Goal: Answer question/provide support: Share knowledge or assist other users

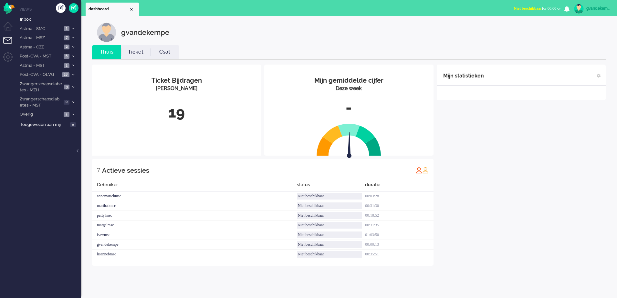
click at [558, 8] on b "button" at bounding box center [558, 9] width 3 height 2
click at [525, 27] on label "Online" at bounding box center [533, 28] width 51 height 5
click at [72, 38] on icon at bounding box center [73, 37] width 2 height 2
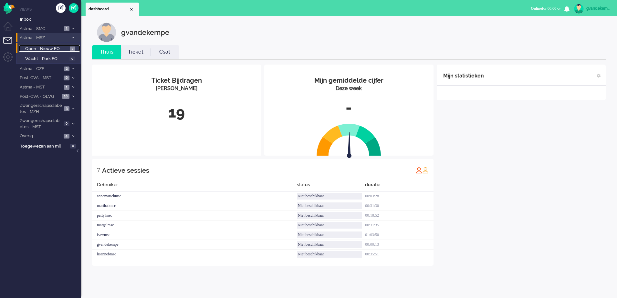
click at [68, 49] on span "Open - Nieuw FO" at bounding box center [46, 49] width 43 height 6
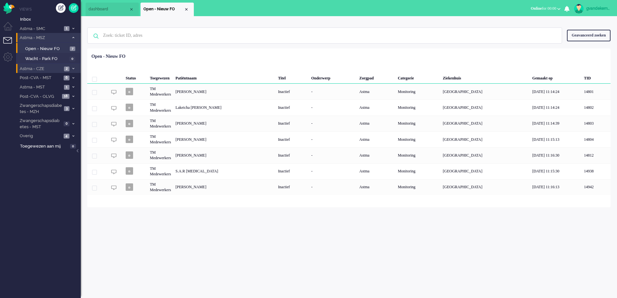
click at [73, 69] on icon at bounding box center [73, 68] width 2 height 2
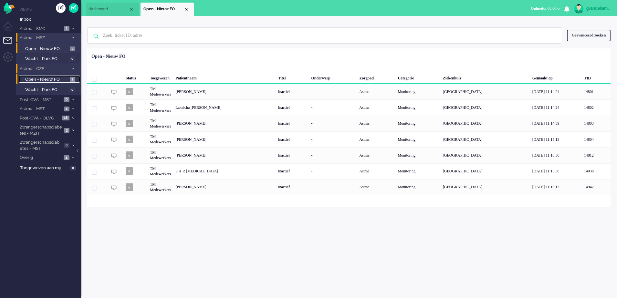
click at [63, 78] on span "Open - Nieuw FO" at bounding box center [46, 80] width 43 height 6
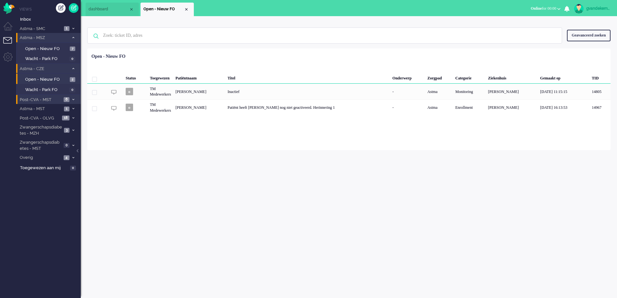
click at [74, 99] on span at bounding box center [73, 100] width 5 height 4
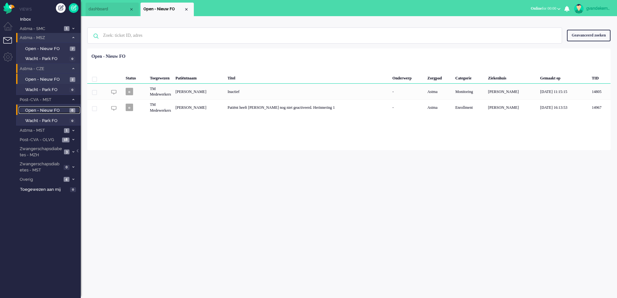
click at [68, 109] on link "Open - Nieuw FO 6" at bounding box center [49, 110] width 61 height 7
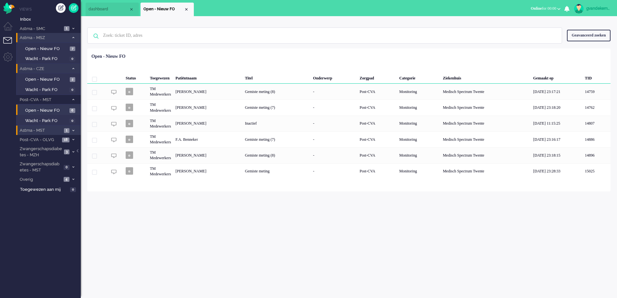
click at [71, 130] on span at bounding box center [73, 131] width 5 height 4
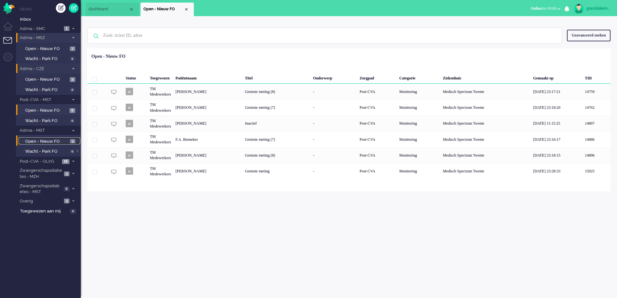
click at [60, 140] on span "Open - Nieuw FO" at bounding box center [46, 142] width 43 height 6
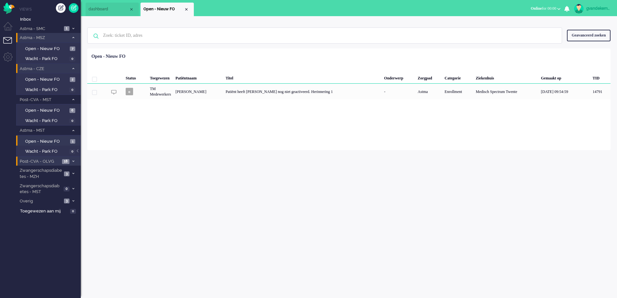
click at [75, 162] on span at bounding box center [73, 162] width 5 height 4
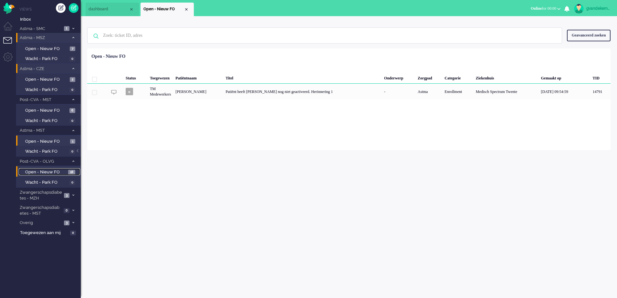
click at [58, 172] on span "Open - Nieuw FO" at bounding box center [45, 172] width 41 height 6
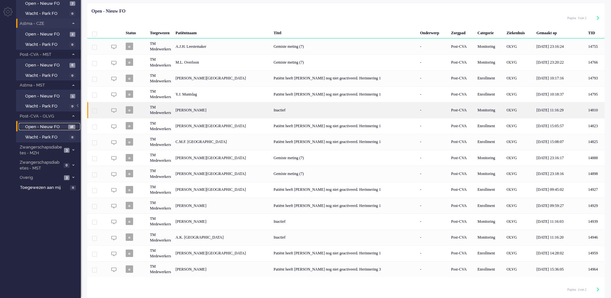
scroll to position [47, 0]
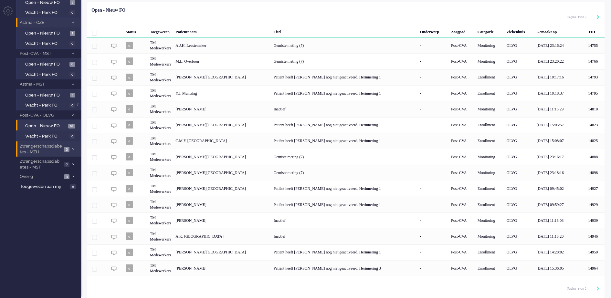
click at [73, 148] on icon at bounding box center [73, 149] width 2 height 2
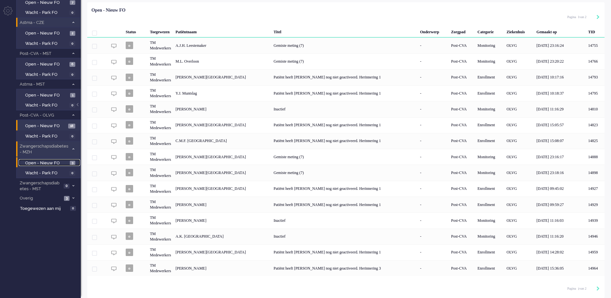
click at [58, 161] on span "Open - Nieuw FO" at bounding box center [46, 163] width 43 height 6
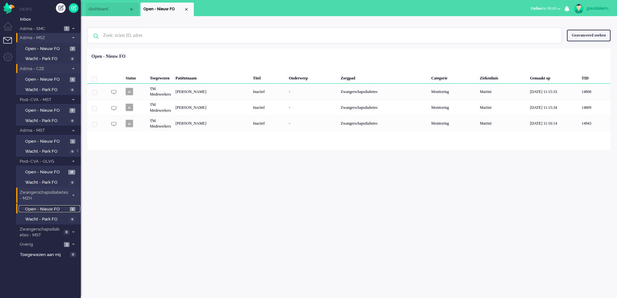
click at [57, 207] on span "Open - Nieuw FO" at bounding box center [46, 209] width 43 height 6
click at [186, 11] on div "Close tab" at bounding box center [186, 9] width 5 height 5
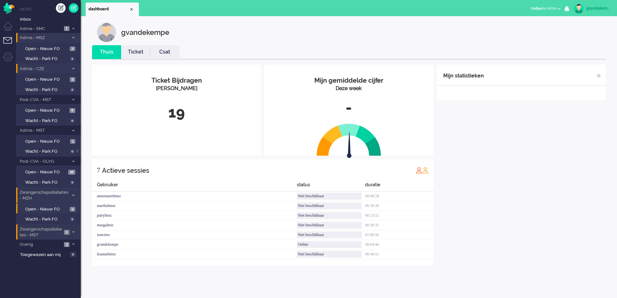
click at [71, 232] on span at bounding box center [73, 233] width 5 height 4
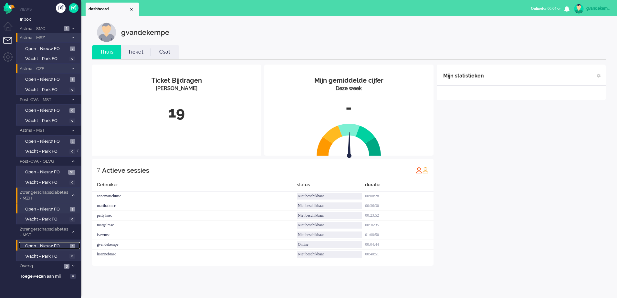
click at [65, 245] on span "Open - Nieuw FO" at bounding box center [46, 246] width 43 height 6
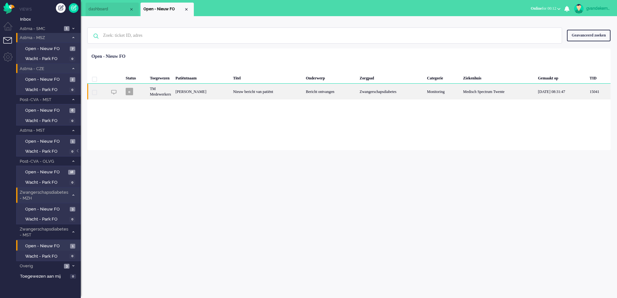
click at [328, 95] on div "Bericht ontvangen" at bounding box center [331, 92] width 54 height 16
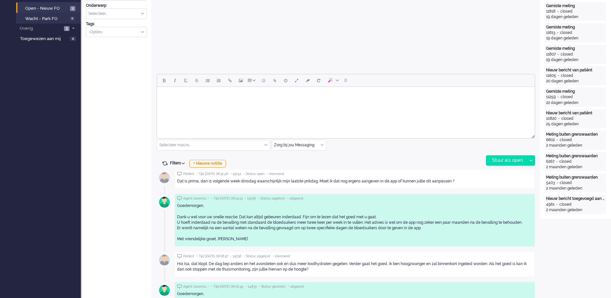
scroll to position [242, 0]
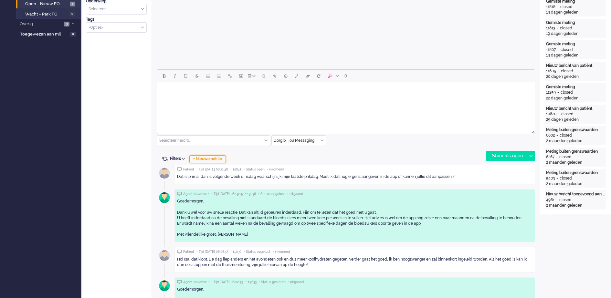
click at [226, 160] on div "+ Nieuwe notitie" at bounding box center [207, 159] width 36 height 8
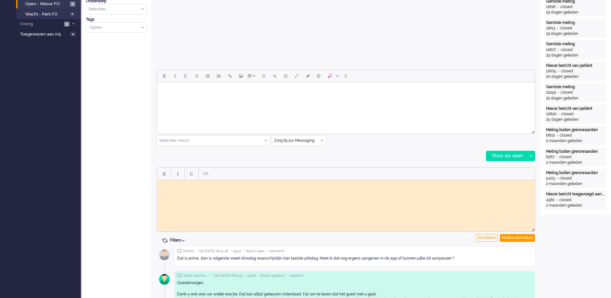
scroll to position [0, 0]
click at [165, 183] on body "Doorgestuurd naar vpk-box GJ" at bounding box center [346, 187] width 372 height 10
click at [518, 237] on div "Notitie aanmaken" at bounding box center [517, 238] width 35 height 8
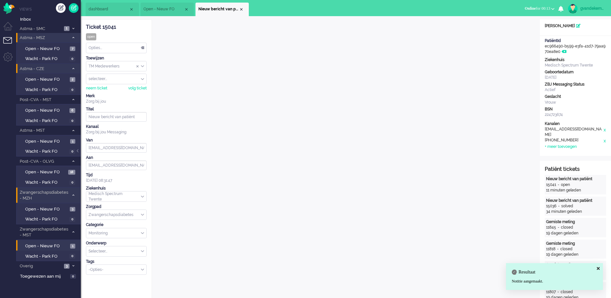
click at [143, 66] on div "TM Medewerkers" at bounding box center [116, 66] width 60 height 10
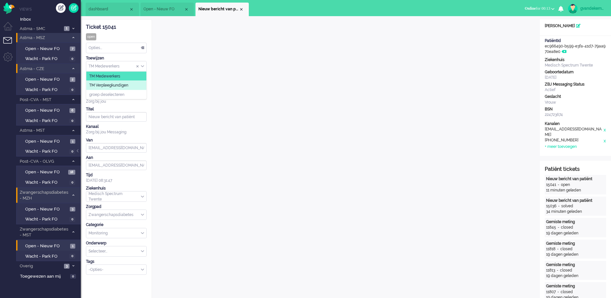
click at [132, 86] on li "TM Verpleegkundigen" at bounding box center [116, 85] width 60 height 9
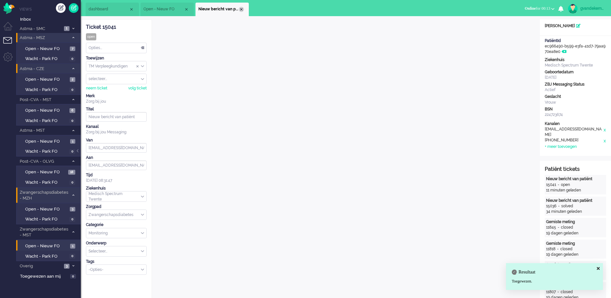
click at [243, 11] on div "Close tab" at bounding box center [241, 9] width 5 height 5
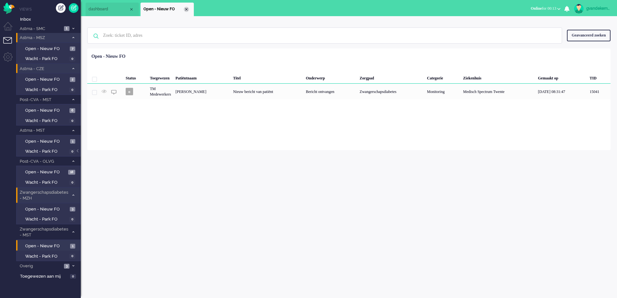
click at [188, 8] on div "Close tab" at bounding box center [186, 9] width 5 height 5
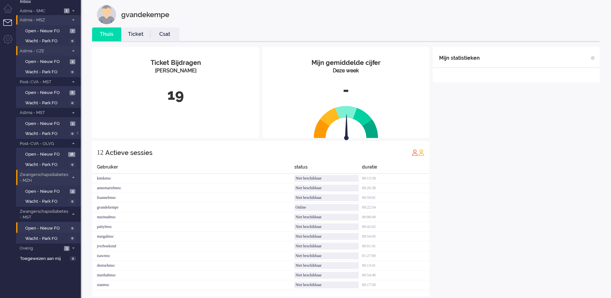
scroll to position [27, 0]
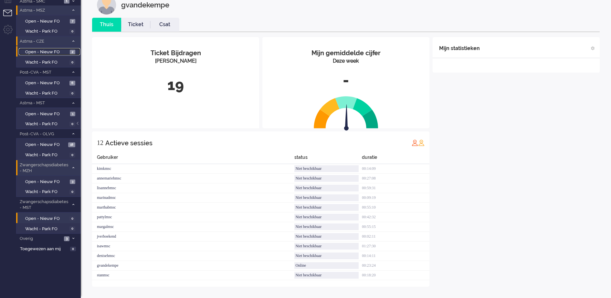
click at [65, 52] on span "Open - Nieuw FO" at bounding box center [46, 52] width 43 height 6
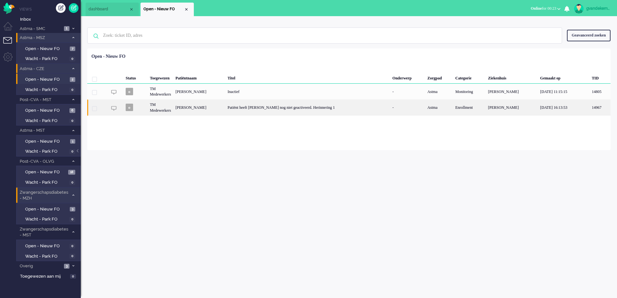
click at [277, 107] on div "Patiënt heeft [PERSON_NAME] nog niet geactiveerd. Herinnering 1" at bounding box center [307, 107] width 165 height 16
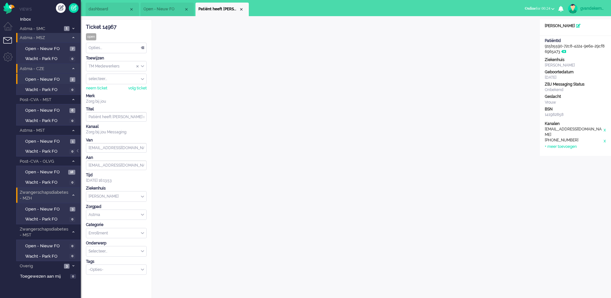
click at [241, 8] on div "Close tab" at bounding box center [241, 9] width 5 height 5
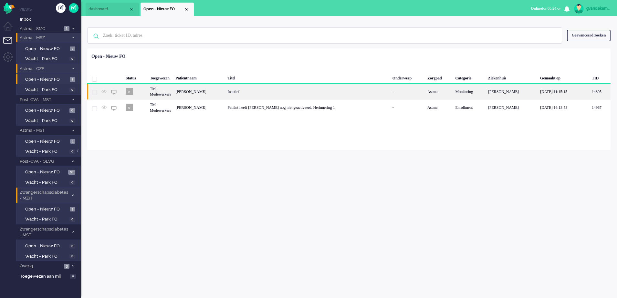
click at [242, 88] on div "Inactief" at bounding box center [307, 92] width 165 height 16
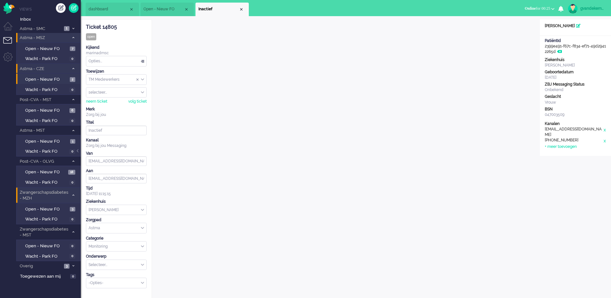
click at [241, 9] on div "Close tab" at bounding box center [241, 9] width 5 height 5
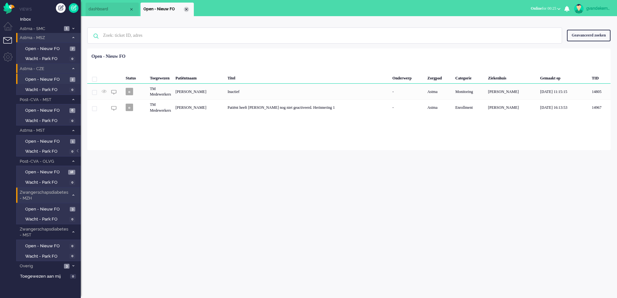
click at [187, 10] on div "Close tab" at bounding box center [186, 9] width 5 height 5
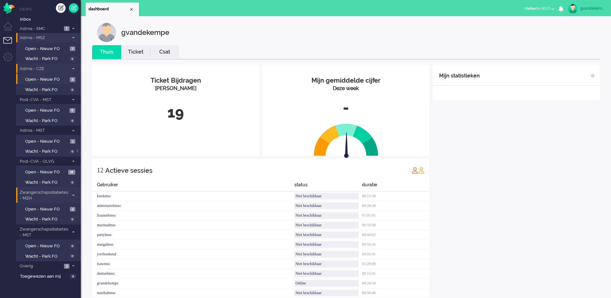
scroll to position [27, 0]
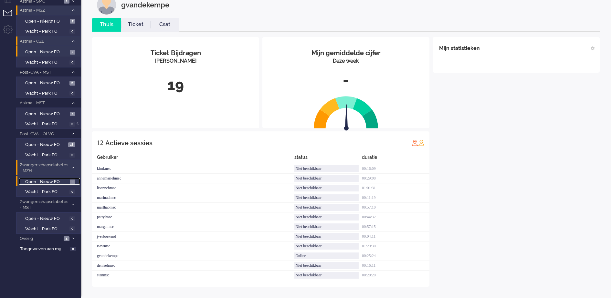
click at [60, 180] on span "Open - Nieuw FO" at bounding box center [46, 182] width 43 height 6
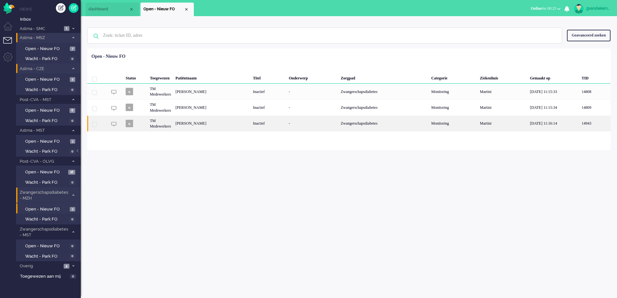
click at [278, 125] on div "Inactief" at bounding box center [269, 124] width 36 height 16
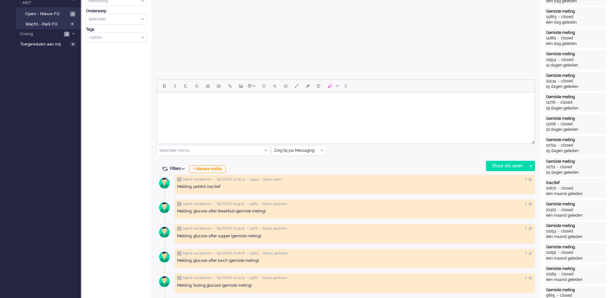
scroll to position [242, 0]
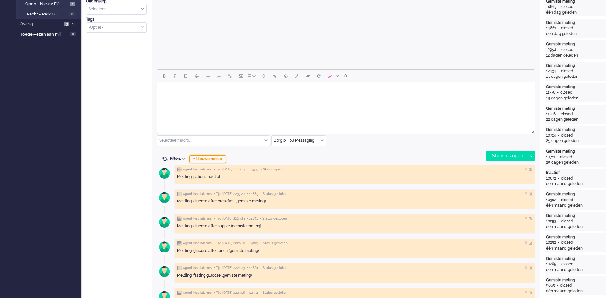
click at [215, 158] on div "+ Nieuwe notitie" at bounding box center [207, 159] width 36 height 8
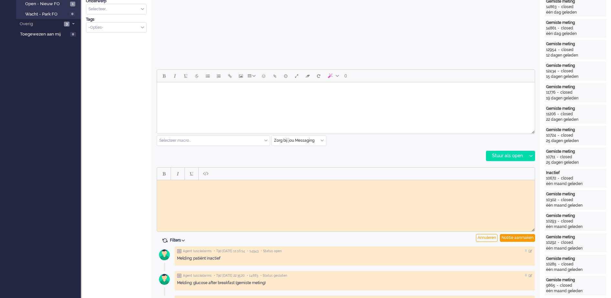
scroll to position [0, 0]
click at [189, 185] on body "Rich Text Area. Press ALT-0 for help." at bounding box center [346, 184] width 372 height 5
click at [531, 239] on div "Notitie aanmaken" at bounding box center [517, 238] width 35 height 8
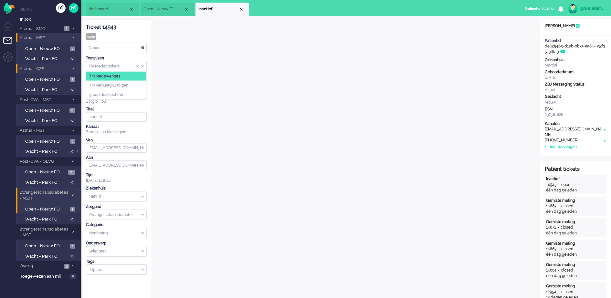
click at [141, 67] on div "TM Medewerkers" at bounding box center [116, 66] width 60 height 10
click at [138, 83] on li "TM Verpleegkundigen" at bounding box center [116, 85] width 60 height 9
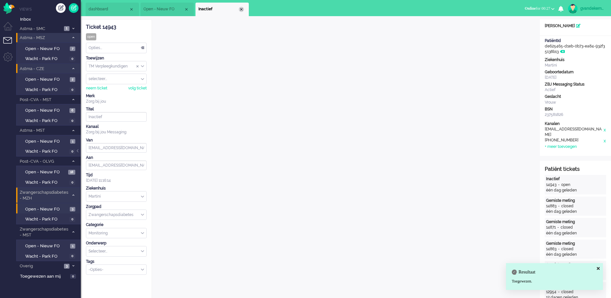
click at [242, 8] on div "Close tab" at bounding box center [241, 9] width 5 height 5
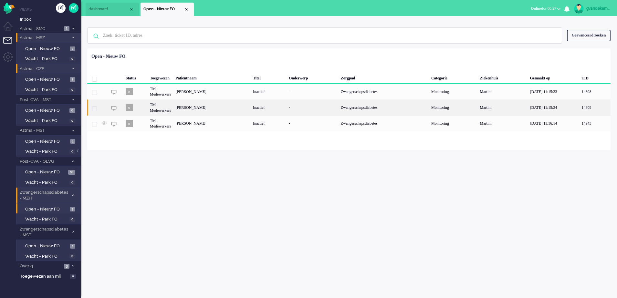
click at [243, 106] on div "Donja Chatti" at bounding box center [212, 107] width 78 height 16
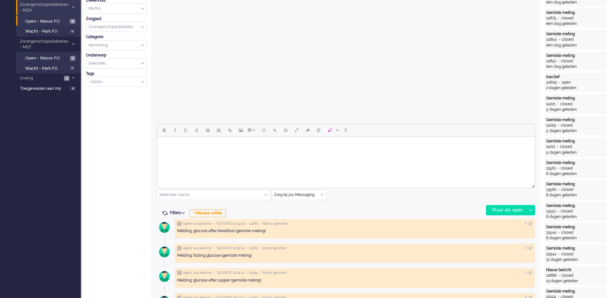
scroll to position [221, 0]
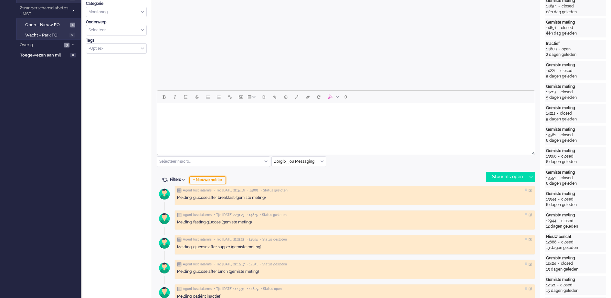
click at [202, 178] on div "+ Nieuwe notitie" at bounding box center [207, 180] width 36 height 8
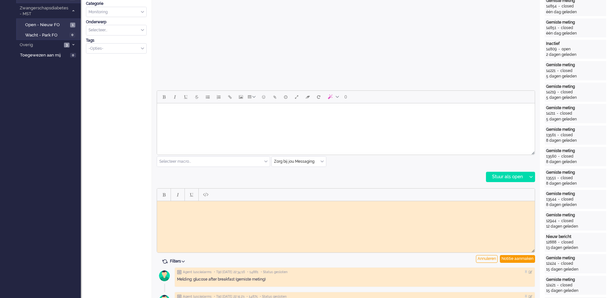
scroll to position [0, 0]
click at [193, 206] on body "Rich Text Area. Press ALT-0 for help." at bounding box center [346, 205] width 372 height 5
click at [505, 259] on div "Notitie aanmaken" at bounding box center [517, 259] width 35 height 8
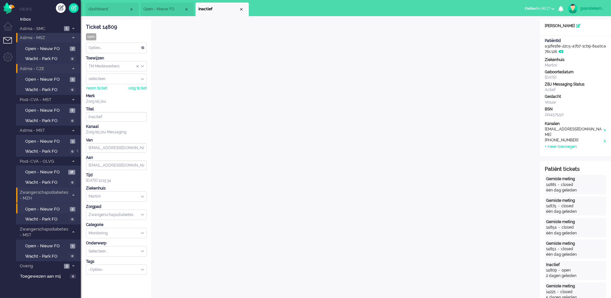
click at [143, 67] on div "TM Medewerkers" at bounding box center [116, 66] width 60 height 10
click at [126, 85] on span "TM Verpleegkundigen" at bounding box center [108, 85] width 39 height 5
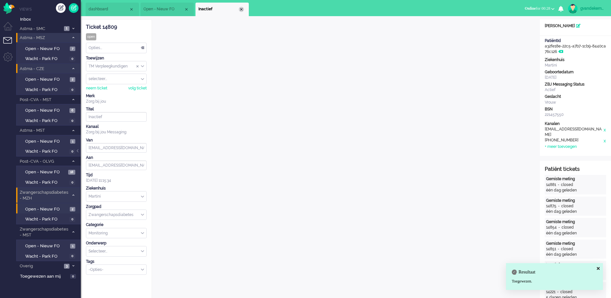
click at [243, 8] on div "Close tab" at bounding box center [241, 9] width 5 height 5
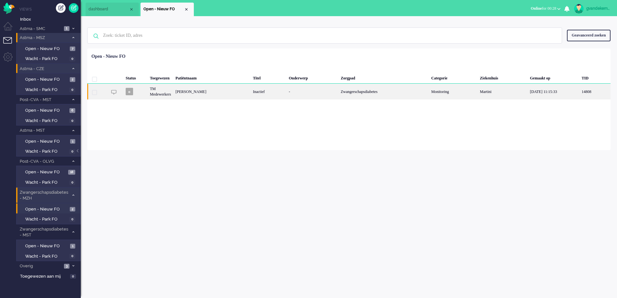
click at [275, 91] on div "Inactief" at bounding box center [269, 92] width 36 height 16
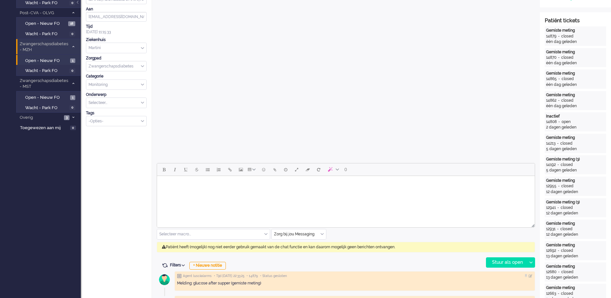
scroll to position [181, 0]
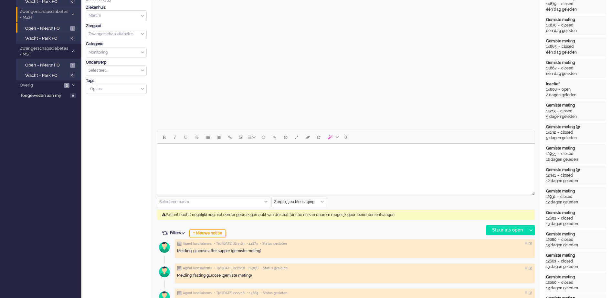
click at [209, 235] on div "+ Nieuwe notitie" at bounding box center [207, 234] width 36 height 8
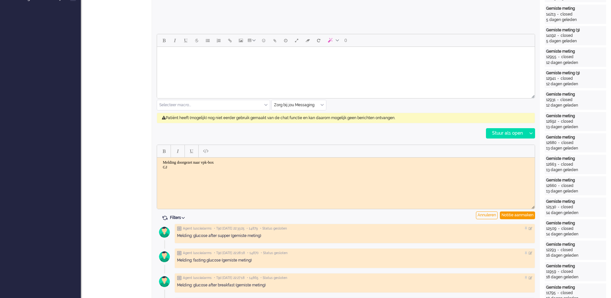
scroll to position [342, 0]
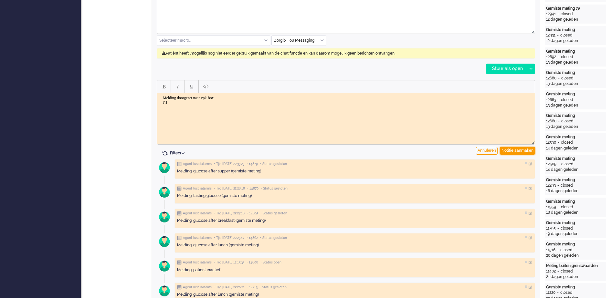
click at [516, 148] on div "Notitie aanmaken" at bounding box center [517, 151] width 35 height 8
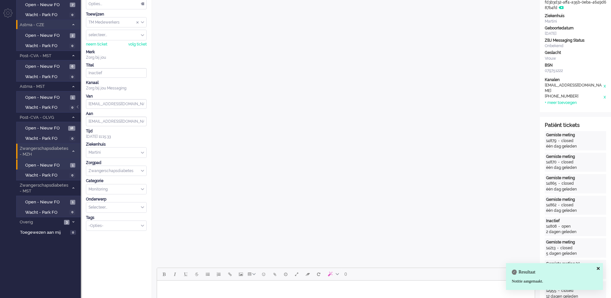
scroll to position [0, 0]
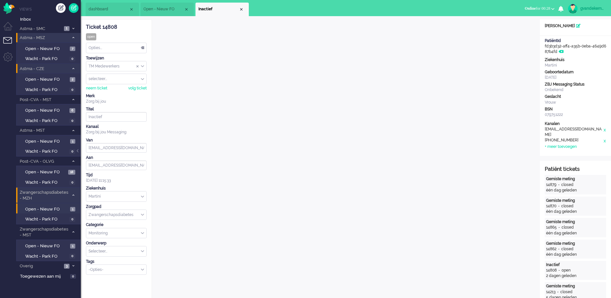
click at [142, 66] on div "TM Medewerkers" at bounding box center [116, 66] width 60 height 10
click at [130, 84] on li "TM Verpleegkundigen" at bounding box center [116, 85] width 60 height 9
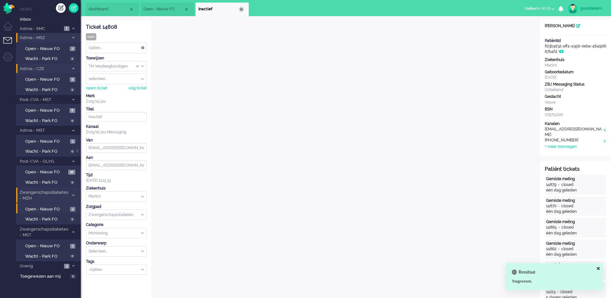
click at [241, 8] on div "Close tab" at bounding box center [241, 9] width 5 height 5
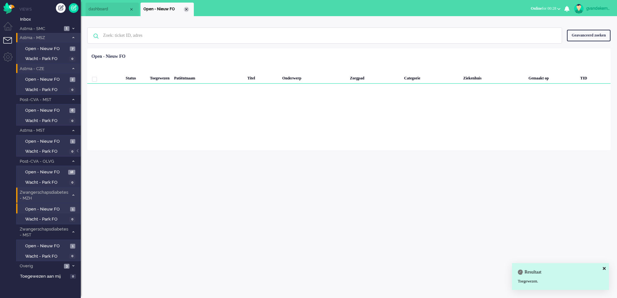
click at [187, 10] on div "Close tab" at bounding box center [186, 9] width 5 height 5
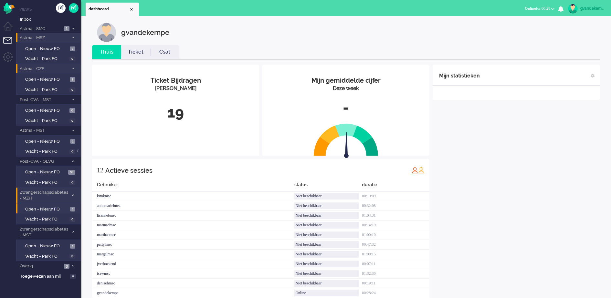
click at [586, 176] on div "Mijn statistieken + Statistieken toevoegen Bel tijd (gemiddelde dag) Wrapup tij…" at bounding box center [515, 190] width 167 height 250
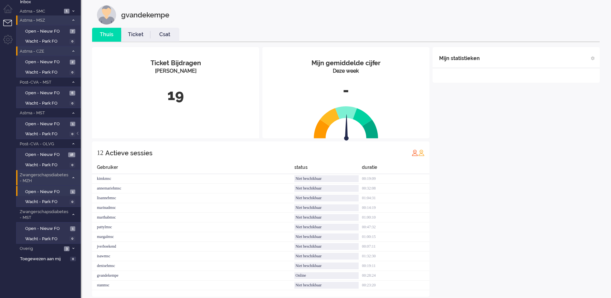
scroll to position [27, 0]
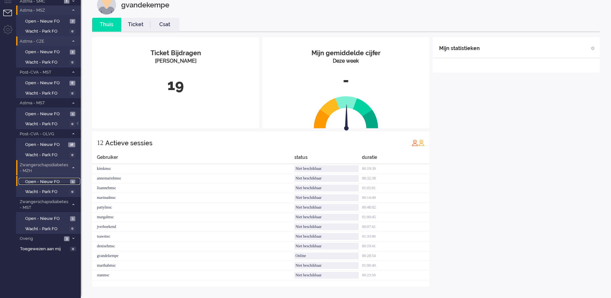
click at [59, 181] on span "Open - Nieuw FO" at bounding box center [46, 182] width 43 height 6
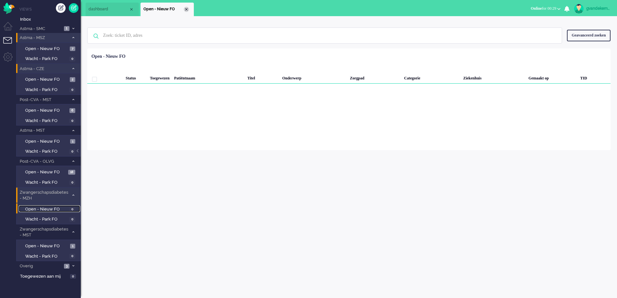
click at [186, 10] on div "Close tab" at bounding box center [186, 9] width 5 height 5
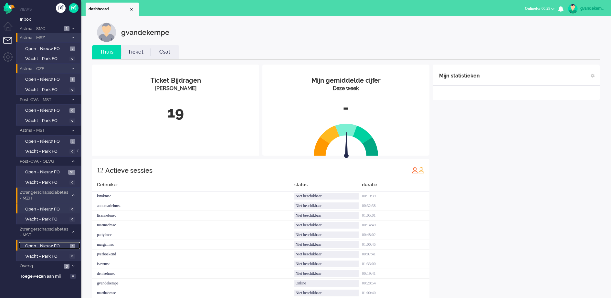
click at [60, 247] on span "Open - Nieuw FO" at bounding box center [46, 246] width 43 height 6
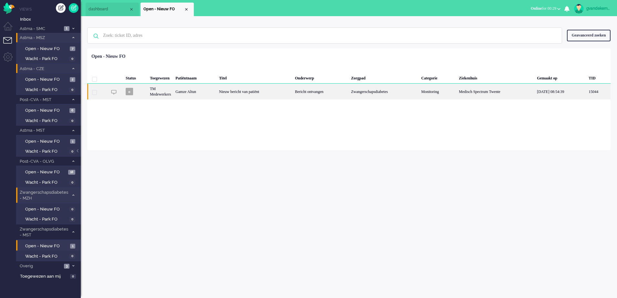
click at [212, 88] on div "Gamze Altun" at bounding box center [195, 92] width 44 height 16
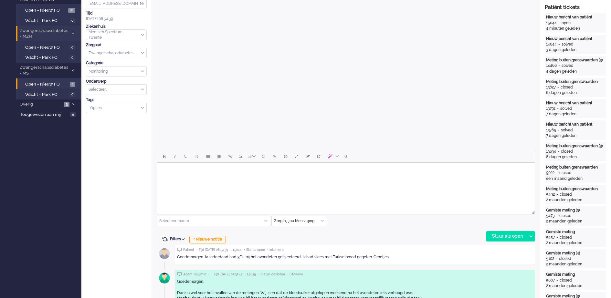
scroll to position [140, 0]
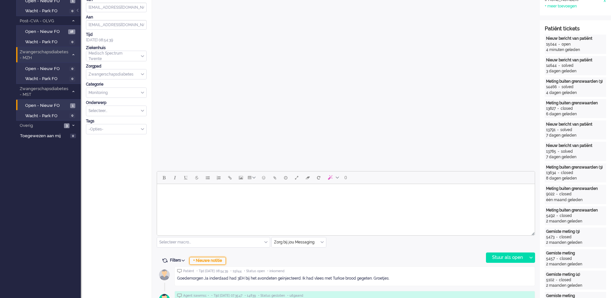
click at [221, 261] on div "+ Nieuwe notitie" at bounding box center [207, 261] width 36 height 8
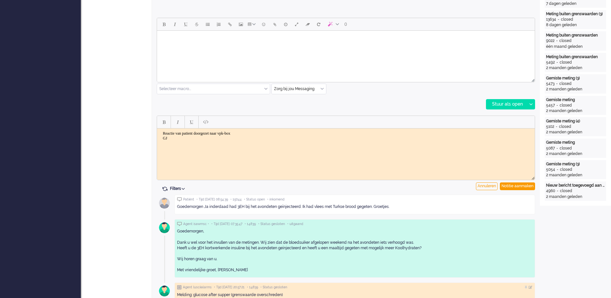
scroll to position [363, 0]
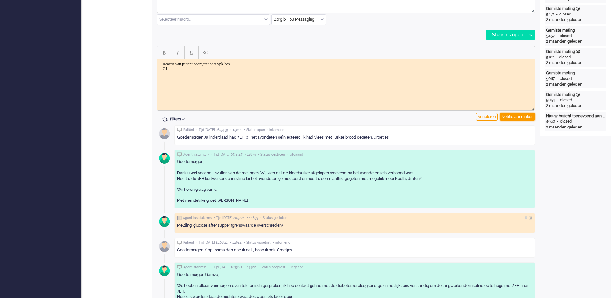
click at [524, 118] on div "Notitie aanmaken" at bounding box center [517, 117] width 35 height 8
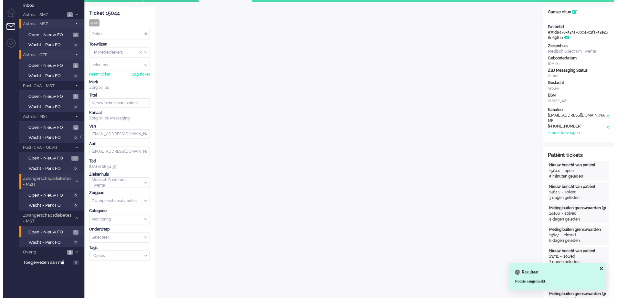
scroll to position [0, 0]
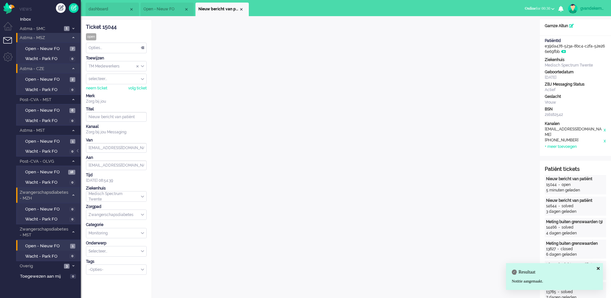
click at [142, 64] on div "TM Medewerkers" at bounding box center [116, 66] width 60 height 10
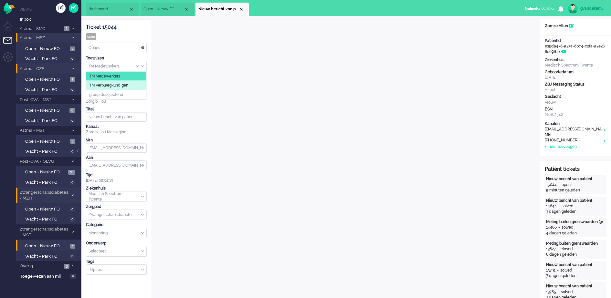
click at [128, 86] on span "TM Verpleegkundigen" at bounding box center [108, 85] width 39 height 5
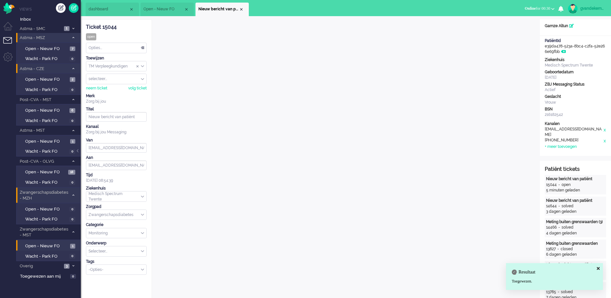
click at [238, 9] on span "Nieuw bericht van patiënt" at bounding box center [218, 8] width 40 height 5
click at [243, 10] on div "Close tab" at bounding box center [241, 9] width 5 height 5
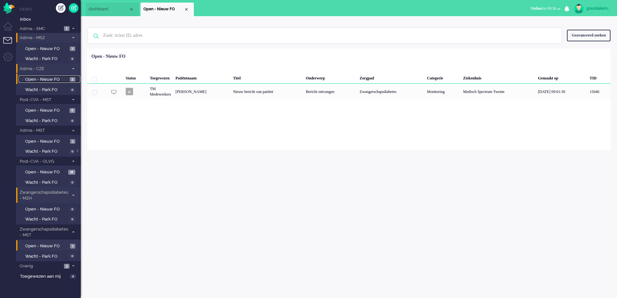
click at [65, 78] on span "Open - Nieuw FO" at bounding box center [46, 80] width 43 height 6
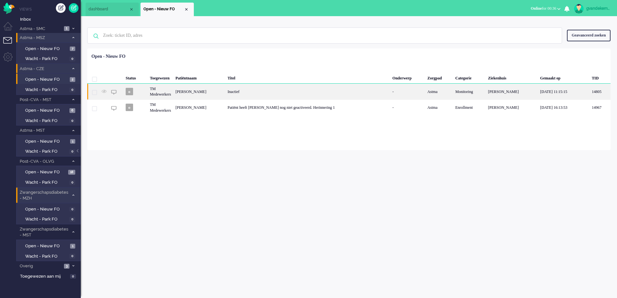
click at [223, 96] on div "Johanna Nieuwlaat" at bounding box center [199, 92] width 52 height 16
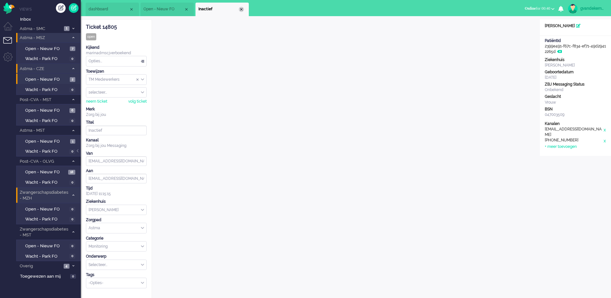
click at [241, 8] on div "Close tab" at bounding box center [241, 9] width 5 height 5
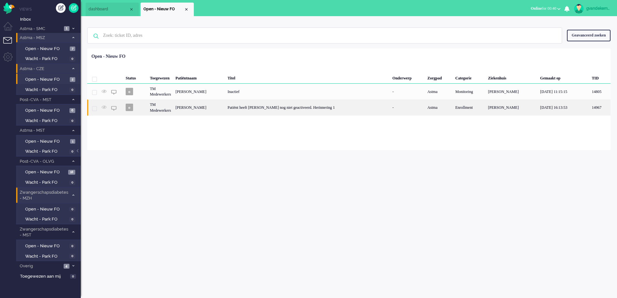
click at [358, 108] on div "Patiënt heeft [PERSON_NAME] nog niet geactiveerd. Herinnering 1" at bounding box center [307, 107] width 165 height 16
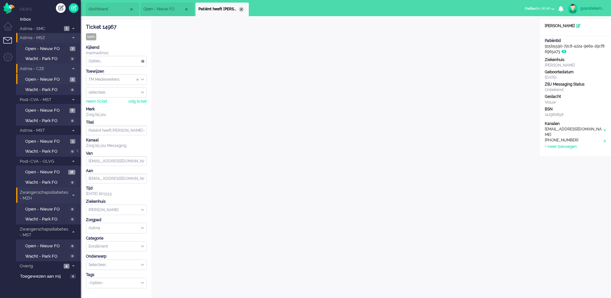
click at [241, 9] on div "Close tab" at bounding box center [241, 9] width 5 height 5
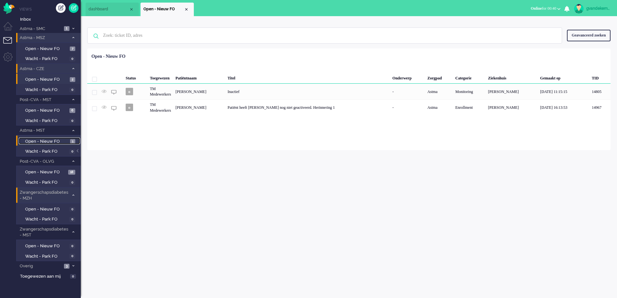
click at [71, 140] on span "1" at bounding box center [72, 141] width 5 height 5
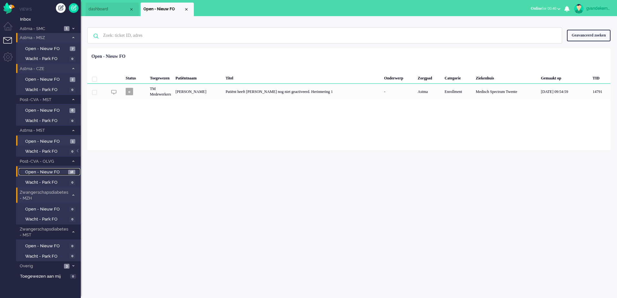
click at [72, 171] on span "18" at bounding box center [71, 172] width 7 height 5
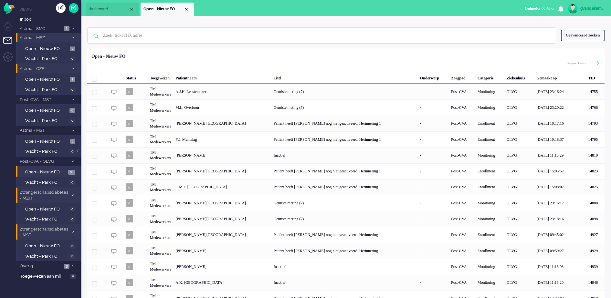
click at [74, 232] on span at bounding box center [73, 233] width 5 height 4
click at [74, 244] on icon at bounding box center [73, 244] width 2 height 2
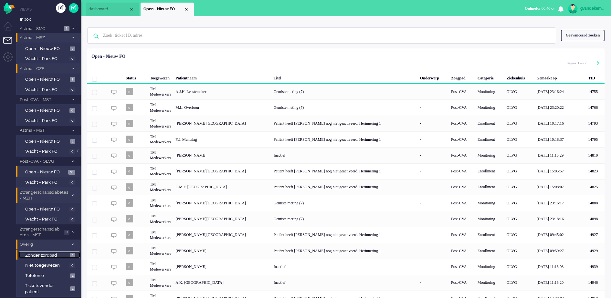
click at [66, 254] on span "Zonder zorgpad" at bounding box center [46, 256] width 43 height 6
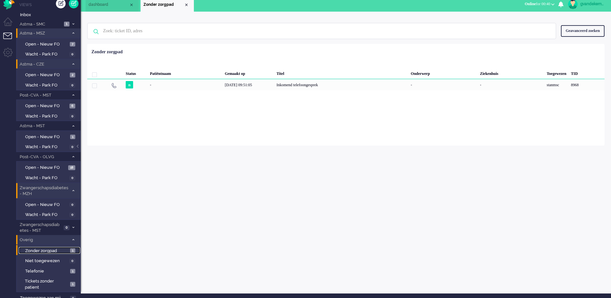
scroll to position [9, 0]
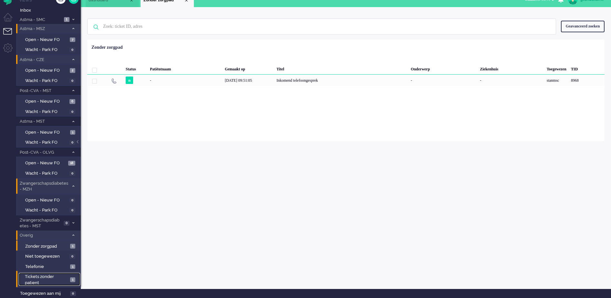
click at [62, 280] on span "Tickets zonder patient" at bounding box center [46, 280] width 43 height 12
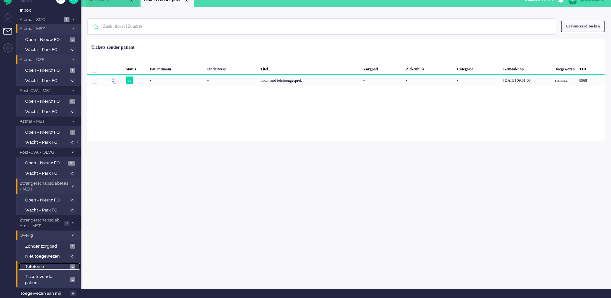
click at [65, 266] on span "Telefonie" at bounding box center [46, 267] width 43 height 6
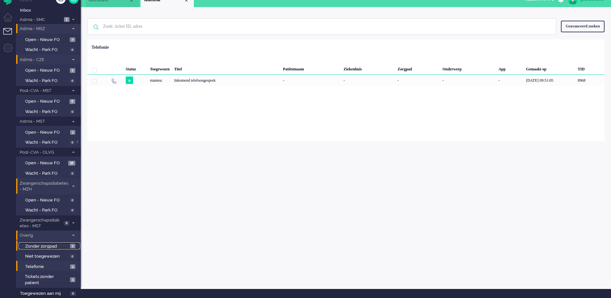
click at [60, 245] on span "Zonder zorgpad" at bounding box center [46, 247] width 43 height 6
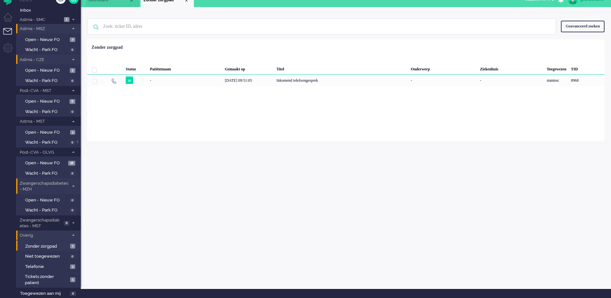
click at [74, 237] on span at bounding box center [73, 236] width 5 height 4
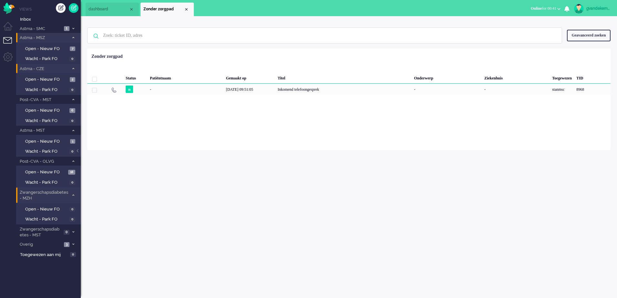
click at [74, 194] on icon at bounding box center [73, 195] width 2 height 2
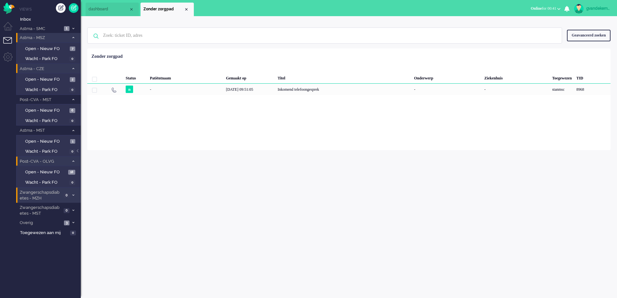
click at [76, 164] on li "Post-CVA - OLVG 18" at bounding box center [48, 161] width 65 height 9
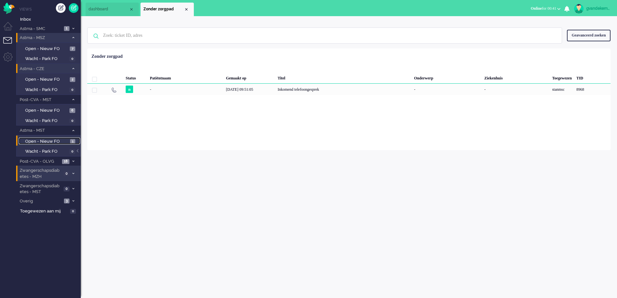
click at [62, 139] on span "Open - Nieuw FO" at bounding box center [46, 142] width 43 height 6
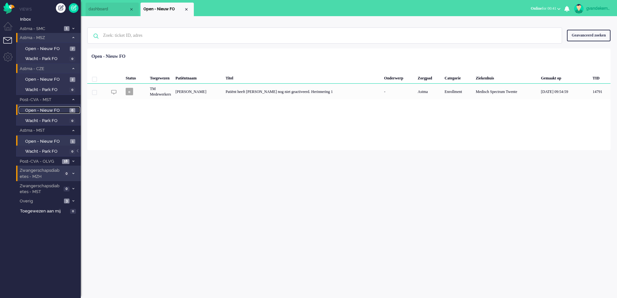
click at [72, 109] on span "6" at bounding box center [72, 110] width 6 height 5
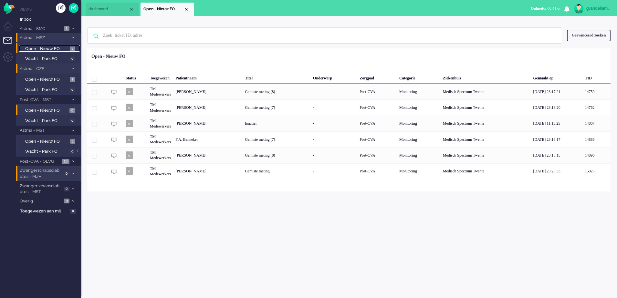
click at [69, 49] on link "Open - Nieuw FO 7" at bounding box center [49, 48] width 61 height 7
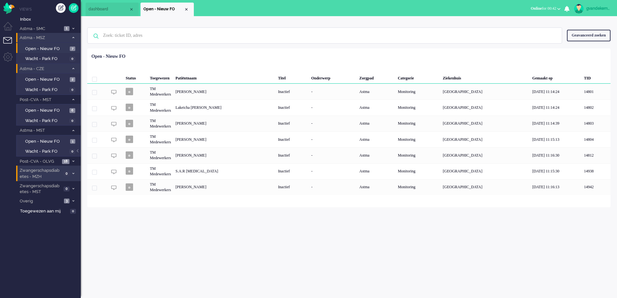
click at [73, 36] on icon at bounding box center [73, 37] width 2 height 2
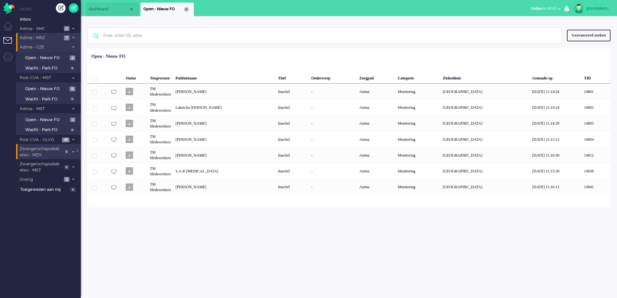
click at [187, 10] on div "Close tab" at bounding box center [186, 9] width 5 height 5
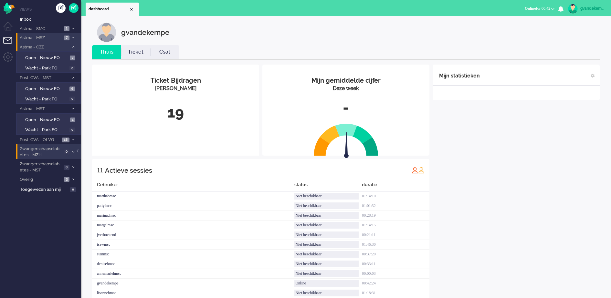
click at [561, 161] on div "Mijn statistieken + Statistieken toevoegen Bel tijd (gemiddelde dag) Wrapup tij…" at bounding box center [515, 185] width 167 height 240
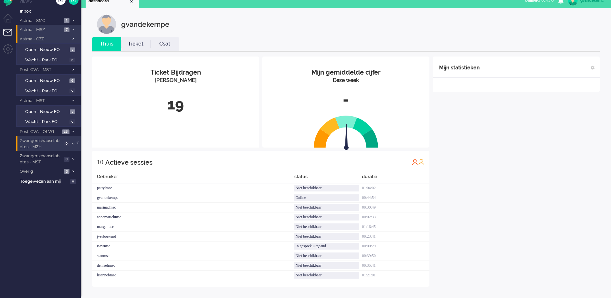
scroll to position [8, 0]
click at [550, 169] on div "Mijn statistieken + Statistieken toevoegen Bel tijd (gemiddelde dag) Wrapup tij…" at bounding box center [515, 172] width 167 height 230
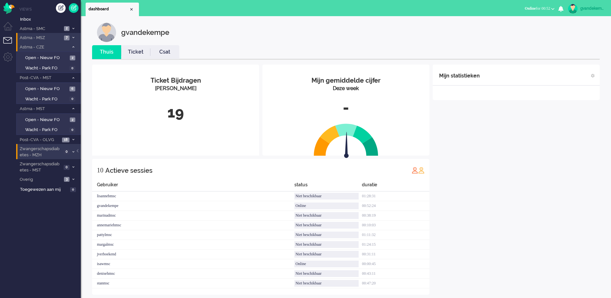
click at [524, 186] on div "Mijn statistieken + Statistieken toevoegen Bel tijd (gemiddelde dag) Wrapup tij…" at bounding box center [515, 180] width 167 height 230
click at [503, 189] on div "Mijn statistieken + Statistieken toevoegen Bel tijd (gemiddelde dag) Wrapup tij…" at bounding box center [515, 180] width 167 height 230
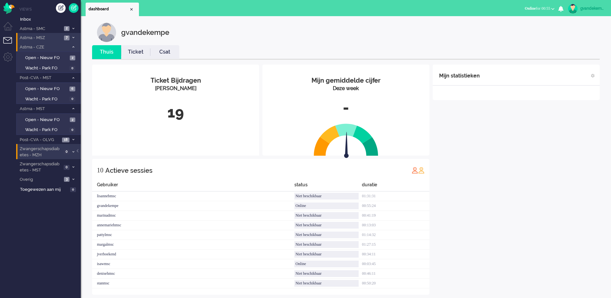
click at [522, 192] on div "Mijn statistieken + Statistieken toevoegen Bel tijd (gemiddelde dag) Wrapup tij…" at bounding box center [515, 180] width 167 height 230
click at [564, 218] on div "Mijn statistieken + Statistieken toevoegen Bel tijd (gemiddelde dag) Wrapup tij…" at bounding box center [515, 185] width 167 height 240
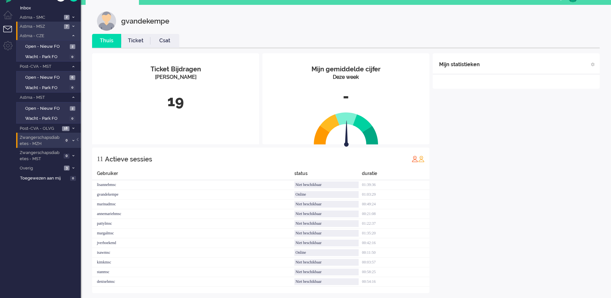
scroll to position [18, 0]
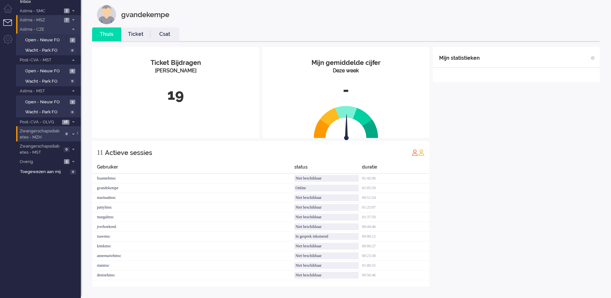
click at [514, 161] on div "Mijn statistieken + Statistieken toevoegen Bel tijd (gemiddelde dag) Wrapup tij…" at bounding box center [515, 167] width 167 height 240
click at [73, 121] on icon at bounding box center [73, 122] width 2 height 2
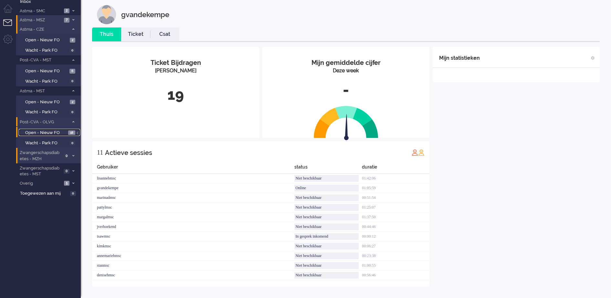
click at [70, 132] on span "18" at bounding box center [71, 132] width 7 height 5
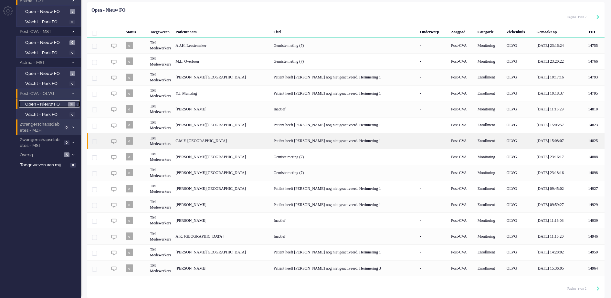
scroll to position [47, 0]
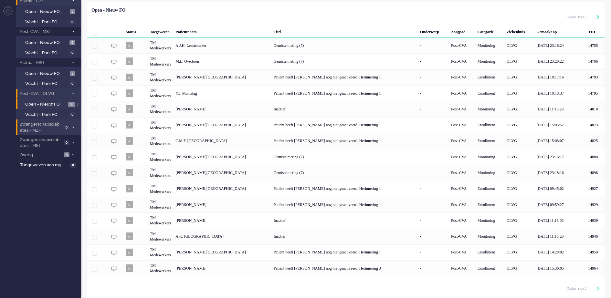
click at [73, 93] on icon at bounding box center [73, 93] width 2 height 2
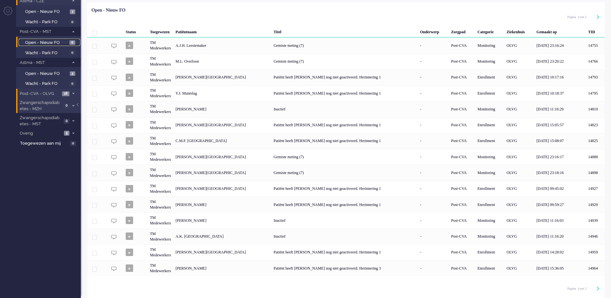
click at [66, 40] on span "Open - Nieuw FO" at bounding box center [46, 43] width 43 height 6
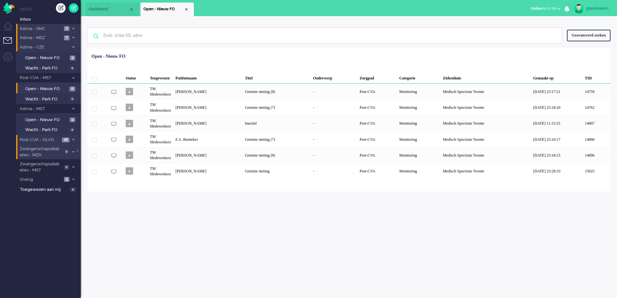
click at [72, 27] on icon at bounding box center [73, 28] width 2 height 2
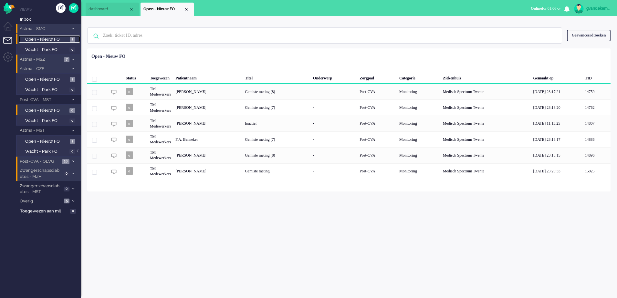
click at [55, 38] on span "Open - Nieuw FO" at bounding box center [46, 39] width 43 height 6
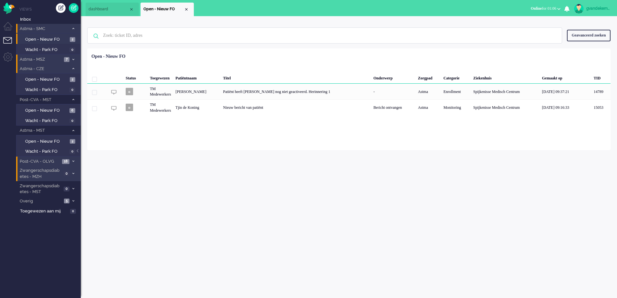
click at [73, 28] on icon at bounding box center [73, 28] width 2 height 2
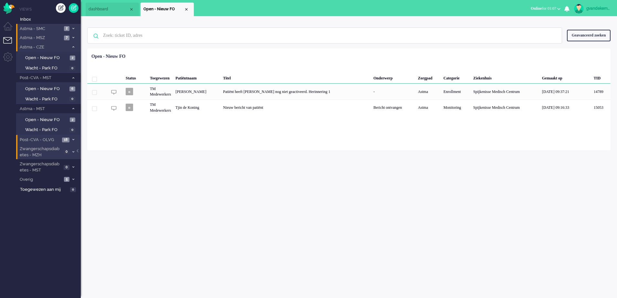
click at [73, 47] on icon at bounding box center [73, 47] width 2 height 2
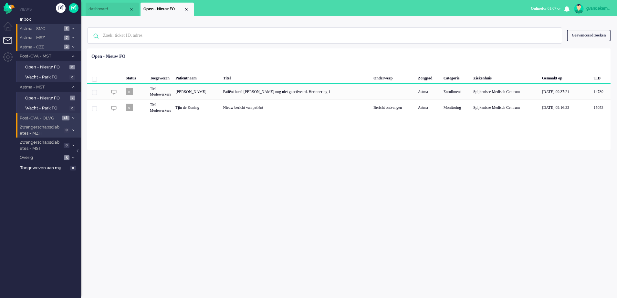
click at [72, 36] on li "Astma - MSZ 7" at bounding box center [48, 37] width 65 height 9
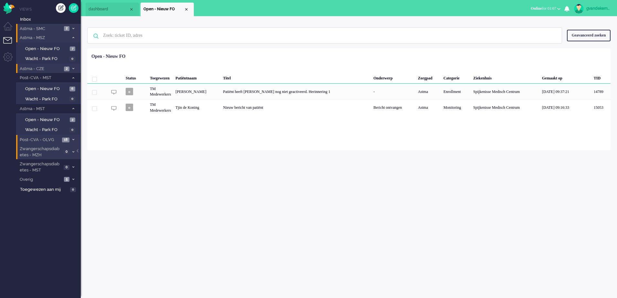
click at [72, 36] on li "Astma - MSZ 7" at bounding box center [48, 37] width 65 height 9
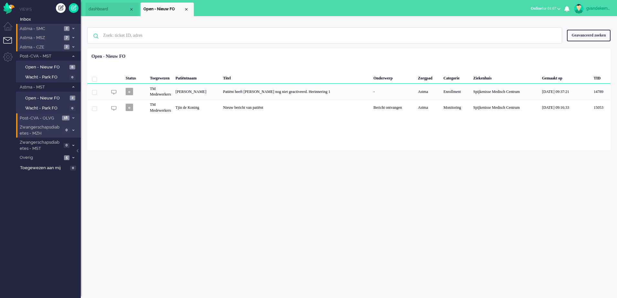
click at [72, 36] on li "Astma - MSZ 7" at bounding box center [48, 37] width 65 height 9
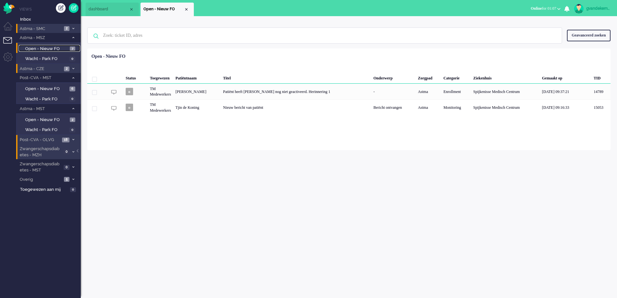
click at [58, 47] on span "Open - Nieuw FO" at bounding box center [46, 49] width 43 height 6
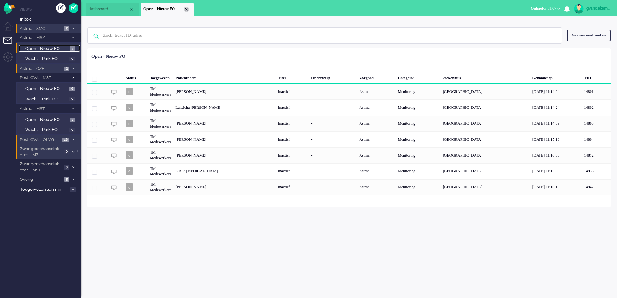
click at [184, 7] on li "Open - Nieuw FO" at bounding box center [166, 10] width 53 height 14
click at [185, 8] on div "Close tab" at bounding box center [186, 9] width 5 height 5
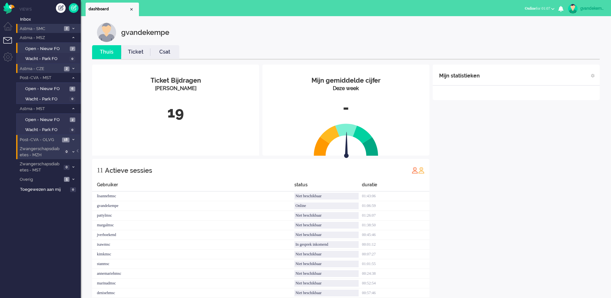
click at [606, 183] on div "gvandekempe Thuis Ticket Csat Mijn gemiddelde cijfer Deze week - Ticket Bijdrag…" at bounding box center [346, 166] width 530 height 300
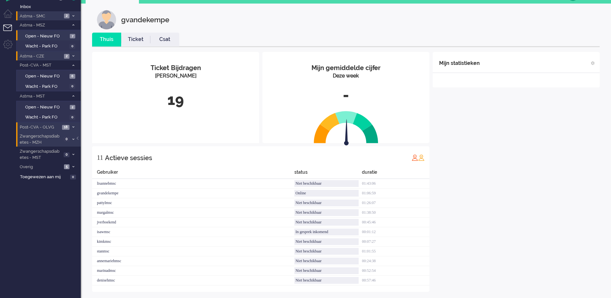
scroll to position [18, 0]
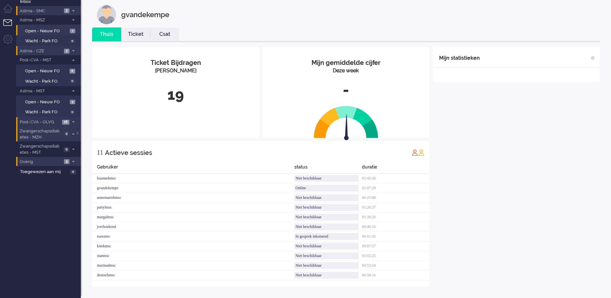
click at [73, 161] on icon at bounding box center [73, 162] width 2 height 2
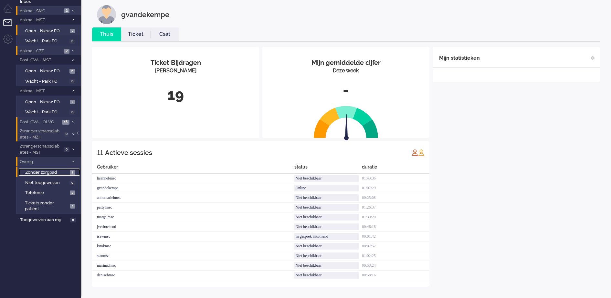
click at [70, 174] on span "2" at bounding box center [72, 172] width 5 height 5
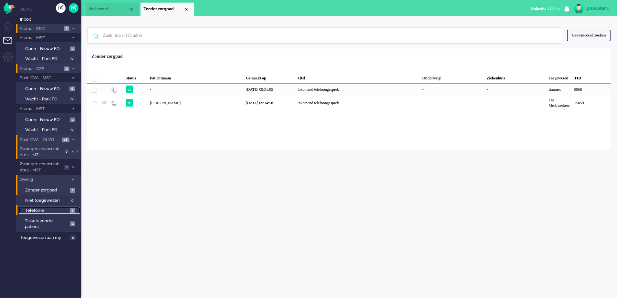
click at [72, 210] on span "2" at bounding box center [72, 210] width 5 height 5
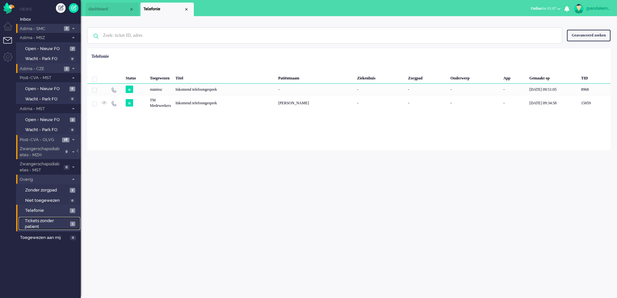
click at [72, 224] on span "1" at bounding box center [72, 224] width 5 height 5
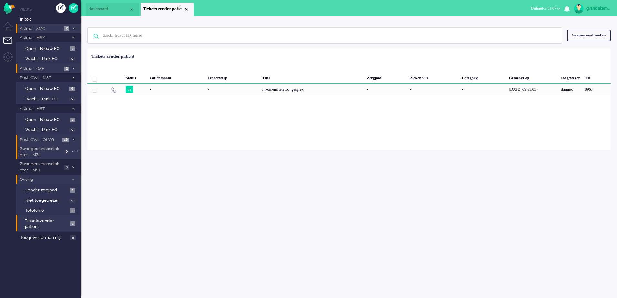
click at [72, 179] on icon at bounding box center [73, 179] width 2 height 2
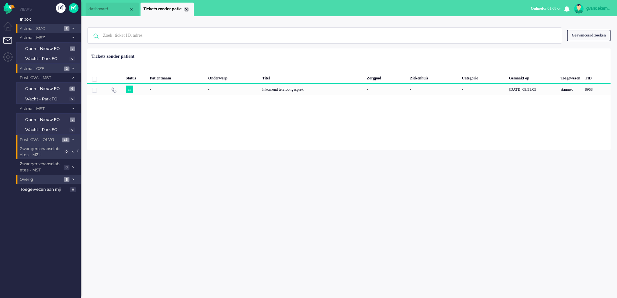
click at [188, 8] on div "Close tab" at bounding box center [186, 9] width 5 height 5
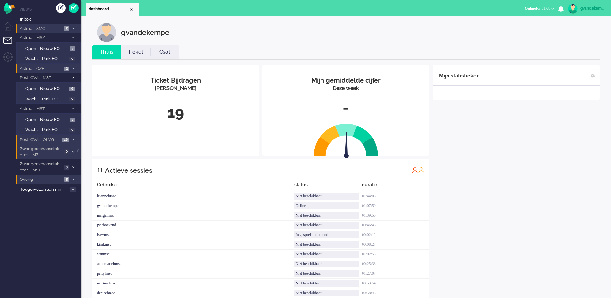
click at [534, 200] on div "Mijn statistieken + Statistieken toevoegen Bel tijd (gemiddelde dag) Wrapup tij…" at bounding box center [515, 185] width 167 height 240
click at [526, 253] on div "Mijn statistieken + Statistieken toevoegen Bel tijd (gemiddelde dag) Wrapup tij…" at bounding box center [515, 185] width 167 height 240
click at [530, 190] on div "Mijn statistieken + Statistieken toevoegen Bel tijd (gemiddelde dag) Wrapup tij…" at bounding box center [515, 185] width 167 height 240
click at [534, 240] on div "Mijn statistieken + Statistieken toevoegen Bel tijd (gemiddelde dag) Wrapup tij…" at bounding box center [515, 185] width 167 height 240
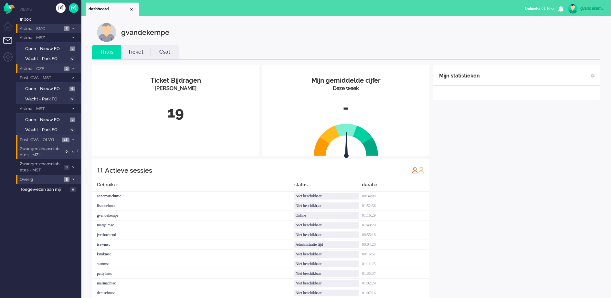
click at [68, 67] on span "2" at bounding box center [66, 69] width 5 height 5
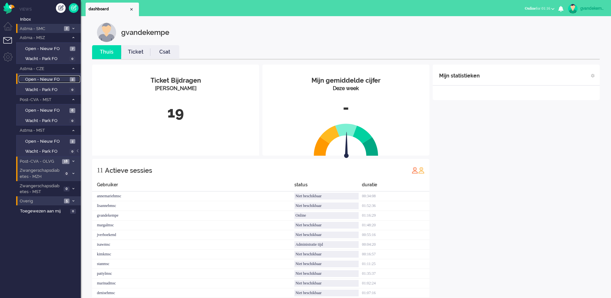
click at [63, 79] on span "Open - Nieuw FO" at bounding box center [46, 80] width 43 height 6
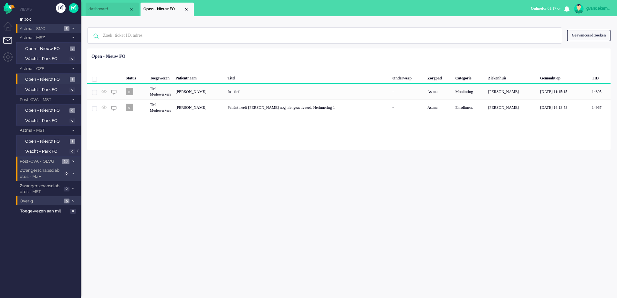
click at [74, 68] on icon at bounding box center [73, 68] width 2 height 2
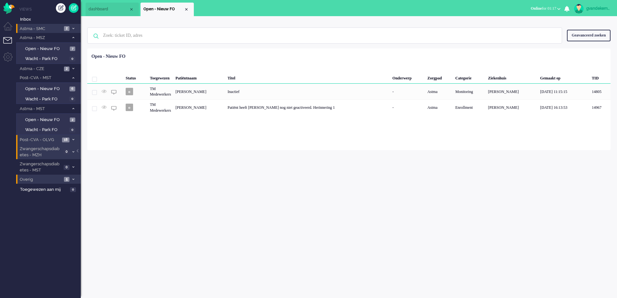
click at [72, 37] on icon at bounding box center [73, 37] width 2 height 2
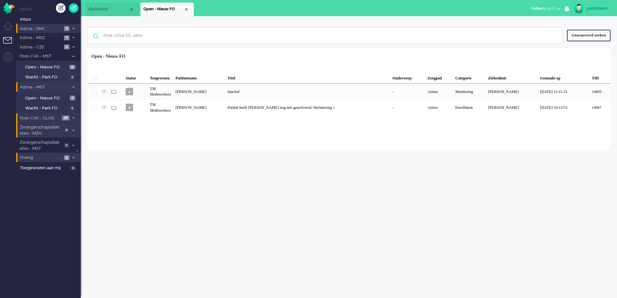
click at [73, 87] on icon at bounding box center [73, 87] width 2 height 2
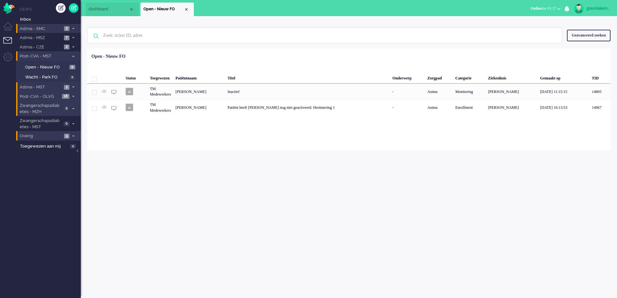
click at [74, 56] on icon at bounding box center [73, 56] width 2 height 2
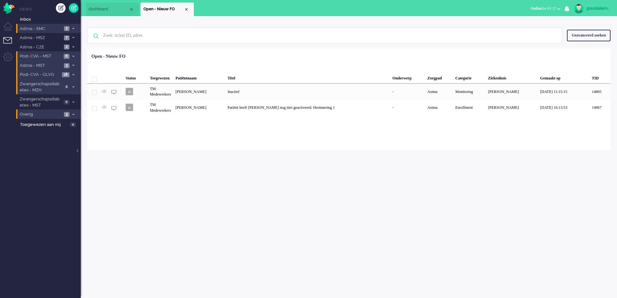
click at [499, 235] on div "gvandekempe Thuis Ticket Csat Mijn gemiddelde cijfer Deze week - Ticket Bijdrag…" at bounding box center [349, 157] width 536 height 282
click at [187, 9] on div "Close tab" at bounding box center [186, 9] width 5 height 5
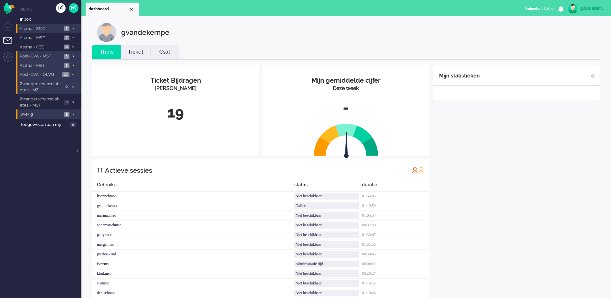
click at [510, 147] on div "Mijn statistieken + Statistieken toevoegen Bel tijd (gemiddelde dag) Wrapup tij…" at bounding box center [515, 185] width 167 height 240
drag, startPoint x: 556, startPoint y: 139, endPoint x: 438, endPoint y: 76, distance: 133.6
click at [438, 76] on div "Mijn statistieken + Statistieken toevoegen Bel tijd (gemiddelde dag) Wrapup tij…" at bounding box center [515, 185] width 167 height 240
click at [68, 48] on span "3" at bounding box center [66, 47] width 5 height 5
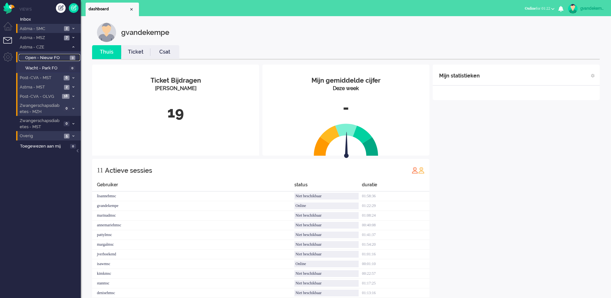
click at [71, 58] on span "3" at bounding box center [72, 58] width 5 height 5
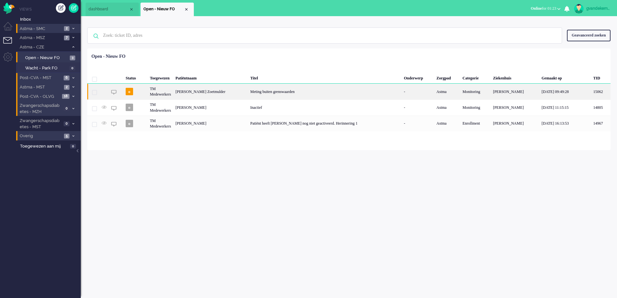
click at [322, 94] on div "Meting buiten grenswaarden" at bounding box center [325, 92] width 154 height 16
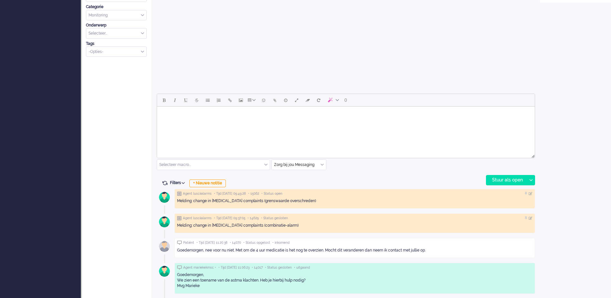
scroll to position [219, 0]
click at [214, 183] on div "+ Nieuwe notitie" at bounding box center [207, 183] width 36 height 8
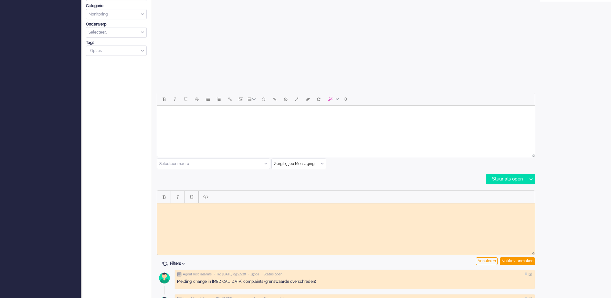
scroll to position [0, 0]
click at [194, 212] on html at bounding box center [346, 208] width 378 height 10
click at [509, 261] on div "Notitie aanmaken" at bounding box center [517, 261] width 35 height 8
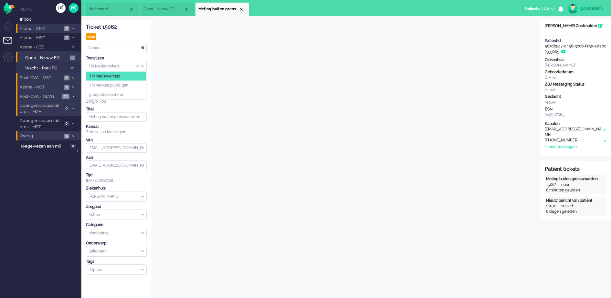
click at [142, 66] on div "TM Medewerkers" at bounding box center [116, 66] width 60 height 10
click at [127, 85] on span "TM Verpleegkundigen" at bounding box center [108, 85] width 39 height 5
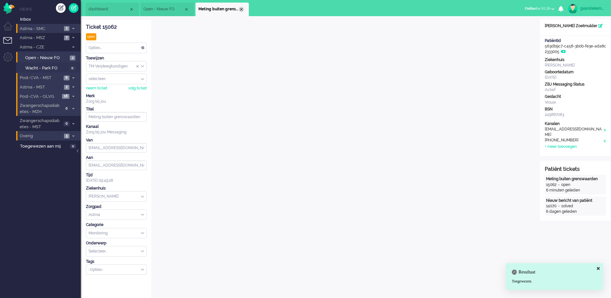
click at [242, 9] on div "Close tab" at bounding box center [241, 9] width 5 height 5
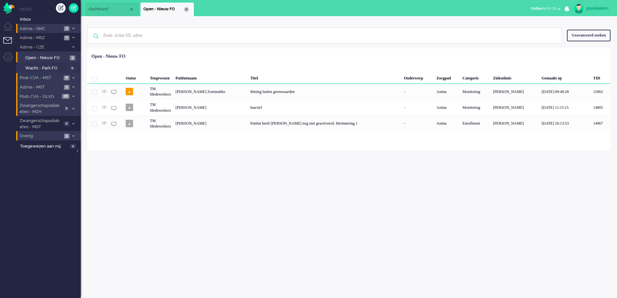
click at [186, 10] on div "Close tab" at bounding box center [186, 9] width 5 height 5
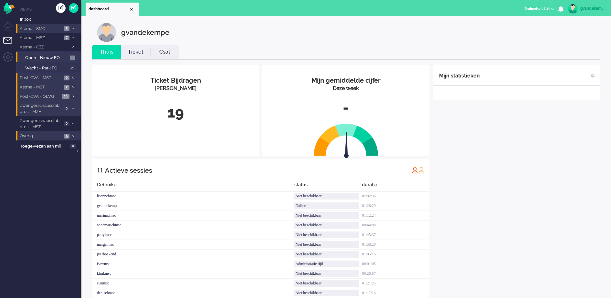
click at [72, 47] on icon at bounding box center [73, 47] width 2 height 2
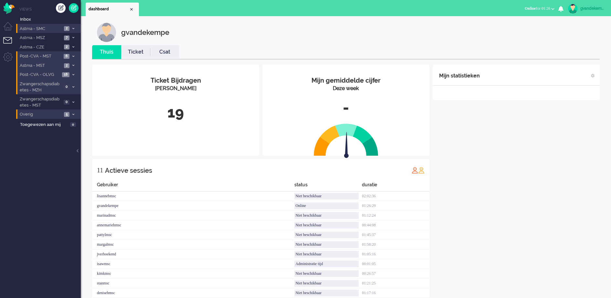
click at [495, 184] on div "Mijn statistieken + Statistieken toevoegen Bel tijd (gemiddelde dag) Wrapup tij…" at bounding box center [515, 185] width 167 height 240
click at [72, 56] on icon at bounding box center [73, 56] width 2 height 2
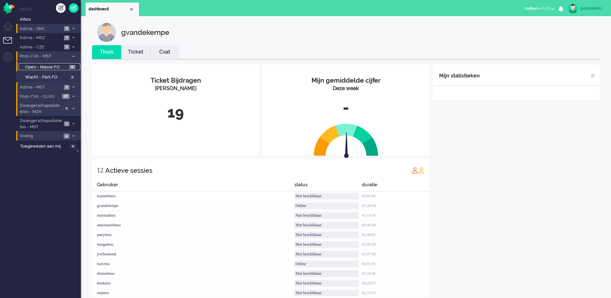
click at [68, 67] on link "Open - Nieuw FO 6" at bounding box center [49, 66] width 61 height 7
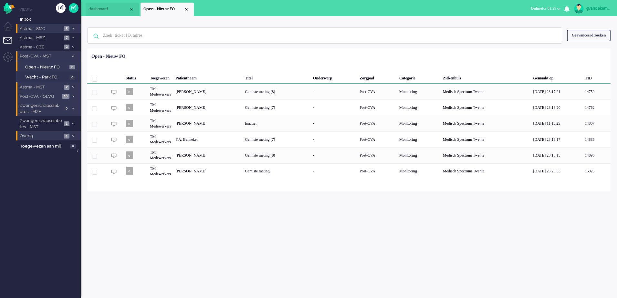
click at [74, 136] on span at bounding box center [73, 136] width 5 height 4
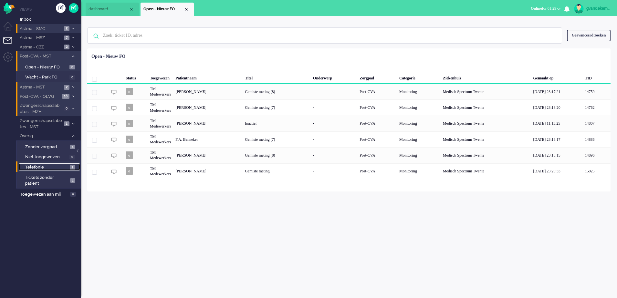
click at [71, 168] on span "2" at bounding box center [72, 167] width 5 height 5
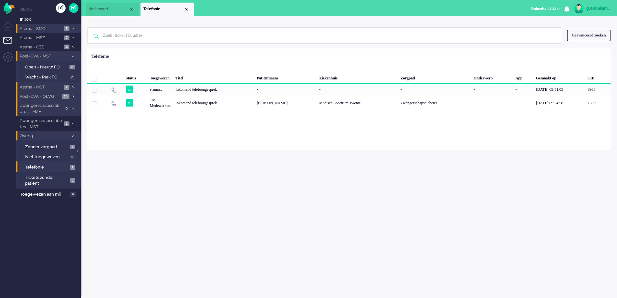
click at [74, 136] on icon at bounding box center [73, 136] width 2 height 2
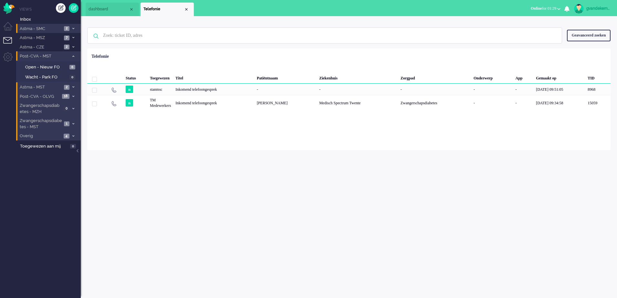
click at [72, 123] on span at bounding box center [73, 124] width 5 height 4
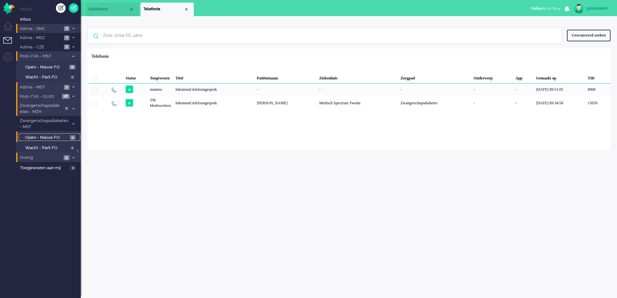
click at [67, 136] on span "Open - Nieuw FO" at bounding box center [46, 138] width 43 height 6
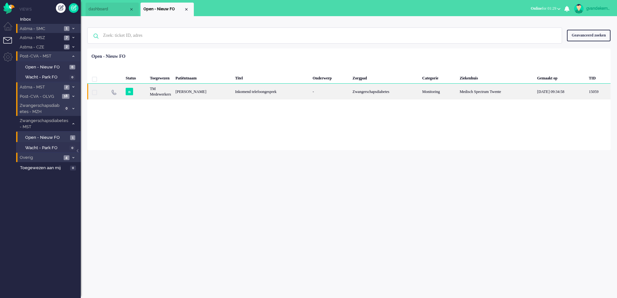
click at [194, 95] on div "Marit Delcour" at bounding box center [202, 92] width 59 height 16
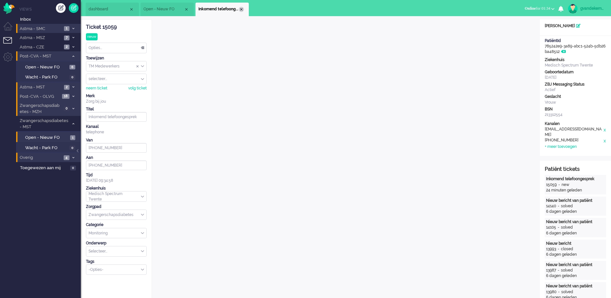
click at [241, 9] on div "Close tab" at bounding box center [241, 9] width 5 height 5
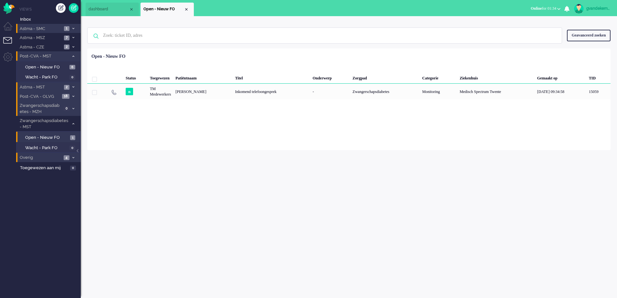
click at [186, 12] on li "Open - Nieuw FO" at bounding box center [166, 10] width 53 height 14
click at [187, 10] on div "Close tab" at bounding box center [186, 9] width 5 height 5
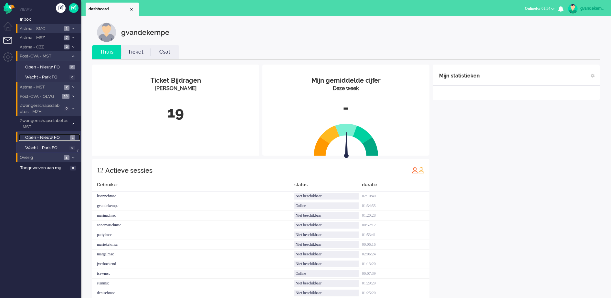
click at [71, 138] on span "1" at bounding box center [72, 137] width 5 height 5
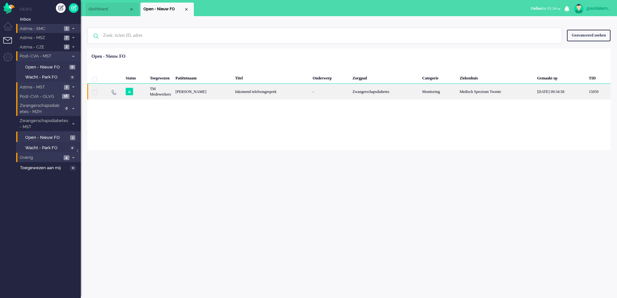
click at [167, 93] on div "TM Medewerkers" at bounding box center [161, 92] width 26 height 16
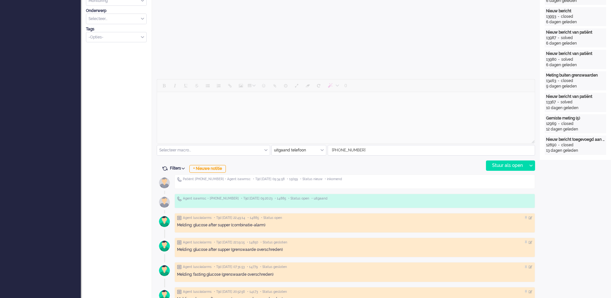
scroll to position [254, 0]
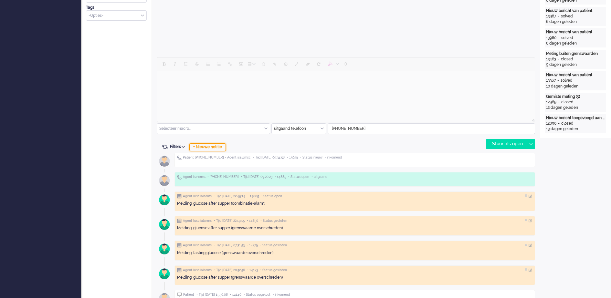
click at [213, 147] on div "+ Nieuwe notitie" at bounding box center [207, 147] width 36 height 8
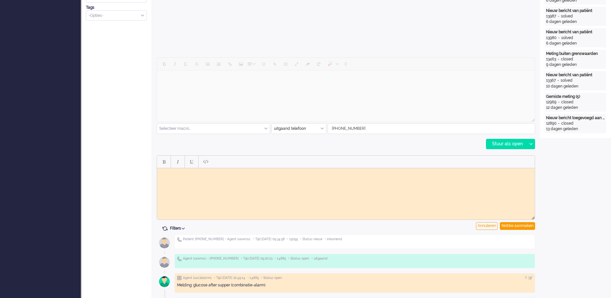
scroll to position [0, 0]
click at [216, 173] on body "Rich Text Area. Press ALT-0 for help." at bounding box center [346, 173] width 372 height 5
click at [522, 225] on div "Notitie aanmaken" at bounding box center [517, 226] width 35 height 8
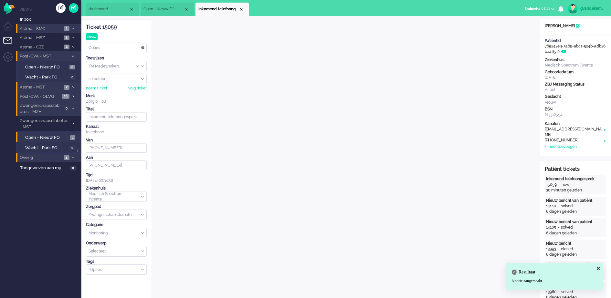
click at [142, 67] on div "TM Medewerkers" at bounding box center [116, 66] width 60 height 10
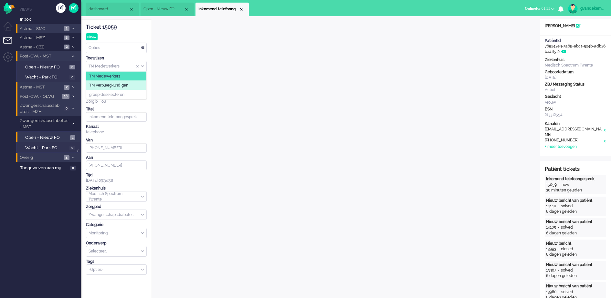
click at [142, 84] on li "TM Verpleegkundigen" at bounding box center [116, 85] width 60 height 9
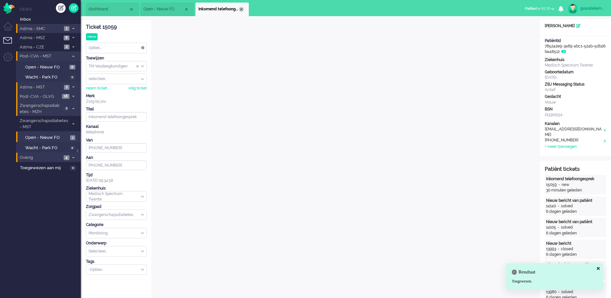
click at [241, 9] on div "Close tab" at bounding box center [241, 9] width 5 height 5
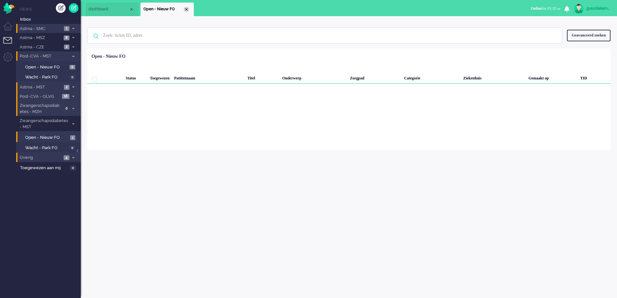
click at [186, 10] on div "Close tab" at bounding box center [186, 9] width 5 height 5
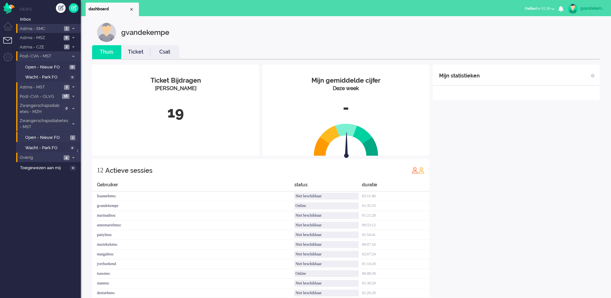
click at [72, 123] on icon at bounding box center [73, 124] width 2 height 2
click at [73, 48] on icon at bounding box center [73, 47] width 2 height 2
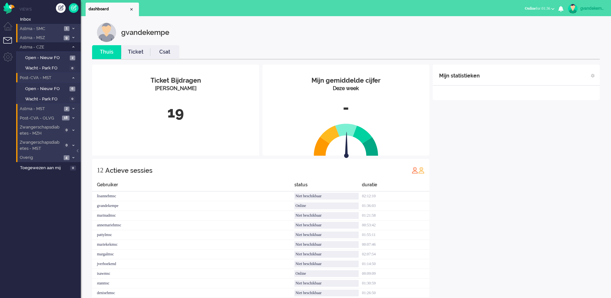
click at [72, 36] on li "Astma - MSZ 9" at bounding box center [48, 37] width 65 height 9
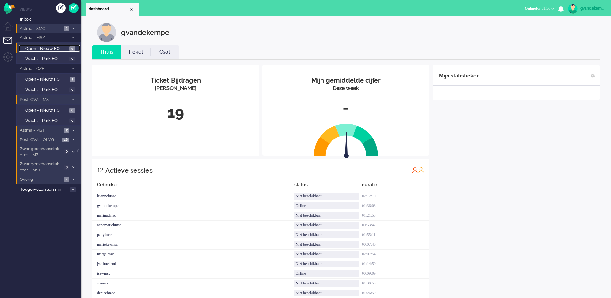
click at [64, 47] on span "Open - Nieuw FO" at bounding box center [46, 49] width 43 height 6
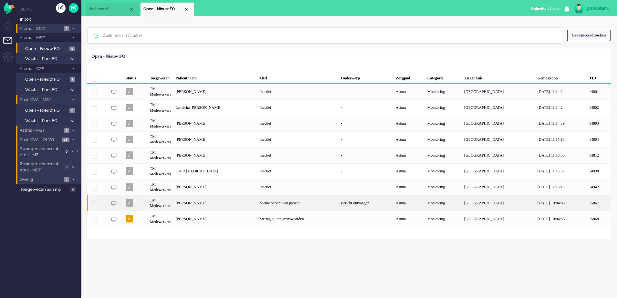
click at [243, 204] on div "Asima Iqbal" at bounding box center [215, 203] width 84 height 16
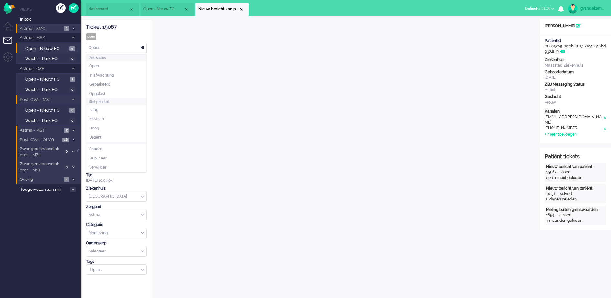
click at [141, 48] on div "Opties..." at bounding box center [116, 48] width 60 height 10
click at [99, 91] on span "Opgelost" at bounding box center [97, 93] width 16 height 5
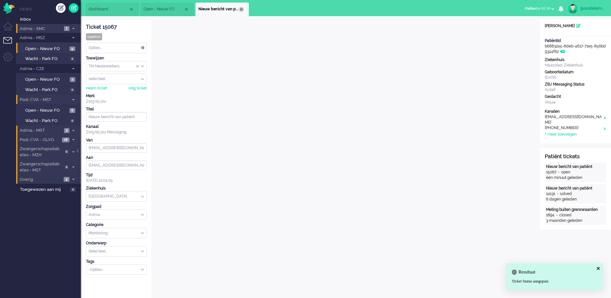
click at [240, 9] on div "Close tab" at bounding box center [241, 9] width 5 height 5
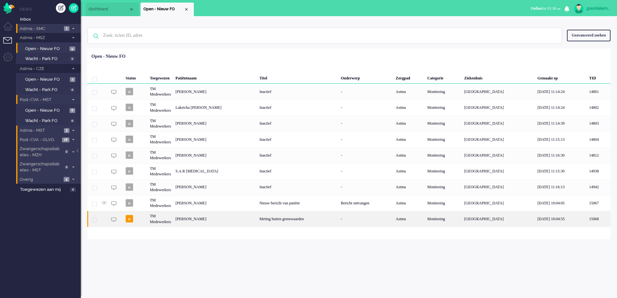
click at [234, 219] on div "Jimmy van der Stoep" at bounding box center [215, 219] width 84 height 16
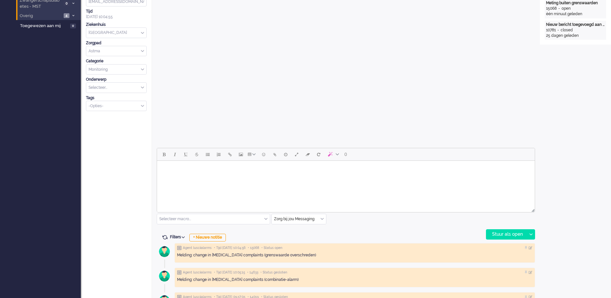
scroll to position [242, 0]
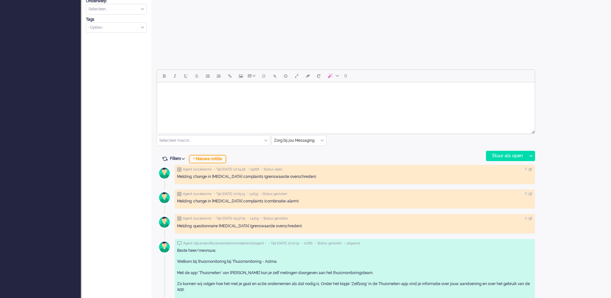
click at [218, 160] on div "+ Nieuwe notitie" at bounding box center [207, 159] width 36 height 8
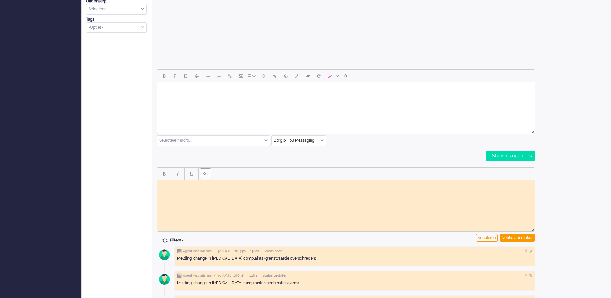
scroll to position [0, 0]
click at [195, 186] on body "Rich Text Area. Press ALT-0 for help." at bounding box center [346, 184] width 372 height 5
click at [520, 237] on div "Notitie aanmaken" at bounding box center [517, 238] width 35 height 8
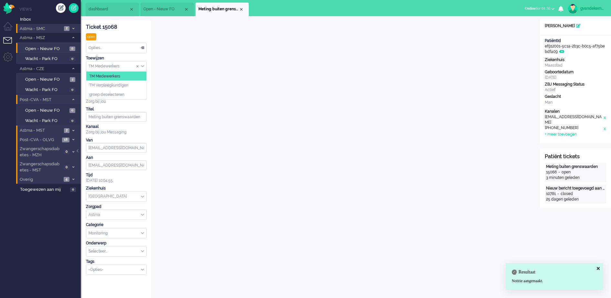
click at [143, 68] on div "TM Medewerkers" at bounding box center [116, 66] width 60 height 10
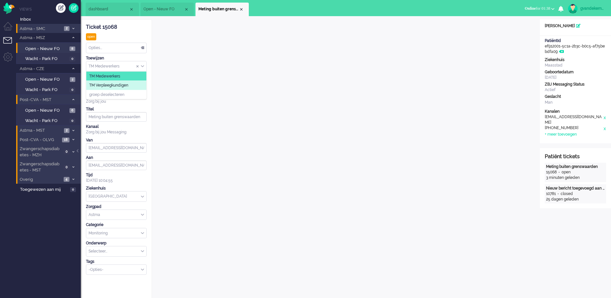
click at [128, 85] on span "TM Verpleegkundigen" at bounding box center [108, 85] width 39 height 5
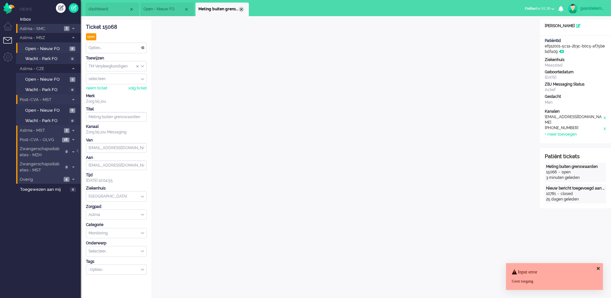
click at [240, 7] on div "Close tab" at bounding box center [241, 9] width 5 height 5
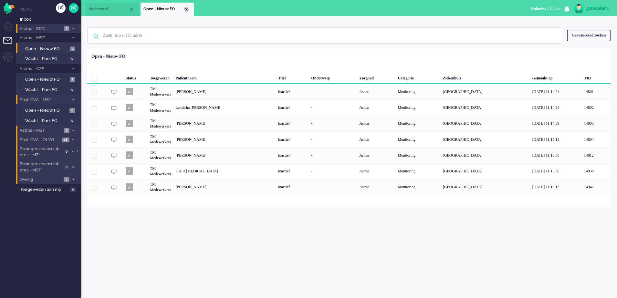
click at [184, 9] on div "Close tab" at bounding box center [186, 9] width 5 height 5
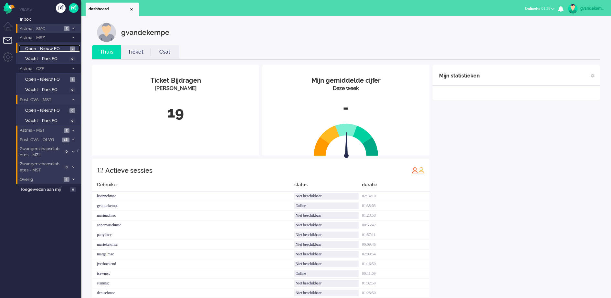
click at [64, 50] on span "Open - Nieuw FO" at bounding box center [46, 49] width 43 height 6
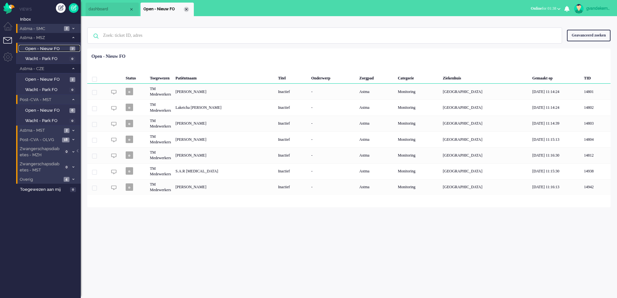
click at [187, 9] on div "Close tab" at bounding box center [186, 9] width 5 height 5
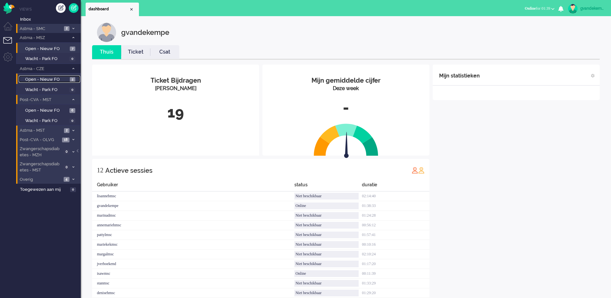
click at [68, 79] on span "Open - Nieuw FO" at bounding box center [46, 80] width 43 height 6
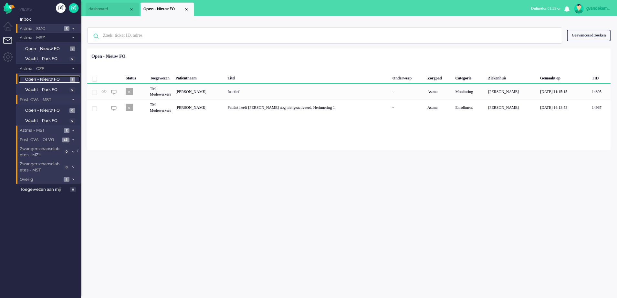
click at [72, 78] on span "2" at bounding box center [72, 79] width 5 height 5
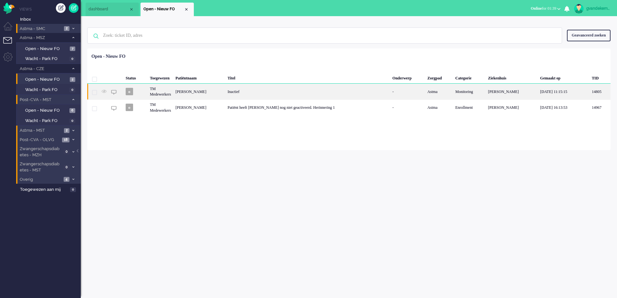
click at [225, 92] on div "Johanna Nieuwlaat" at bounding box center [199, 92] width 52 height 16
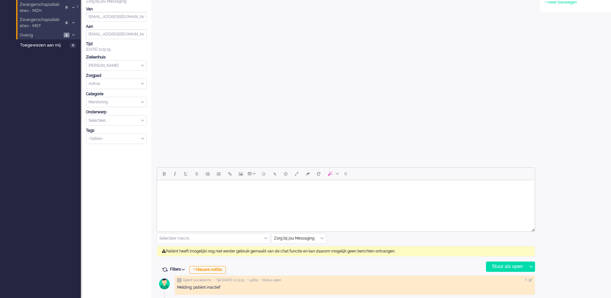
scroll to position [146, 0]
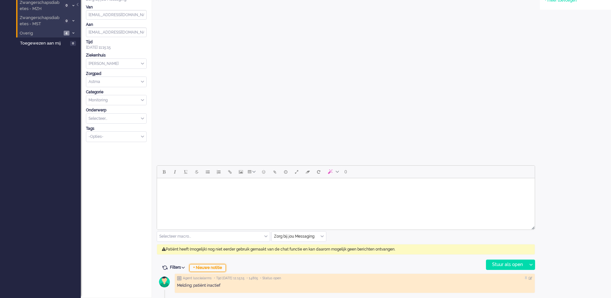
click at [220, 268] on div "+ Nieuwe notitie" at bounding box center [207, 268] width 36 height 8
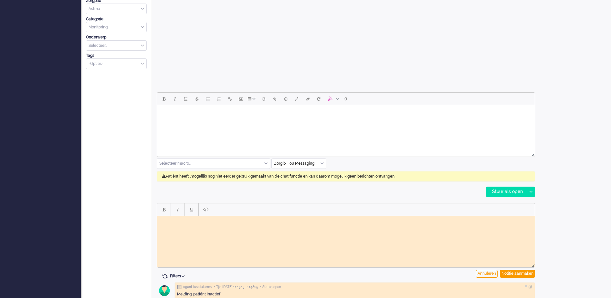
scroll to position [228, 0]
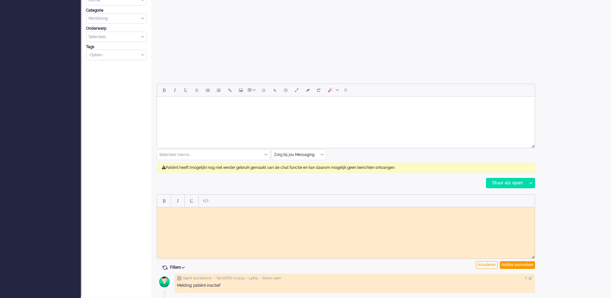
click at [265, 214] on body "Rich Text Area. Press ALT-0 for help." at bounding box center [346, 212] width 372 height 5
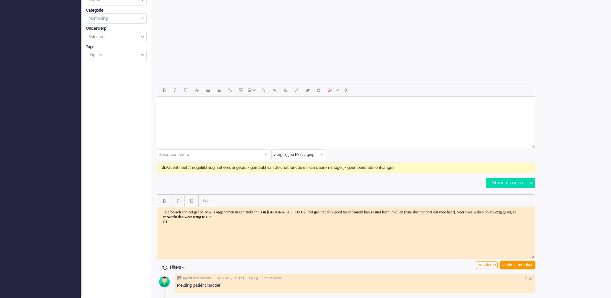
click at [517, 264] on div "Notitie aanmaken" at bounding box center [517, 265] width 35 height 8
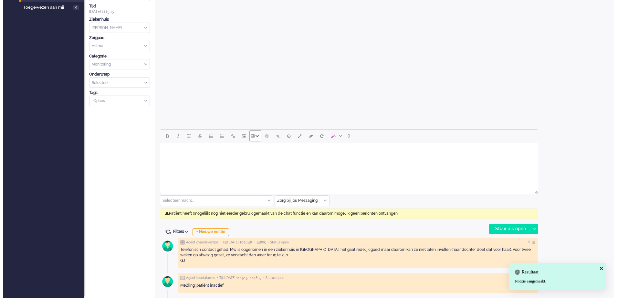
scroll to position [0, 0]
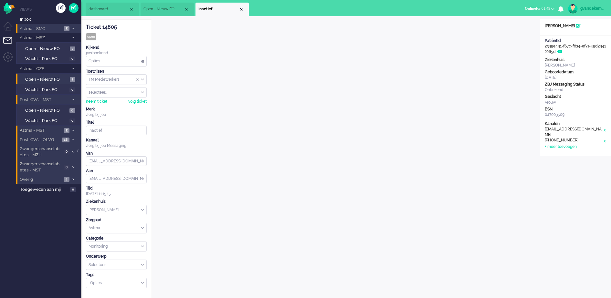
click at [143, 60] on div "Opties..." at bounding box center [116, 61] width 60 height 10
click at [115, 106] on li "Opgelost" at bounding box center [116, 106] width 60 height 9
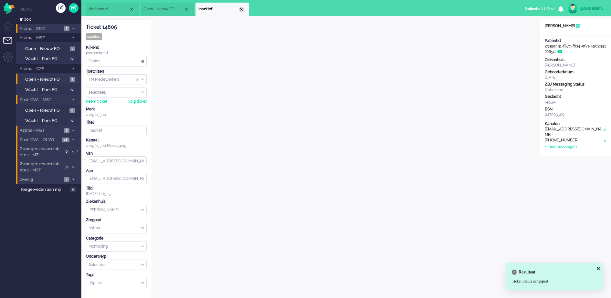
click at [241, 9] on div "Close tab" at bounding box center [241, 9] width 5 height 5
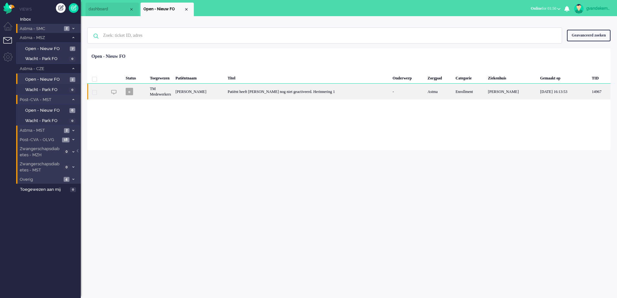
click at [298, 91] on div "Patiënt heeft Luscii nog niet geactiveerd. Herinnering 1" at bounding box center [307, 92] width 165 height 16
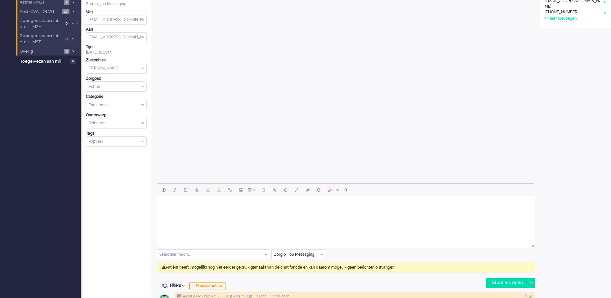
scroll to position [146, 0]
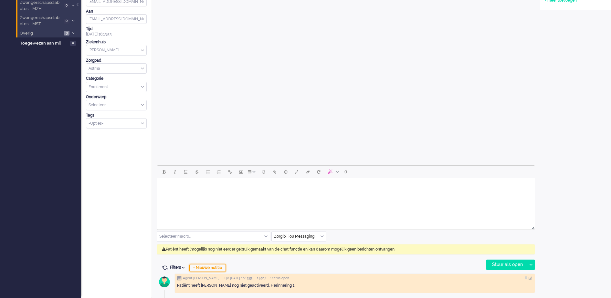
click at [220, 267] on div "+ Nieuwe notitie" at bounding box center [207, 268] width 36 height 8
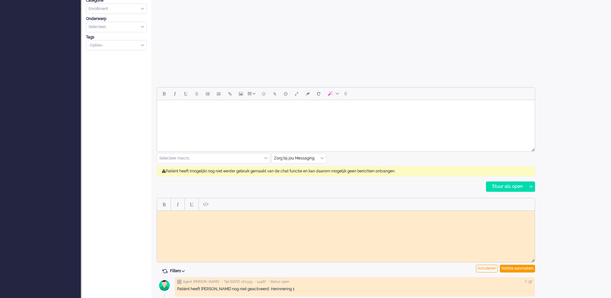
scroll to position [228, 0]
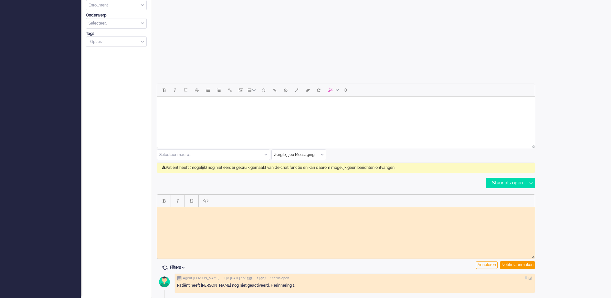
click at [181, 214] on html at bounding box center [346, 212] width 378 height 10
drag, startPoint x: 181, startPoint y: 214, endPoint x: 363, endPoint y: 214, distance: 182.8
click at [363, 214] on html at bounding box center [346, 212] width 378 height 10
click at [518, 266] on div "Notitie aanmaken" at bounding box center [517, 265] width 35 height 8
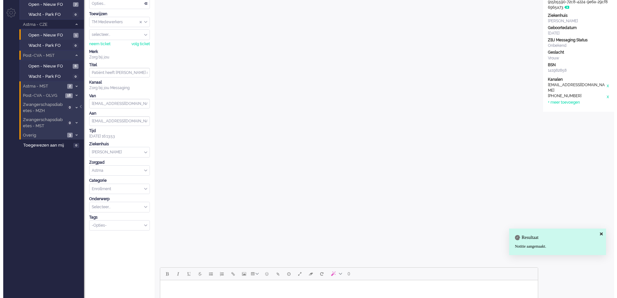
scroll to position [0, 0]
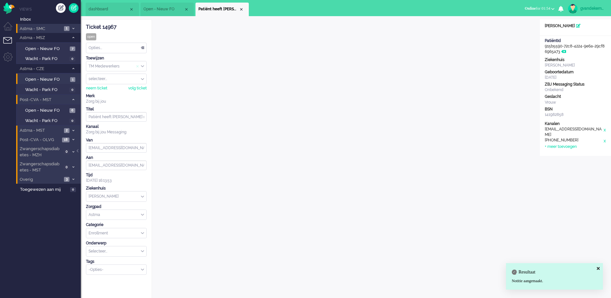
click at [140, 66] on span "Assign Group" at bounding box center [138, 66] width 5 height 5
click at [143, 66] on div "selecteer..." at bounding box center [116, 66] width 60 height 10
click at [131, 83] on li "TM Verpleegkundigen" at bounding box center [116, 85] width 60 height 9
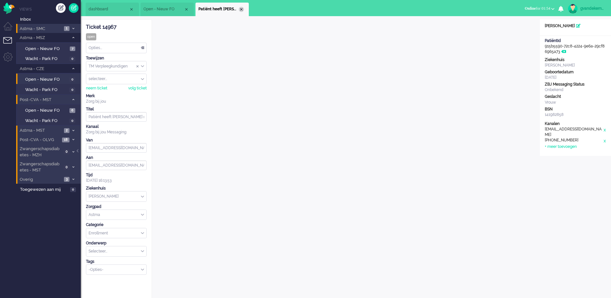
click at [240, 8] on div "Close tab" at bounding box center [241, 9] width 5 height 5
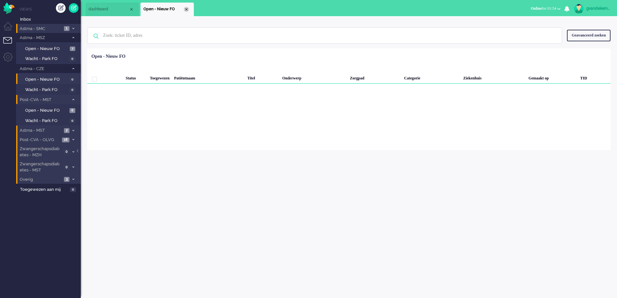
click at [187, 10] on div "Close tab" at bounding box center [186, 9] width 5 height 5
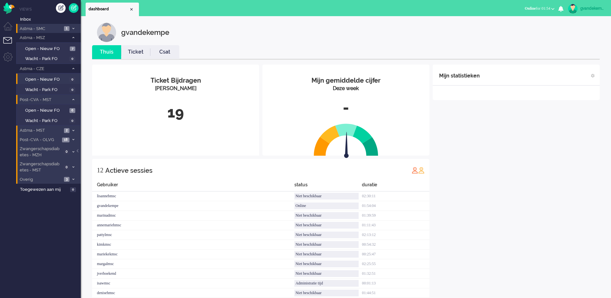
click at [72, 68] on icon at bounding box center [73, 68] width 2 height 2
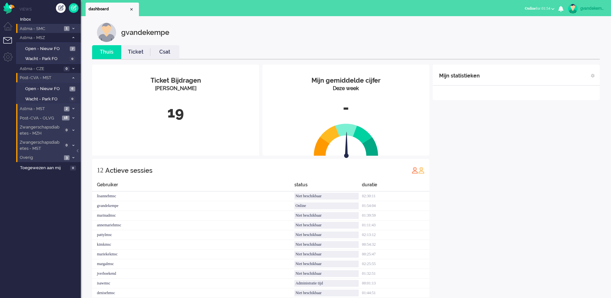
click at [73, 109] on icon at bounding box center [73, 109] width 2 height 2
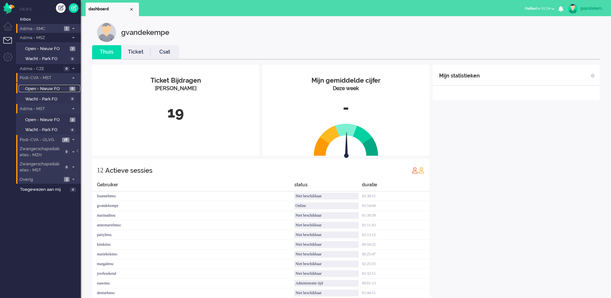
click at [52, 89] on span "Open - Nieuw FO" at bounding box center [46, 89] width 43 height 6
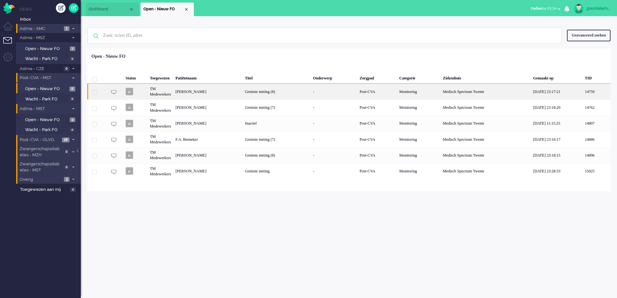
click at [311, 91] on div "Gemiste meting (8)" at bounding box center [277, 92] width 68 height 16
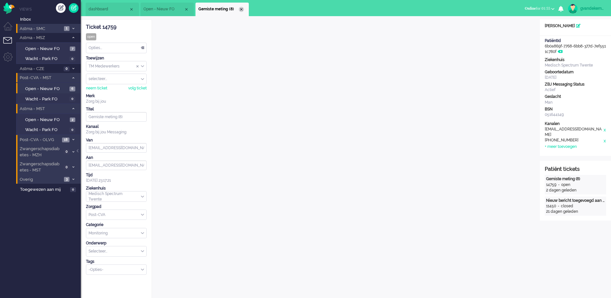
click at [241, 10] on div "Close tab" at bounding box center [241, 9] width 5 height 5
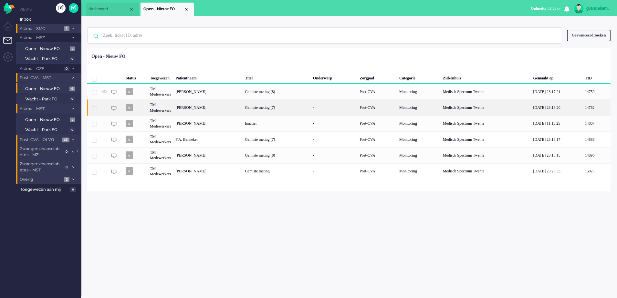
click at [243, 108] on div "[PERSON_NAME]" at bounding box center [207, 107] width 69 height 16
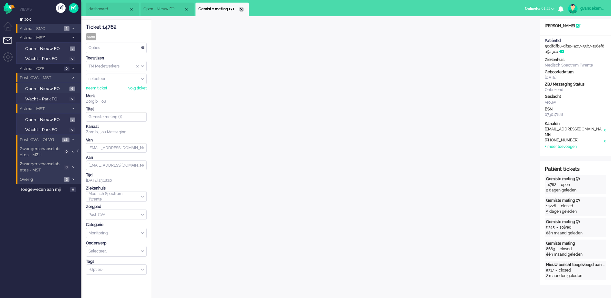
click at [240, 9] on div "Close tab" at bounding box center [241, 9] width 5 height 5
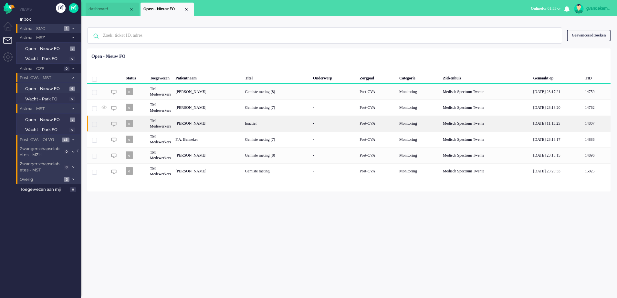
click at [211, 123] on div "Egbertus Johannes Kuipers" at bounding box center [207, 124] width 69 height 16
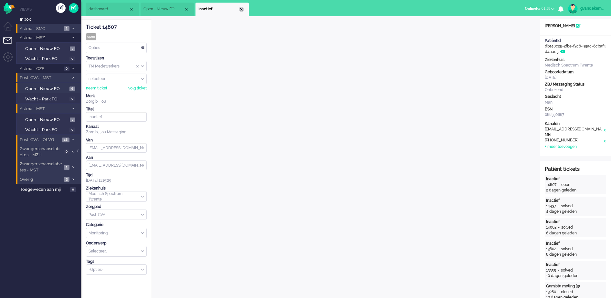
click at [241, 8] on div "Close tab" at bounding box center [241, 9] width 5 height 5
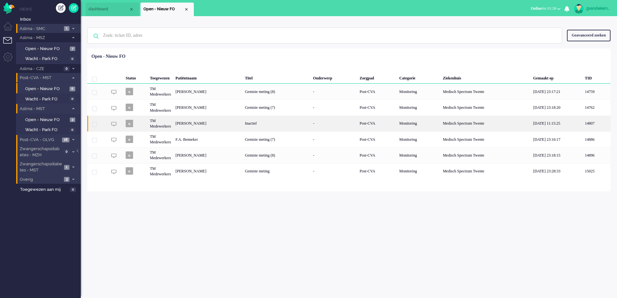
click at [209, 123] on div "Egbertus Johannes Kuipers" at bounding box center [207, 124] width 69 height 16
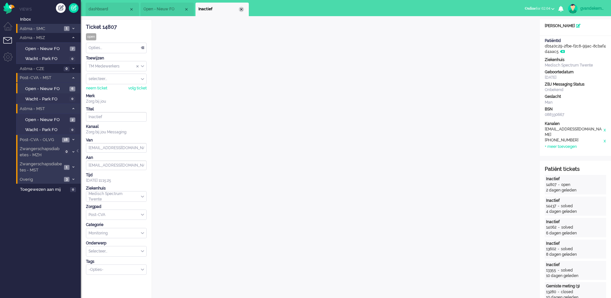
click at [243, 9] on div "Close tab" at bounding box center [241, 9] width 5 height 5
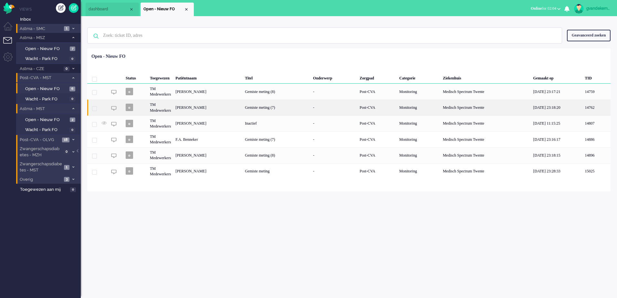
click at [228, 106] on div "[PERSON_NAME]" at bounding box center [207, 107] width 69 height 16
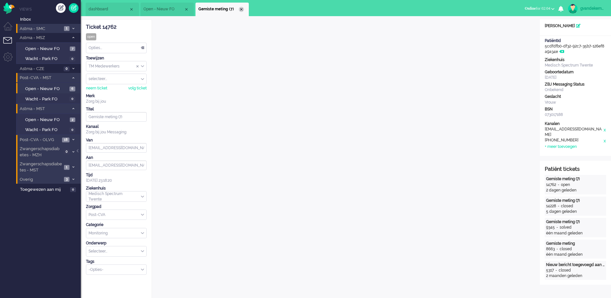
click at [243, 9] on div "Close tab" at bounding box center [241, 9] width 5 height 5
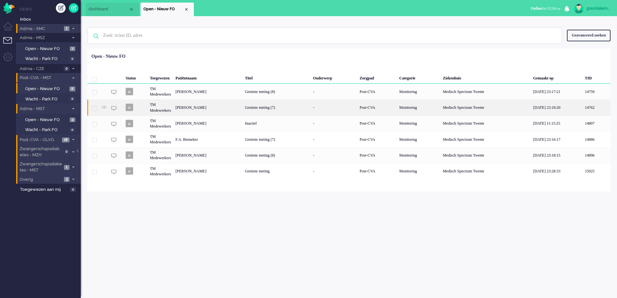
click at [216, 106] on div "[PERSON_NAME]" at bounding box center [207, 107] width 69 height 16
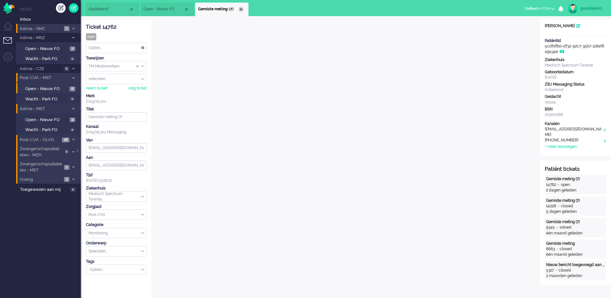
click at [242, 11] on div "Close tab" at bounding box center [240, 9] width 5 height 5
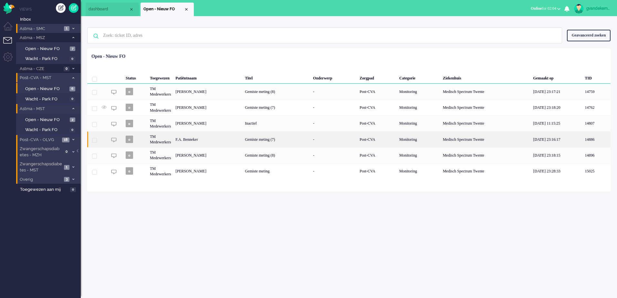
click at [282, 139] on div "Gemiste meting (7)" at bounding box center [277, 139] width 68 height 16
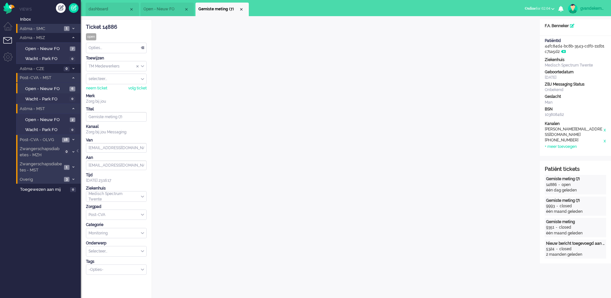
scroll to position [12, 0]
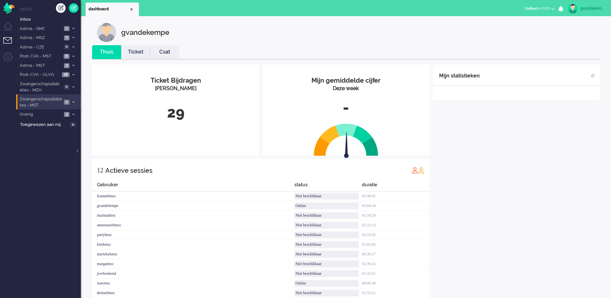
click at [70, 101] on li "Zwangerschapsdiabetes - MST 1" at bounding box center [48, 101] width 65 height 15
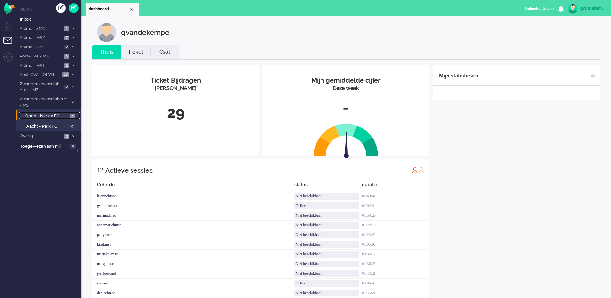
click at [60, 116] on span "Open - Nieuw FO" at bounding box center [46, 116] width 43 height 6
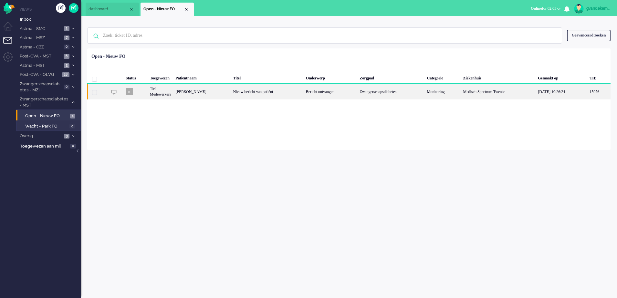
click at [279, 93] on div "Nieuw bericht van patiënt" at bounding box center [267, 92] width 73 height 16
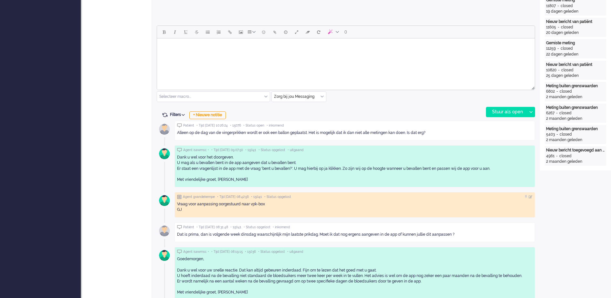
scroll to position [302, 0]
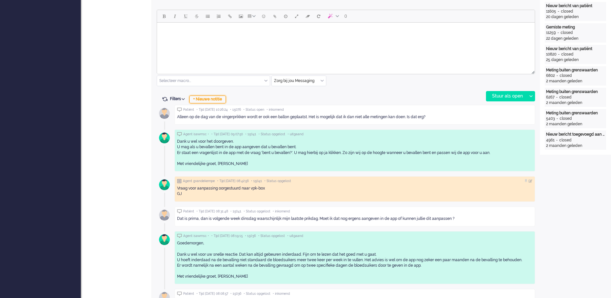
click at [219, 99] on div "+ Nieuwe notitie" at bounding box center [207, 100] width 36 height 8
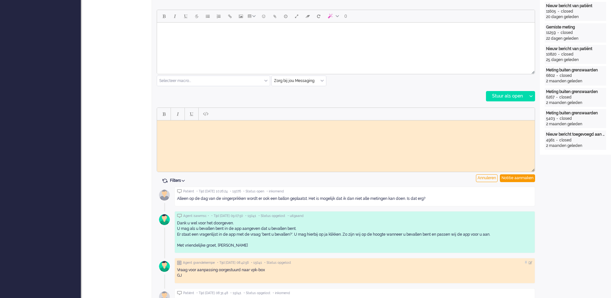
scroll to position [0, 0]
click at [220, 125] on body "Rich Text Area. Press ALT-0 for help." at bounding box center [346, 125] width 372 height 5
click at [529, 176] on div "Notitie aanmaken" at bounding box center [517, 178] width 35 height 8
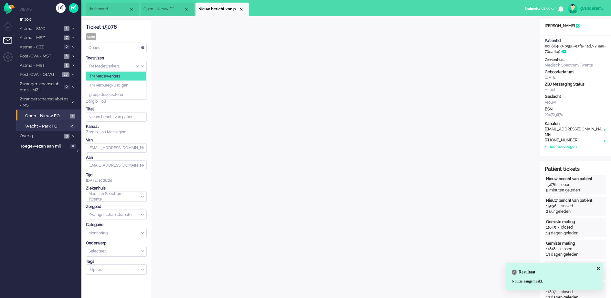
click at [142, 66] on div "TM Medewerkers" at bounding box center [116, 66] width 60 height 10
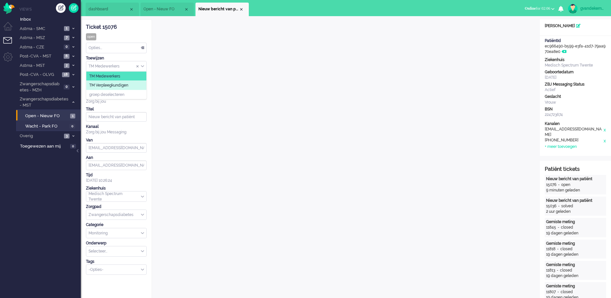
click at [135, 85] on li "TM Verpleegkundigen" at bounding box center [116, 85] width 60 height 9
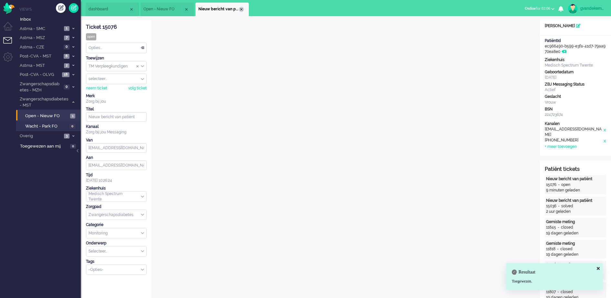
click at [240, 8] on div "Close tab" at bounding box center [241, 9] width 5 height 5
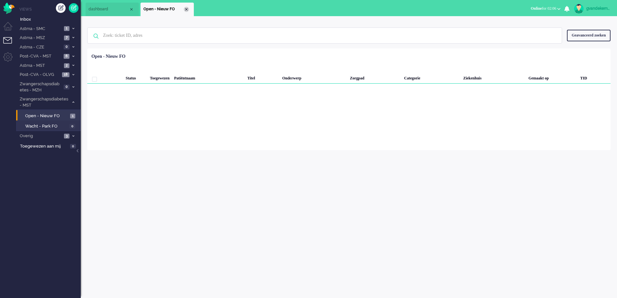
click at [188, 9] on div "Close tab" at bounding box center [186, 9] width 5 height 5
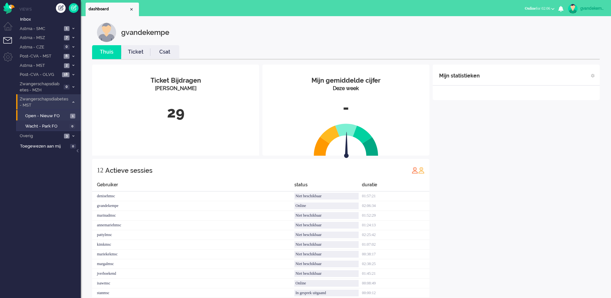
click at [73, 101] on icon at bounding box center [73, 102] width 2 height 2
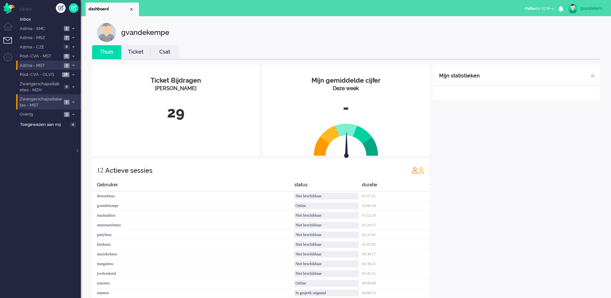
click at [71, 64] on span at bounding box center [73, 66] width 5 height 4
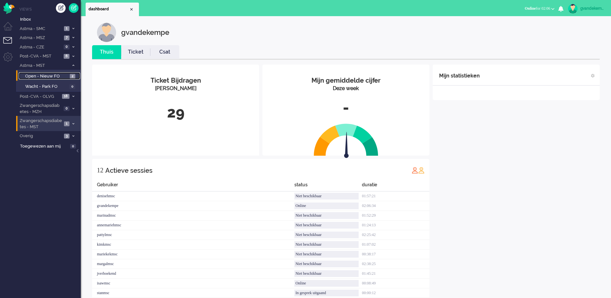
click at [58, 74] on span "Open - Nieuw FO" at bounding box center [46, 76] width 43 height 6
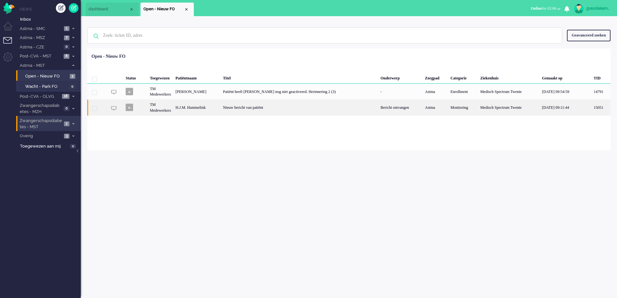
click at [221, 110] on div "H.J.M. Hummelink" at bounding box center [196, 107] width 47 height 16
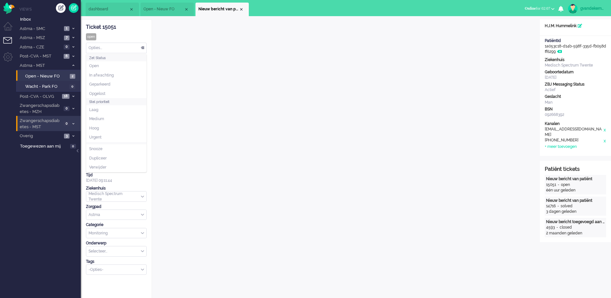
click at [143, 48] on div "Opties..." at bounding box center [116, 48] width 60 height 10
click at [123, 91] on li "Opgelost" at bounding box center [116, 93] width 60 height 9
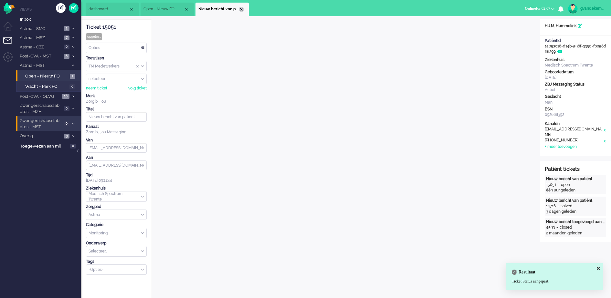
click at [241, 9] on div "Close tab" at bounding box center [241, 9] width 5 height 5
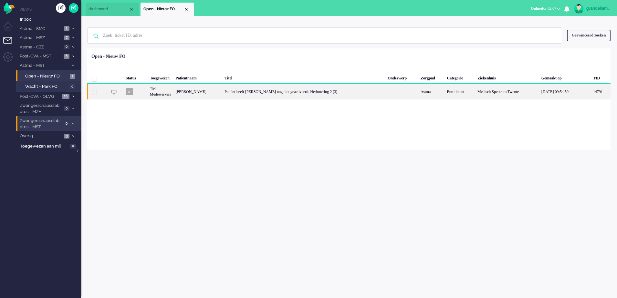
click at [293, 92] on div "Patiënt heeft [PERSON_NAME] nog niet geactiveerd. Herinnering 2 (3)" at bounding box center [303, 92] width 163 height 16
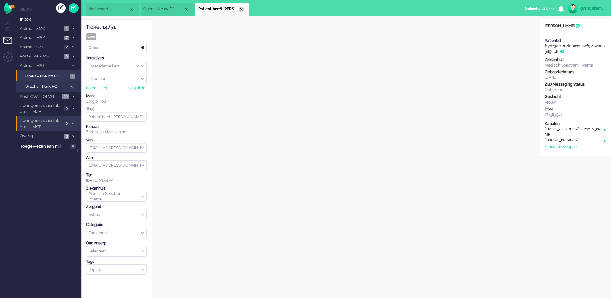
click at [240, 8] on div "Close tab" at bounding box center [241, 9] width 5 height 5
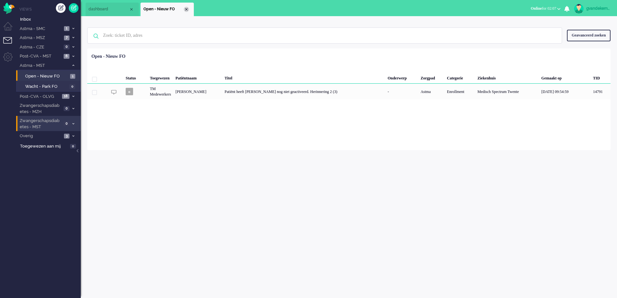
click at [187, 9] on div "Close tab" at bounding box center [186, 9] width 5 height 5
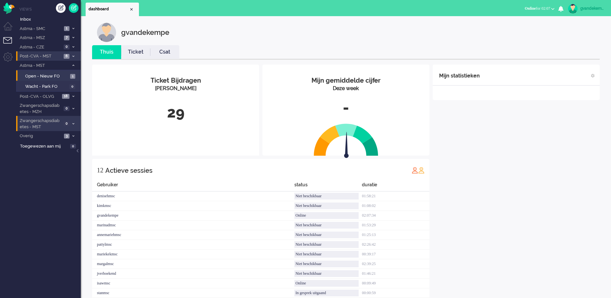
click at [72, 56] on icon at bounding box center [73, 56] width 2 height 2
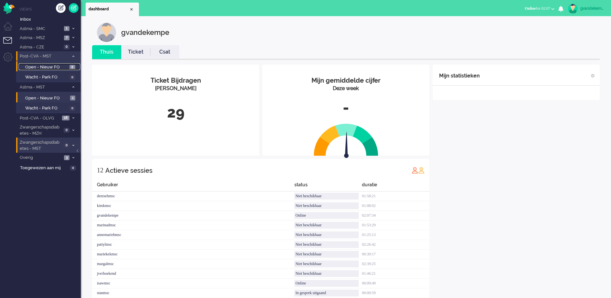
click at [61, 67] on span "Open - Nieuw FO" at bounding box center [46, 67] width 43 height 6
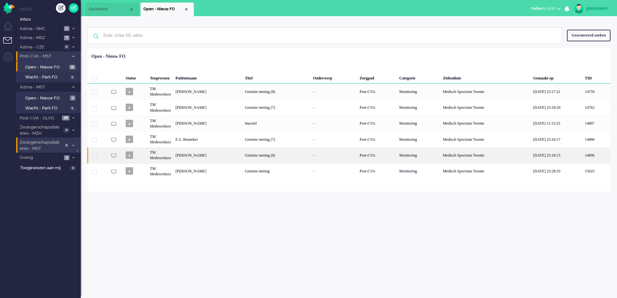
click at [303, 154] on div "Gemiste meting (8)" at bounding box center [277, 155] width 68 height 16
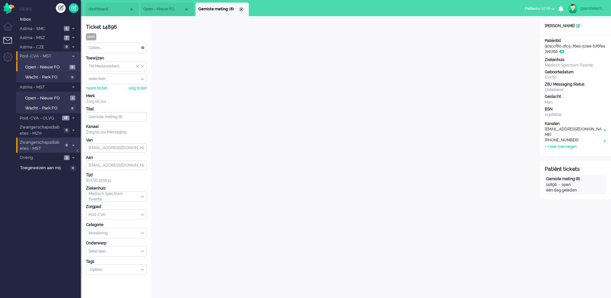
click at [240, 7] on div "Close tab" at bounding box center [241, 9] width 5 height 5
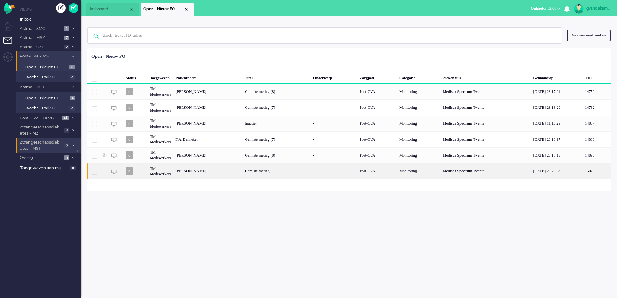
click at [218, 171] on div "[PERSON_NAME]" at bounding box center [207, 171] width 69 height 16
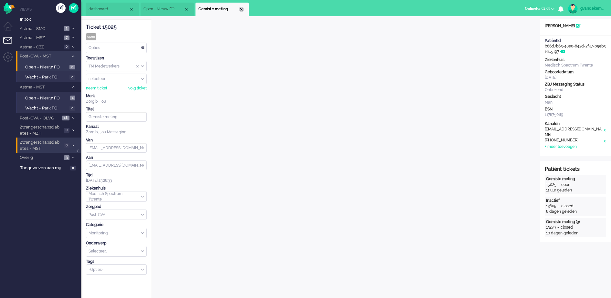
click at [241, 8] on div "Close tab" at bounding box center [241, 9] width 5 height 5
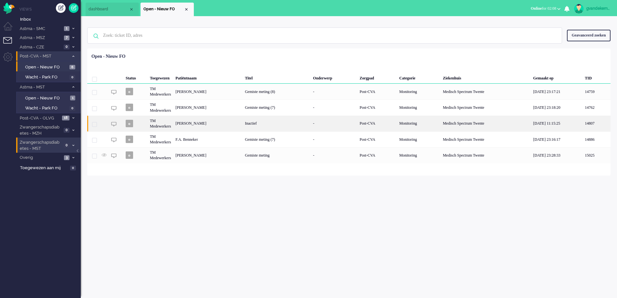
click at [210, 122] on div "[PERSON_NAME]" at bounding box center [207, 124] width 69 height 16
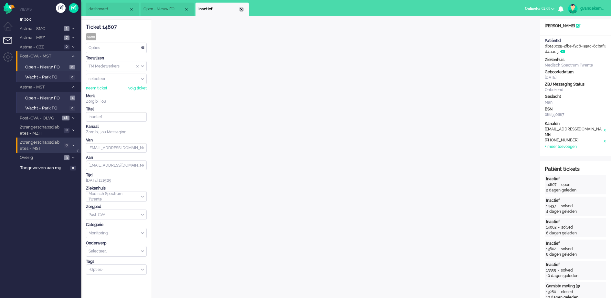
click at [241, 10] on div "Close tab" at bounding box center [241, 9] width 5 height 5
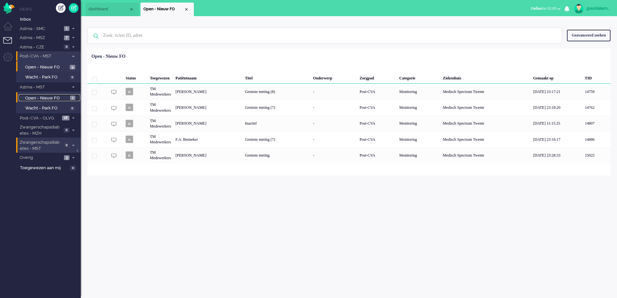
click at [62, 97] on span "Open - Nieuw FO" at bounding box center [46, 98] width 43 height 6
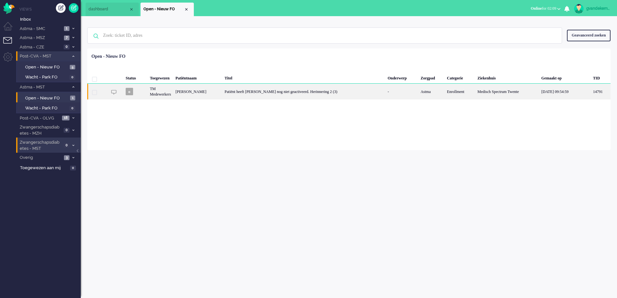
click at [292, 89] on div "Patiënt heeft Luscii nog niet geactiveerd. Herinnering 2 (3)" at bounding box center [303, 92] width 163 height 16
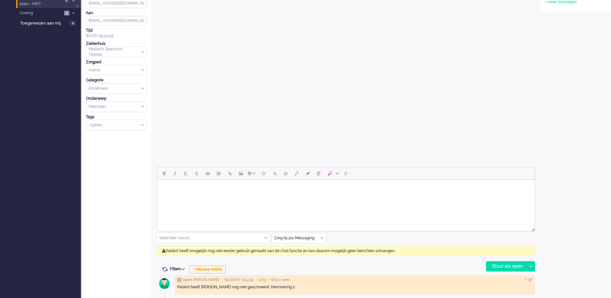
scroll to position [131, 0]
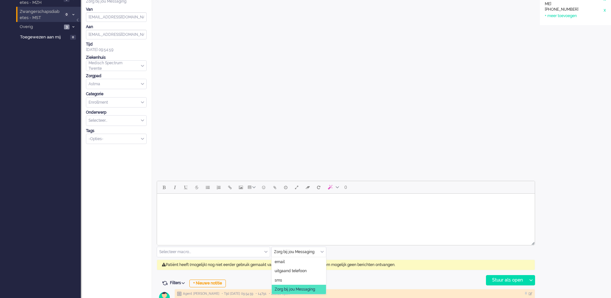
click at [321, 251] on div "Zorg bij jou Messaging" at bounding box center [299, 252] width 54 height 10
click at [307, 270] on li "uitgaand telefoon" at bounding box center [299, 270] width 54 height 9
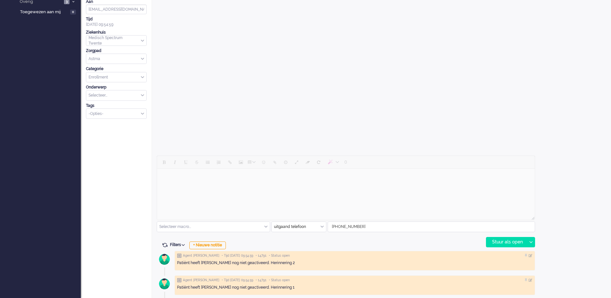
scroll to position [158, 0]
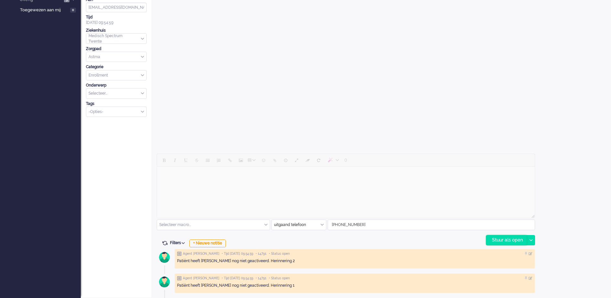
click at [516, 240] on div "Stuur als open" at bounding box center [506, 240] width 40 height 10
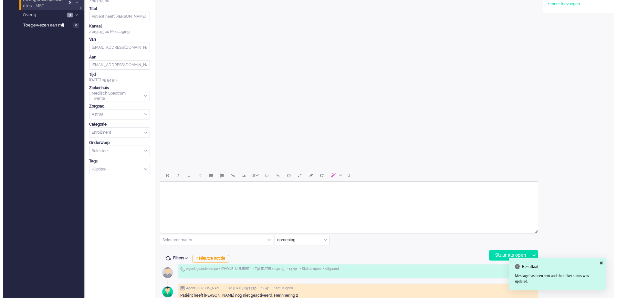
scroll to position [0, 0]
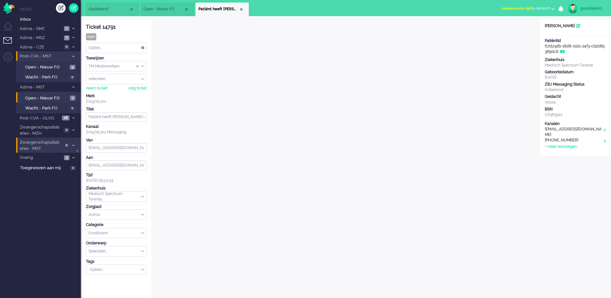
click at [554, 8] on b "button" at bounding box center [552, 9] width 3 height 2
click at [510, 28] on label "Online" at bounding box center [527, 28] width 51 height 5
click at [142, 48] on div "Opties..." at bounding box center [116, 48] width 60 height 10
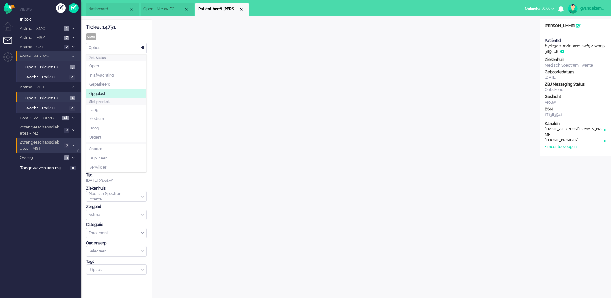
click at [119, 92] on li "Opgelost" at bounding box center [116, 93] width 60 height 9
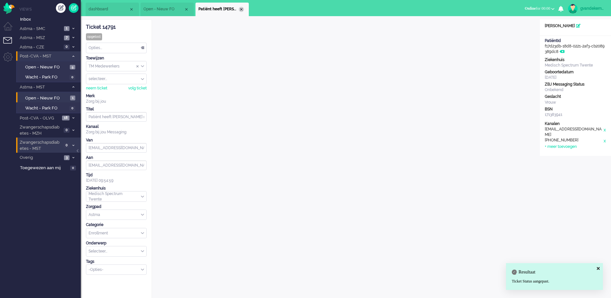
click at [241, 9] on div "Close tab" at bounding box center [241, 9] width 5 height 5
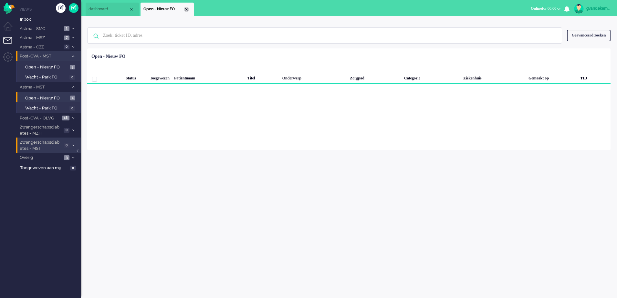
click at [187, 9] on div "Close tab" at bounding box center [186, 9] width 5 height 5
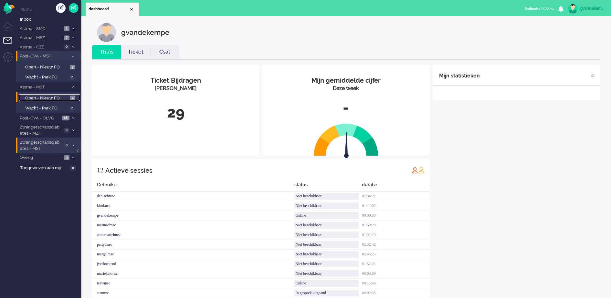
click at [58, 96] on span "Open - Nieuw FO" at bounding box center [46, 98] width 43 height 6
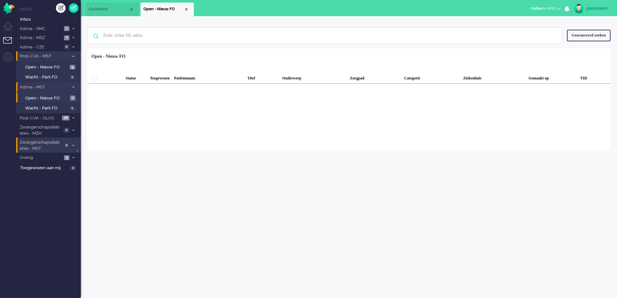
click at [73, 87] on icon at bounding box center [73, 87] width 2 height 2
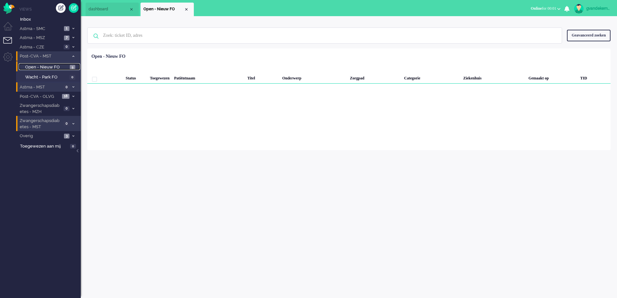
click at [63, 66] on span "Open - Nieuw FO" at bounding box center [46, 67] width 43 height 6
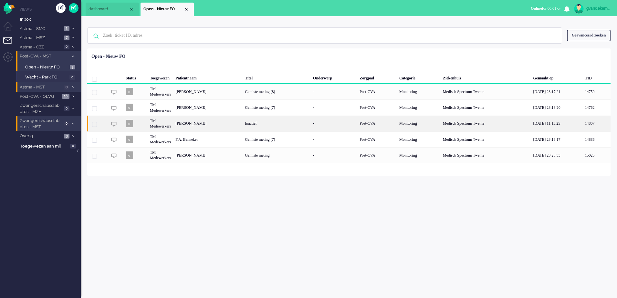
click at [311, 125] on div "Inactief" at bounding box center [277, 124] width 68 height 16
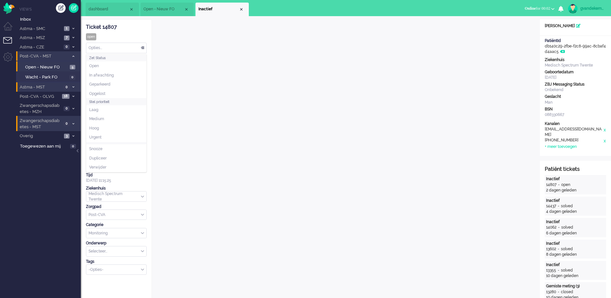
click at [142, 47] on div "Opties..." at bounding box center [116, 48] width 60 height 10
click at [239, 9] on div "Close tab" at bounding box center [241, 9] width 5 height 5
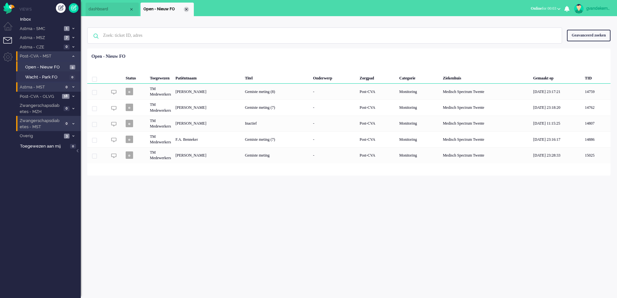
click at [186, 8] on div "Close tab" at bounding box center [186, 9] width 5 height 5
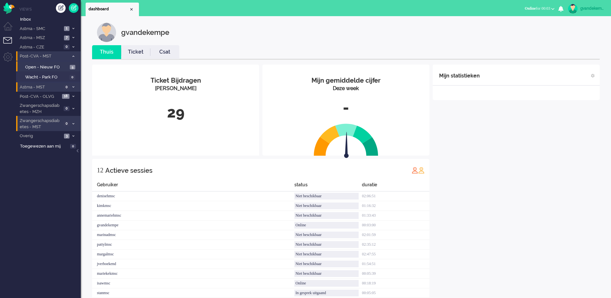
click at [517, 164] on div "Mijn statistieken + Statistieken toevoegen Bel tijd (gemiddelde dag) Wrapup tij…" at bounding box center [515, 190] width 167 height 250
click at [69, 37] on span "7" at bounding box center [66, 38] width 5 height 5
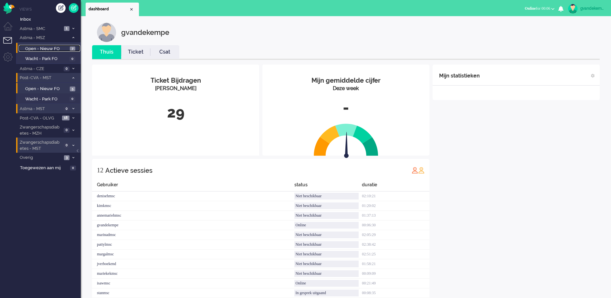
click at [67, 49] on span "Open - Nieuw FO" at bounding box center [46, 49] width 43 height 6
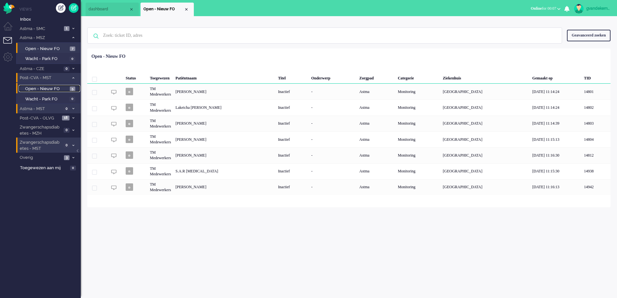
click at [71, 88] on span "5" at bounding box center [72, 89] width 5 height 5
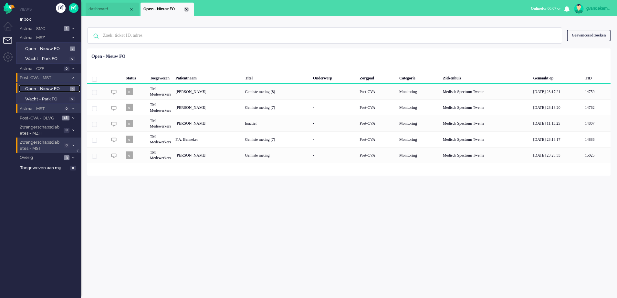
click at [186, 10] on div "Close tab" at bounding box center [186, 9] width 5 height 5
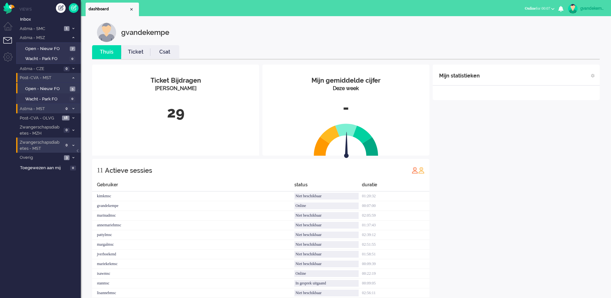
click at [526, 218] on div "Mijn statistieken + Statistieken toevoegen Bel tijd (gemiddelde dag) Wrapup tij…" at bounding box center [515, 185] width 167 height 240
click at [64, 87] on span "Open - Nieuw FO" at bounding box center [46, 89] width 43 height 6
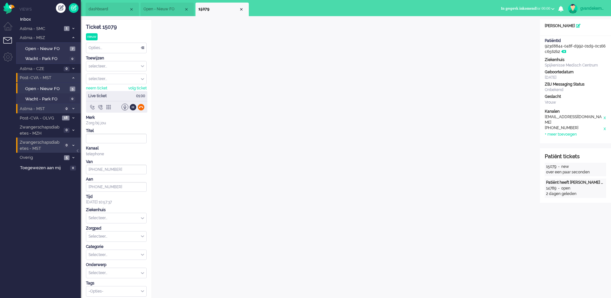
click at [141, 108] on div at bounding box center [141, 107] width 7 height 7
type input "+31653931009"
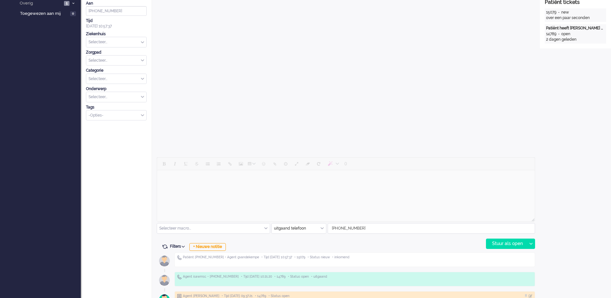
scroll to position [197, 0]
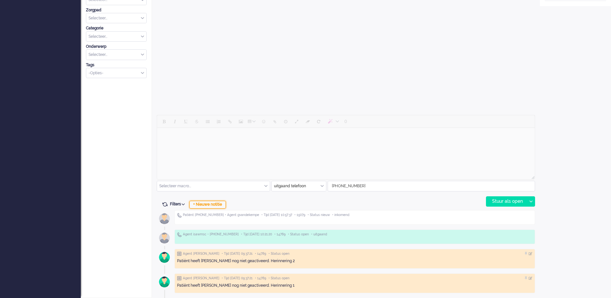
click at [215, 205] on div "+ Nieuwe notitie" at bounding box center [207, 205] width 36 height 8
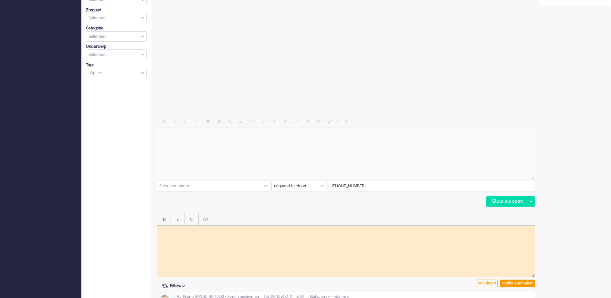
scroll to position [0, 0]
click at [212, 229] on body "Rich Text Area. Press ALT-0 for help." at bounding box center [346, 230] width 372 height 5
click at [263, 232] on body "Mw heeft teruggebeld, is nu bereikbaar voor vpk - doorgezet naar vpk-box GJ" at bounding box center [346, 233] width 372 height 10
click at [523, 283] on div "Notitie aanmaken" at bounding box center [517, 284] width 35 height 8
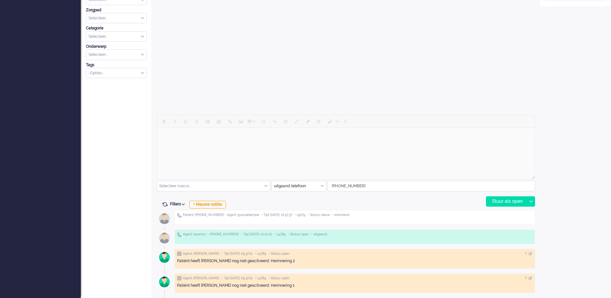
type input "Inkomend telefoongesprek"
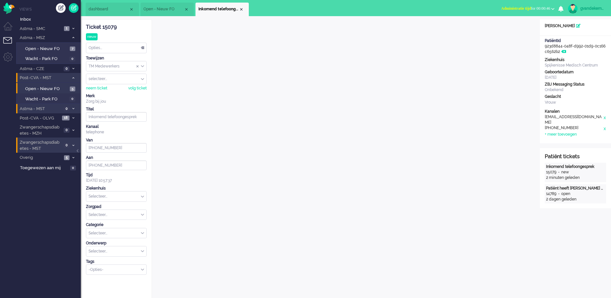
click at [142, 67] on div "TM Medewerkers" at bounding box center [116, 66] width 60 height 10
click at [126, 84] on span "TM Verpleegkundigen" at bounding box center [108, 85] width 39 height 5
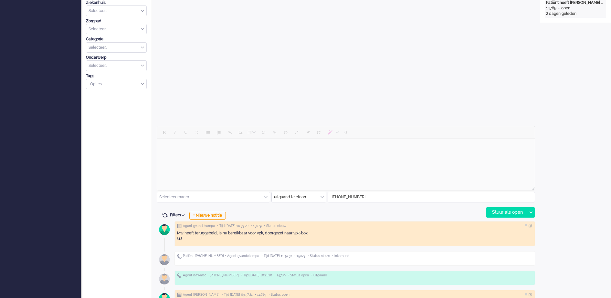
scroll to position [202, 0]
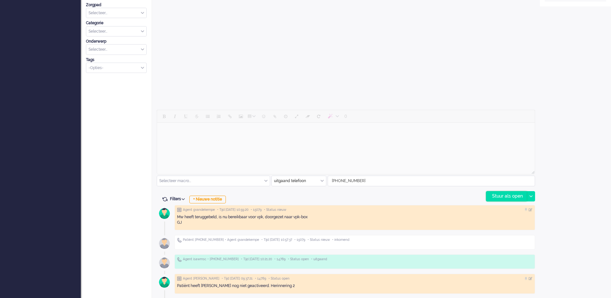
click at [514, 197] on div "Stuur als open" at bounding box center [506, 197] width 40 height 10
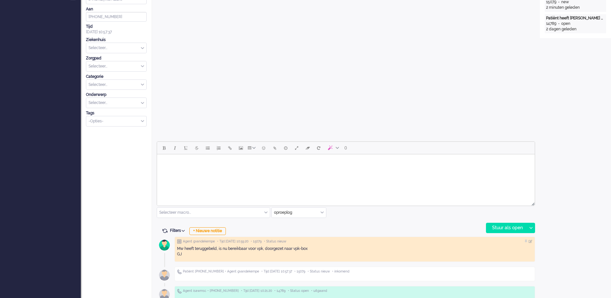
scroll to position [0, 0]
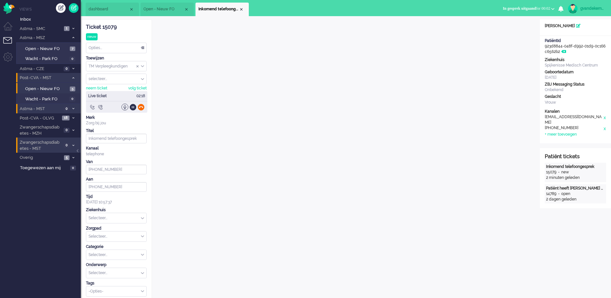
click at [142, 106] on div at bounding box center [141, 107] width 7 height 7
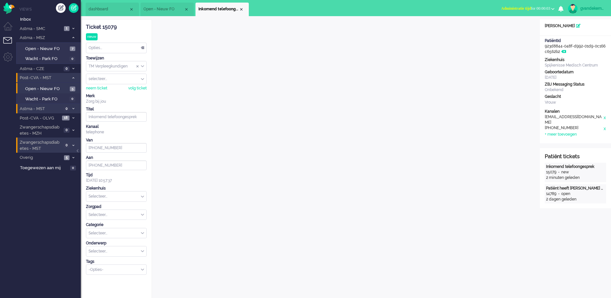
click at [144, 67] on div "TM Verpleegkundigen" at bounding box center [116, 66] width 60 height 10
click at [125, 93] on li "groep deselecteren" at bounding box center [116, 94] width 60 height 9
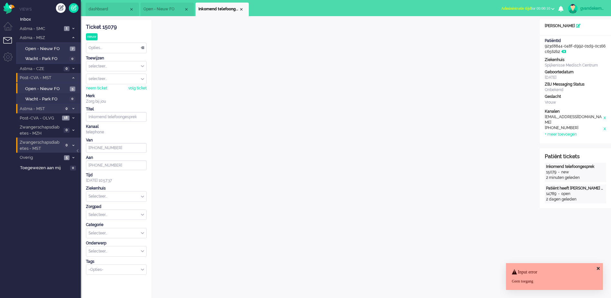
click at [143, 67] on div "selecteer..." at bounding box center [116, 66] width 60 height 10
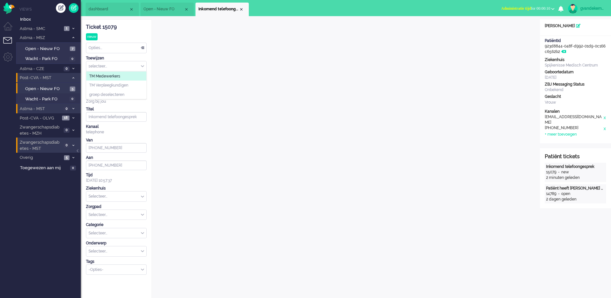
click at [122, 77] on li "TM Medewerkers" at bounding box center [116, 75] width 60 height 9
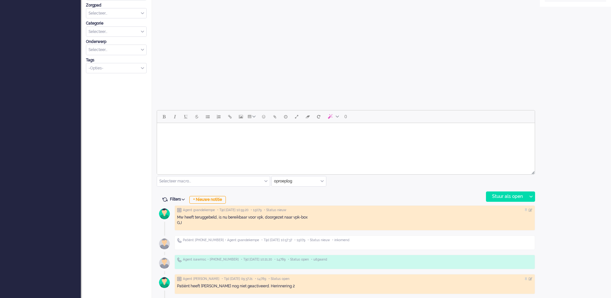
scroll to position [227, 0]
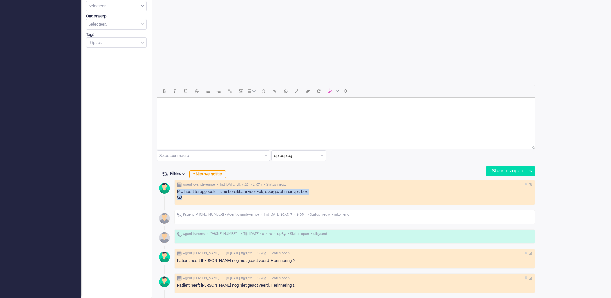
drag, startPoint x: 185, startPoint y: 195, endPoint x: 172, endPoint y: 191, distance: 13.5
click at [172, 191] on div "Agent gvandekempe • Tijd 06/10/2025 10:59:20 • 15079 • Status nieuw Mw heeft te…" at bounding box center [346, 238] width 378 height 120
click at [531, 185] on div at bounding box center [530, 185] width 4 height 4
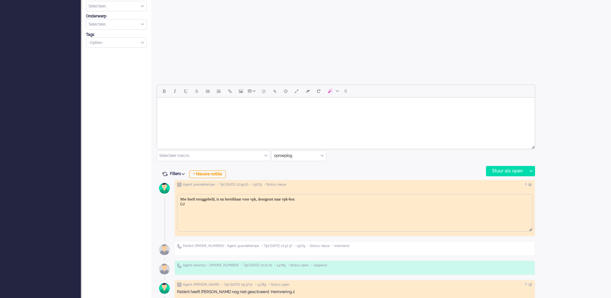
scroll to position [0, 0]
drag, startPoint x: 328, startPoint y: 199, endPoint x: 226, endPoint y: 199, distance: 102.7
click at [226, 199] on body "Mw heeft teruggebeld, is nu bereikbaar voor vpk, doorgezet naar vpk-box GJ" at bounding box center [354, 202] width 349 height 10
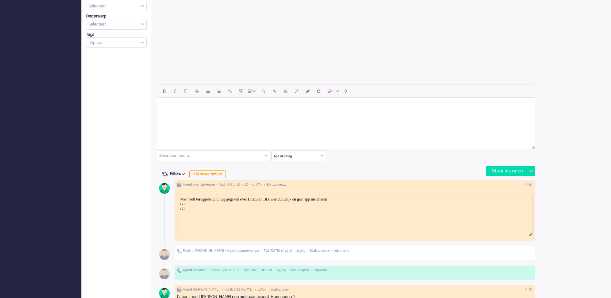
click at [193, 207] on body "Mw heeft teruggebeld, uitleg gegeven over Luscii en BD, was duidelijk en gaat a…" at bounding box center [354, 204] width 349 height 15
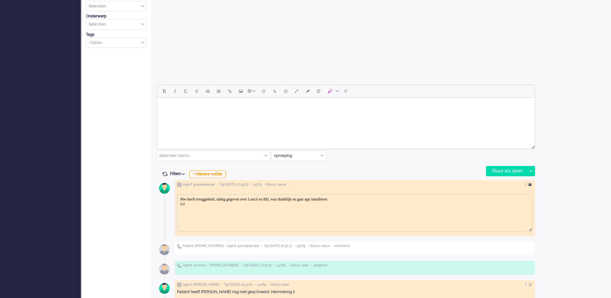
click at [530, 185] on div at bounding box center [530, 185] width 4 height 4
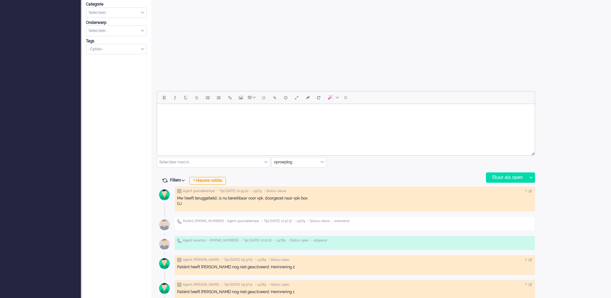
scroll to position [227, 0]
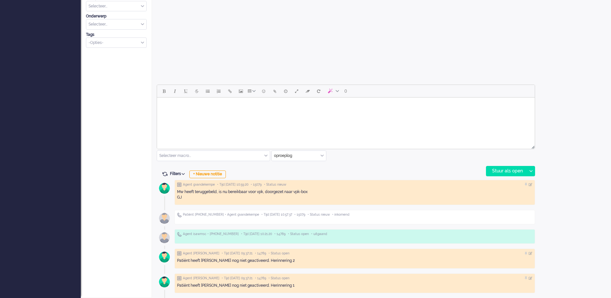
click at [238, 192] on div "Mw heeft teruggebeld, is nu bereikbaar voor vpk, doorgezet naar vpk-box GJ" at bounding box center [354, 194] width 355 height 11
click at [216, 173] on div "+ Nieuwe notitie" at bounding box center [207, 175] width 36 height 8
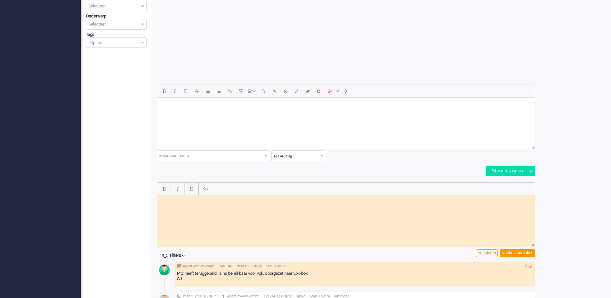
scroll to position [0, 0]
click at [232, 201] on body "Rich Text Area. Press ALT-0 for help." at bounding box center [346, 200] width 372 height 5
drag, startPoint x: 170, startPoint y: 203, endPoint x: 161, endPoint y: 198, distance: 11.0
click at [161, 198] on body "Telefonisch contact gehad, app uitgelegd en BD ook, alles is duidelijk en mw ga…" at bounding box center [346, 203] width 372 height 10
copy body "Telefonisch contact gehad, app uitgelegd en BD ook, alles is duidelijk en mw ga…"
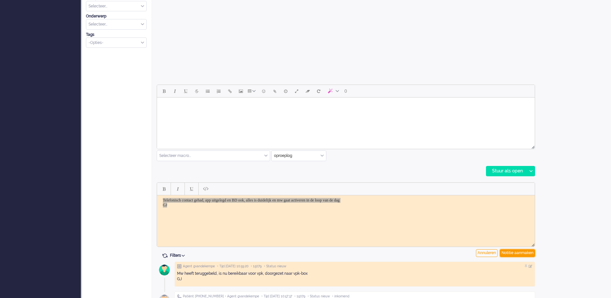
click at [511, 253] on div "Notitie aanmaken" at bounding box center [517, 253] width 35 height 8
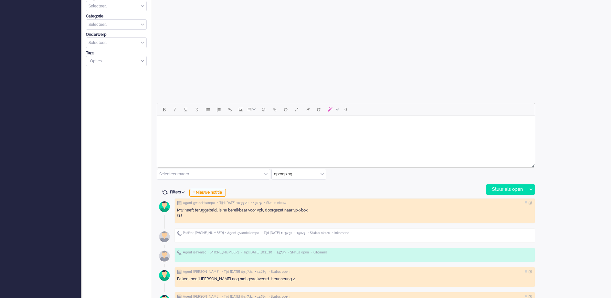
scroll to position [227, 0]
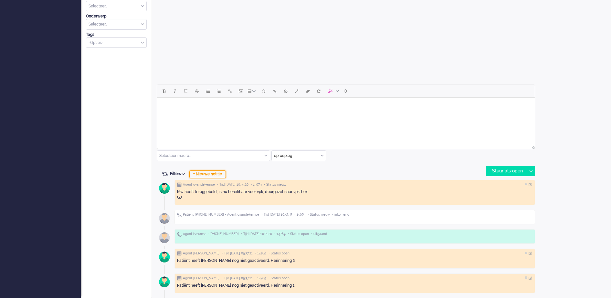
click at [220, 174] on div "+ Nieuwe notitie" at bounding box center [207, 175] width 36 height 8
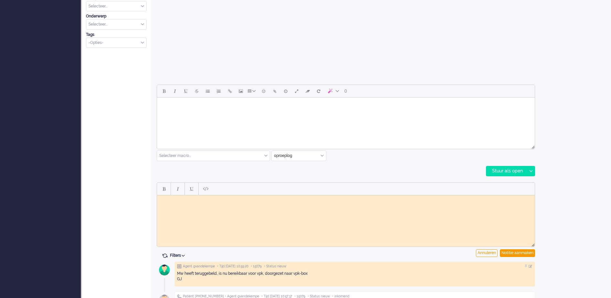
scroll to position [0, 0]
click at [212, 202] on body "Rich Text Area. Press ALT-0 for help." at bounding box center [346, 200] width 372 height 5
click at [222, 201] on body "Zag dat het voor de app was, Telefonisch contact gehad, app uitgelegd en BD ook…" at bounding box center [346, 203] width 372 height 10
click at [522, 250] on div "Notitie aanmaken" at bounding box center [517, 253] width 35 height 8
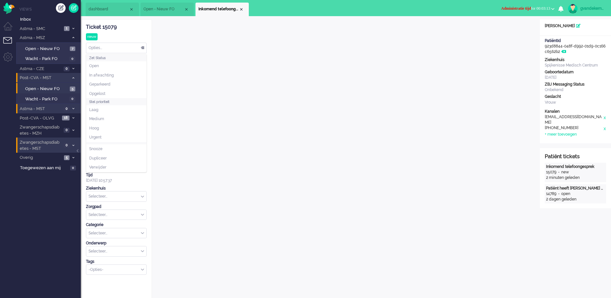
click at [144, 47] on div "Opties..." at bounding box center [116, 48] width 60 height 10
click at [101, 91] on span "Opgelost" at bounding box center [97, 93] width 16 height 5
click at [240, 10] on div "Close tab" at bounding box center [241, 9] width 5 height 5
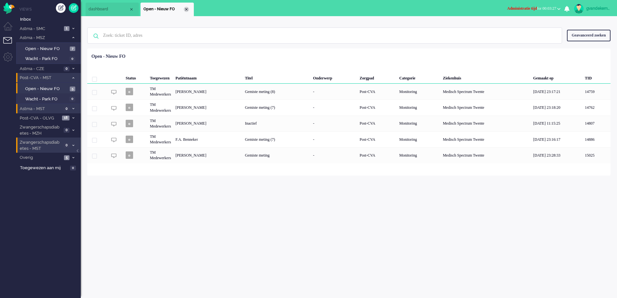
click at [188, 10] on div "Close tab" at bounding box center [186, 9] width 5 height 5
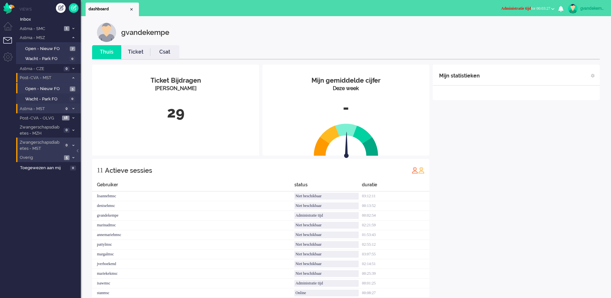
click at [71, 157] on span at bounding box center [73, 158] width 5 height 4
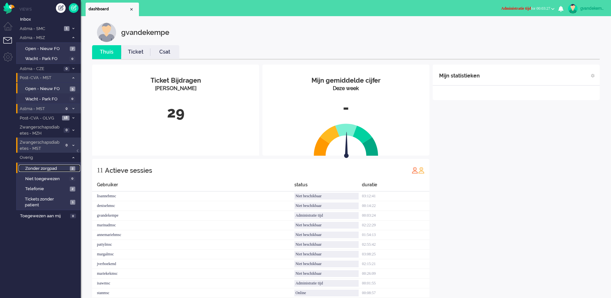
click at [71, 170] on span "2" at bounding box center [72, 168] width 5 height 5
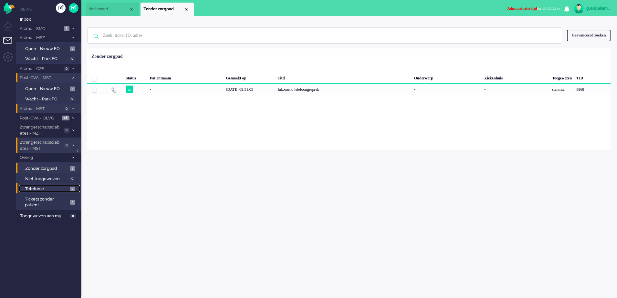
click at [69, 188] on link "Telefonie 2" at bounding box center [49, 188] width 61 height 7
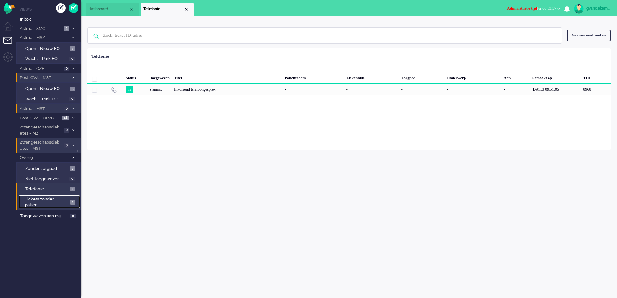
click at [72, 202] on span "1" at bounding box center [72, 202] width 5 height 5
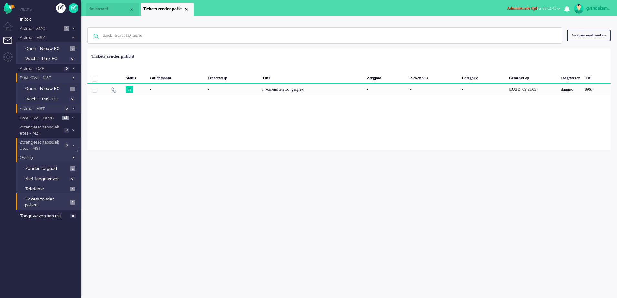
click at [72, 157] on icon at bounding box center [73, 158] width 2 height 2
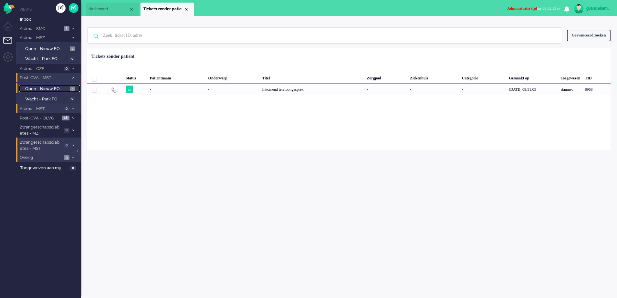
click at [65, 89] on span "Open - Nieuw FO" at bounding box center [46, 89] width 43 height 6
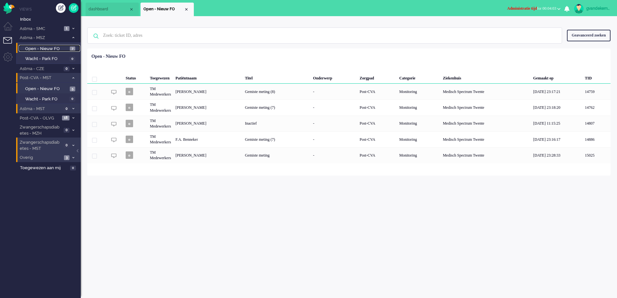
click at [71, 48] on span "7" at bounding box center [72, 49] width 5 height 5
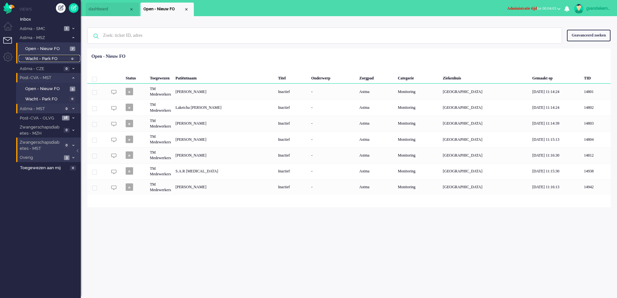
click at [39, 58] on span "Wacht - Park FO" at bounding box center [46, 59] width 43 height 6
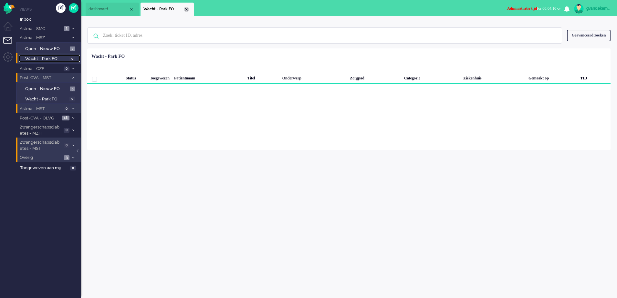
click at [186, 9] on div "Close tab" at bounding box center [186, 9] width 5 height 5
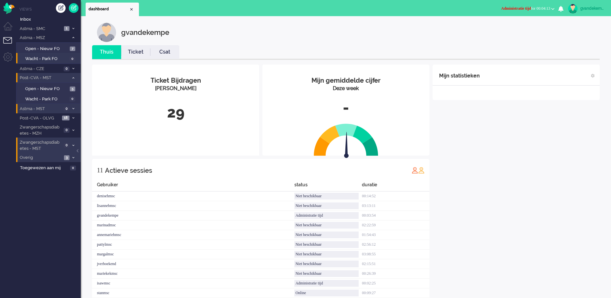
click at [553, 8] on b "button" at bounding box center [552, 9] width 3 height 2
click at [506, 28] on label "Online" at bounding box center [527, 28] width 51 height 5
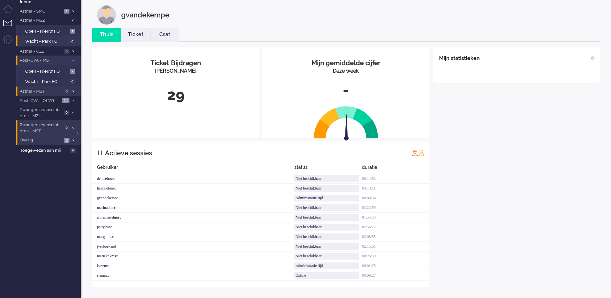
scroll to position [18, 0]
click at [478, 217] on div "Mijn statistieken + Statistieken toevoegen Bel tijd (gemiddelde dag) Wrapup tij…" at bounding box center [515, 167] width 167 height 240
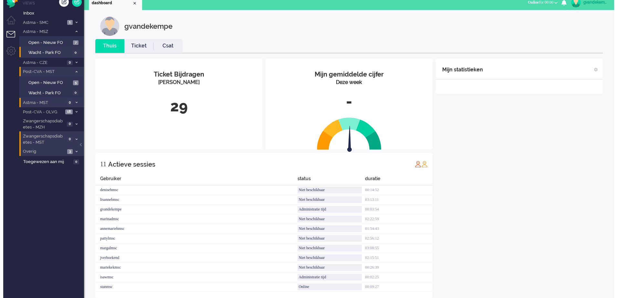
scroll to position [0, 0]
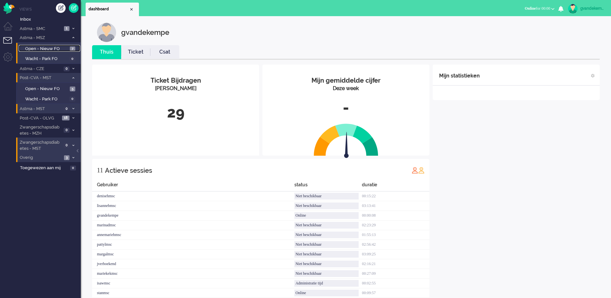
click at [72, 47] on span "7" at bounding box center [72, 49] width 5 height 5
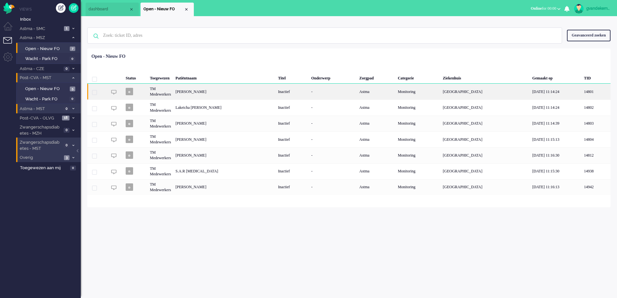
click at [194, 89] on div "Brent van Daele" at bounding box center [224, 92] width 102 height 16
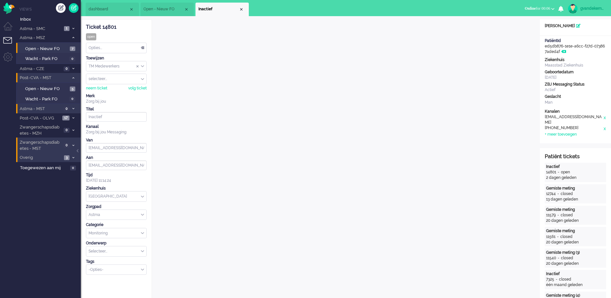
click at [141, 47] on div "Opties..." at bounding box center [116, 48] width 60 height 10
click at [108, 90] on li "Opgelost" at bounding box center [116, 93] width 60 height 9
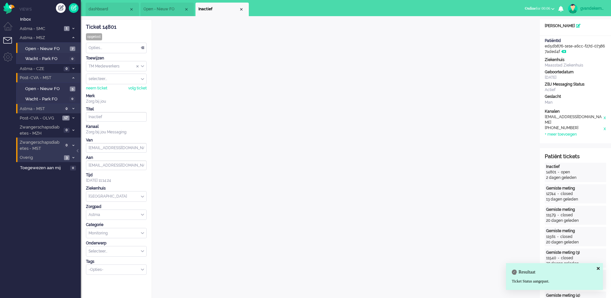
click at [240, 9] on div "Close tab" at bounding box center [241, 9] width 5 height 5
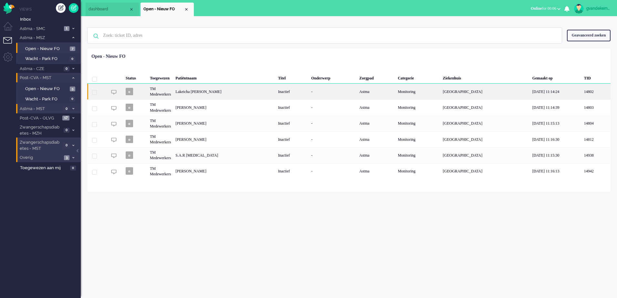
click at [258, 95] on div "Lakeicha Monteiro Boaventura" at bounding box center [224, 92] width 102 height 16
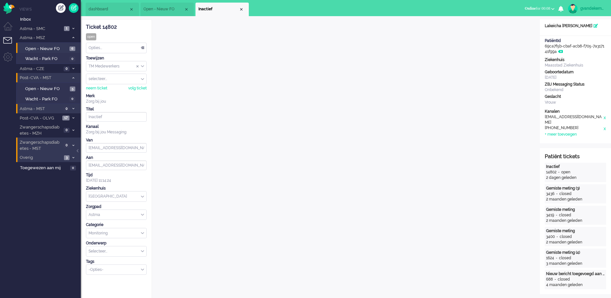
click at [143, 49] on div "Opties..." at bounding box center [116, 48] width 60 height 10
click at [141, 67] on div "TM Medewerkers" at bounding box center [116, 66] width 60 height 10
click at [131, 83] on li "TM Verpleegkundigen" at bounding box center [116, 85] width 60 height 9
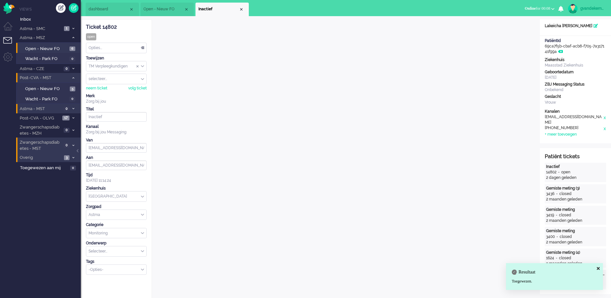
click at [238, 9] on span "Inactief" at bounding box center [218, 8] width 40 height 5
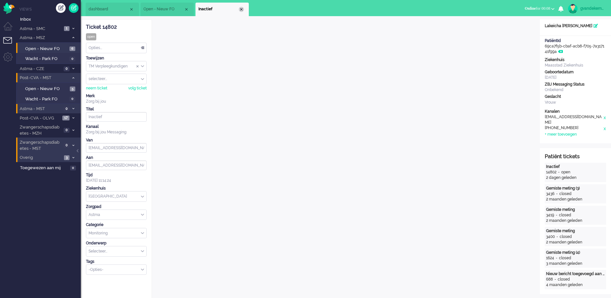
click at [242, 8] on div "Close tab" at bounding box center [241, 9] width 5 height 5
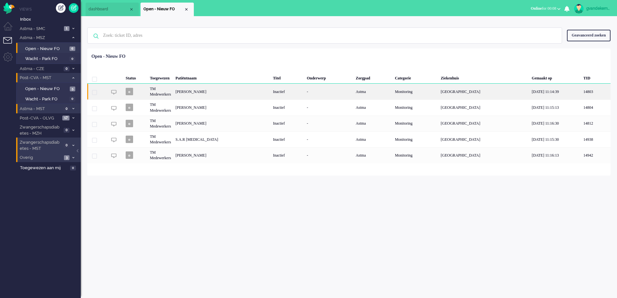
click at [242, 97] on div "Rodney Quincy Christiaan" at bounding box center [222, 92] width 98 height 16
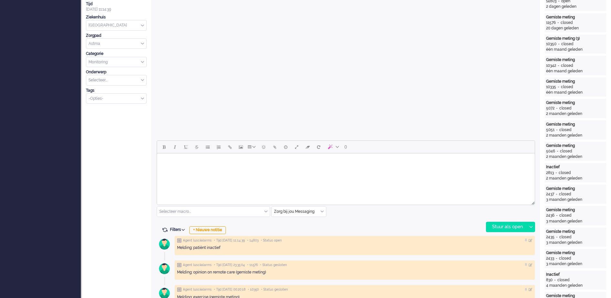
scroll to position [19, 0]
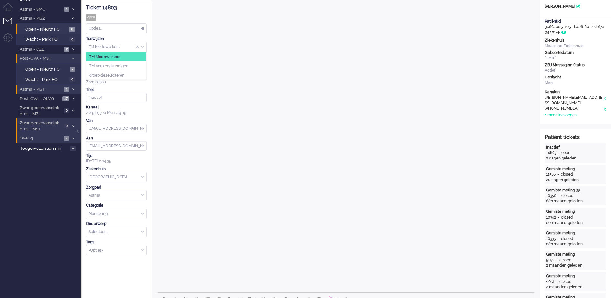
click at [142, 46] on div "TM Medewerkers" at bounding box center [116, 47] width 60 height 10
click at [136, 66] on li "TM Verpleegkundigen" at bounding box center [116, 65] width 60 height 9
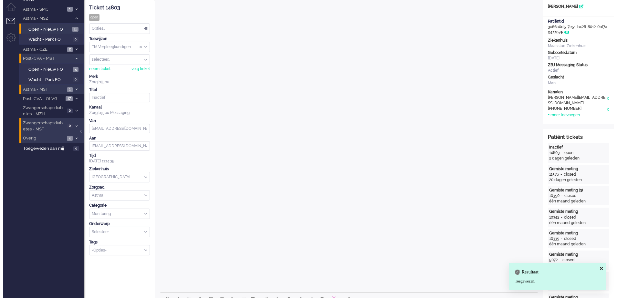
scroll to position [0, 0]
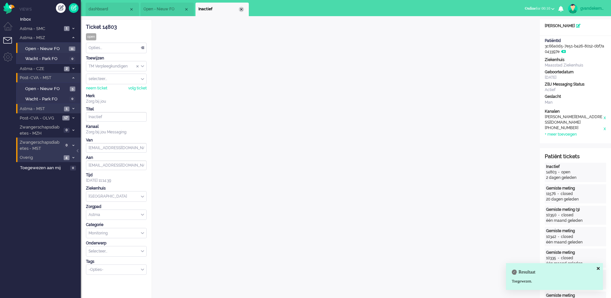
click at [240, 8] on div "Close tab" at bounding box center [241, 9] width 5 height 5
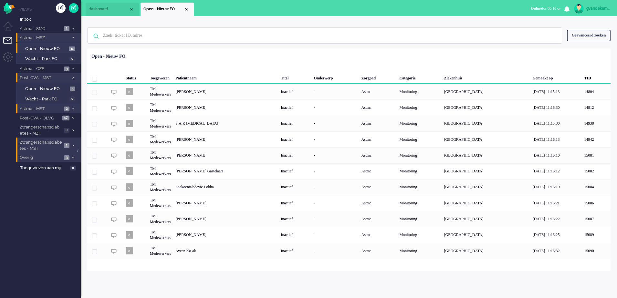
click at [72, 37] on icon at bounding box center [73, 37] width 2 height 2
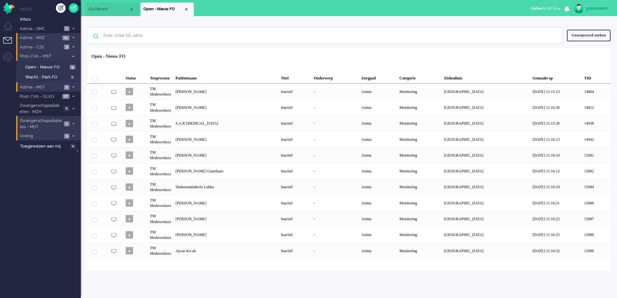
click at [73, 47] on icon at bounding box center [73, 47] width 2 height 2
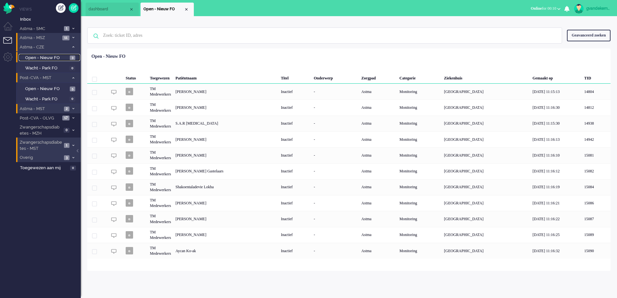
click at [60, 57] on span "Open - Nieuw FO" at bounding box center [46, 58] width 43 height 6
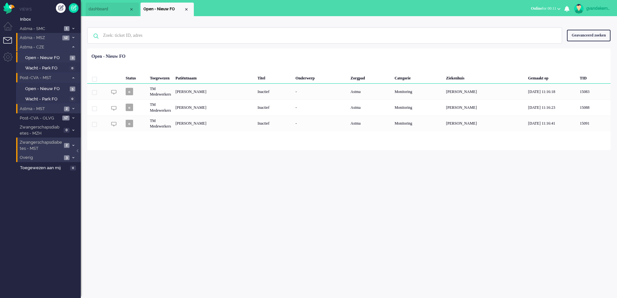
click at [72, 108] on icon at bounding box center [73, 109] width 2 height 2
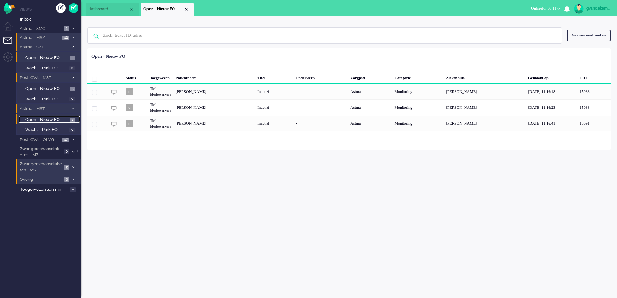
click at [51, 118] on span "Open - Nieuw FO" at bounding box center [46, 120] width 43 height 6
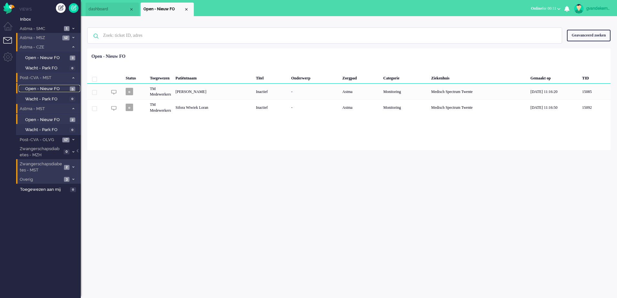
click at [58, 88] on span "Open - Nieuw FO" at bounding box center [46, 89] width 43 height 6
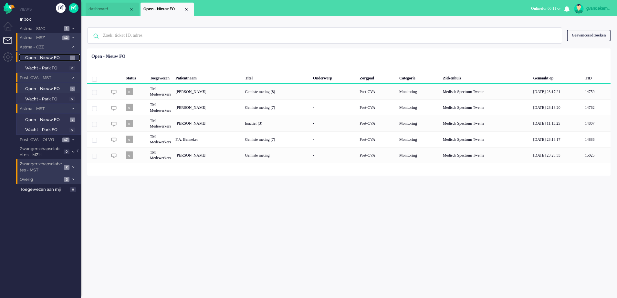
click at [69, 58] on link "Open - Nieuw FO 3" at bounding box center [49, 57] width 61 height 7
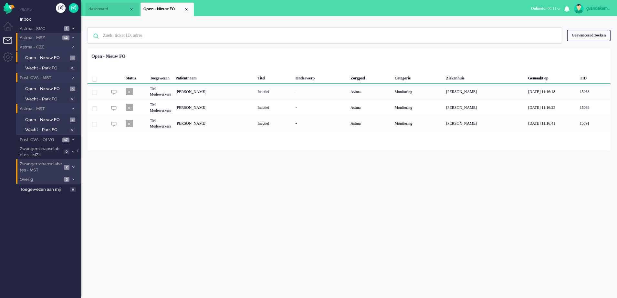
click at [73, 37] on icon at bounding box center [73, 37] width 2 height 2
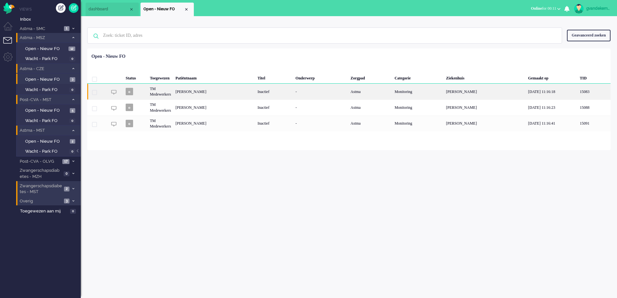
click at [252, 90] on div "Lamberta Maria Wilhelmina van Diesen" at bounding box center [214, 92] width 82 height 16
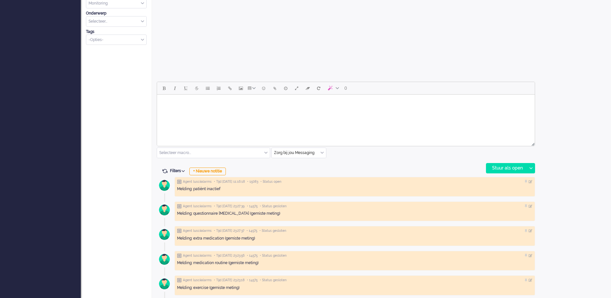
scroll to position [232, 0]
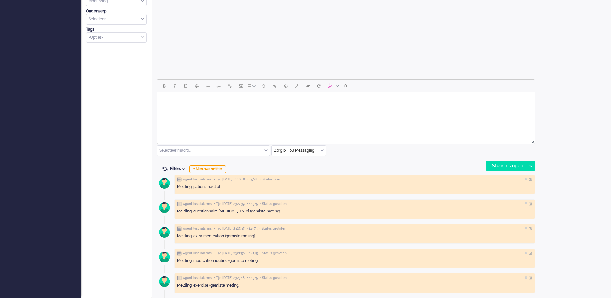
click at [317, 99] on body "Rich Text Area. Press ALT-0 for help." at bounding box center [346, 100] width 372 height 11
paste body "Rich Text Area. Press ALT-0 for help."
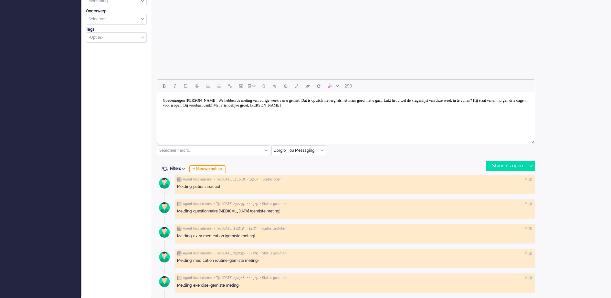
click at [217, 99] on body "Goedemorgen mevrouw Arens, We hebben de meting van vorige week van u gemist. Da…" at bounding box center [346, 103] width 372 height 16
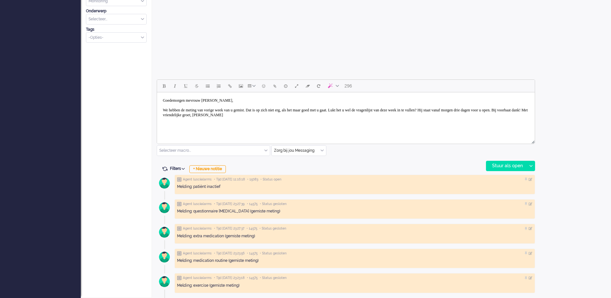
click at [265, 115] on body "Goedemorgen mevrouw Van Diesen, We hebben de meting van vorige week van u gemis…" at bounding box center [346, 108] width 372 height 26
click at [208, 124] on body "Goedemorgen mevrouw Van Diesen, We hebben de meting van vorige week van u gemis…" at bounding box center [346, 110] width 372 height 31
click at [519, 165] on div "Stuur als open" at bounding box center [506, 166] width 40 height 10
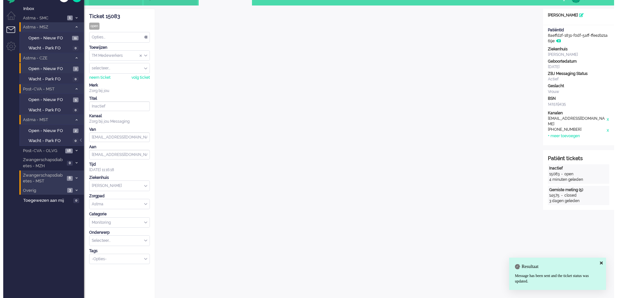
scroll to position [0, 0]
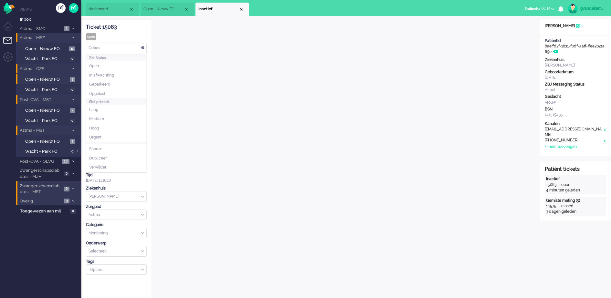
click at [141, 47] on div "Opties..." at bounding box center [116, 48] width 60 height 10
click at [118, 91] on li "Opgelost" at bounding box center [116, 93] width 60 height 9
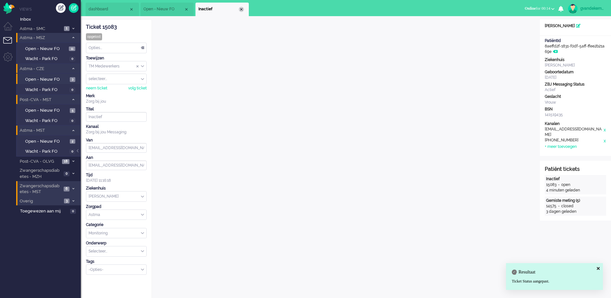
click at [242, 9] on div "Close tab" at bounding box center [241, 9] width 5 height 5
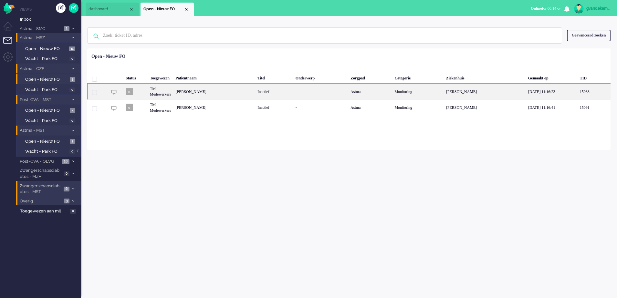
click at [238, 94] on div "Ana María Duursma Cortés" at bounding box center [214, 92] width 82 height 16
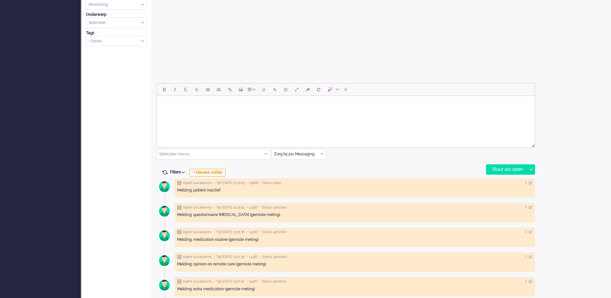
scroll to position [232, 0]
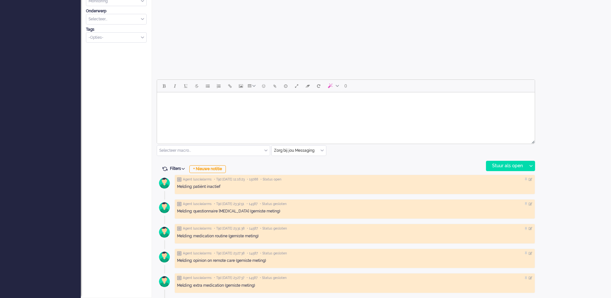
click at [228, 100] on body "Rich Text Area. Press ALT-0 for help." at bounding box center [346, 100] width 372 height 11
click at [212, 98] on body "Rich Text Area. Press ALT-0 for help." at bounding box center [346, 100] width 372 height 11
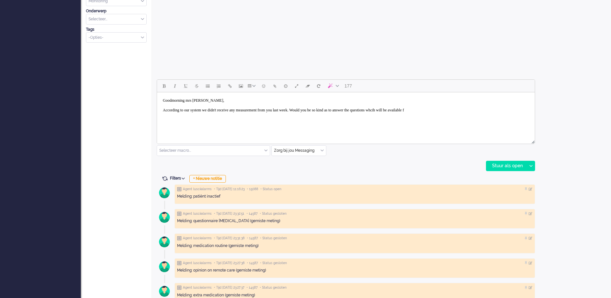
click at [430, 109] on body "Goodmorning mrs Duursma, According to our system we didn't receive any measurem…" at bounding box center [346, 105] width 372 height 21
click at [468, 109] on body "Goodmorning mrs Duursma, According to our system we didn't receive any measurem…" at bounding box center [346, 105] width 372 height 21
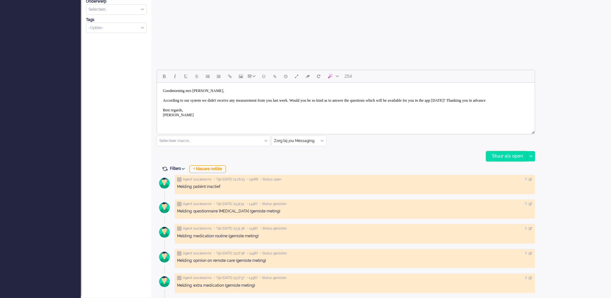
click at [515, 156] on div "Stuur als open" at bounding box center [506, 156] width 40 height 10
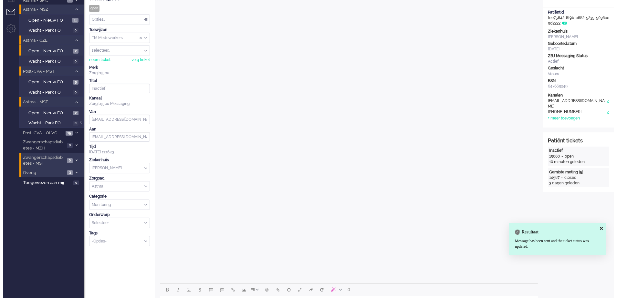
scroll to position [0, 0]
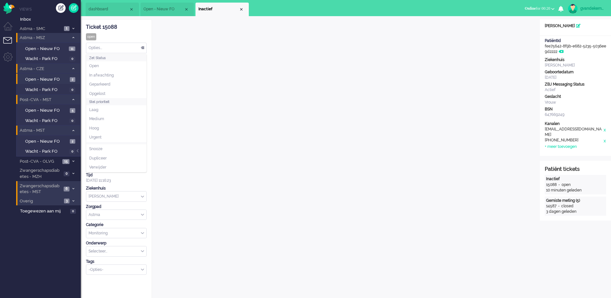
click at [143, 48] on div "Opties..." at bounding box center [116, 48] width 60 height 10
click at [112, 89] on li "Opgelost" at bounding box center [116, 93] width 60 height 9
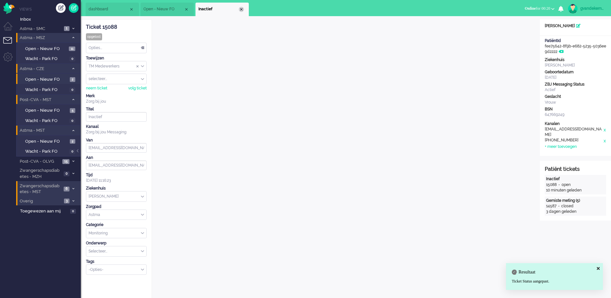
click at [242, 9] on div "Close tab" at bounding box center [241, 9] width 5 height 5
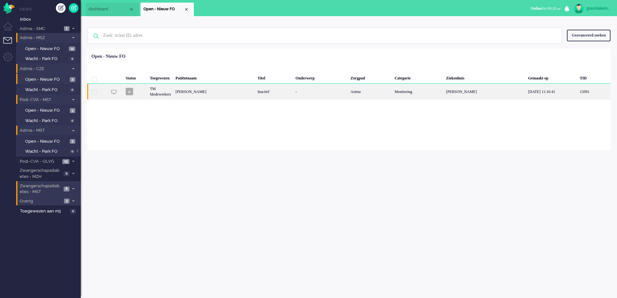
click at [222, 91] on div "Petrus Marinus Lambertus Gerardus van der Vleuten" at bounding box center [214, 92] width 82 height 16
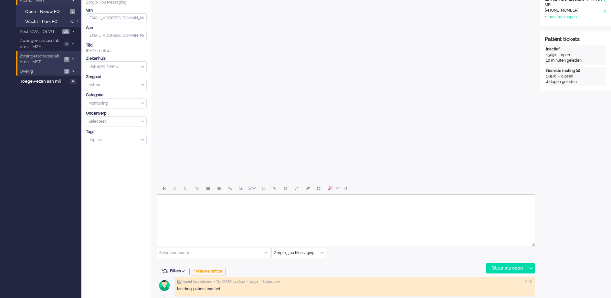
scroll to position [207, 0]
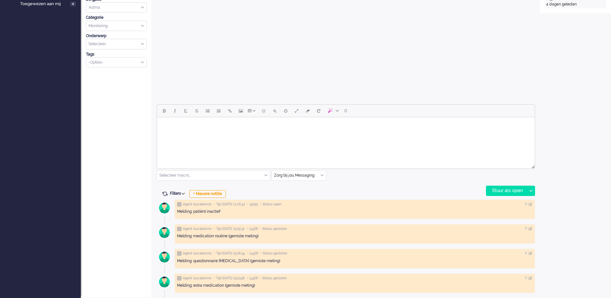
click at [181, 123] on body "Rich Text Area. Press ALT-0 for help." at bounding box center [346, 125] width 372 height 11
paste body "Rich Text Area. Press ALT-0 for help."
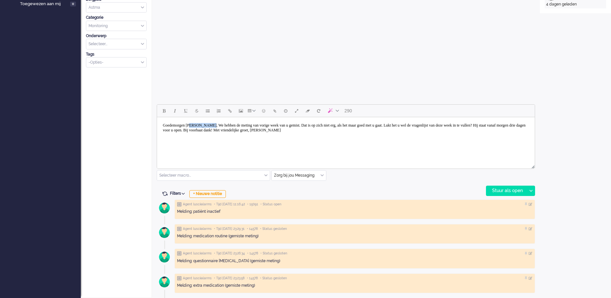
drag, startPoint x: 197, startPoint y: 125, endPoint x: 222, endPoint y: 124, distance: 24.9
click at [222, 124] on body "Goedemorgen mevrouw Arens, We hebben de meting van vorige week van u gemist. Da…" at bounding box center [346, 128] width 372 height 16
click at [234, 125] on body "Goedemorgen meneer Van Vleuten, We hebben de meting van vorige week van u gemis…" at bounding box center [346, 128] width 372 height 16
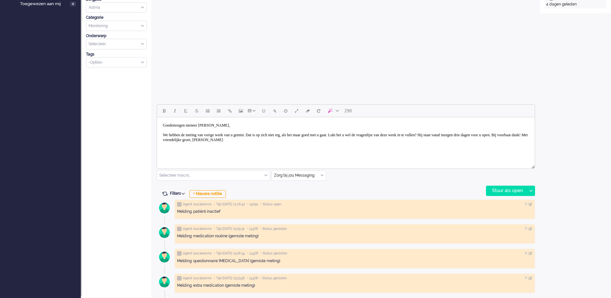
click at [264, 140] on body "Goedemorgen meneer Van Vleuten, We hebben de meting van vorige week van u gemis…" at bounding box center [346, 133] width 372 height 26
click at [216, 125] on body "Goedemorgen meneer Van Vleuten, We hebben de meting van vorige week van u gemis…" at bounding box center [346, 138] width 372 height 36
click at [508, 191] on div "Stuur als open" at bounding box center [506, 191] width 40 height 10
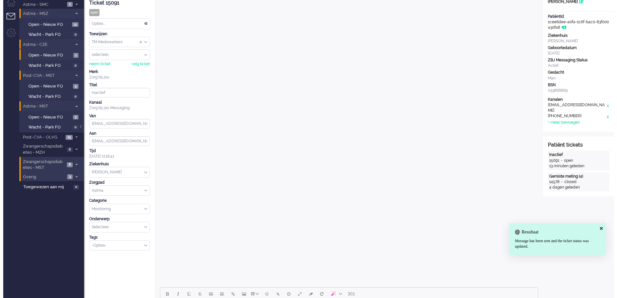
scroll to position [0, 0]
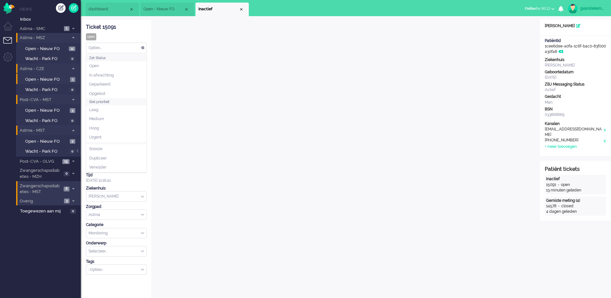
click at [142, 47] on div "Opties..." at bounding box center [116, 48] width 60 height 10
click at [116, 92] on li "Opgelost" at bounding box center [116, 93] width 60 height 9
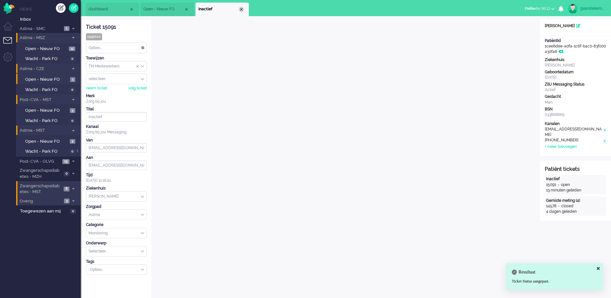
click at [242, 10] on div "Close tab" at bounding box center [241, 9] width 5 height 5
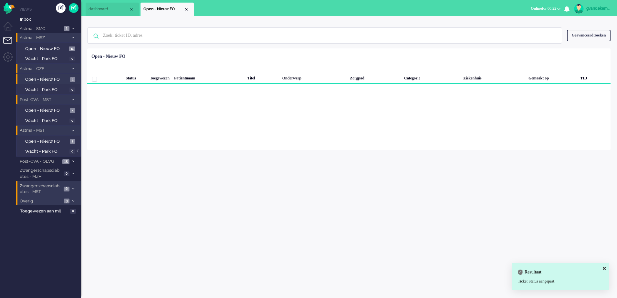
click at [185, 9] on div "Close tab" at bounding box center [186, 9] width 5 height 5
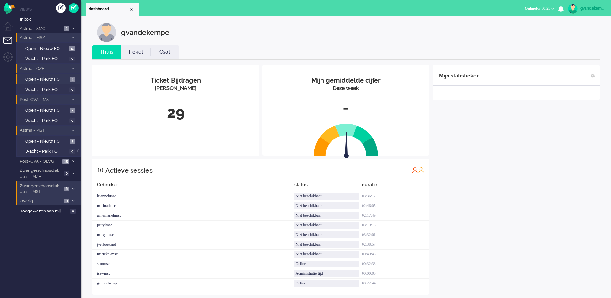
click at [71, 67] on span at bounding box center [73, 69] width 5 height 4
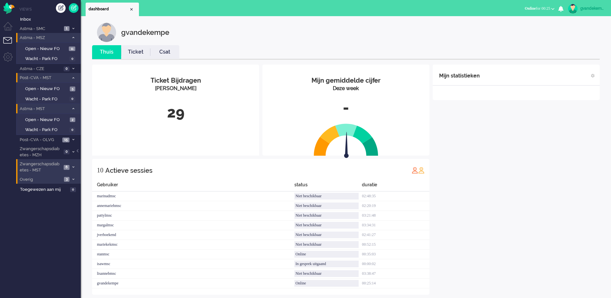
click at [72, 168] on icon at bounding box center [73, 167] width 2 height 2
click at [56, 181] on span "Open - Nieuw FO" at bounding box center [46, 181] width 43 height 6
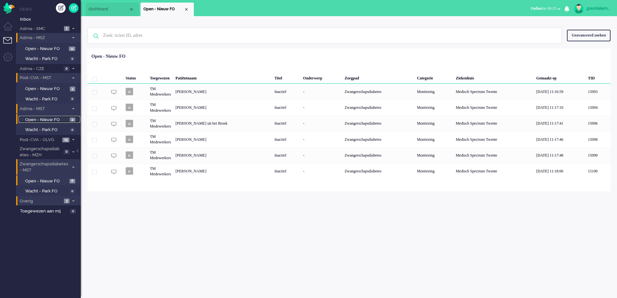
click at [67, 119] on span "Open - Nieuw FO" at bounding box center [46, 120] width 43 height 6
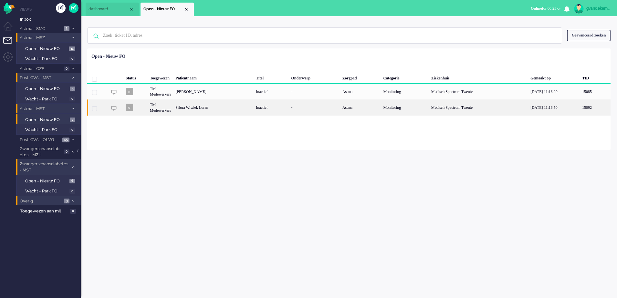
click at [149, 110] on div "TM Medewerkers" at bounding box center [161, 107] width 26 height 16
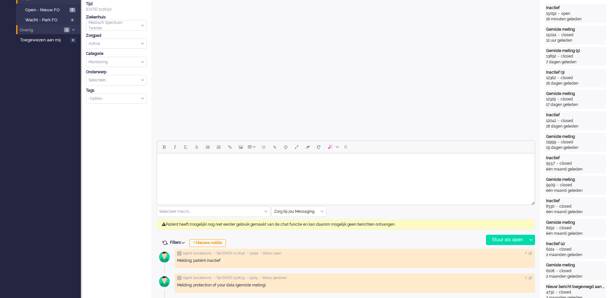
scroll to position [19, 0]
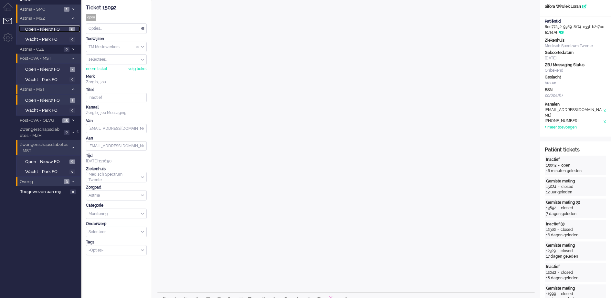
click at [66, 28] on span "Open - Nieuw FO" at bounding box center [46, 29] width 42 height 6
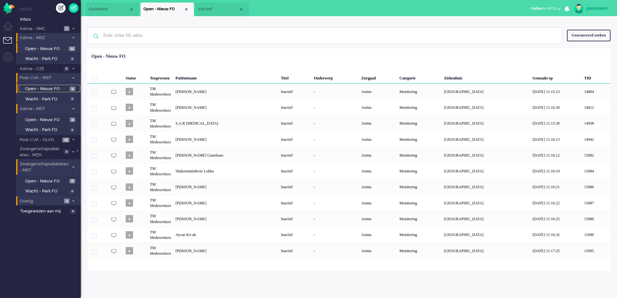
click at [69, 88] on link "Open - Nieuw FO 5" at bounding box center [49, 88] width 61 height 7
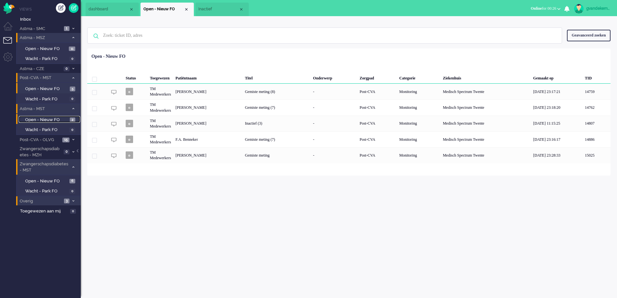
click at [69, 120] on link "Open - Nieuw FO 2" at bounding box center [49, 119] width 61 height 7
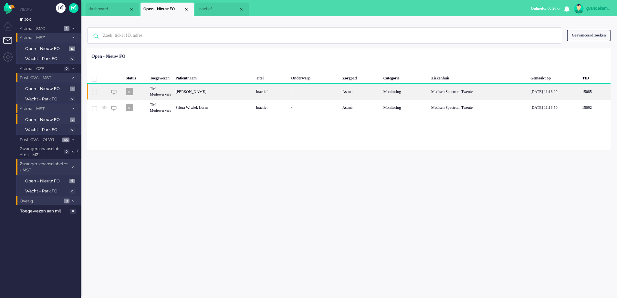
click at [259, 87] on div "Inactief" at bounding box center [271, 92] width 35 height 16
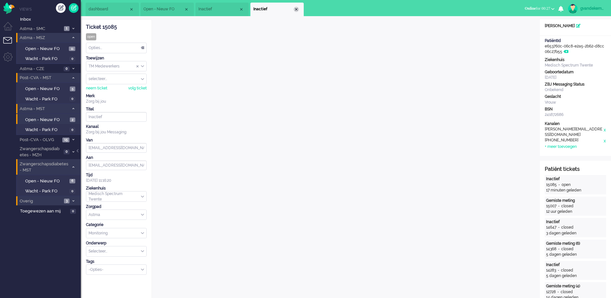
click at [295, 9] on div "Close tab" at bounding box center [296, 9] width 5 height 5
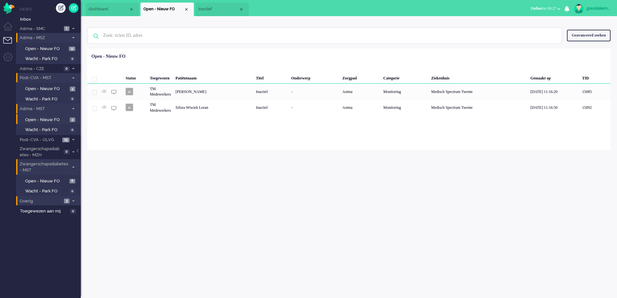
click at [226, 10] on span "Inactief" at bounding box center [218, 8] width 40 height 5
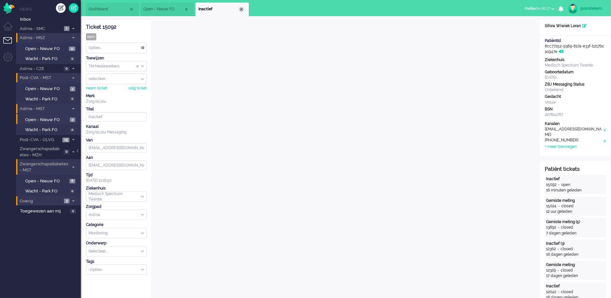
click at [240, 9] on div "Close tab" at bounding box center [241, 9] width 5 height 5
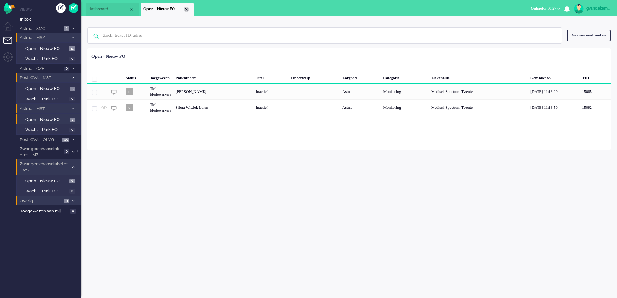
click at [186, 8] on div "Close tab" at bounding box center [186, 9] width 5 height 5
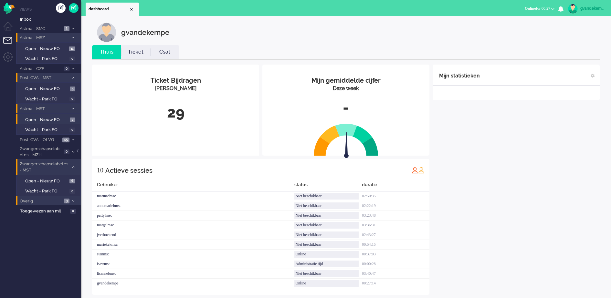
click at [528, 163] on div "Mijn statistieken + Statistieken toevoegen Bel tijd (gemiddelde dag) Wrapup tij…" at bounding box center [515, 180] width 167 height 230
click at [58, 47] on span "Open - Nieuw FO" at bounding box center [46, 49] width 42 height 6
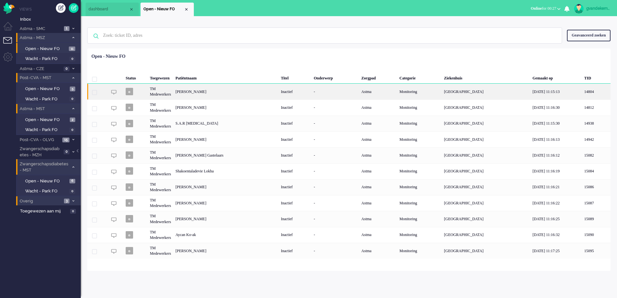
click at [216, 90] on div "Wijmpje Eveline van Diermen" at bounding box center [225, 92] width 105 height 16
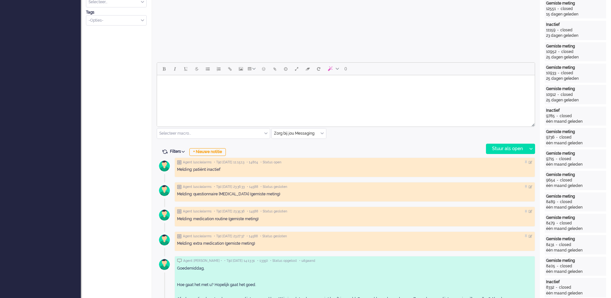
scroll to position [242, 0]
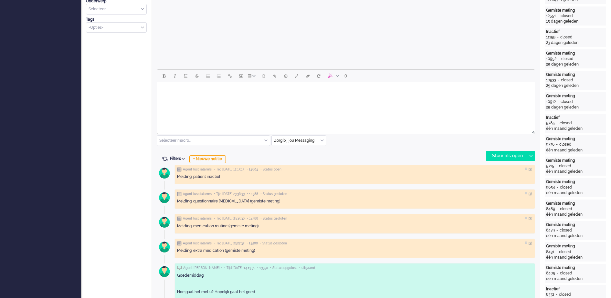
click at [190, 87] on body "Rich Text Area. Press ALT-0 for help." at bounding box center [346, 90] width 372 height 11
paste body "Rich Text Area. Press ALT-0 for help."
drag, startPoint x: 185, startPoint y: 96, endPoint x: 149, endPoint y: 90, distance: 36.3
click at [157, 90] on html "Reminder via BD verstuurd GJ" at bounding box center [346, 92] width 378 height 21
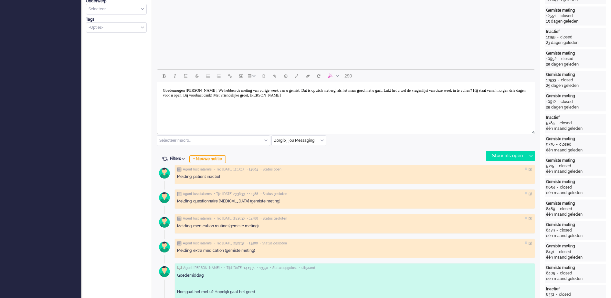
click at [215, 90] on body "Goedemorgen mevrouw Arens, We hebben de meting van vorige week van u gemist. Da…" at bounding box center [346, 93] width 372 height 16
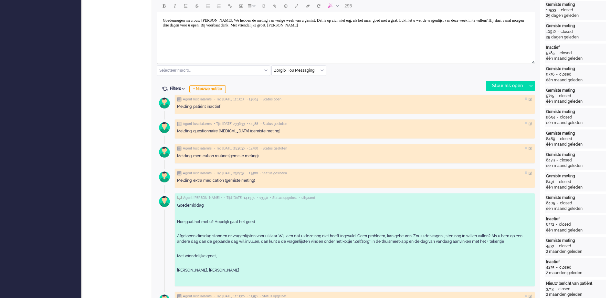
scroll to position [323, 0]
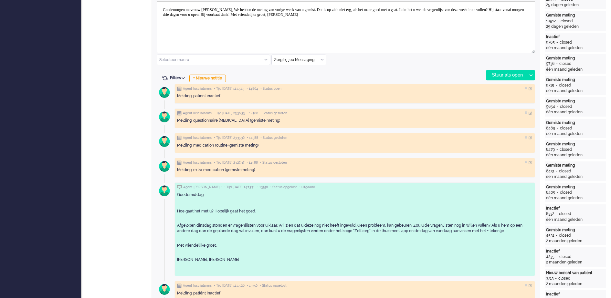
click at [228, 8] on body "Goedemorgen mevrouw Van Wieren, We hebben de meting van vorige week van u gemis…" at bounding box center [346, 12] width 372 height 16
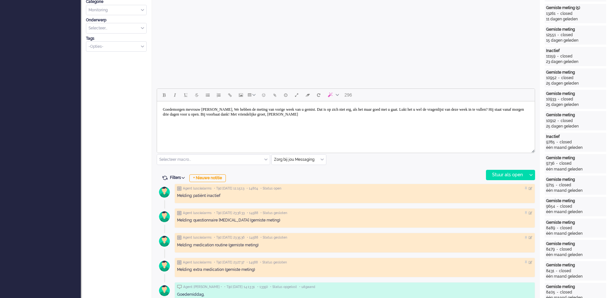
scroll to position [202, 0]
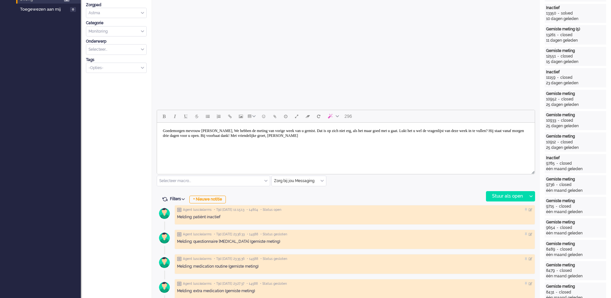
click at [240, 130] on body "Goedemorgen mevrouw Van Diermen, We hebben de meting van vorige week van u gemi…" at bounding box center [346, 133] width 372 height 16
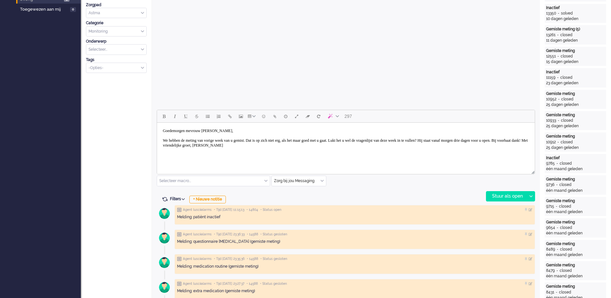
click at [265, 145] on body "Goedemorgen mevrouw Van Diermen, We hebben de meting van vorige week van u gemi…" at bounding box center [346, 138] width 372 height 26
click at [208, 154] on body "Goedemorgen mevrouw Van Diermen, We hebben de meting van vorige week van u gemi…" at bounding box center [346, 140] width 372 height 31
click at [513, 195] on div "Stuur als open" at bounding box center [506, 197] width 40 height 10
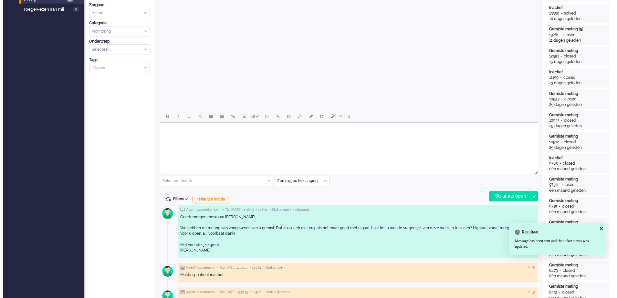
scroll to position [0, 0]
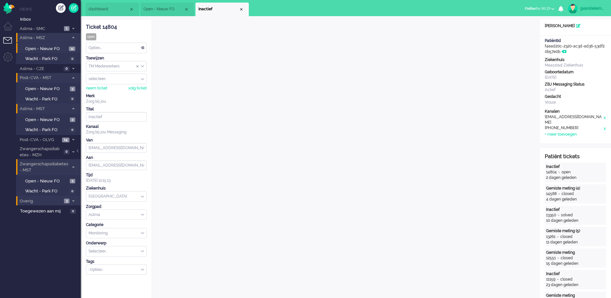
click at [143, 48] on div "Opties..." at bounding box center [116, 48] width 60 height 10
click at [109, 92] on li "Opgelost" at bounding box center [116, 93] width 60 height 9
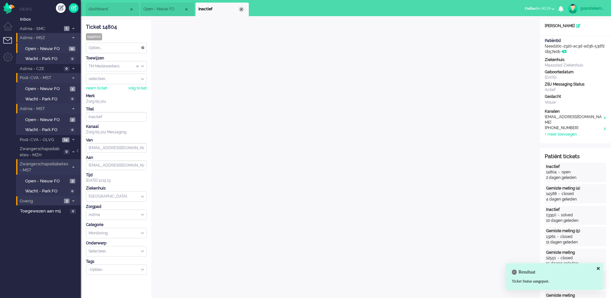
click at [241, 7] on div "Close tab" at bounding box center [241, 9] width 5 height 5
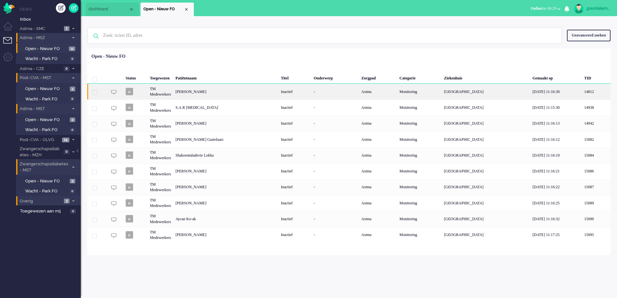
click at [278, 92] on div "Maria Magdalena van Geemert" at bounding box center [225, 92] width 105 height 16
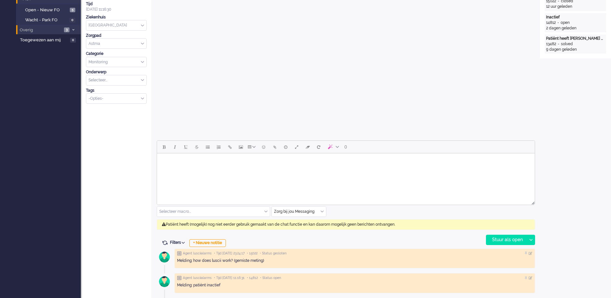
scroll to position [19, 0]
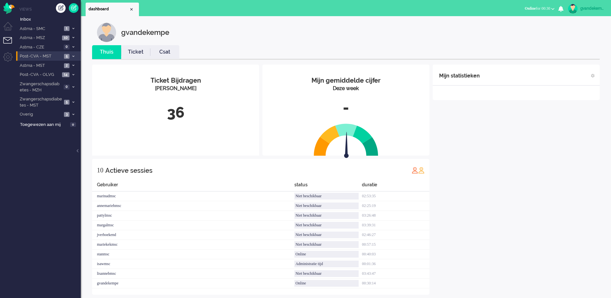
click at [71, 57] on span at bounding box center [73, 57] width 5 height 4
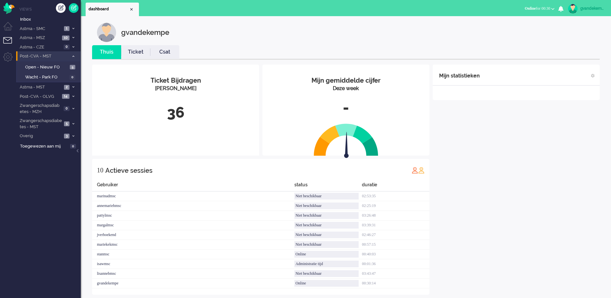
click at [74, 56] on icon at bounding box center [73, 56] width 2 height 2
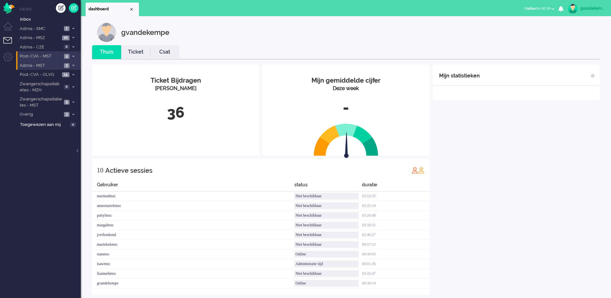
click at [73, 65] on icon at bounding box center [73, 65] width 2 height 2
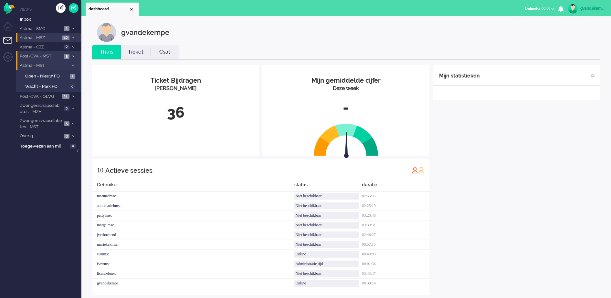
click at [71, 36] on span at bounding box center [73, 38] width 5 height 4
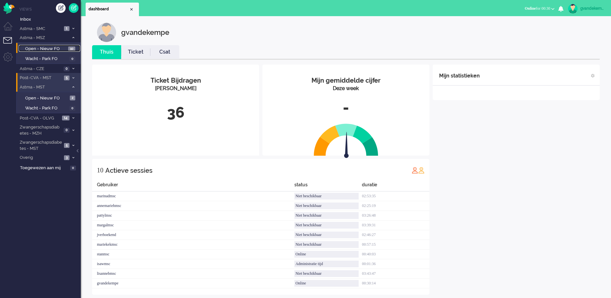
click at [60, 48] on span "Open - Nieuw FO" at bounding box center [45, 49] width 41 height 6
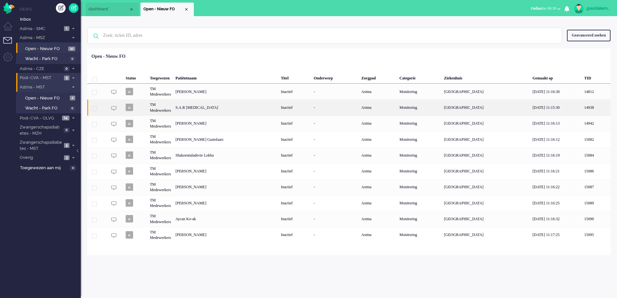
click at [250, 108] on div "S.A.R [MEDICAL_DATA]" at bounding box center [225, 107] width 105 height 16
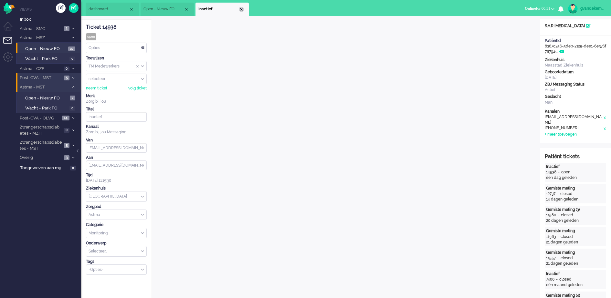
click at [241, 8] on div "Close tab" at bounding box center [241, 9] width 5 height 5
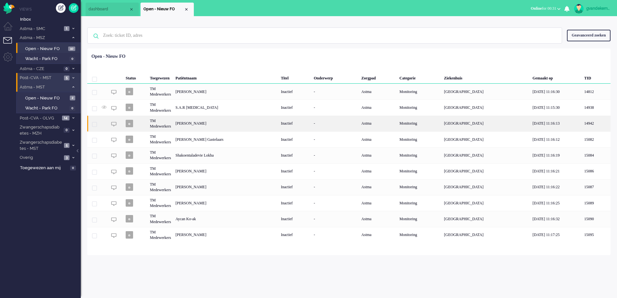
click at [234, 123] on div "[PERSON_NAME]" at bounding box center [225, 124] width 105 height 16
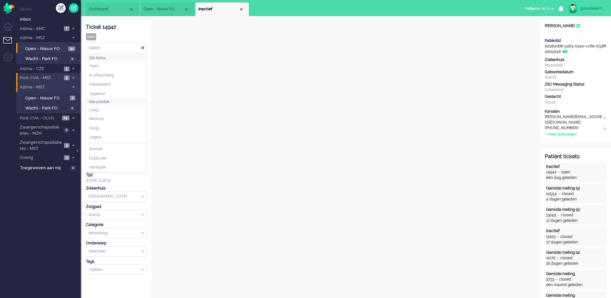
click at [145, 47] on div "Opties..." at bounding box center [116, 48] width 60 height 10
click at [108, 93] on li "Opgelost" at bounding box center [116, 93] width 60 height 9
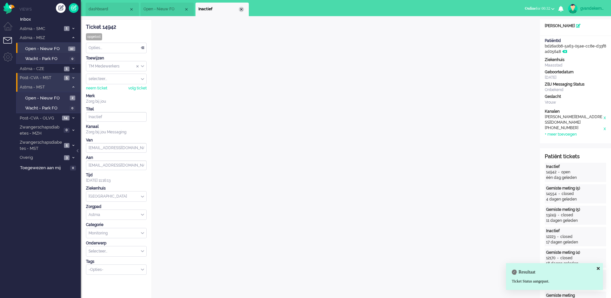
click at [241, 7] on div "Close tab" at bounding box center [241, 9] width 5 height 5
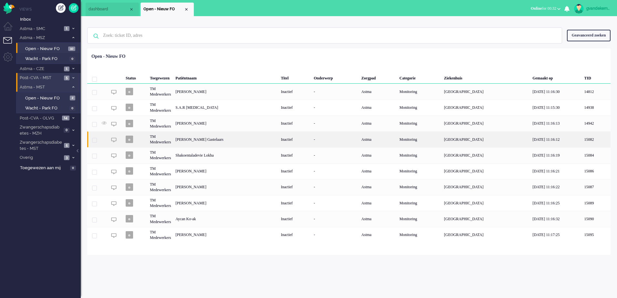
click at [235, 140] on div "[PERSON_NAME] Gastelaars" at bounding box center [225, 139] width 105 height 16
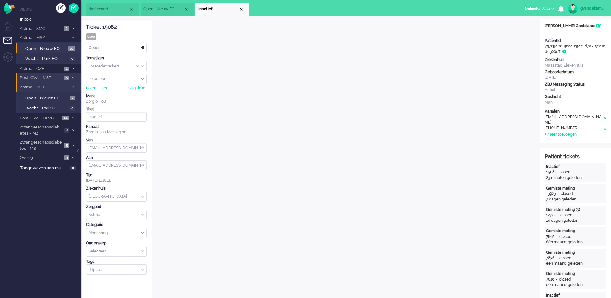
click at [241, 8] on div "Close tab" at bounding box center [241, 9] width 5 height 5
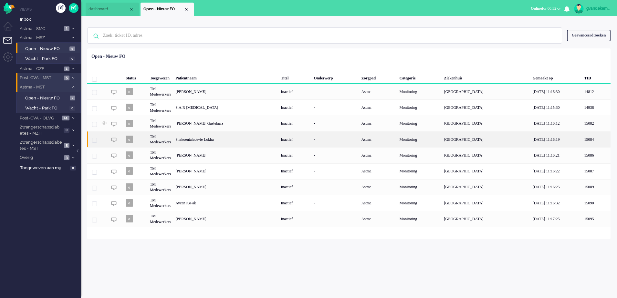
click at [220, 142] on div "Shakoentaladevie Lokha" at bounding box center [225, 139] width 105 height 16
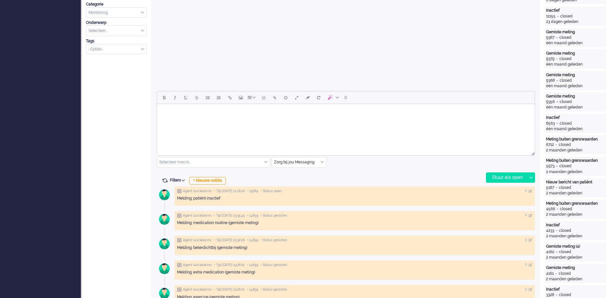
scroll to position [221, 0]
click at [198, 111] on body "Rich Text Area. Press ALT-0 for help." at bounding box center [346, 111] width 372 height 11
paste body "Rich Text Area. Press ALT-0 for help."
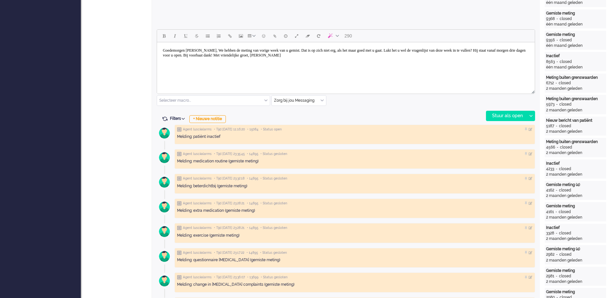
scroll to position [283, 0]
click at [214, 50] on body "Goedemorgen [PERSON_NAME], We hebben de meting van vorige week van u gemist. Da…" at bounding box center [346, 53] width 372 height 16
click at [215, 51] on body "Goedemorgen [PERSON_NAME], We hebben de meting van vorige week van u gemist. Da…" at bounding box center [346, 53] width 372 height 16
click at [225, 49] on body "Goedemorgen mevrouw Lokha, We hebben de meting van vorige week van u gemist. Da…" at bounding box center [346, 53] width 372 height 16
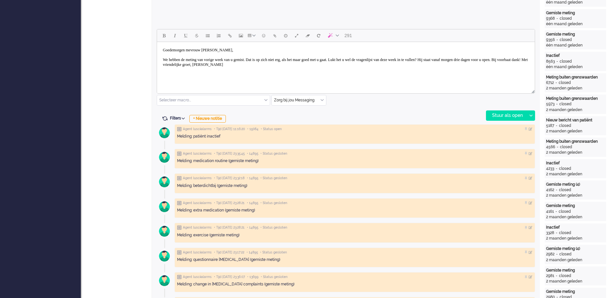
click at [442, 60] on body "Goedemorgen mevrouw Lokha, We hebben de meting van vorige week van u gemist. Da…" at bounding box center [346, 58] width 372 height 26
click at [166, 64] on body "Goedemorgen mevrouw Lokha, We hebben de meting van vorige week van u gemist. Da…" at bounding box center [346, 58] width 372 height 26
click at [163, 65] on body "Goedemorgen mevrouw Lokha, We hebben de meting van vorige week van u gemist. Da…" at bounding box center [346, 58] width 372 height 26
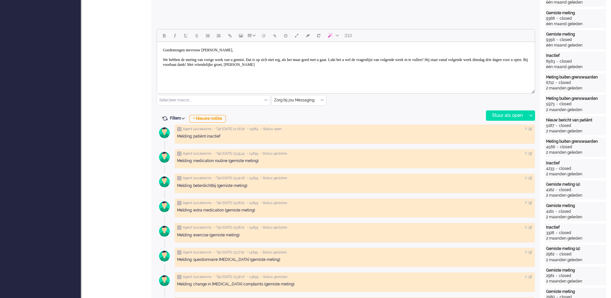
click at [295, 64] on body "Goedemorgen mevrouw Lokha, We hebben de meting van vorige week van u gemist. Da…" at bounding box center [346, 58] width 372 height 26
click at [209, 74] on body "Goedemorgen mevrouw Lokha, We hebben de meting van vorige week van u gemist. Da…" at bounding box center [346, 63] width 372 height 36
click at [507, 114] on div "Stuur als open" at bounding box center [506, 116] width 40 height 10
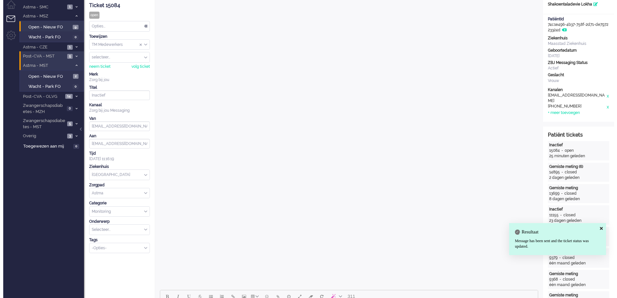
scroll to position [0, 0]
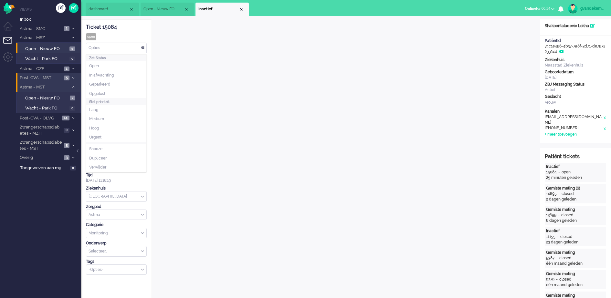
click at [141, 47] on div "Opties..." at bounding box center [116, 48] width 60 height 10
click at [115, 93] on li "Opgelost" at bounding box center [116, 93] width 60 height 9
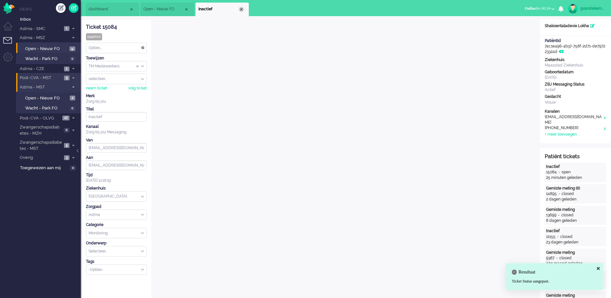
click at [241, 8] on div "Close tab" at bounding box center [241, 9] width 5 height 5
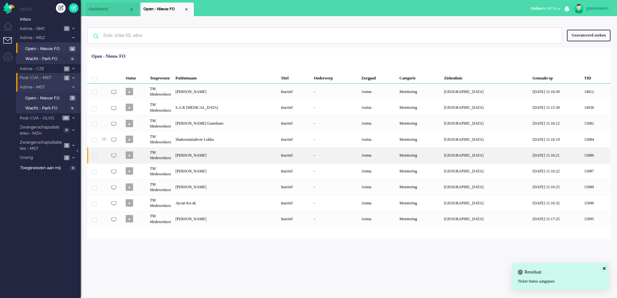
click at [230, 155] on div "[PERSON_NAME]" at bounding box center [225, 155] width 105 height 16
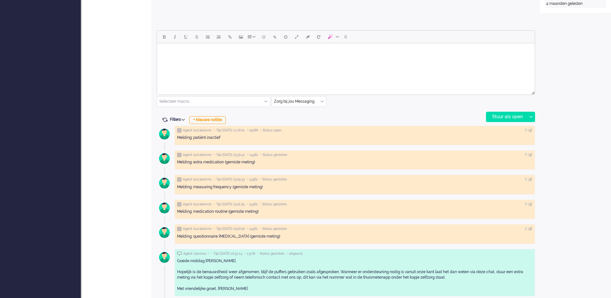
scroll to position [283, 0]
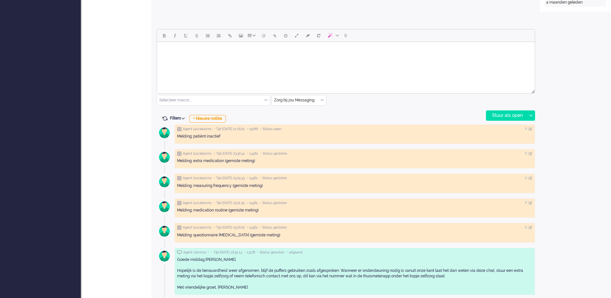
click at [200, 46] on body "Rich Text Area. Press ALT-0 for help." at bounding box center [346, 50] width 372 height 11
paste body "Rich Text Area. Press ALT-0 for help."
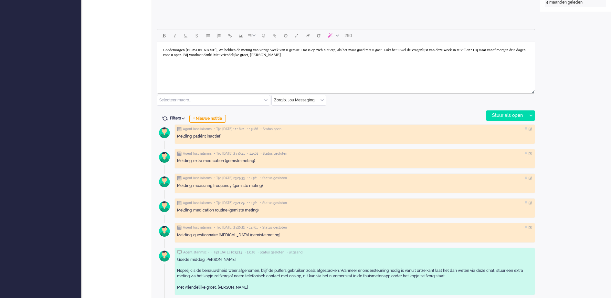
click at [219, 50] on body "Goedemorgen [PERSON_NAME], We hebben de meting van vorige week van u gemist. Da…" at bounding box center [346, 53] width 372 height 16
click at [246, 48] on body "Goedemorgen mevrouw Van der Meijden, We hebben de meting van vorige week van u …" at bounding box center [346, 53] width 372 height 16
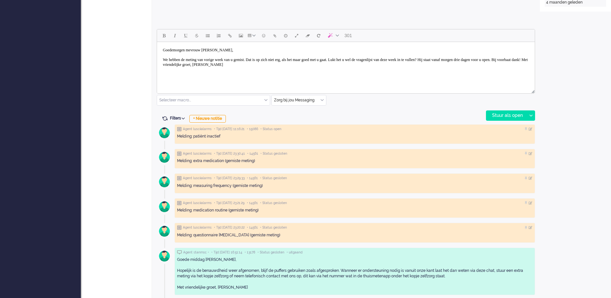
click at [265, 61] on body "Goedemorgen mevrouw Van der Meijden, We hebben de meting van vorige week van u …" at bounding box center [346, 58] width 372 height 26
click at [264, 65] on body "Goedemorgen mevrouw Van der Meijden, We hebben de meting van vorige week van u …" at bounding box center [346, 58] width 372 height 26
click at [265, 66] on body "Goedemorgen mevrouw Van der Meijden, We hebben de meting van vorige week van u …" at bounding box center [346, 58] width 372 height 26
click at [209, 73] on body "Goedemorgen mevrouw Van der Meijden, We hebben de meting van vorige week van u …" at bounding box center [346, 60] width 372 height 31
click at [510, 115] on div "Stuur als open" at bounding box center [506, 116] width 40 height 10
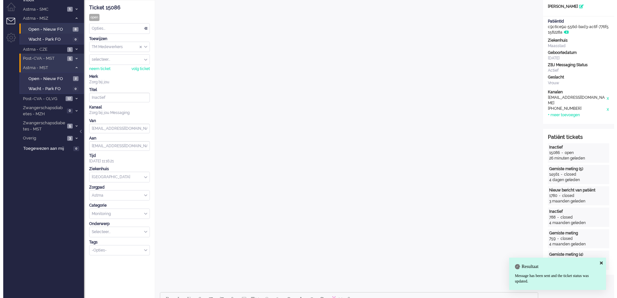
scroll to position [0, 0]
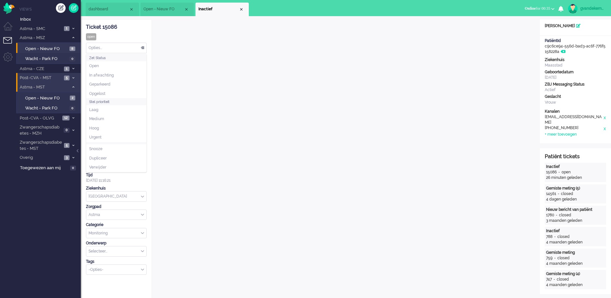
click at [143, 47] on div "Opties..." at bounding box center [116, 48] width 60 height 10
click at [120, 92] on li "Opgelost" at bounding box center [116, 93] width 60 height 9
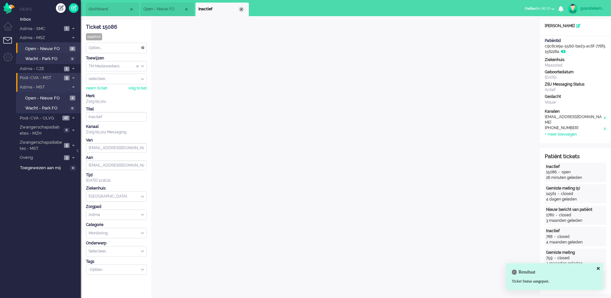
click at [242, 9] on div "Close tab" at bounding box center [241, 9] width 5 height 5
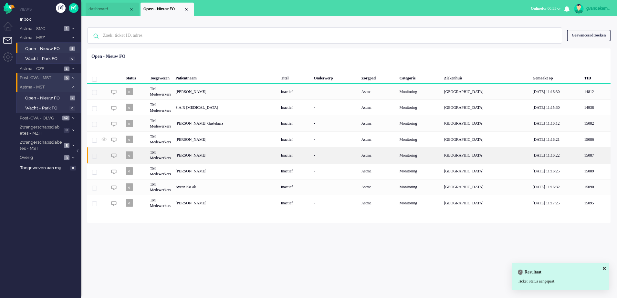
click at [220, 155] on div "[PERSON_NAME]" at bounding box center [225, 155] width 105 height 16
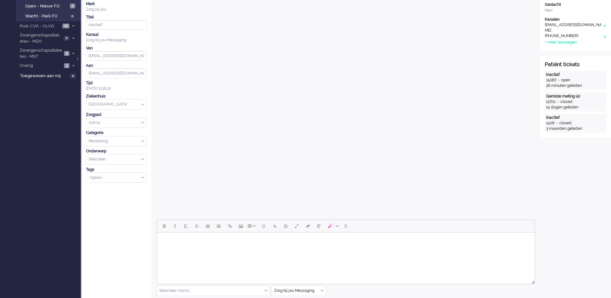
scroll to position [81, 0]
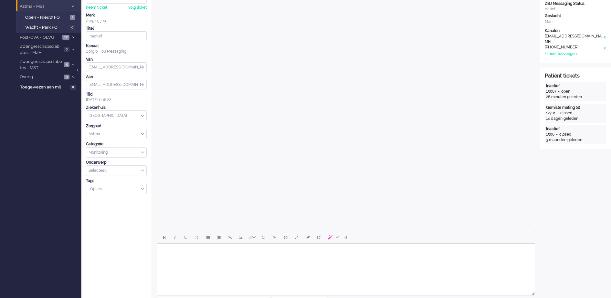
click at [257, 250] on body "Rich Text Area. Press ALT-0 for help." at bounding box center [346, 251] width 372 height 11
paste body "Rich Text Area. Press ALT-0 for help."
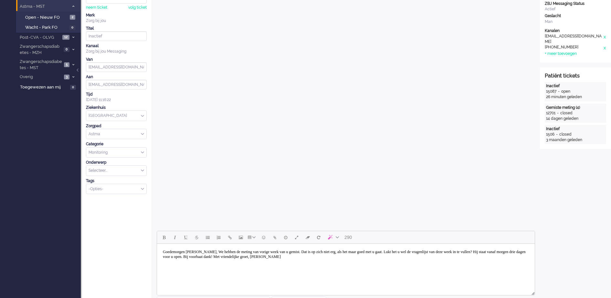
click at [199, 253] on body "Goedemorgen [PERSON_NAME], We hebben de meting van vorige week van u gemist. Da…" at bounding box center [346, 254] width 372 height 16
drag, startPoint x: 198, startPoint y: 253, endPoint x: 221, endPoint y: 252, distance: 23.3
click at [221, 252] on body "Goedemorgen mevrouw Arens, We hebben de meting van vorige week van u gemist. Da…" at bounding box center [346, 254] width 372 height 16
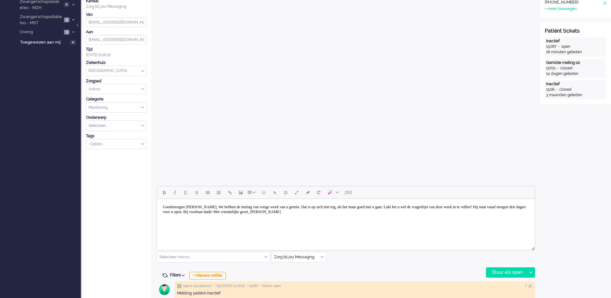
scroll to position [242, 0]
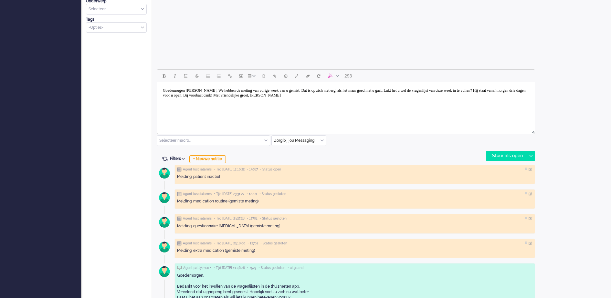
click at [297, 90] on body "Goedemorgen meneer Pellikaan, We hebben de meting van vorige week van u gemist.…" at bounding box center [346, 93] width 372 height 16
click at [525, 90] on body "Goedemorgen meneer Pellikaan, We hebben de meting van vorige maand van u gemist…" at bounding box center [346, 93] width 372 height 16
click at [233, 94] on body "Goedemorgen meneer Pellikaan, We hebben de meting van vorige maand van u gemist…" at bounding box center [346, 93] width 372 height 16
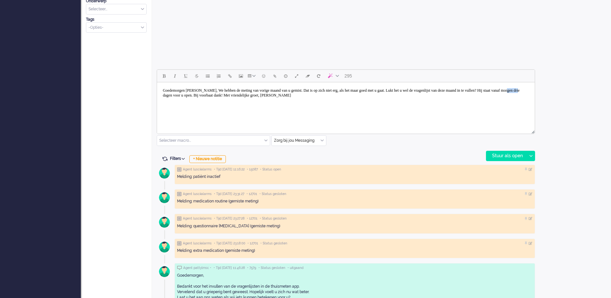
click at [233, 94] on body "Goedemorgen meneer Pellikaan, We hebben de meting van vorige maand van u gemist…" at bounding box center [346, 93] width 372 height 16
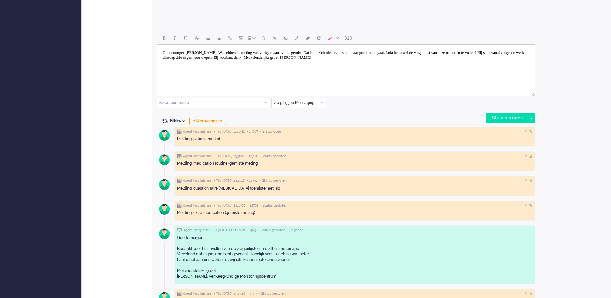
scroll to position [283, 0]
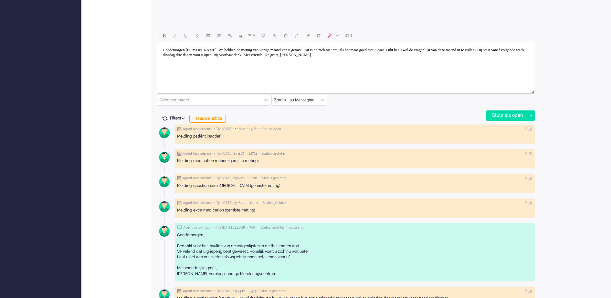
click at [282, 54] on body "Goedemorgen meneer Pellikaan, We hebben de meting van vorige maand van u gemist…" at bounding box center [346, 53] width 372 height 16
click at [305, 56] on body "Goedemorgen meneer Pellikaan, We hebben de meting van vorige maand van u gemist…" at bounding box center [346, 53] width 372 height 16
click at [326, 53] on body "Goedemorgen meneer Pellikaan, We hebben de meting van vorige maand van u gemist…" at bounding box center [346, 53] width 372 height 16
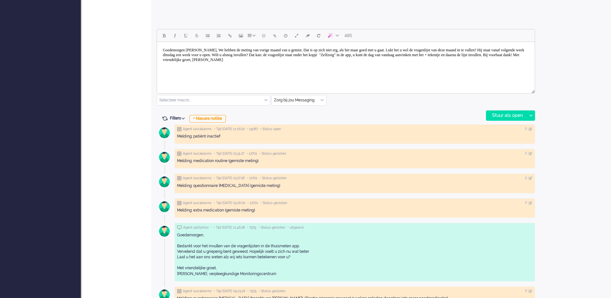
click at [325, 54] on body "Goedemorgen meneer Pellikaan, We hebben de meting van vorige maand van u gemist…" at bounding box center [346, 55] width 372 height 21
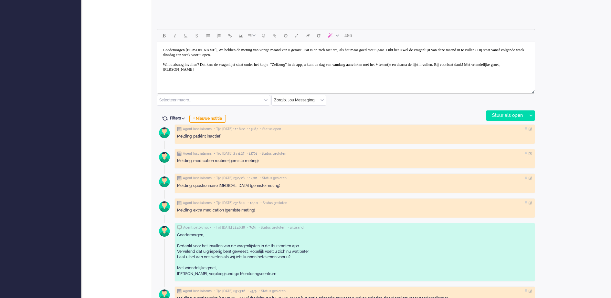
click at [229, 47] on body "Goedemorgen meneer Pellikaan, We hebben de meting van vorige maand van u gemist…" at bounding box center [346, 60] width 372 height 31
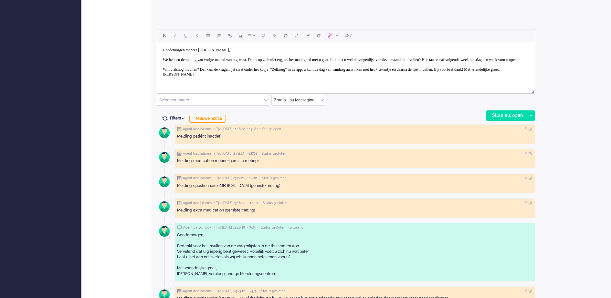
drag, startPoint x: 189, startPoint y: 73, endPoint x: 354, endPoint y: 130, distance: 174.4
click at [189, 73] on body "Goedemorgen meneer Pellikaan, We hebben de meting van vorige maand van u gemist…" at bounding box center [346, 63] width 372 height 36
click at [218, 80] on body "Goedemorgen meneer Pellikaan, We hebben de meting van vorige maand van u gemist…" at bounding box center [346, 63] width 372 height 36
click at [208, 85] on body "Goedemorgen meneer Pellikaan, We hebben de meting van vorige maand van u gemist…" at bounding box center [346, 65] width 372 height 40
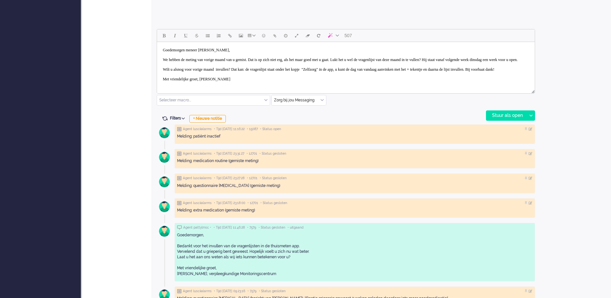
scroll to position [9, 0]
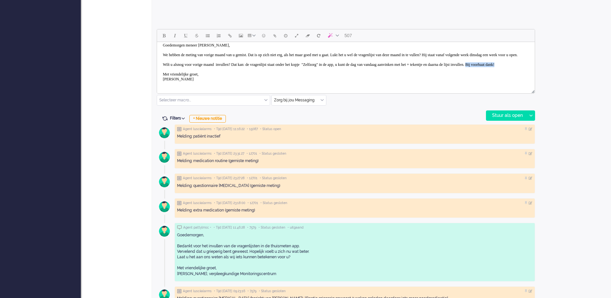
drag, startPoint x: 229, startPoint y: 69, endPoint x: 189, endPoint y: 69, distance: 40.4
click at [189, 69] on body "Goedemorgen meneer Pellikaan, We hebben de meting van vorige maand van u gemist…" at bounding box center [346, 62] width 372 height 45
click at [508, 113] on div "Stuur als open" at bounding box center [506, 116] width 40 height 10
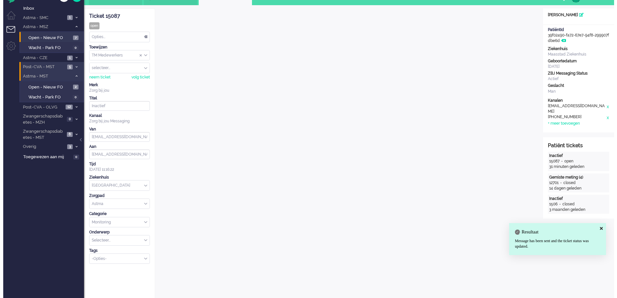
scroll to position [0, 0]
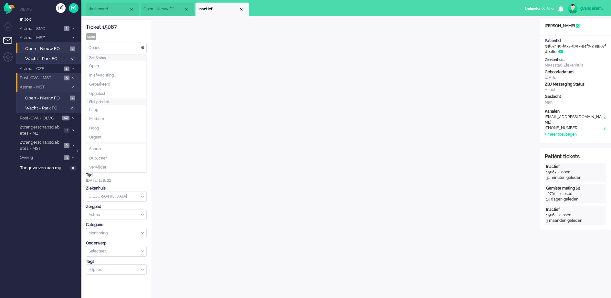
click at [142, 47] on div "Opties..." at bounding box center [116, 48] width 60 height 10
click at [119, 90] on li "Opgelost" at bounding box center [116, 93] width 60 height 9
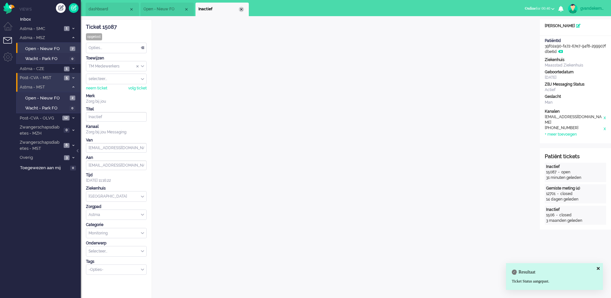
click at [241, 9] on div "Close tab" at bounding box center [241, 9] width 5 height 5
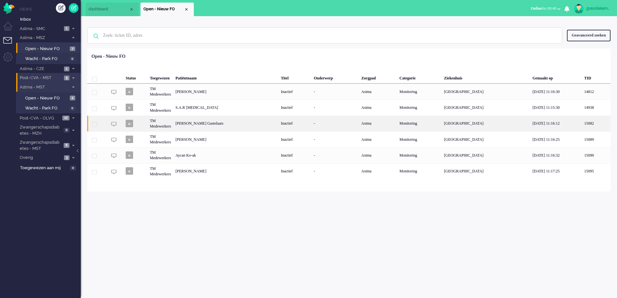
click at [278, 123] on div "Arseny Fitzgerald van Engelsdorp Gastelaars" at bounding box center [225, 124] width 105 height 16
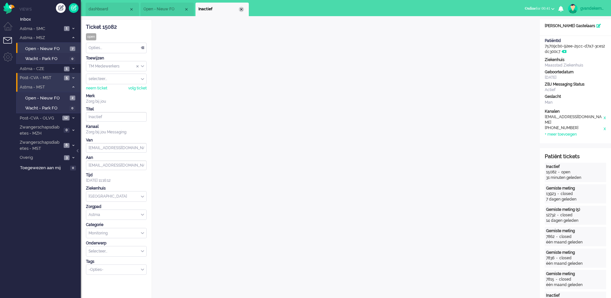
click at [241, 9] on div "Close tab" at bounding box center [241, 9] width 5 height 5
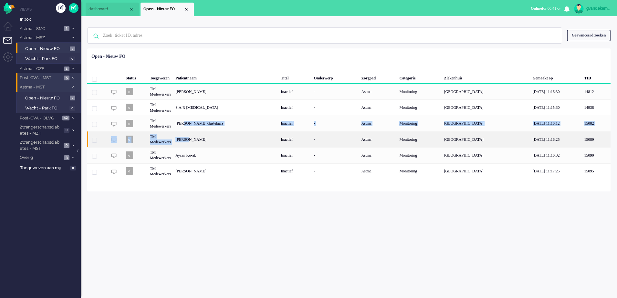
drag, startPoint x: 191, startPoint y: 125, endPoint x: 195, endPoint y: 146, distance: 21.1
click at [195, 146] on div "Status Toegewezen Patiëntnaam Titel Onderwerp Zorgpad Categorie Ziekenhuis Gema…" at bounding box center [348, 115] width 523 height 129
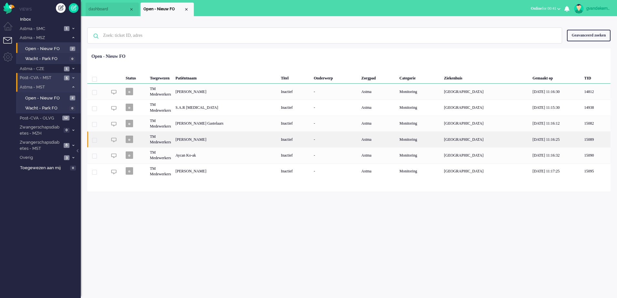
drag, startPoint x: 195, startPoint y: 146, endPoint x: 220, endPoint y: 140, distance: 25.7
click at [220, 140] on div "Marjan Sierat" at bounding box center [225, 139] width 105 height 16
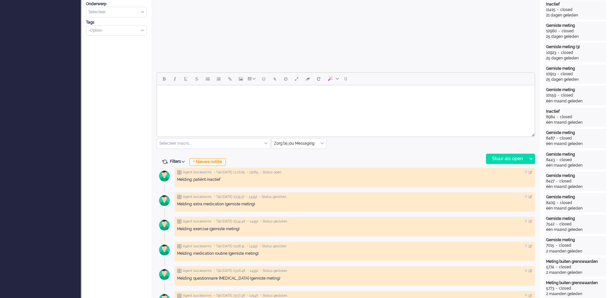
scroll to position [242, 0]
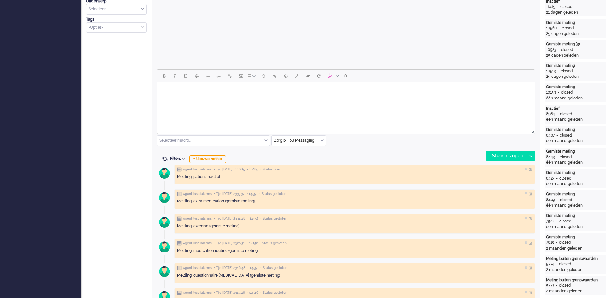
click at [192, 89] on body "Rich Text Area. Press ALT-0 for help." at bounding box center [346, 90] width 372 height 11
paste body "Rich Text Area. Press ALT-0 for help."
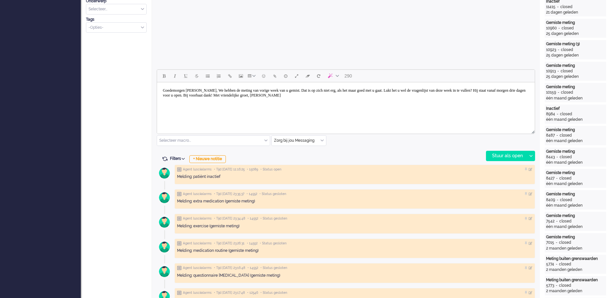
click at [217, 92] on body "Goedemorgen mevrouw Arens, We hebben de meting van vorige week van u gemist. Da…" at bounding box center [346, 93] width 372 height 16
click at [225, 90] on body "Goedemorgen mevrouw Sierat, We hebben de meting van vorige week van u gemist. D…" at bounding box center [346, 93] width 372 height 16
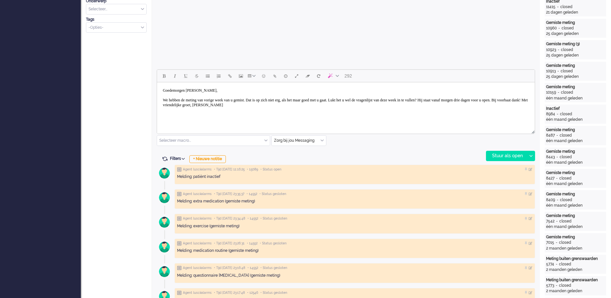
click at [264, 105] on body "Goedemorgen mevrouw Sierat, We hebben de meting van vorige week van u gemist. D…" at bounding box center [346, 98] width 372 height 26
click at [208, 115] on body "Goedemorgen mevrouw Sierat, We hebben de meting van vorige week van u gemist. D…" at bounding box center [346, 100] width 372 height 31
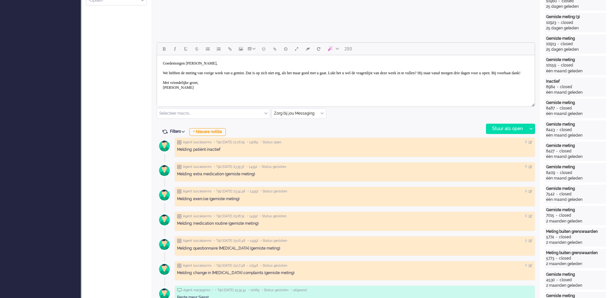
scroll to position [283, 0]
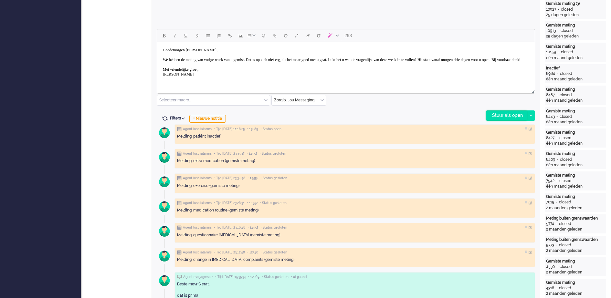
click at [507, 115] on div "Stuur als open" at bounding box center [506, 116] width 40 height 10
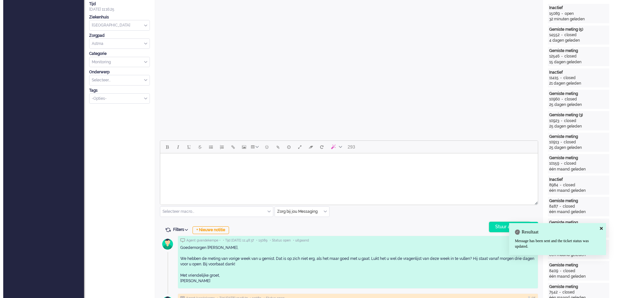
scroll to position [0, 0]
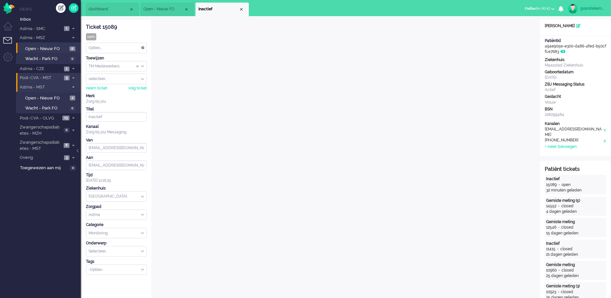
click at [142, 48] on div "Opties..." at bounding box center [116, 48] width 60 height 10
click at [108, 91] on li "Opgelost" at bounding box center [116, 93] width 60 height 9
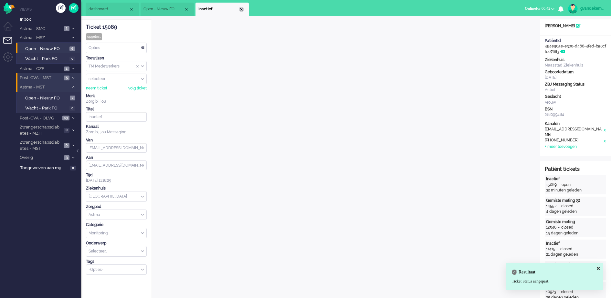
click at [243, 8] on div "Close tab" at bounding box center [241, 9] width 5 height 5
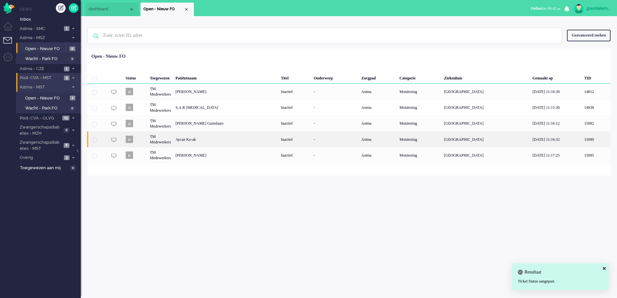
click at [311, 143] on div "Inactief" at bounding box center [294, 139] width 33 height 16
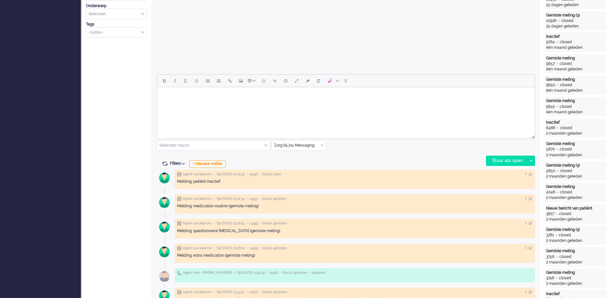
scroll to position [283, 0]
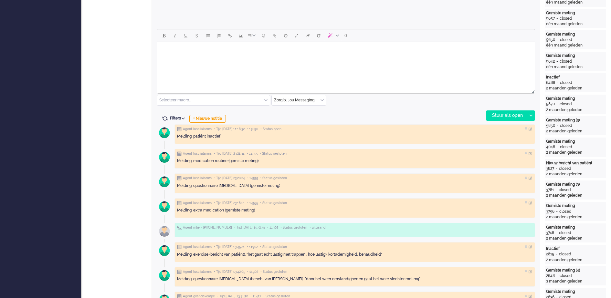
click at [175, 49] on body "Rich Text Area. Press ALT-0 for help." at bounding box center [346, 50] width 372 height 11
paste body "Rich Text Area. Press ALT-0 for help."
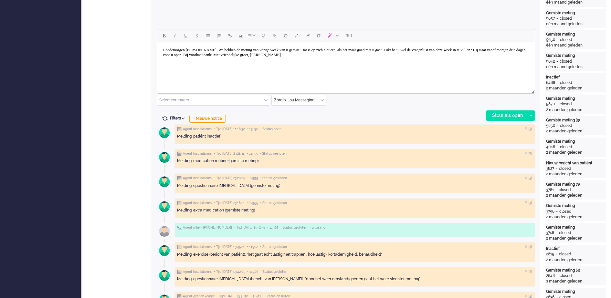
click at [214, 49] on body "Goedemorgen mevrouw Arens, We hebben de meting van vorige week van u gemist. Da…" at bounding box center [346, 53] width 372 height 16
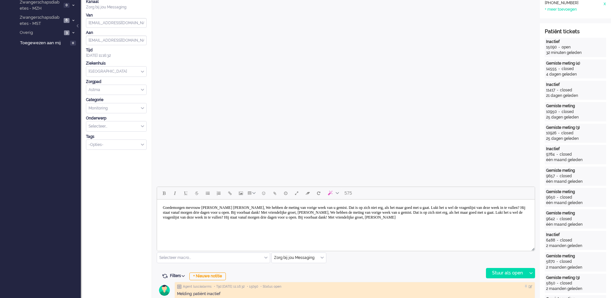
scroll to position [121, 0]
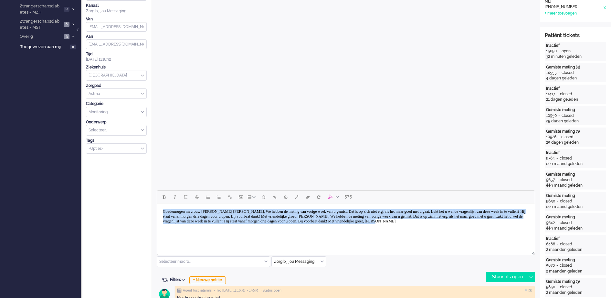
drag, startPoint x: 232, startPoint y: 227, endPoint x: 157, endPoint y: 206, distance: 78.1
click at [157, 206] on html "Goedemorgen mevrouw Goedemorgen mevrouw Arens, We hebben de meting van vorige w…" at bounding box center [346, 216] width 378 height 26
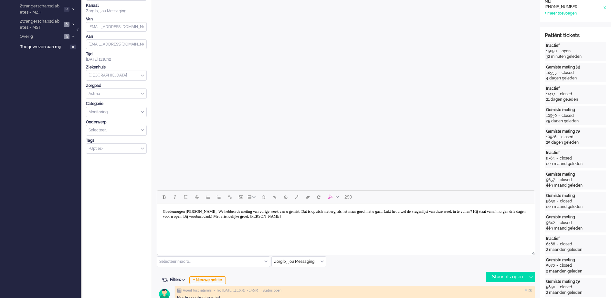
click at [213, 209] on body "Goedemorgen mevrouw Arens, We hebben de meting van vorige week van u gemist. Da…" at bounding box center [346, 214] width 372 height 16
click at [225, 209] on body "Goedemorgen mevrouw Koçak, We hebben de meting van vorige week van u gemist. Da…" at bounding box center [346, 214] width 372 height 16
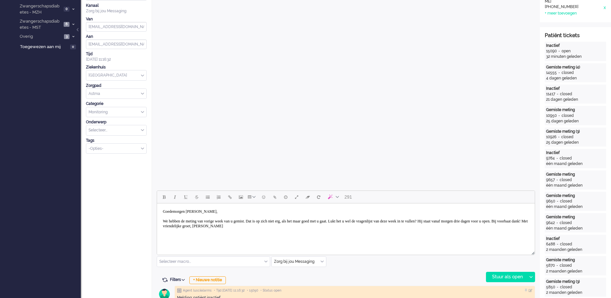
click at [265, 226] on body "Goedemorgen mevrouw Koçak, We hebben de meting van vorige week van u gemist. Da…" at bounding box center [346, 219] width 372 height 26
click at [209, 234] on body "Goedemorgen mevrouw Koçak, We hebben de meting van vorige week van u gemist. Da…" at bounding box center [346, 221] width 372 height 31
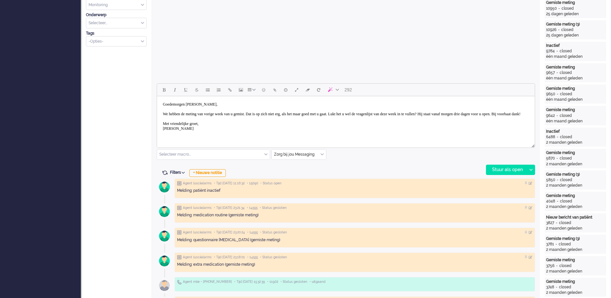
scroll to position [242, 0]
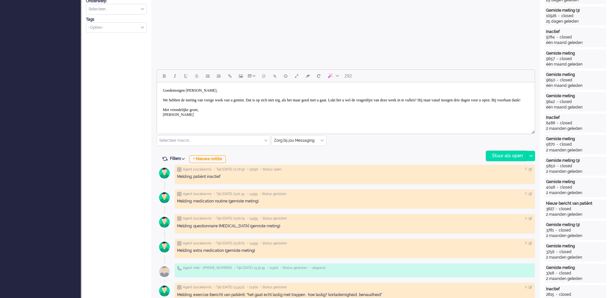
click at [505, 155] on div "Stuur als open" at bounding box center [506, 156] width 40 height 10
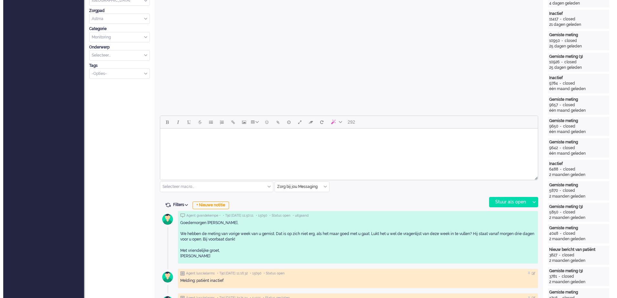
scroll to position [0, 0]
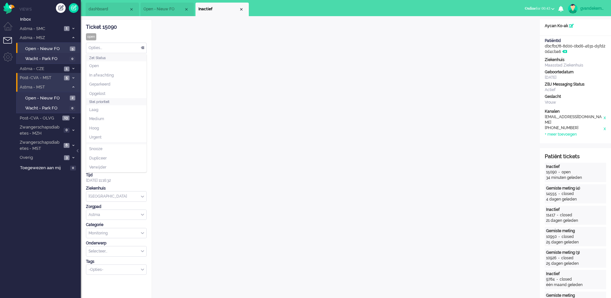
click at [143, 46] on div "Opties..." at bounding box center [116, 48] width 60 height 10
click at [119, 90] on li "Opgelost" at bounding box center [116, 93] width 60 height 9
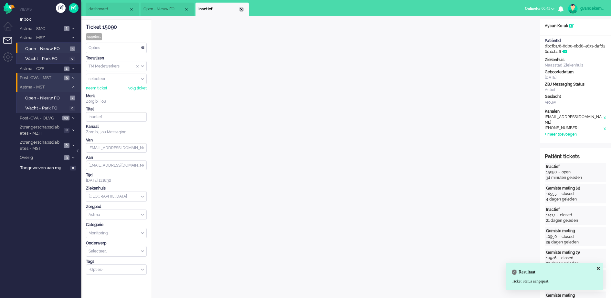
click at [242, 8] on div "Close tab" at bounding box center [241, 9] width 5 height 5
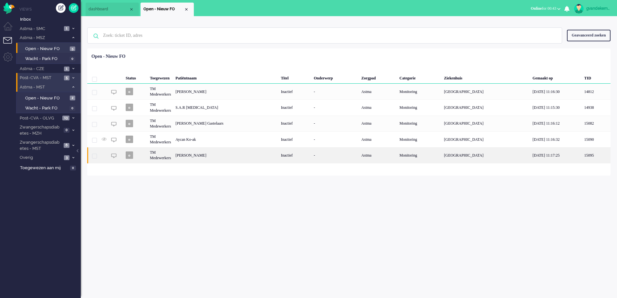
click at [278, 159] on div "Carla de Wit - Groen" at bounding box center [225, 155] width 105 height 16
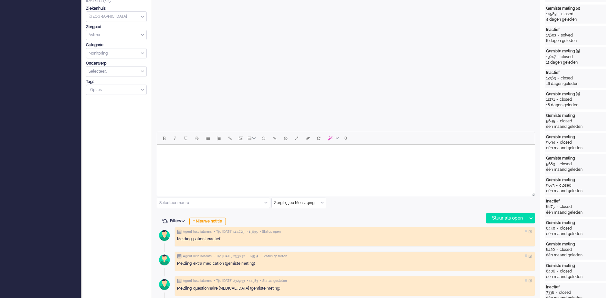
scroll to position [202, 0]
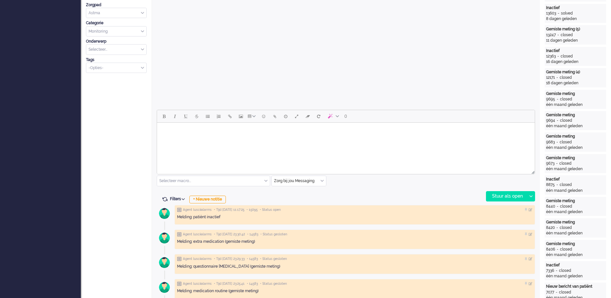
click at [226, 135] on body "Rich Text Area. Press ALT-0 for help." at bounding box center [346, 130] width 372 height 11
paste body "Rich Text Area. Press ALT-0 for help."
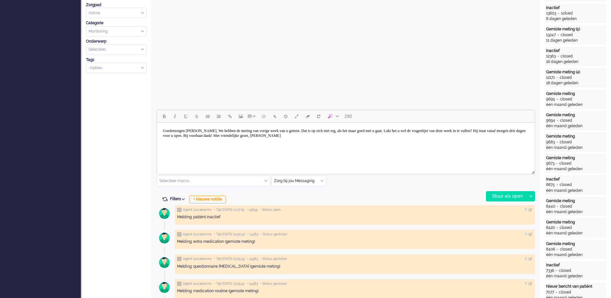
click at [216, 132] on body "Goedemorgen mevrouw Arens, We hebben de meting van vorige week van u gemist. Da…" at bounding box center [346, 133] width 372 height 16
click at [228, 131] on body "Goedemorgen mevrouw De Wit, We hebben de meting van vorige week van u gemist. D…" at bounding box center [346, 133] width 372 height 16
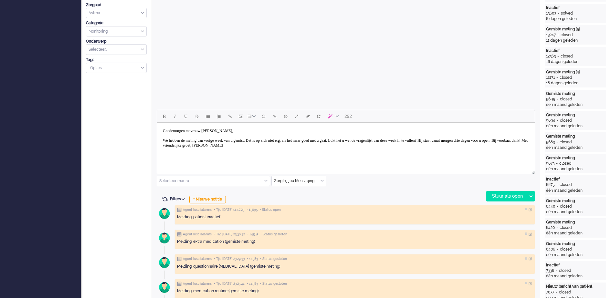
click at [221, 140] on body "Goedemorgen mevrouw De Wit, We hebben de meting van vorige week van u gemist. D…" at bounding box center [346, 138] width 372 height 26
click at [187, 142] on body "Goedemorgen mevrouw De Wit, We hebben de meting van vorige week van u gemist. D…" at bounding box center [346, 138] width 372 height 26
click at [205, 141] on body "Goedemorgen mevrouw De Wit, We hebben de meting van vorige week van u gemist. D…" at bounding box center [346, 138] width 372 height 26
drag, startPoint x: 215, startPoint y: 140, endPoint x: 239, endPoint y: 140, distance: 24.6
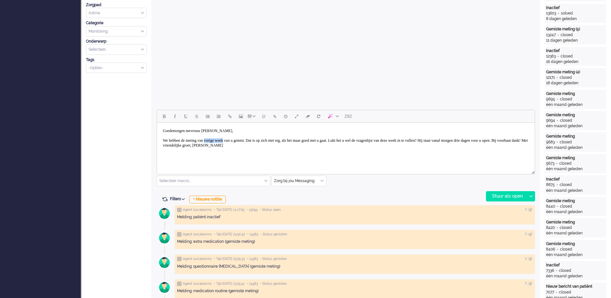
click at [239, 140] on body "Goedemorgen mevrouw De Wit, We hebben de meting van vorige week van u gemist. D…" at bounding box center [346, 138] width 372 height 26
drag, startPoint x: 215, startPoint y: 141, endPoint x: 233, endPoint y: 140, distance: 18.2
click at [233, 140] on body "Goedemorgen mevrouw De Wit, We hebben de meting van een paar afgelopen weken va…" at bounding box center [346, 138] width 372 height 26
click at [278, 143] on body "Goedemorgen mevrouw De Wit, We hebben de meting van de afgelopen weken van u ge…" at bounding box center [346, 138] width 372 height 26
click at [277, 145] on body "Goedemorgen mevrouw De Wit, We hebben de meting van de afgelopen weken van u ge…" at bounding box center [346, 138] width 372 height 26
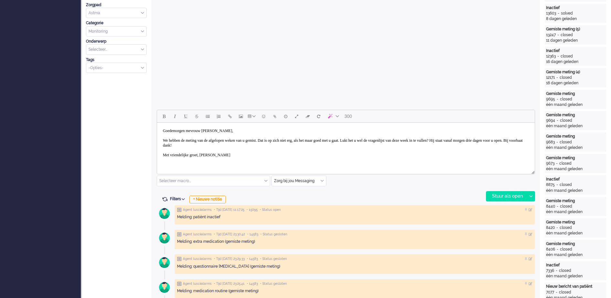
click at [209, 154] on body "Goedemorgen mevrouw De Wit, We hebben de meting van de afgelopen weken van u ge…" at bounding box center [346, 143] width 372 height 36
click at [517, 196] on div "Stuur als open" at bounding box center [506, 197] width 40 height 10
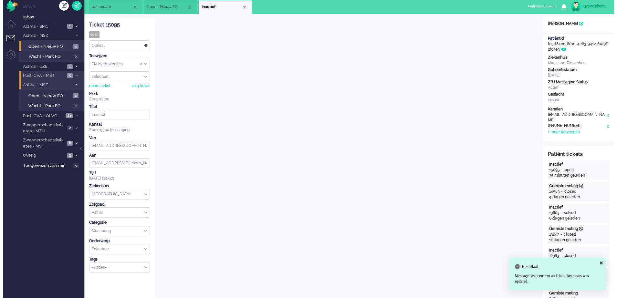
scroll to position [0, 0]
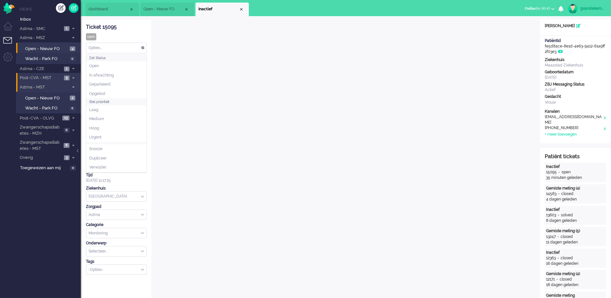
click at [143, 48] on div "Opties..." at bounding box center [116, 48] width 60 height 10
click at [126, 91] on li "Opgelost" at bounding box center [116, 93] width 60 height 9
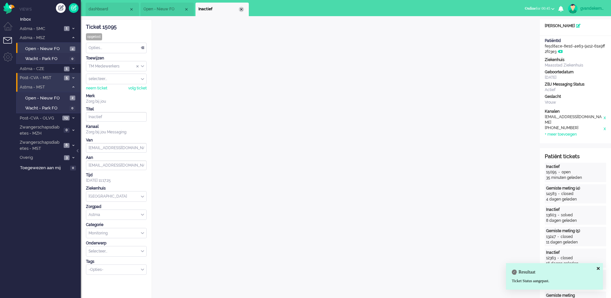
click at [241, 9] on div "Close tab" at bounding box center [241, 9] width 5 height 5
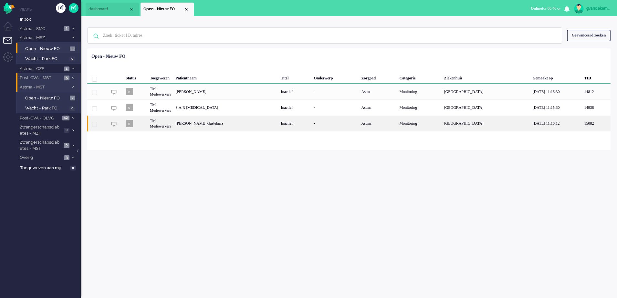
click at [209, 122] on div "Arseny Fitzgerald van Engelsdorp Gastelaars" at bounding box center [225, 124] width 105 height 16
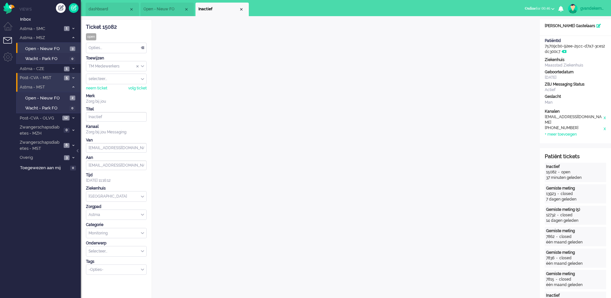
click at [241, 12] on div "Close tab" at bounding box center [241, 9] width 5 height 5
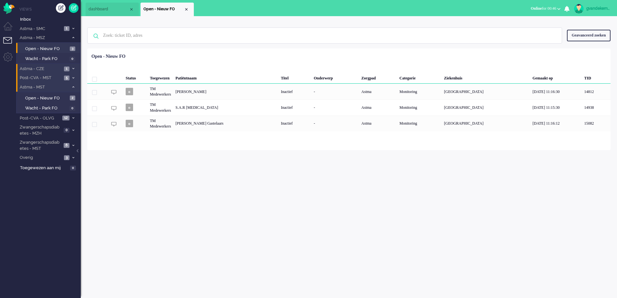
click at [73, 67] on icon at bounding box center [73, 68] width 2 height 2
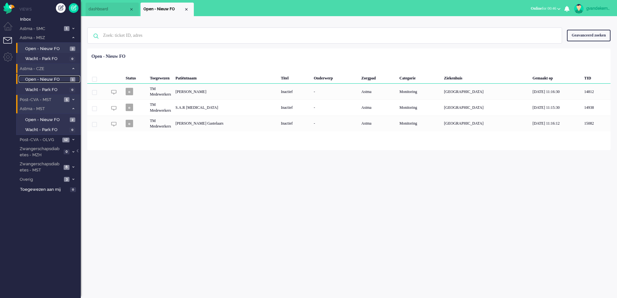
click at [56, 79] on span "Open - Nieuw FO" at bounding box center [46, 80] width 43 height 6
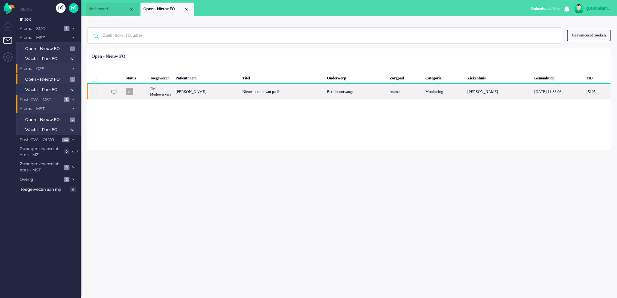
click at [240, 92] on div "Lamberta Maria Wilhelmina van Diesen" at bounding box center [206, 92] width 67 height 16
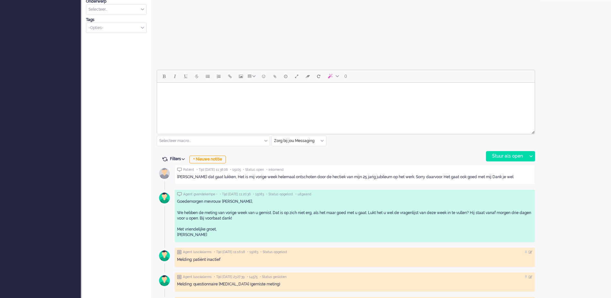
scroll to position [262, 0]
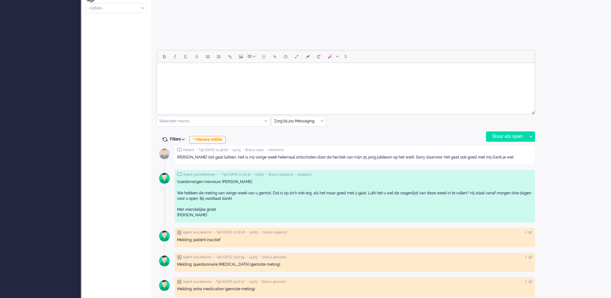
click at [219, 72] on body "Rich Text Area. Press ALT-0 for help." at bounding box center [346, 71] width 372 height 11
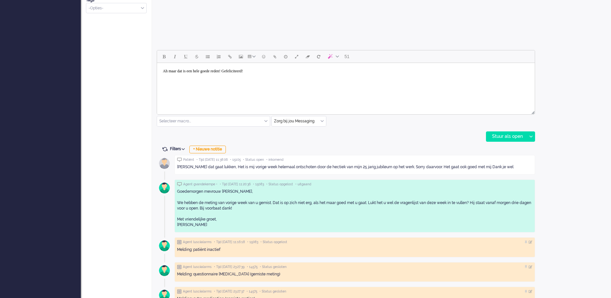
click at [241, 71] on body "Ah maar dat is een hele goede reden! Gefeliciteerd!" at bounding box center [346, 71] width 372 height 11
click at [302, 71] on body "Ah maar dat is een hele goede reden, gefeliciteerd!" at bounding box center [346, 71] width 372 height 11
click at [497, 136] on div "Stuur als open" at bounding box center [506, 137] width 40 height 10
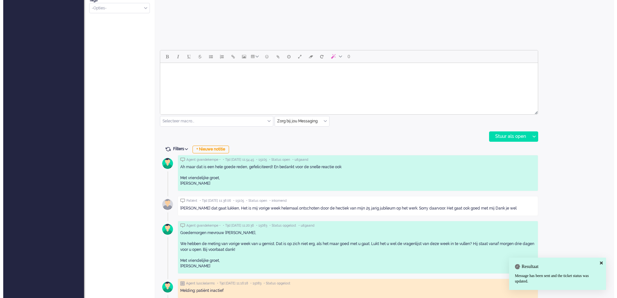
scroll to position [0, 0]
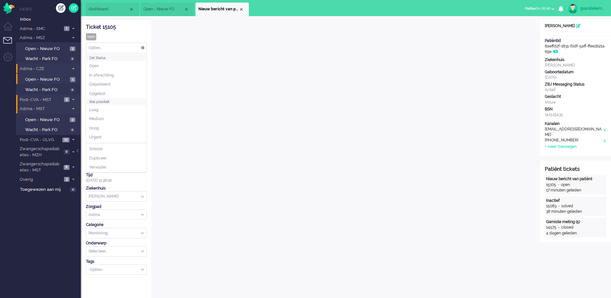
click at [143, 47] on div "Opties..." at bounding box center [116, 48] width 60 height 10
click at [116, 92] on li "Opgelost" at bounding box center [116, 93] width 60 height 9
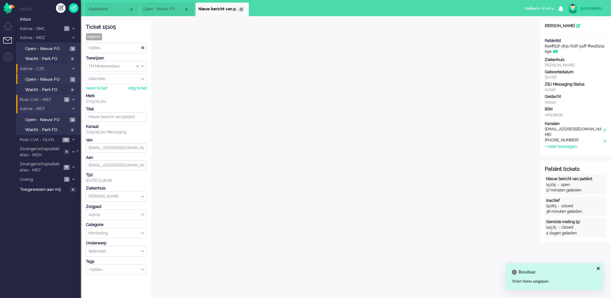
click at [242, 8] on div "Close tab" at bounding box center [241, 9] width 5 height 5
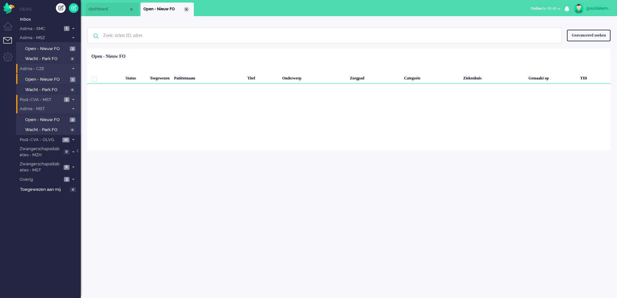
click at [187, 9] on div "Close tab" at bounding box center [186, 9] width 5 height 5
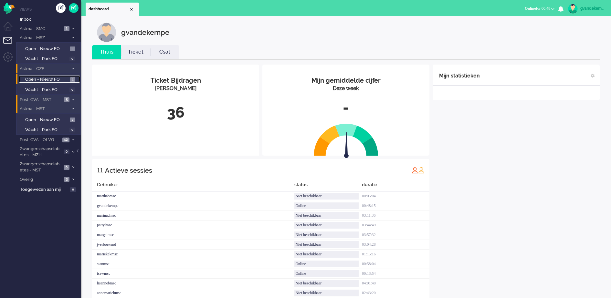
click at [63, 78] on span "Open - Nieuw FO" at bounding box center [46, 80] width 43 height 6
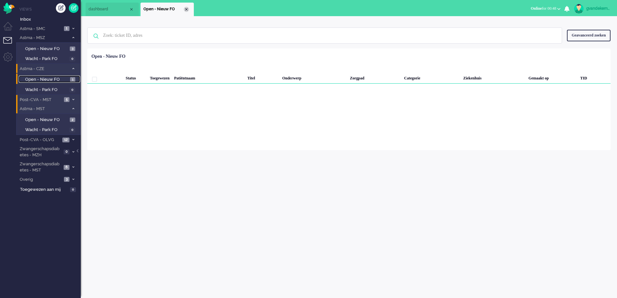
click at [186, 10] on div "Close tab" at bounding box center [186, 9] width 5 height 5
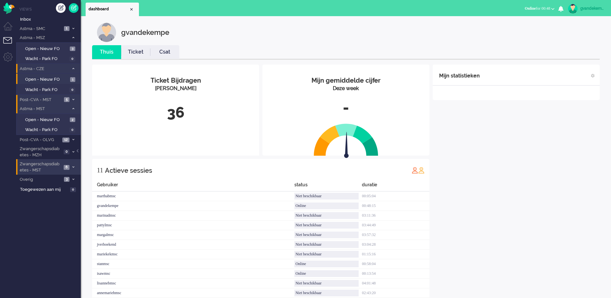
click at [73, 166] on icon at bounding box center [73, 167] width 2 height 2
click at [57, 181] on span "Open - Nieuw FO" at bounding box center [46, 181] width 43 height 6
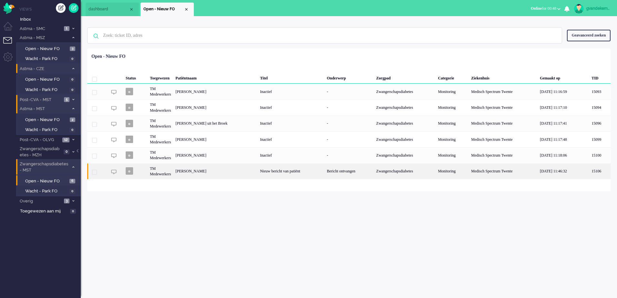
click at [282, 174] on div "Nieuw bericht van patiënt" at bounding box center [291, 171] width 67 height 16
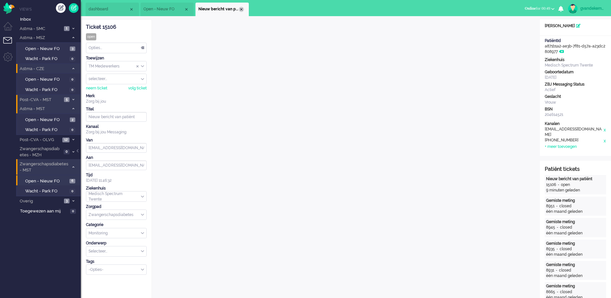
click at [242, 9] on div "Close tab" at bounding box center [241, 9] width 5 height 5
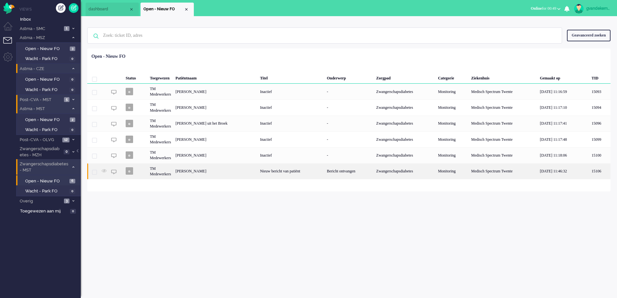
click at [228, 170] on div "Romy Luth" at bounding box center [215, 171] width 85 height 16
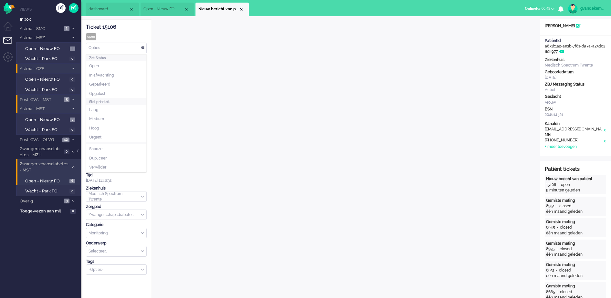
click at [143, 48] on div "Opties..." at bounding box center [116, 48] width 60 height 10
click at [110, 93] on li "Opgelost" at bounding box center [116, 93] width 60 height 9
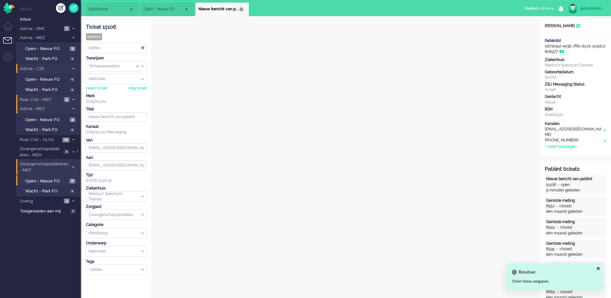
click at [240, 8] on div "Close tab" at bounding box center [241, 9] width 5 height 5
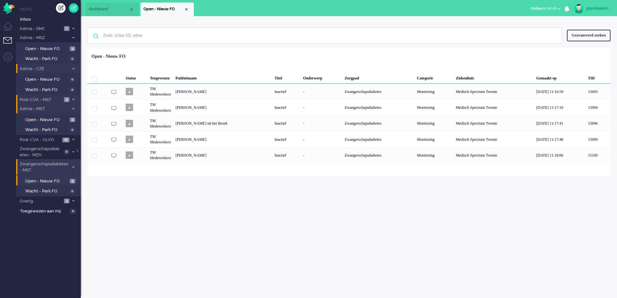
click at [73, 166] on icon at bounding box center [73, 167] width 2 height 2
click at [73, 109] on icon at bounding box center [73, 109] width 2 height 2
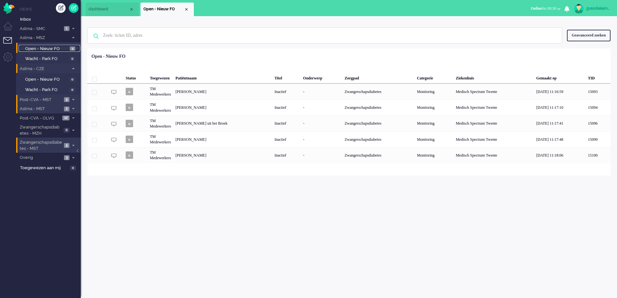
click at [39, 47] on span "Open - Nieuw FO" at bounding box center [46, 49] width 43 height 6
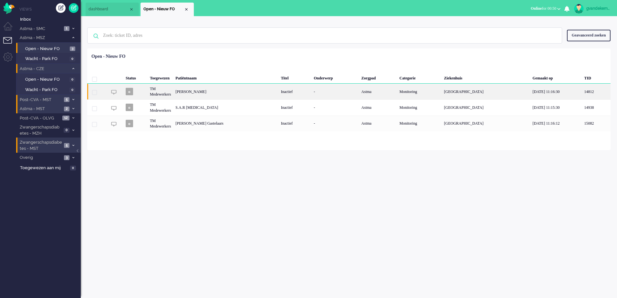
click at [242, 95] on div "Maria Magdalena van Geemert" at bounding box center [225, 92] width 105 height 16
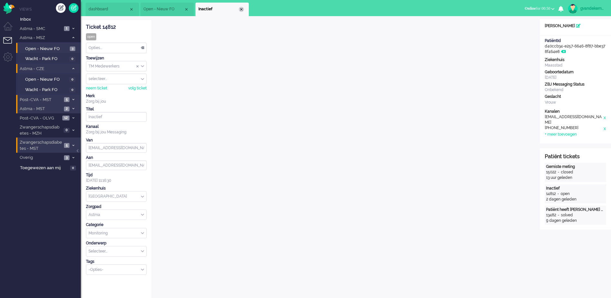
click at [243, 10] on div "Close tab" at bounding box center [241, 9] width 5 height 5
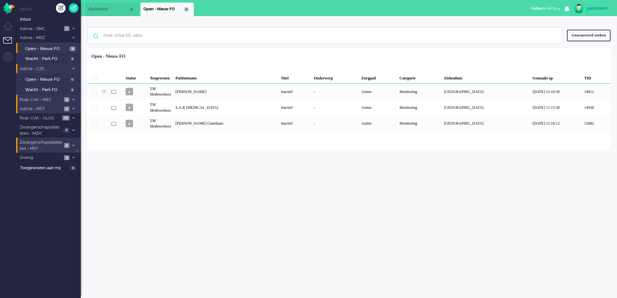
click at [188, 10] on div "Close tab" at bounding box center [186, 9] width 5 height 5
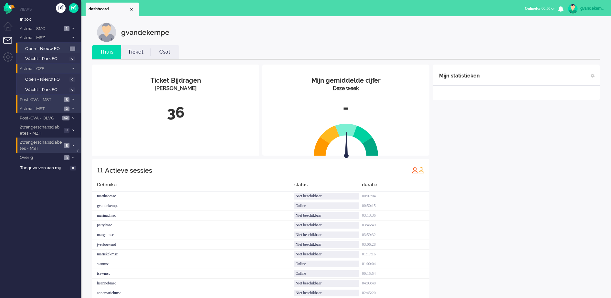
click at [464, 200] on div "Mijn statistieken + Statistieken toevoegen Bel tijd (gemiddelde dag) Wrapup tij…" at bounding box center [515, 185] width 167 height 240
click at [69, 48] on link "Open - Nieuw FO 2" at bounding box center [49, 48] width 61 height 7
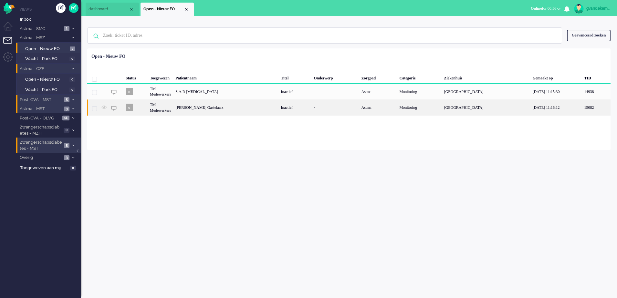
click at [311, 109] on div "Inactief" at bounding box center [294, 107] width 33 height 16
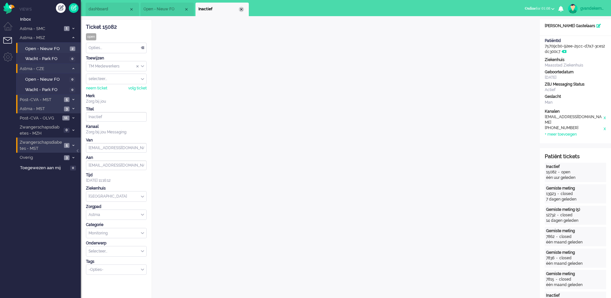
click at [241, 8] on div "Close tab" at bounding box center [241, 9] width 5 height 5
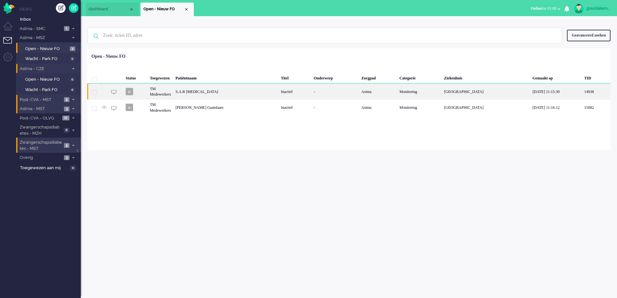
click at [225, 90] on div "S.A.R Malacia" at bounding box center [225, 92] width 105 height 16
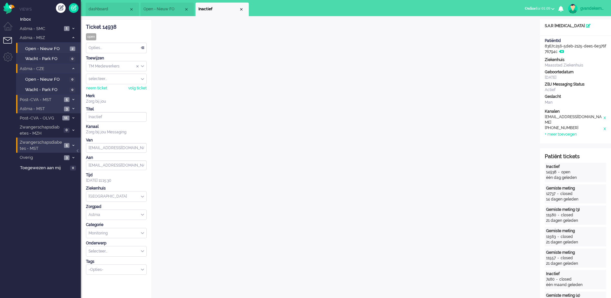
click at [73, 100] on icon at bounding box center [73, 99] width 2 height 2
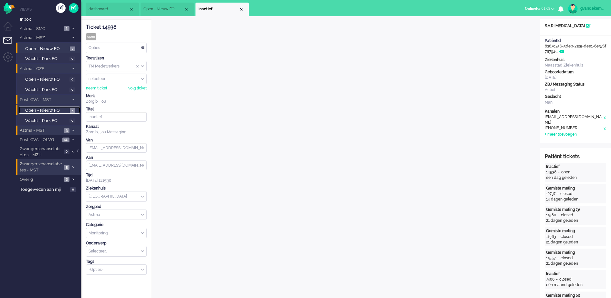
click at [66, 112] on span "Open - Nieuw FO" at bounding box center [46, 111] width 43 height 6
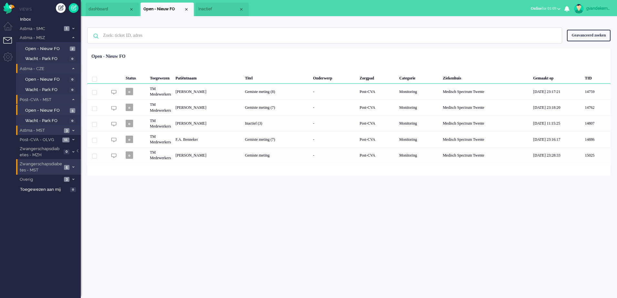
click at [72, 129] on span at bounding box center [73, 131] width 5 height 4
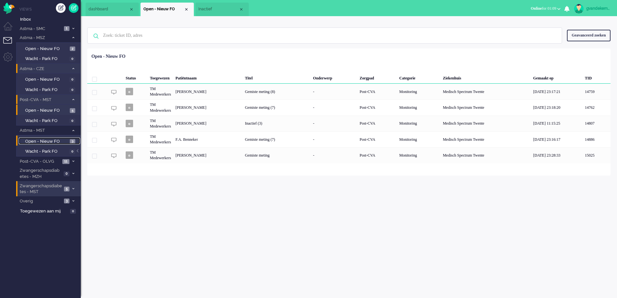
click at [71, 142] on span "3" at bounding box center [72, 141] width 5 height 5
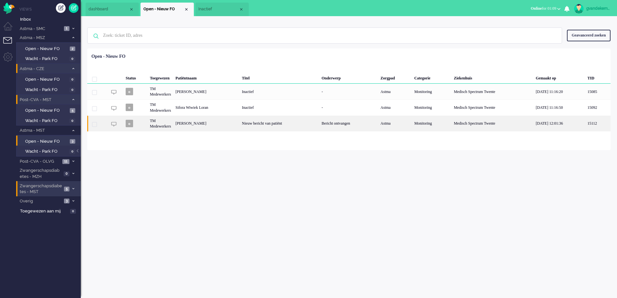
click at [331, 127] on div "Bericht ontvangen" at bounding box center [348, 124] width 59 height 16
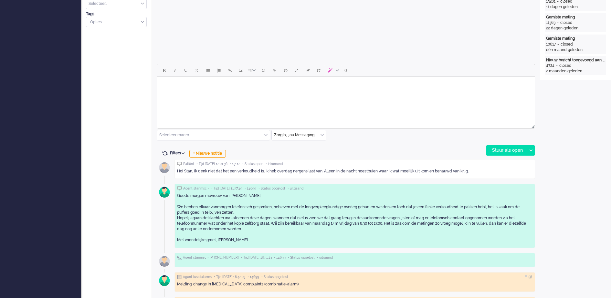
scroll to position [262, 0]
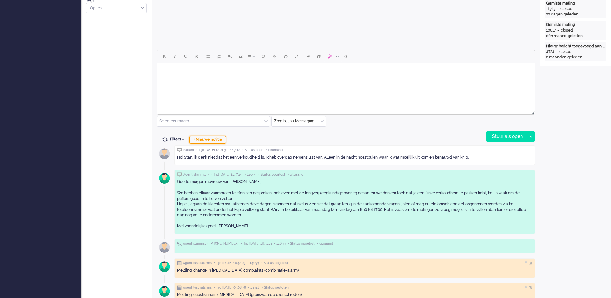
click at [217, 139] on div "+ Nieuwe notitie" at bounding box center [207, 140] width 36 height 8
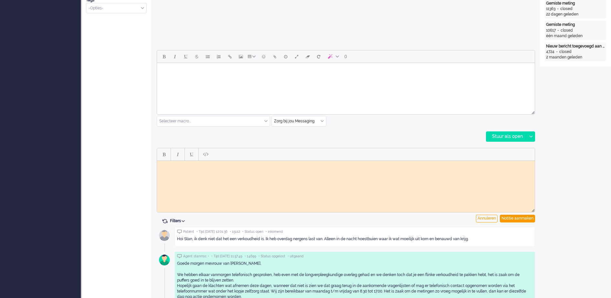
scroll to position [0, 0]
click at [218, 167] on body "Rich Text Area. Press ALT-0 for help." at bounding box center [346, 165] width 372 height 5
click at [529, 218] on div "Notitie aanmaken" at bounding box center [517, 219] width 35 height 8
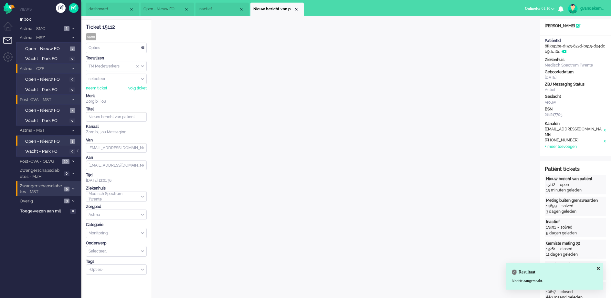
click at [143, 64] on div "TM Medewerkers" at bounding box center [116, 66] width 60 height 10
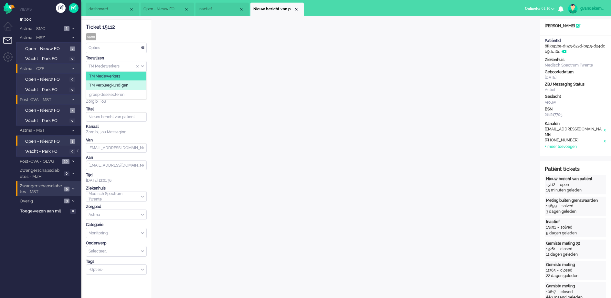
click at [132, 83] on li "TM Verpleegkundigen" at bounding box center [116, 85] width 60 height 9
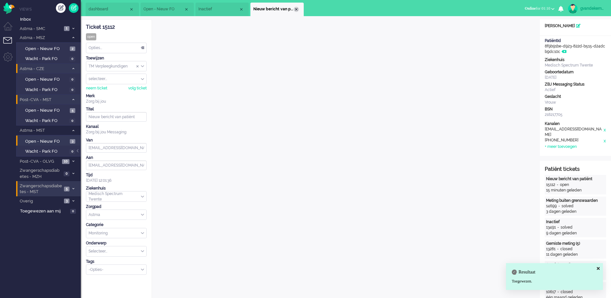
click at [298, 9] on div "Close tab" at bounding box center [296, 9] width 5 height 5
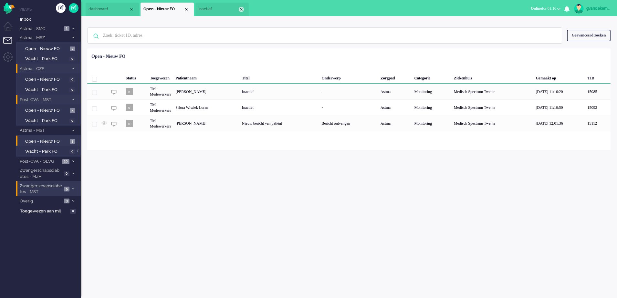
click at [241, 8] on div "Close tab" at bounding box center [241, 9] width 5 height 5
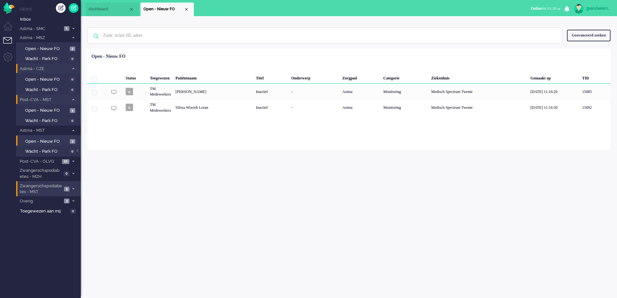
click at [74, 188] on span at bounding box center [73, 189] width 5 height 4
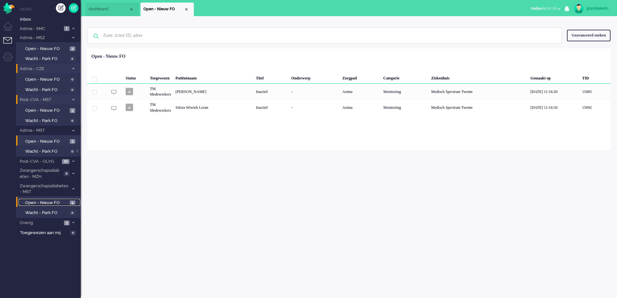
click at [58, 202] on span "Open - Nieuw FO" at bounding box center [46, 203] width 43 height 6
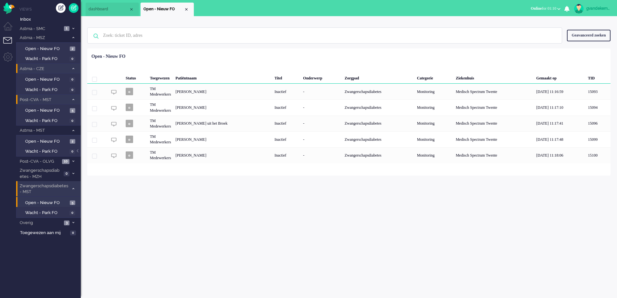
click at [72, 189] on icon at bounding box center [73, 189] width 2 height 2
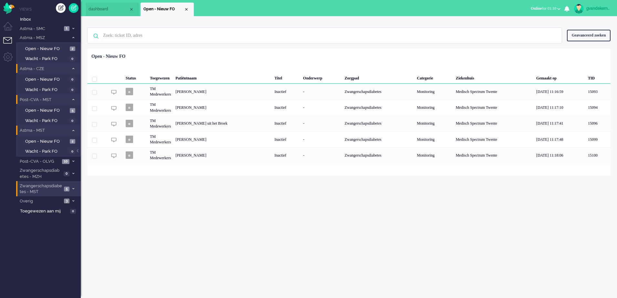
click at [72, 130] on icon at bounding box center [73, 131] width 2 height 2
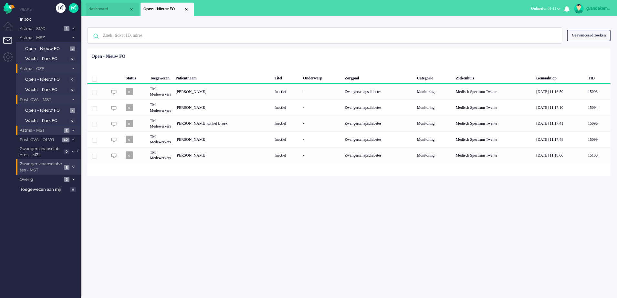
click at [73, 68] on icon at bounding box center [73, 68] width 2 height 2
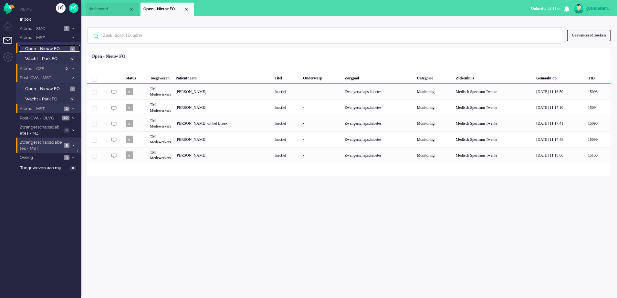
click at [59, 49] on span "Open - Nieuw FO" at bounding box center [46, 49] width 43 height 6
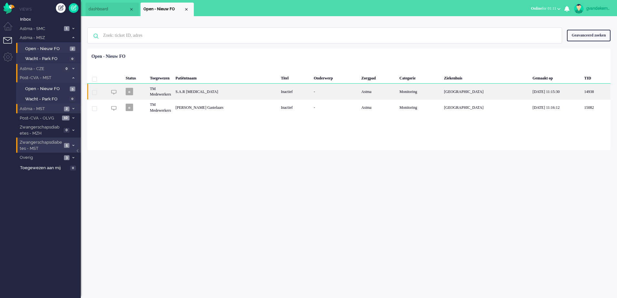
click at [278, 95] on div "S.A.R Malacia" at bounding box center [225, 92] width 105 height 16
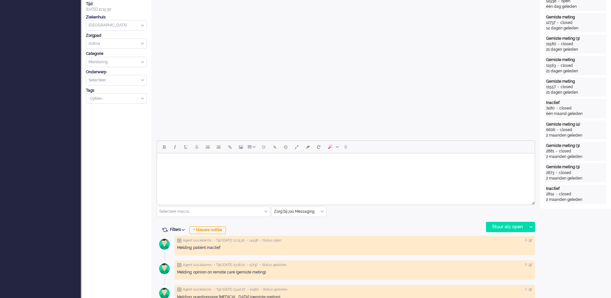
scroll to position [19, 0]
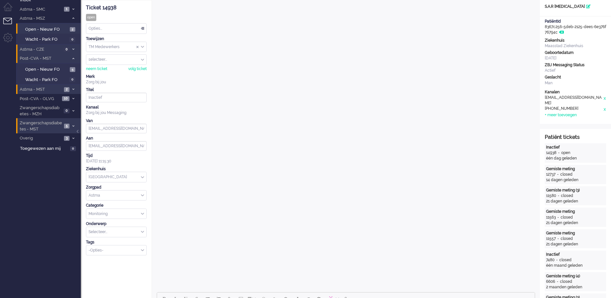
click at [144, 29] on div "Opties..." at bounding box center [116, 29] width 60 height 10
click at [128, 72] on li "Opgelost" at bounding box center [116, 74] width 60 height 9
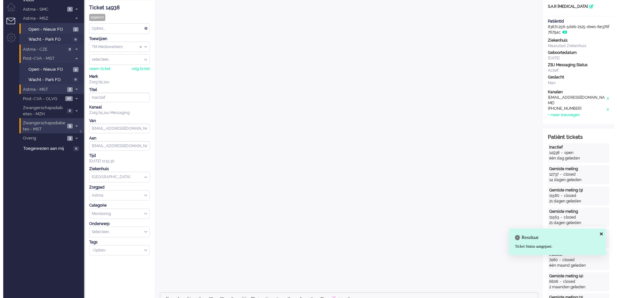
scroll to position [0, 0]
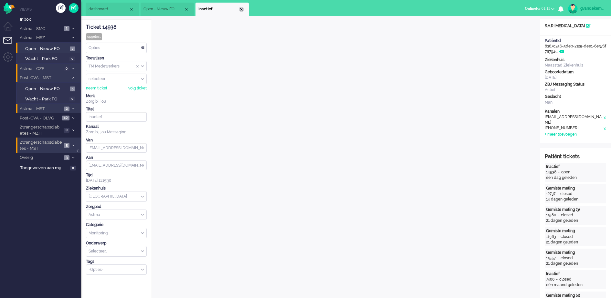
click at [241, 9] on div "Close tab" at bounding box center [241, 9] width 5 height 5
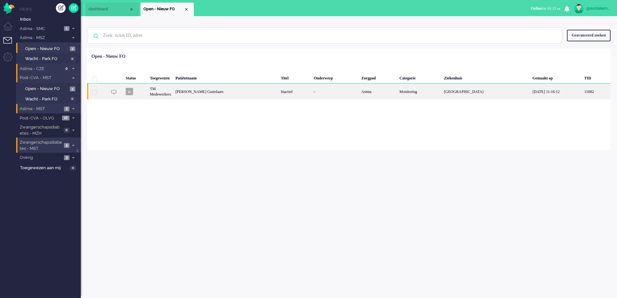
click at [213, 93] on div "Arseny Fitzgerald van Engelsdorp Gastelaars" at bounding box center [225, 92] width 105 height 16
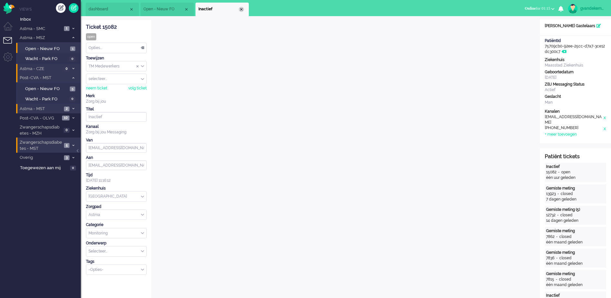
click at [241, 9] on div "Close tab" at bounding box center [241, 9] width 5 height 5
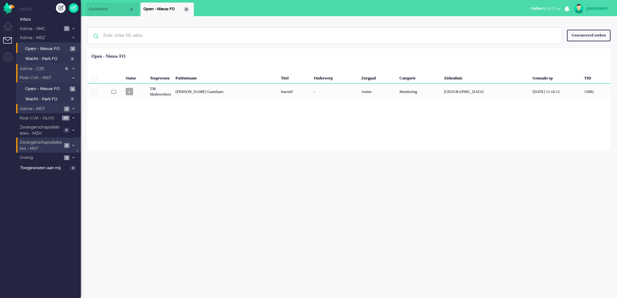
click at [186, 9] on div "Close tab" at bounding box center [186, 9] width 5 height 5
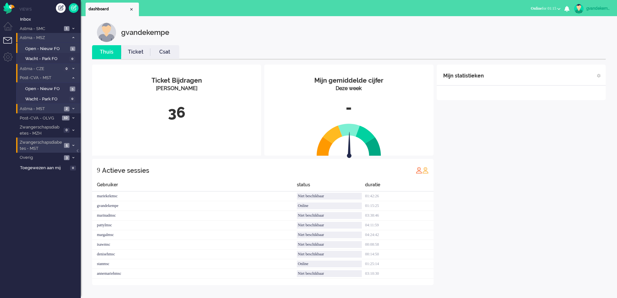
click at [72, 37] on icon at bounding box center [73, 37] width 2 height 2
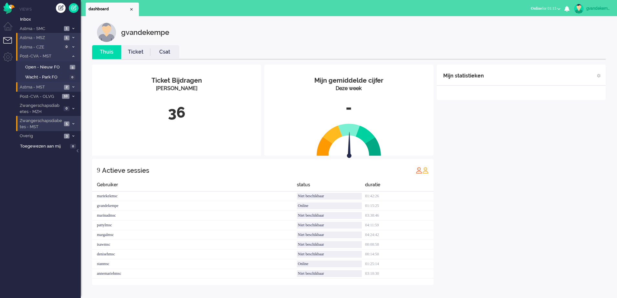
click at [563, 158] on div "Mijn statistieken + Statistieken toevoegen Bel tijd (gemiddelde dag) Wrapup tij…" at bounding box center [521, 175] width 169 height 221
click at [62, 96] on span "10" at bounding box center [65, 96] width 7 height 5
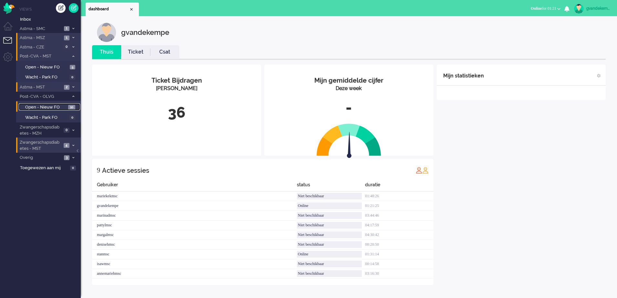
click at [74, 108] on span "10" at bounding box center [71, 107] width 7 height 5
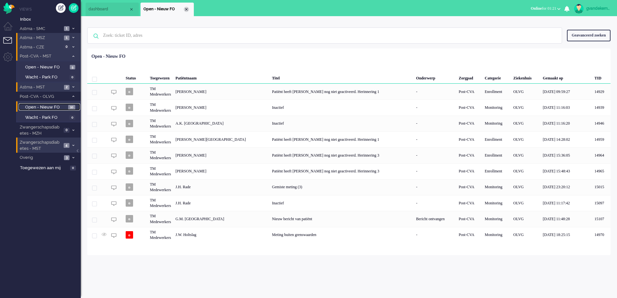
click at [186, 9] on div "Close tab" at bounding box center [186, 9] width 5 height 5
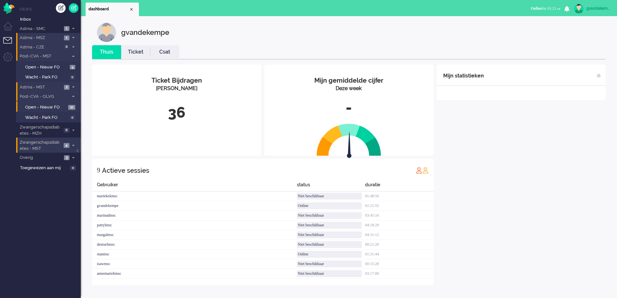
click at [72, 95] on span at bounding box center [73, 97] width 5 height 4
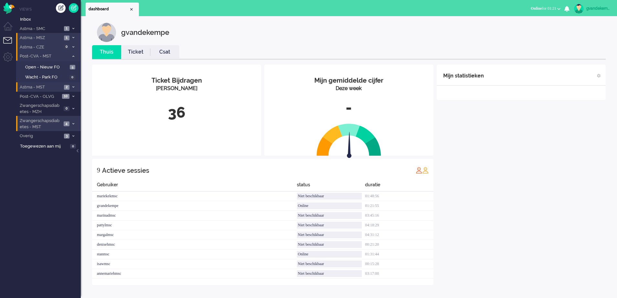
click at [72, 123] on icon at bounding box center [73, 124] width 2 height 2
click at [61, 138] on span "Open - Nieuw FO" at bounding box center [46, 138] width 43 height 6
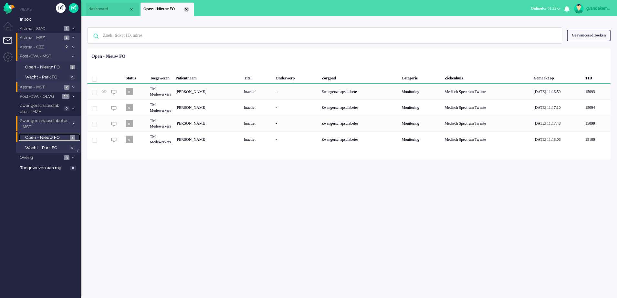
click at [187, 10] on div "Close tab" at bounding box center [186, 9] width 5 height 5
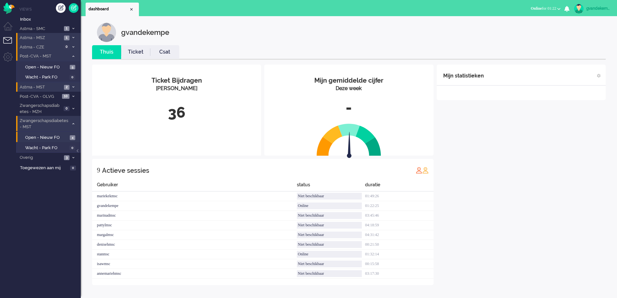
click at [73, 56] on icon at bounding box center [73, 56] width 2 height 2
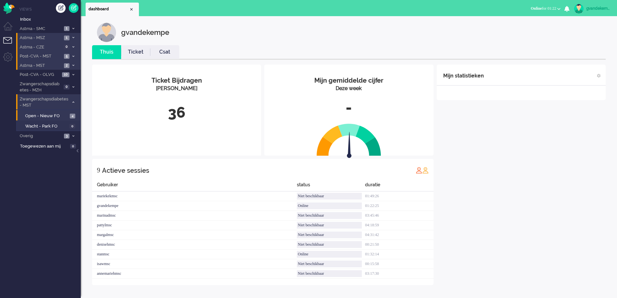
click at [72, 102] on icon at bounding box center [73, 102] width 2 height 2
click at [529, 211] on div "Mijn statistieken + Statistieken toevoegen Bel tijd (gemiddelde dag) Wrapup tij…" at bounding box center [521, 175] width 169 height 221
click at [72, 102] on icon at bounding box center [73, 102] width 2 height 2
click at [55, 114] on span "Open - Nieuw FO" at bounding box center [46, 116] width 43 height 6
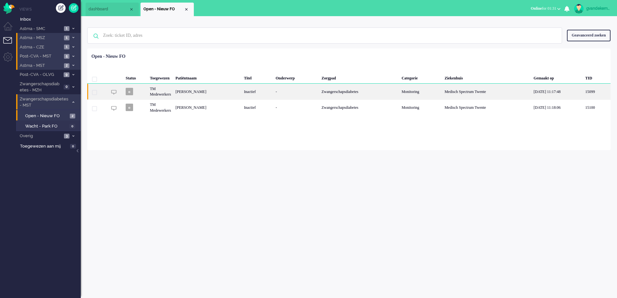
click at [211, 92] on div "Linda Marina Doorgeest" at bounding box center [207, 92] width 68 height 16
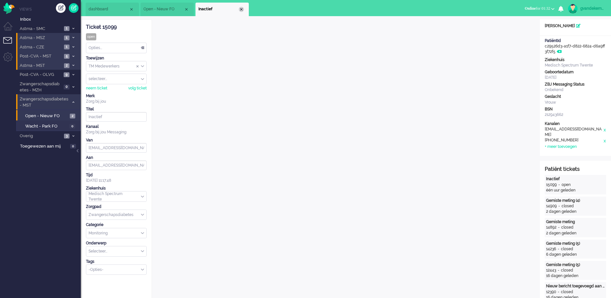
click at [240, 8] on div "Close tab" at bounding box center [241, 9] width 5 height 5
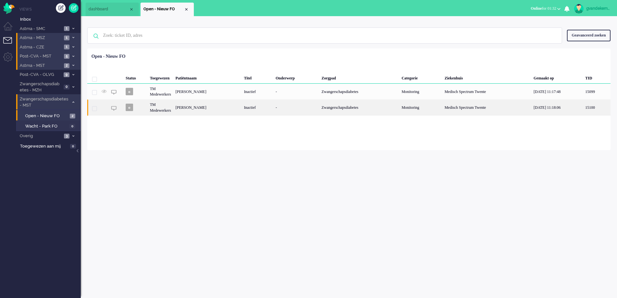
click at [226, 107] on div "Annemiek Maartens" at bounding box center [207, 107] width 68 height 16
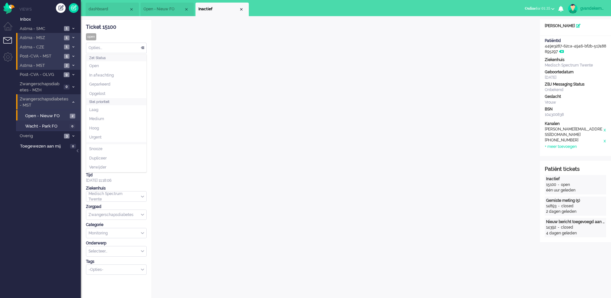
click at [142, 48] on div "Opties..." at bounding box center [116, 48] width 60 height 10
click at [119, 93] on li "Opgelost" at bounding box center [116, 93] width 60 height 9
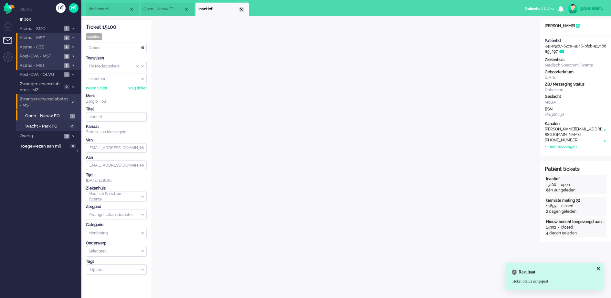
click at [240, 8] on div "Close tab" at bounding box center [241, 9] width 5 height 5
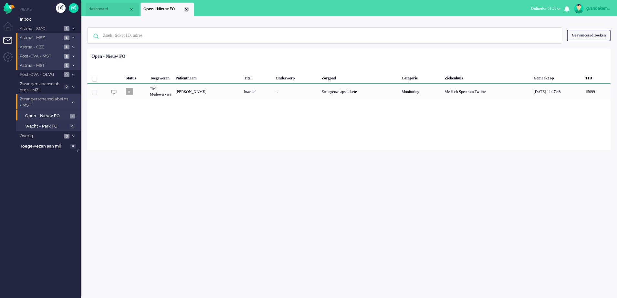
click at [186, 9] on div "Close tab" at bounding box center [186, 9] width 5 height 5
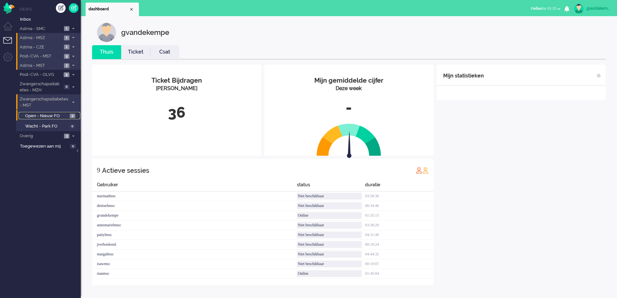
click at [59, 115] on span "Open - Nieuw FO" at bounding box center [46, 116] width 43 height 6
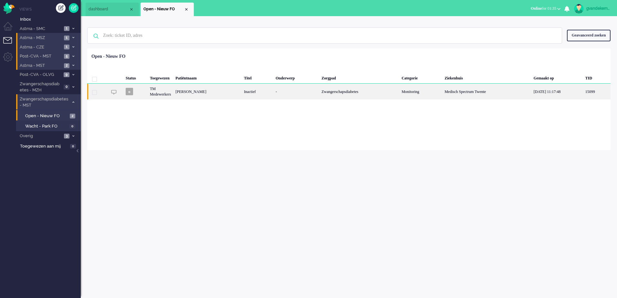
click at [273, 92] on div "Inactief" at bounding box center [258, 92] width 32 height 16
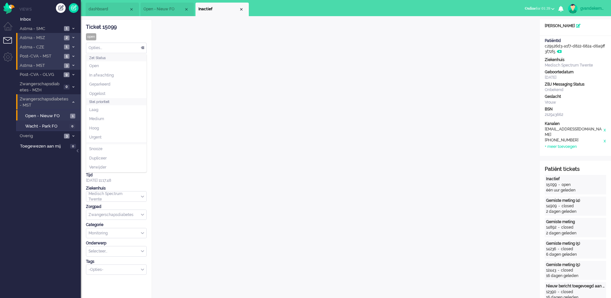
click at [142, 47] on div "Opties..." at bounding box center [116, 48] width 60 height 10
click at [98, 92] on span "Opgelost" at bounding box center [97, 93] width 16 height 5
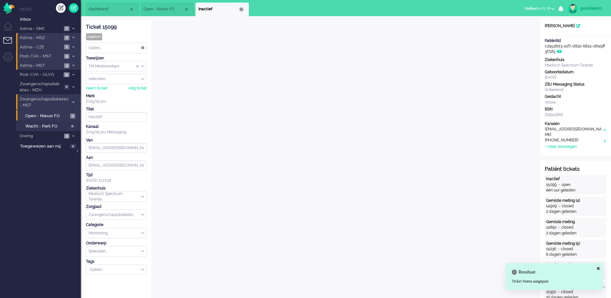
click at [241, 7] on div "Close tab" at bounding box center [241, 9] width 5 height 5
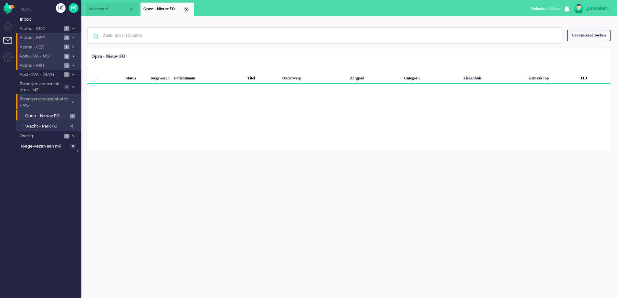
click at [186, 9] on div "Close tab" at bounding box center [186, 9] width 5 height 5
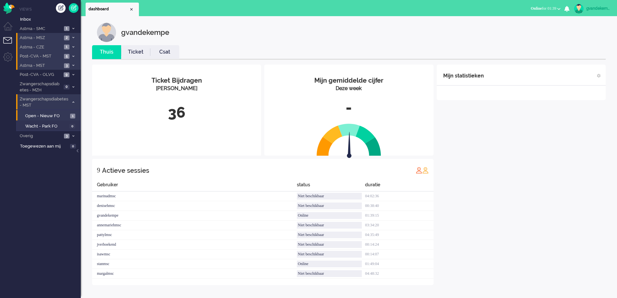
click at [74, 102] on icon at bounding box center [73, 102] width 2 height 2
click at [565, 156] on div "Mijn statistieken + Statistieken toevoegen Bel tijd (gemiddelde dag) Wrapup tij…" at bounding box center [521, 175] width 169 height 221
click at [72, 37] on icon at bounding box center [73, 37] width 2 height 2
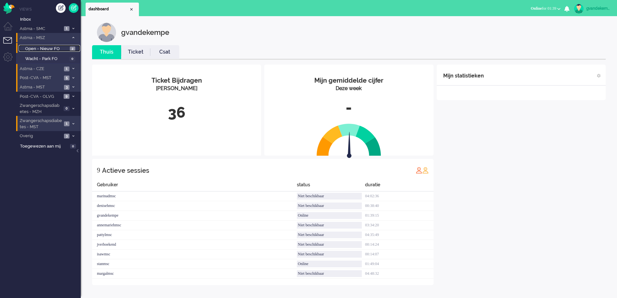
click at [59, 49] on span "Open - Nieuw FO" at bounding box center [46, 49] width 43 height 6
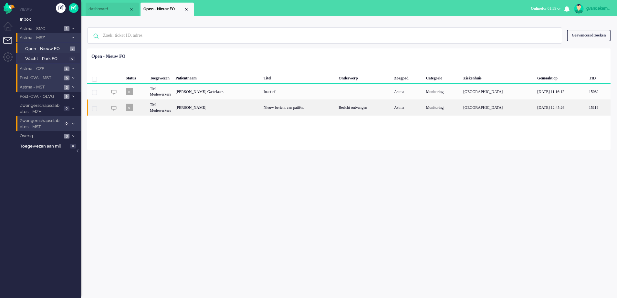
click at [315, 109] on div "Nieuw bericht van patiënt" at bounding box center [298, 107] width 75 height 16
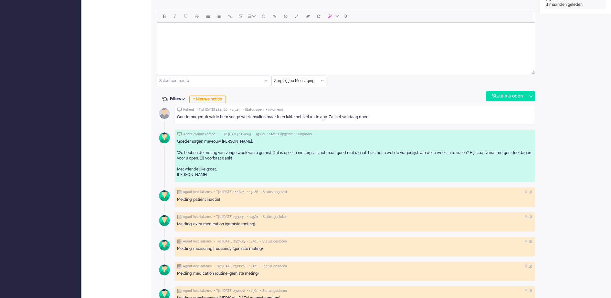
scroll to position [262, 0]
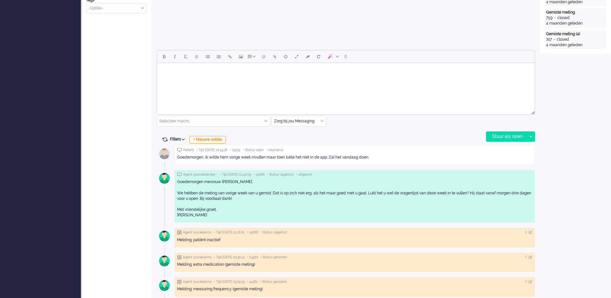
click at [203, 71] on body "Rich Text Area. Press ALT-0 for help." at bounding box center [346, 71] width 372 height 11
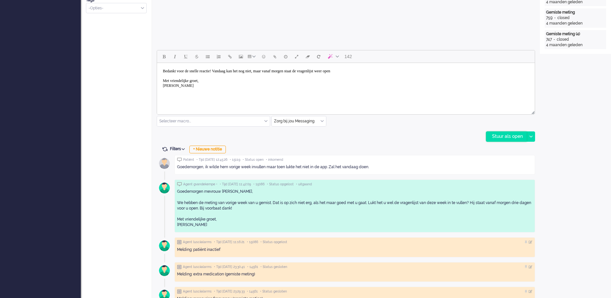
click at [513, 137] on div "Stuur als open" at bounding box center [506, 137] width 40 height 10
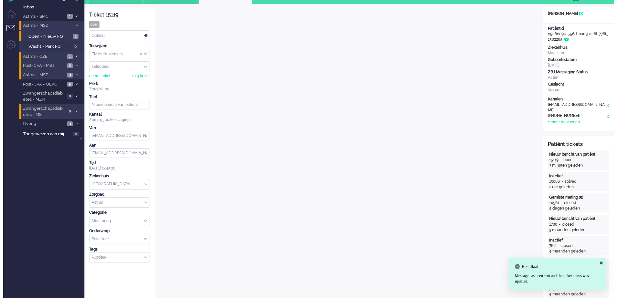
scroll to position [0, 0]
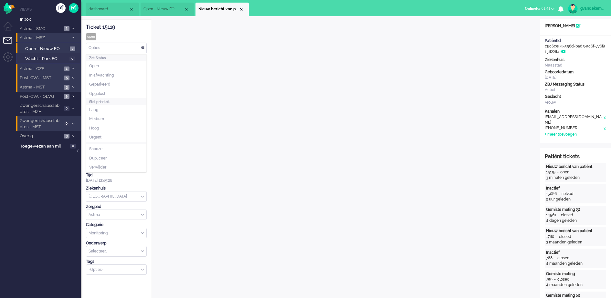
click at [142, 47] on div "Opties..." at bounding box center [116, 48] width 60 height 10
click at [111, 92] on li "Opgelost" at bounding box center [116, 93] width 60 height 9
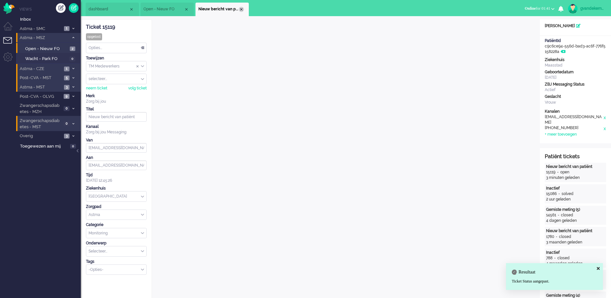
click at [242, 10] on div "Close tab" at bounding box center [241, 9] width 5 height 5
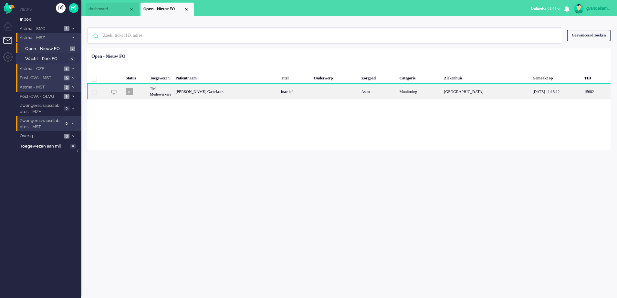
click at [311, 93] on div "Inactief" at bounding box center [294, 92] width 33 height 16
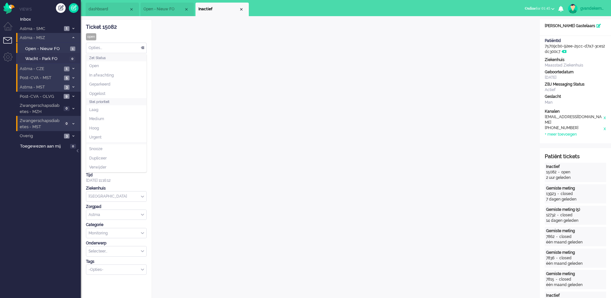
click at [142, 47] on div "Opties..." at bounding box center [116, 48] width 60 height 10
click at [127, 93] on li "Opgelost" at bounding box center [116, 93] width 60 height 9
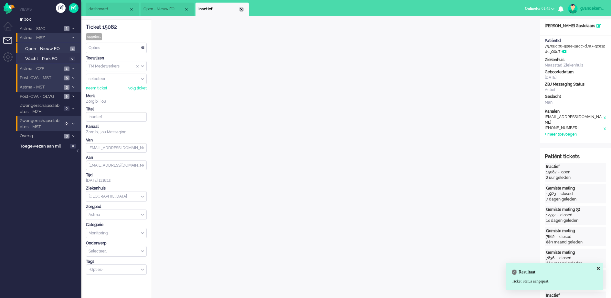
click at [240, 10] on div "Close tab" at bounding box center [241, 9] width 5 height 5
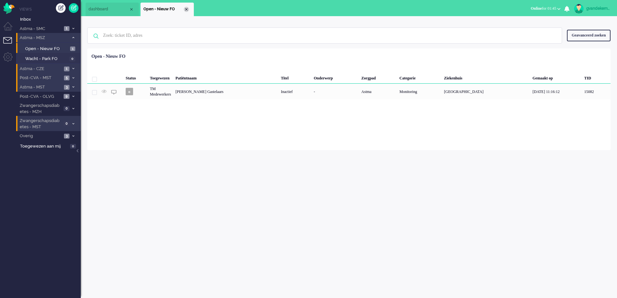
click at [186, 9] on div "Close tab" at bounding box center [186, 9] width 5 height 5
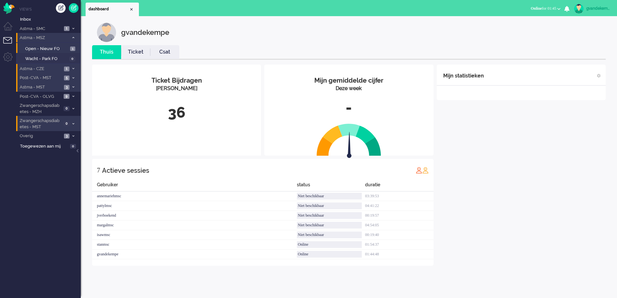
click at [74, 36] on icon at bounding box center [73, 37] width 2 height 2
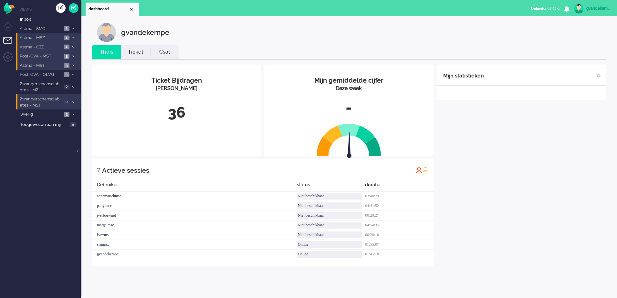
click at [72, 65] on icon at bounding box center [73, 65] width 2 height 2
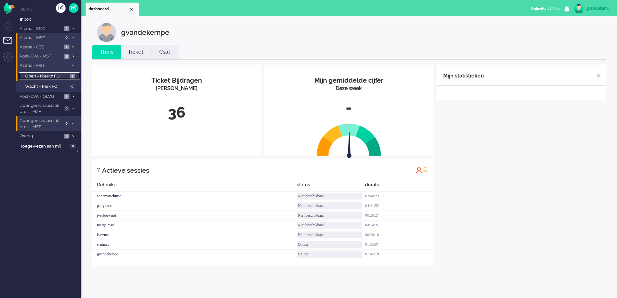
click at [73, 77] on span "3" at bounding box center [72, 76] width 5 height 5
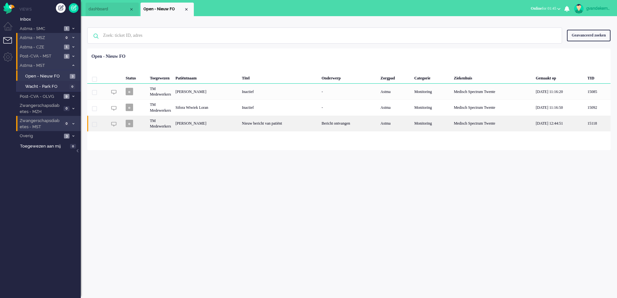
click at [295, 126] on div "Nieuw bericht van patiënt" at bounding box center [280, 124] width 80 height 16
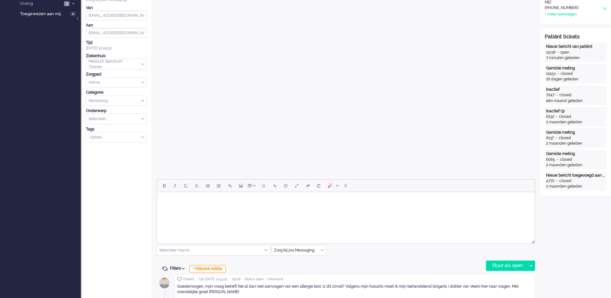
scroll to position [262, 0]
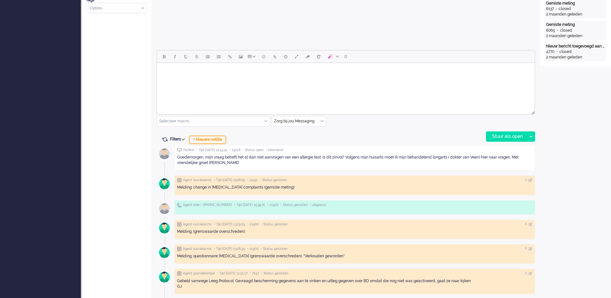
click at [215, 141] on div "+ Nieuwe notitie" at bounding box center [207, 140] width 36 height 8
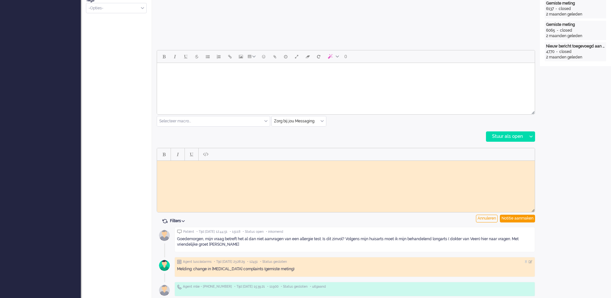
scroll to position [0, 0]
click at [200, 166] on body "Rich Text Area. Press ALT-0 for help." at bounding box center [346, 165] width 372 height 5
click at [517, 217] on div "Notitie aanmaken" at bounding box center [517, 219] width 35 height 8
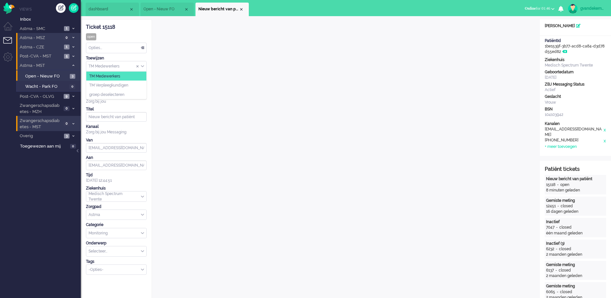
click at [142, 66] on div "TM Medewerkers" at bounding box center [116, 66] width 60 height 10
click at [137, 84] on li "TM Verpleegkundigen" at bounding box center [116, 85] width 60 height 9
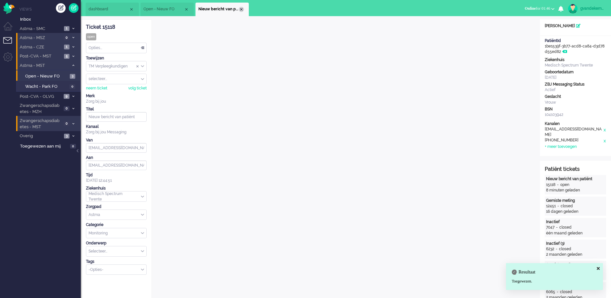
click at [241, 8] on div "Close tab" at bounding box center [241, 9] width 5 height 5
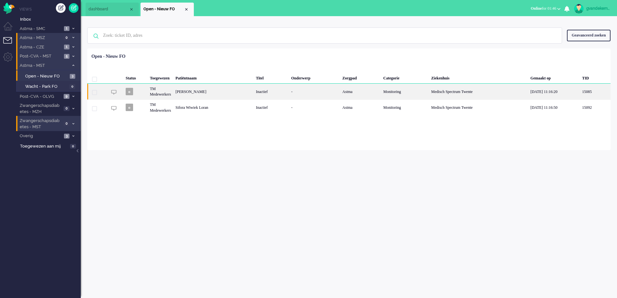
click at [274, 97] on div "Inactief" at bounding box center [271, 92] width 35 height 16
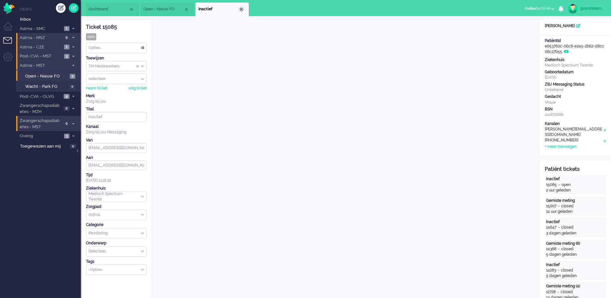
click at [242, 9] on div "Close tab" at bounding box center [241, 9] width 5 height 5
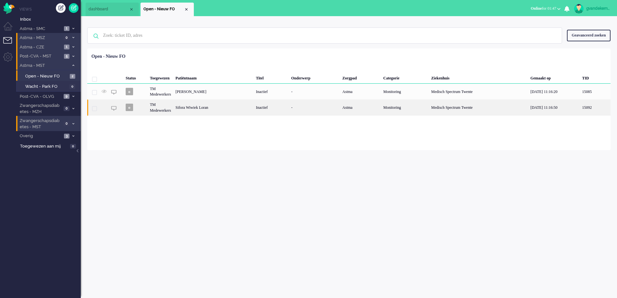
click at [202, 104] on div "Sifora Wiwiek Loran" at bounding box center [213, 107] width 80 height 16
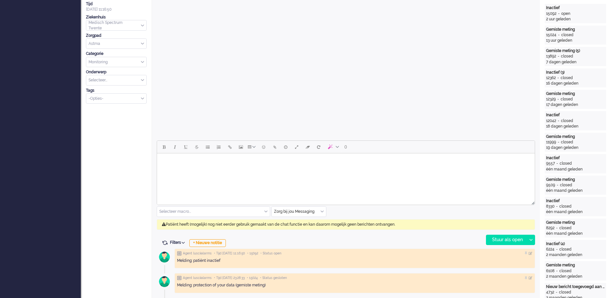
scroll to position [19, 0]
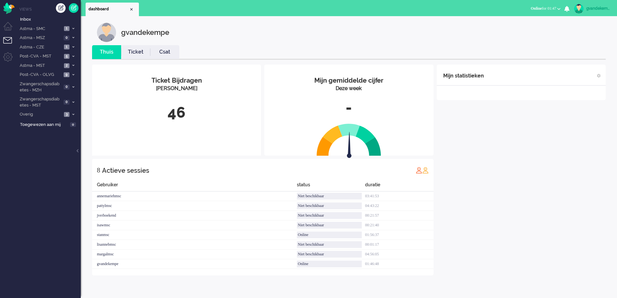
click at [523, 170] on div "Mijn statistieken + Statistieken toevoegen Bel tijd (gemiddelde dag) Wrapup tij…" at bounding box center [521, 170] width 169 height 211
click at [477, 223] on div "Mijn statistieken + Statistieken toevoegen Bel tijd (gemiddelde dag) Wrapup tij…" at bounding box center [521, 170] width 169 height 211
click at [72, 46] on icon at bounding box center [73, 47] width 2 height 2
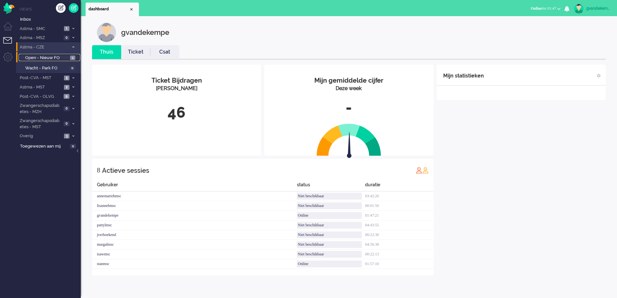
click at [55, 57] on span "Open - Nieuw FO" at bounding box center [46, 58] width 43 height 6
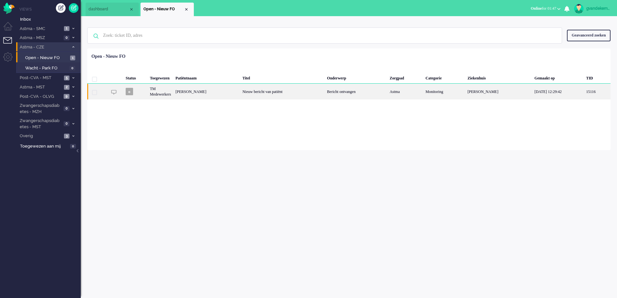
click at [237, 89] on div "Irena Barbara Kobierska" at bounding box center [206, 92] width 67 height 16
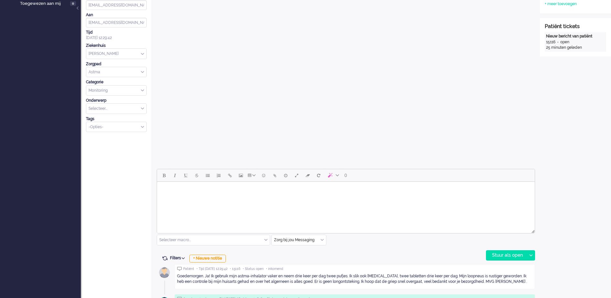
scroll to position [222, 0]
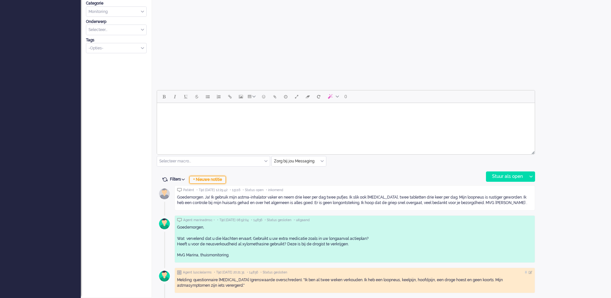
click at [211, 181] on div "+ Nieuwe notitie" at bounding box center [207, 180] width 36 height 8
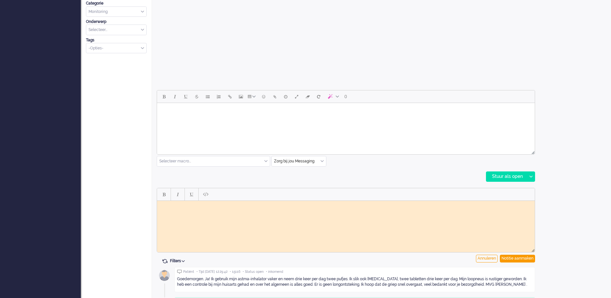
scroll to position [0, 0]
click at [192, 206] on body "Rich Text Area. Press ALT-0 for help." at bounding box center [346, 205] width 372 height 5
click at [578, 210] on div "Open custom software Patiëntnaam Irena Barbara Kobierska PatiëntId 12891c49-7d7…" at bounding box center [575, 89] width 71 height 582
click at [486, 259] on div "Annuleren" at bounding box center [487, 259] width 22 height 8
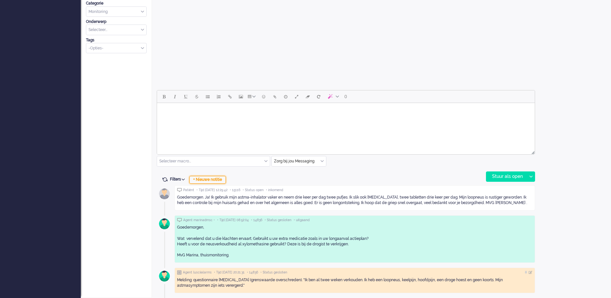
click at [218, 180] on div "+ Nieuwe notitie" at bounding box center [207, 180] width 36 height 8
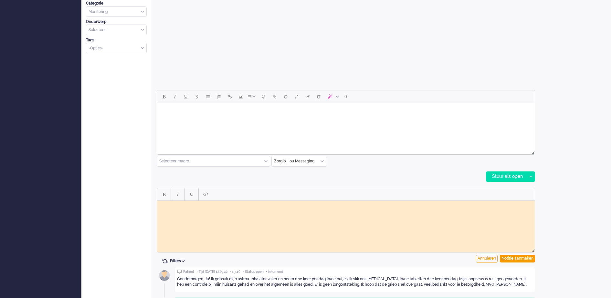
click at [205, 206] on body "Rich Text Area. Press ALT-0 for help." at bounding box center [346, 205] width 372 height 5
click at [205, 205] on body "Reactie op eerder berciht doorgezet naar vpk-box GJ" at bounding box center [346, 208] width 372 height 10
click at [515, 259] on div "Notitie aanmaken" at bounding box center [517, 259] width 35 height 8
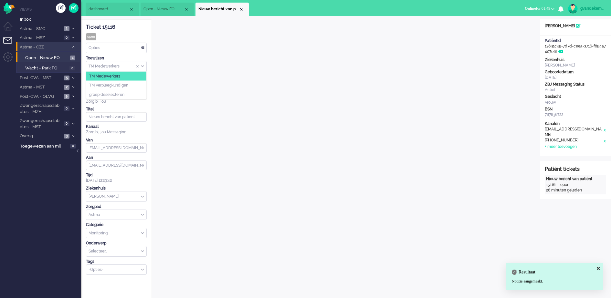
click at [143, 66] on div "TM Medewerkers" at bounding box center [116, 66] width 60 height 10
click at [128, 85] on span "TM Verpleegkundigen" at bounding box center [108, 85] width 39 height 5
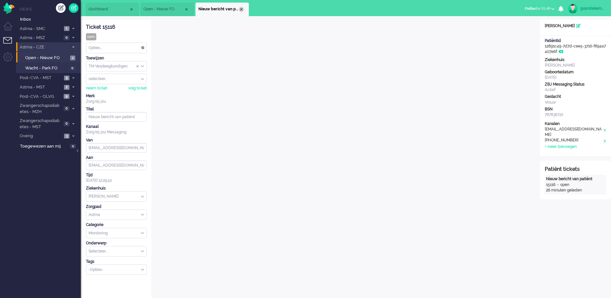
click at [242, 9] on div "Close tab" at bounding box center [241, 9] width 5 height 5
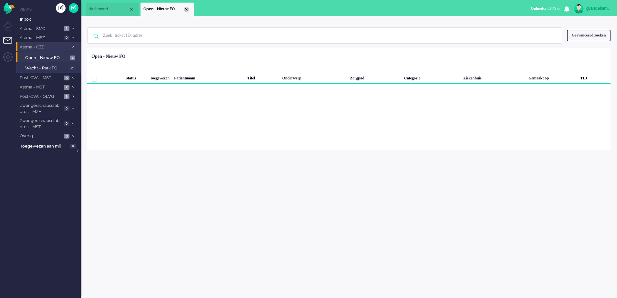
click at [185, 8] on div "Close tab" at bounding box center [186, 9] width 5 height 5
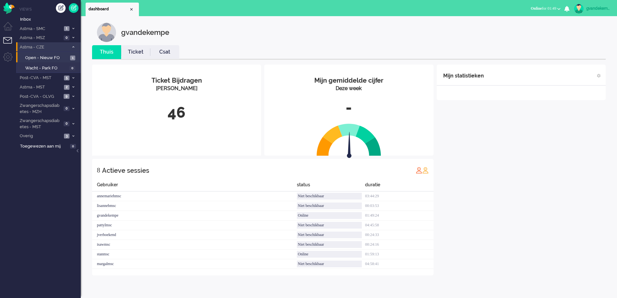
click at [73, 47] on icon at bounding box center [73, 47] width 2 height 2
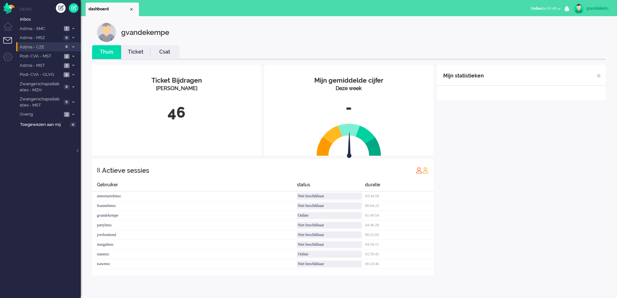
click at [522, 202] on div "Mijn statistieken + Statistieken toevoegen Bel tijd (gemiddelde dag) Wrapup tij…" at bounding box center [521, 170] width 169 height 211
click at [72, 65] on icon at bounding box center [73, 65] width 2 height 2
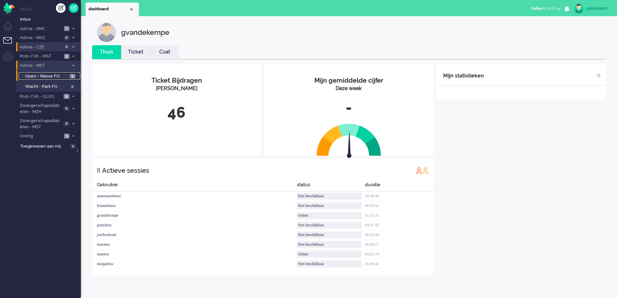
click at [65, 75] on span "Open - Nieuw FO" at bounding box center [46, 76] width 43 height 6
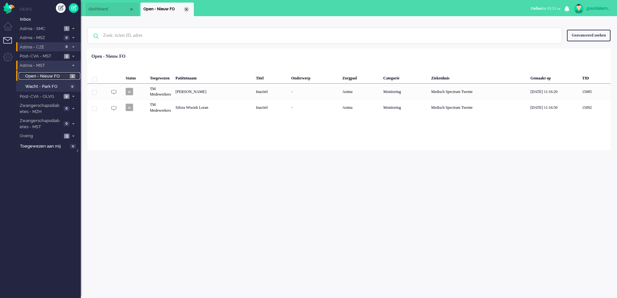
click at [187, 9] on div "Close tab" at bounding box center [186, 9] width 5 height 5
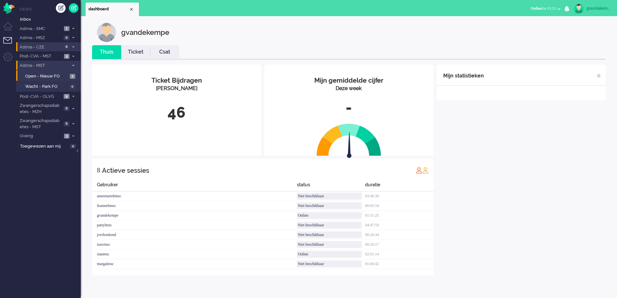
click at [73, 66] on icon at bounding box center [73, 65] width 2 height 2
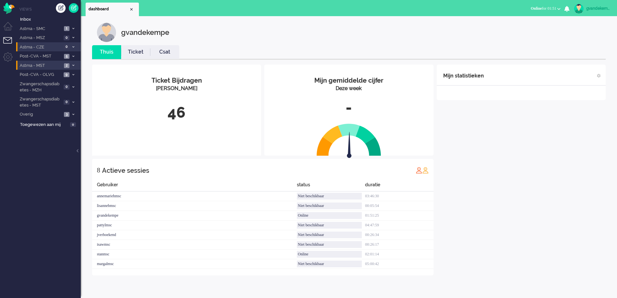
click at [548, 243] on div "Mijn statistieken + Statistieken toevoegen Bel tijd (gemiddelde dag) Wrapup tij…" at bounding box center [521, 170] width 169 height 211
click at [537, 208] on div "Mijn statistieken + Statistieken toevoegen Bel tijd (gemiddelde dag) Wrapup tij…" at bounding box center [521, 170] width 169 height 211
click at [558, 6] on button "Online for 01:55" at bounding box center [545, 8] width 37 height 9
click at [536, 23] on label "Niet beschikbaar" at bounding box center [533, 21] width 51 height 5
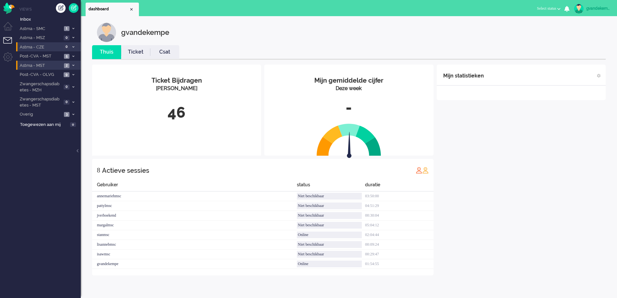
click at [533, 187] on div "Mijn statistieken + Statistieken toevoegen Bel tijd (gemiddelde dag) Wrapup tij…" at bounding box center [521, 170] width 169 height 211
click at [517, 172] on div "Mijn statistieken + Statistieken toevoegen Bel tijd (gemiddelde dag) Wrapup tij…" at bounding box center [521, 170] width 169 height 211
click at [558, 9] on b "button" at bounding box center [558, 9] width 3 height 2
click at [518, 28] on label "Online" at bounding box center [533, 28] width 51 height 5
click at [507, 211] on div "Mijn statistieken + Statistieken toevoegen Bel tijd (gemiddelde dag) Wrapup tij…" at bounding box center [521, 165] width 169 height 201
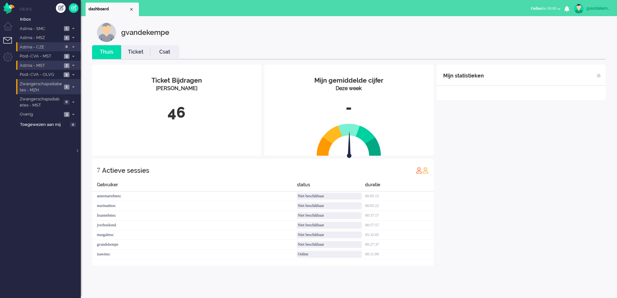
click at [73, 87] on icon at bounding box center [73, 87] width 2 height 2
click at [64, 101] on span "Open - Nieuw FO" at bounding box center [46, 101] width 43 height 6
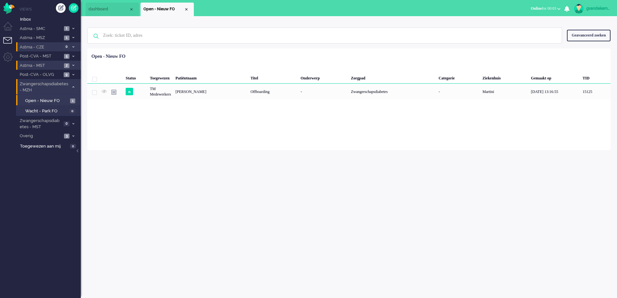
click at [460, 196] on div "gvandekempe Thuis Ticket Csat Mijn gemiddelde cijfer Deze week - Ticket Bijdrag…" at bounding box center [349, 157] width 536 height 282
click at [67, 37] on span "1" at bounding box center [66, 38] width 5 height 5
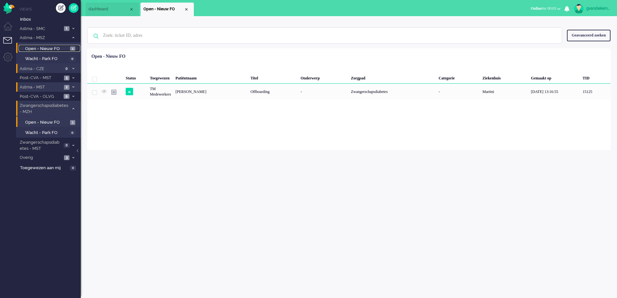
click at [71, 47] on span "1" at bounding box center [72, 49] width 5 height 5
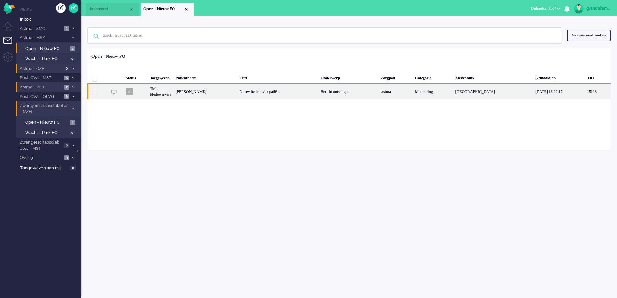
click at [289, 89] on div "Nieuw bericht van patiënt" at bounding box center [277, 92] width 81 height 16
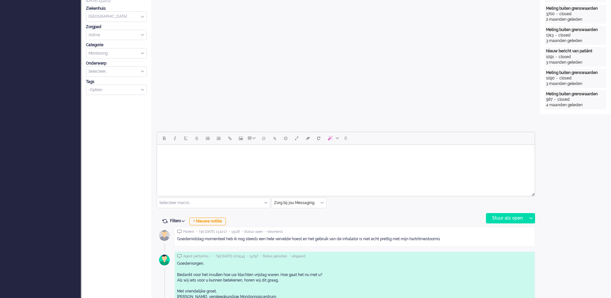
scroll to position [181, 0]
click at [212, 221] on div "+ Nieuwe notitie" at bounding box center [207, 221] width 36 height 8
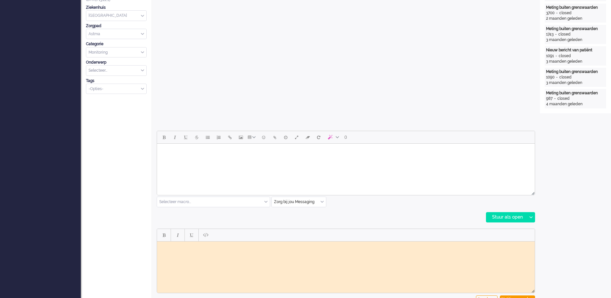
scroll to position [0, 0]
click at [243, 249] on html at bounding box center [346, 246] width 378 height 10
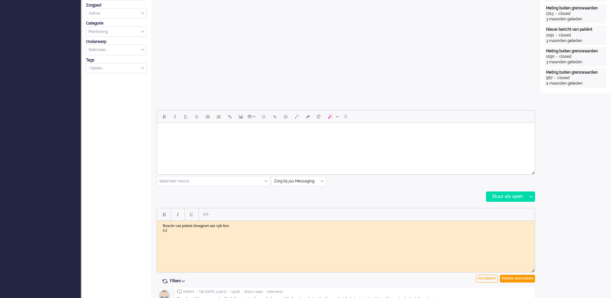
scroll to position [221, 0]
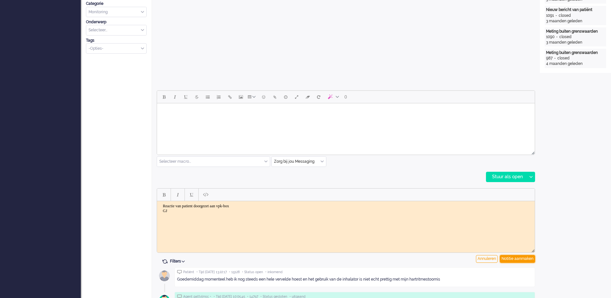
click at [524, 259] on div "Notitie aanmaken" at bounding box center [517, 259] width 35 height 8
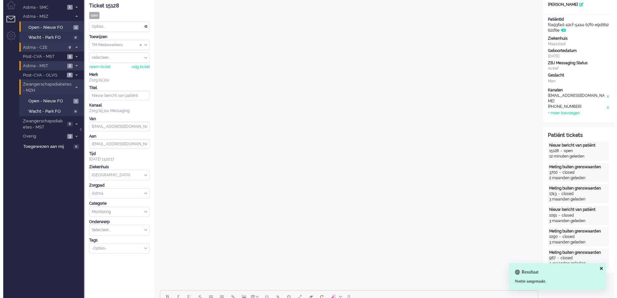
scroll to position [0, 0]
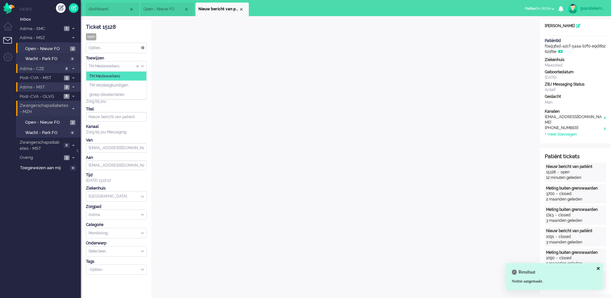
click at [141, 66] on div "TM Medewerkers" at bounding box center [116, 66] width 60 height 10
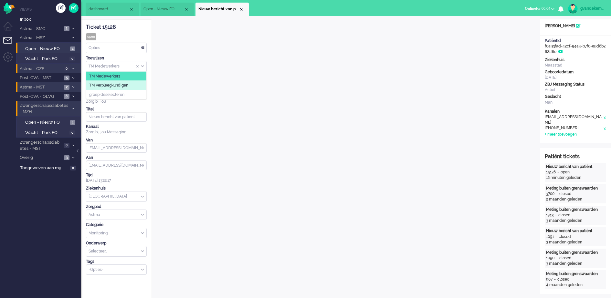
click at [134, 83] on li "TM Verpleegkundigen" at bounding box center [116, 85] width 60 height 9
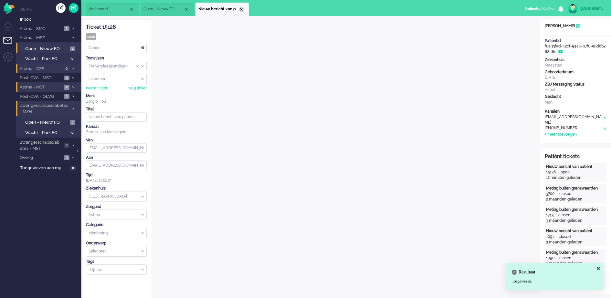
click at [241, 9] on div "Close tab" at bounding box center [241, 9] width 5 height 5
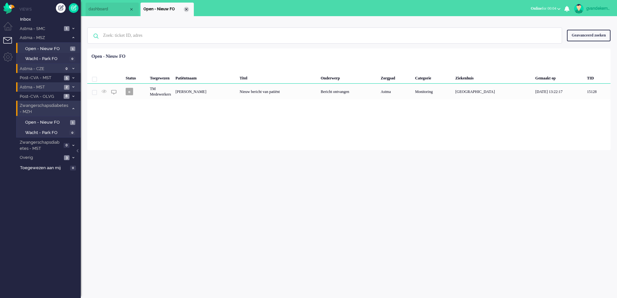
click at [187, 9] on div "Close tab" at bounding box center [186, 9] width 5 height 5
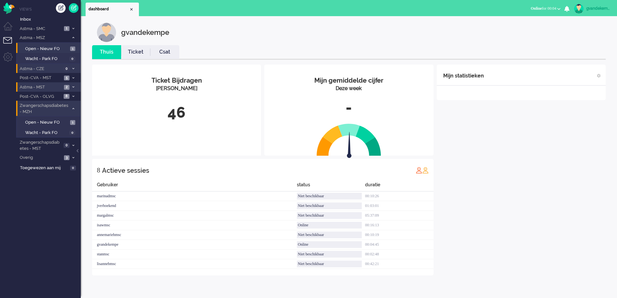
click at [73, 87] on icon at bounding box center [73, 87] width 2 height 2
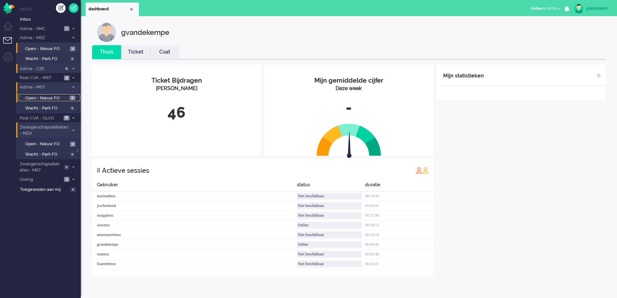
click at [60, 98] on span "Open - Nieuw FO" at bounding box center [46, 98] width 43 height 6
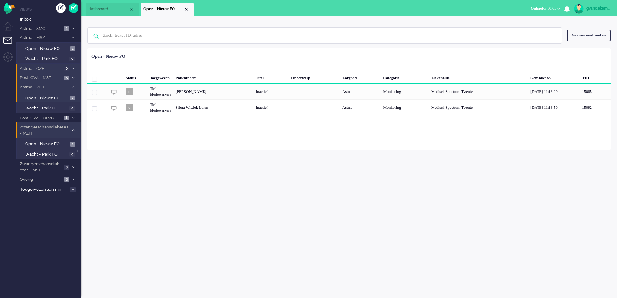
click at [72, 76] on span at bounding box center [73, 78] width 5 height 4
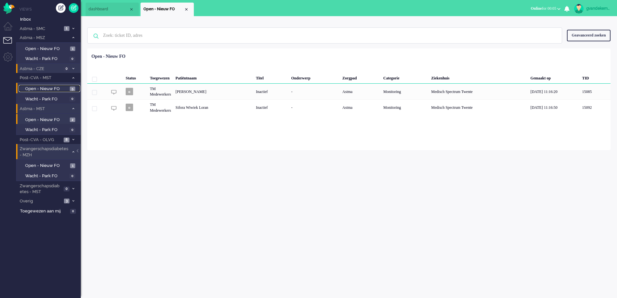
click at [65, 89] on span "Open - Nieuw FO" at bounding box center [46, 89] width 43 height 6
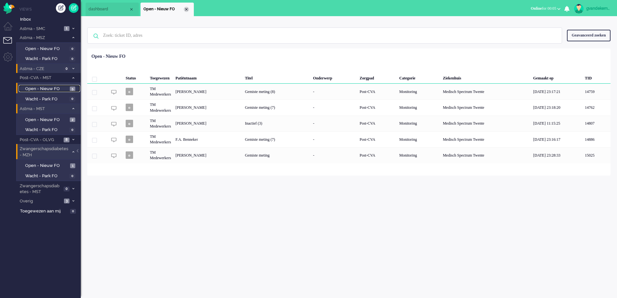
click at [186, 8] on div "Close tab" at bounding box center [186, 9] width 5 height 5
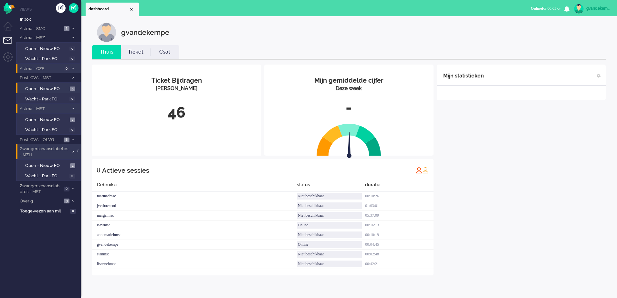
click at [525, 176] on div "Mijn statistieken + Statistieken toevoegen Bel tijd (gemiddelde dag) Wrapup tij…" at bounding box center [521, 170] width 169 height 211
click at [65, 138] on span "8" at bounding box center [67, 140] width 6 height 5
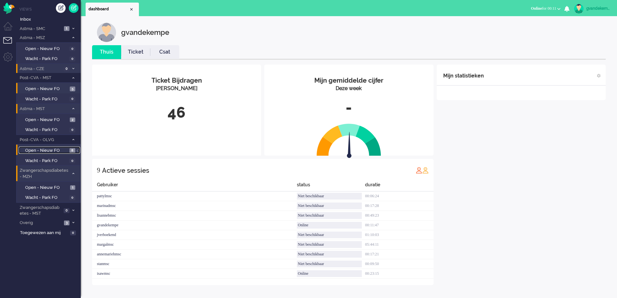
click at [62, 148] on span "Open - Nieuw FO" at bounding box center [46, 151] width 43 height 6
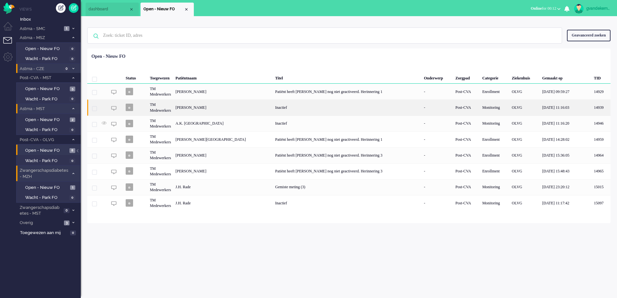
click at [203, 107] on div "Frederik BeeremansProdTest" at bounding box center [222, 107] width 99 height 16
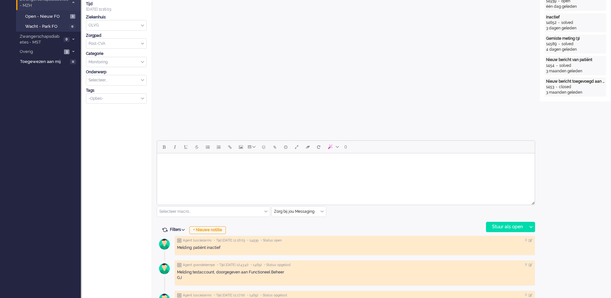
scroll to position [19, 0]
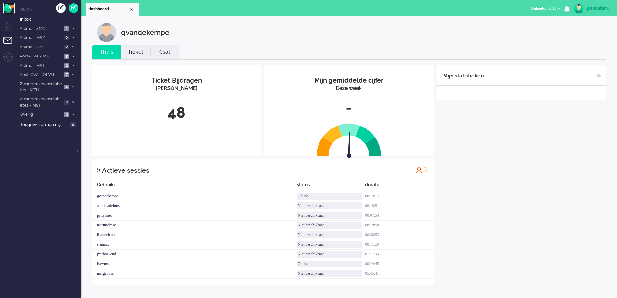
click at [10, 9] on img "Omnidesk" at bounding box center [8, 8] width 11 height 11
click at [514, 202] on div "Mijn statistieken + Statistieken toevoegen Bel tijd (gemiddelde dag) Wrapup tij…" at bounding box center [521, 175] width 169 height 221
click at [72, 75] on span at bounding box center [73, 75] width 5 height 4
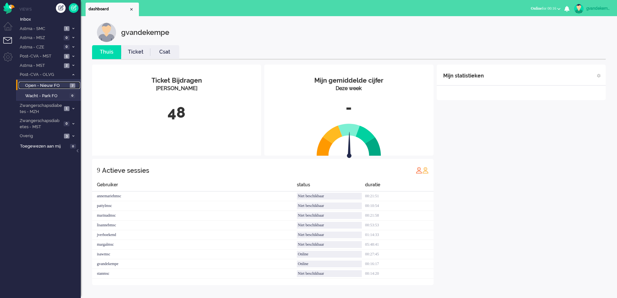
click at [65, 85] on span "Open - Nieuw FO" at bounding box center [46, 86] width 43 height 6
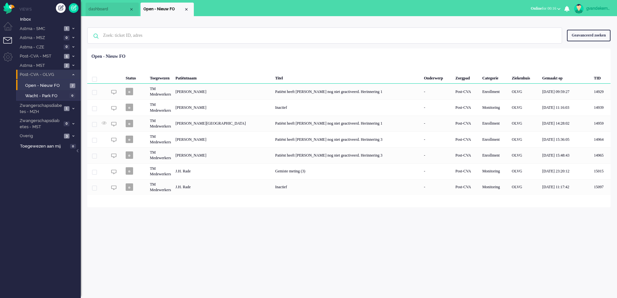
click at [74, 74] on icon at bounding box center [73, 75] width 2 height 2
click at [73, 86] on icon at bounding box center [73, 87] width 2 height 2
click at [66, 100] on span "Open - Nieuw FO" at bounding box center [46, 101] width 43 height 6
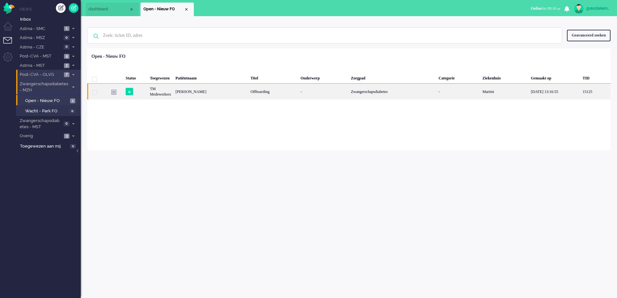
click at [186, 95] on div "[PERSON_NAME]" at bounding box center [210, 92] width 75 height 16
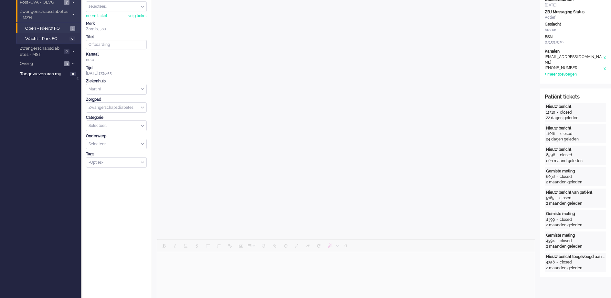
scroll to position [146, 0]
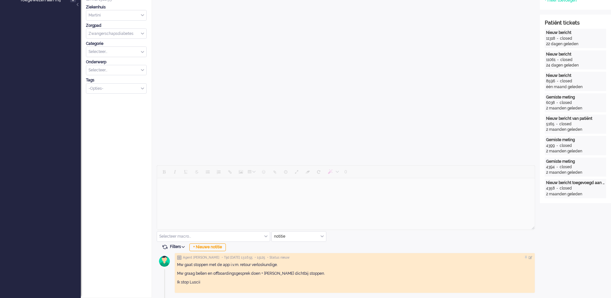
click at [561, 221] on div "Open custom software Patiëntnaam [PERSON_NAME] PatiëntId e95a956f-af85-1247-19e…" at bounding box center [575, 85] width 71 height 425
click at [220, 246] on div "+ Nieuwe notitie" at bounding box center [207, 248] width 36 height 8
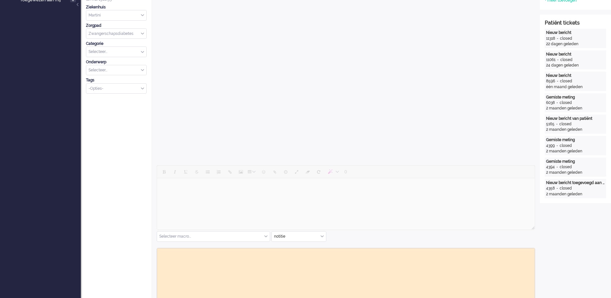
scroll to position [0, 0]
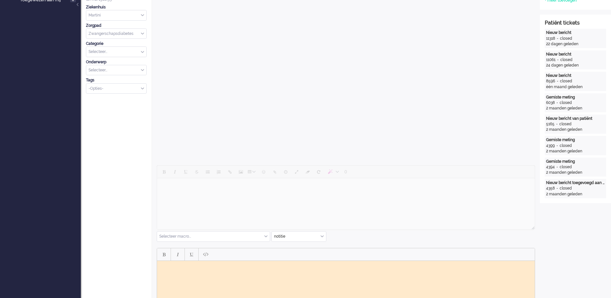
drag, startPoint x: 242, startPoint y: 269, endPoint x: 247, endPoint y: 271, distance: 5.5
click at [242, 269] on html at bounding box center [346, 266] width 378 height 10
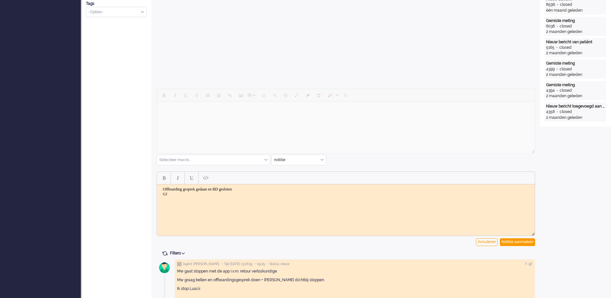
scroll to position [229, 0]
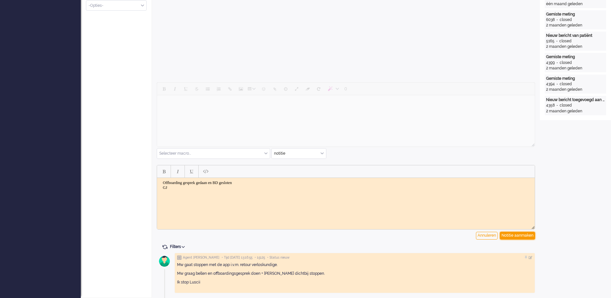
click at [519, 237] on div "Notitie aanmaken" at bounding box center [517, 236] width 35 height 8
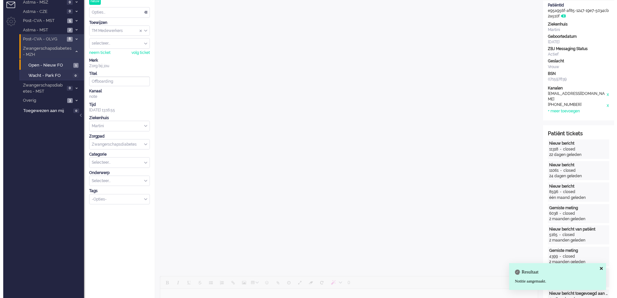
scroll to position [0, 0]
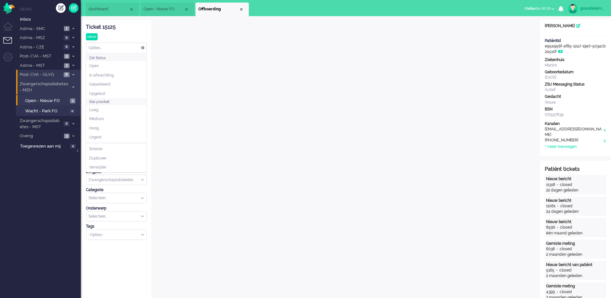
click at [141, 48] on div "Opties..." at bounding box center [116, 48] width 60 height 10
click at [132, 92] on li "Opgelost" at bounding box center [116, 93] width 60 height 9
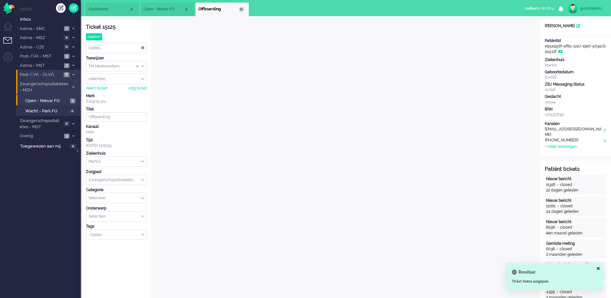
click at [241, 9] on div "Close tab" at bounding box center [241, 9] width 5 height 5
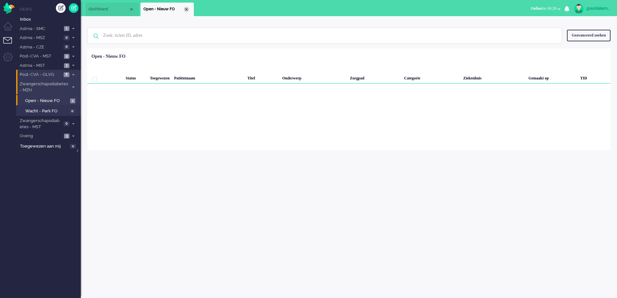
click at [187, 9] on div "Close tab" at bounding box center [186, 9] width 5 height 5
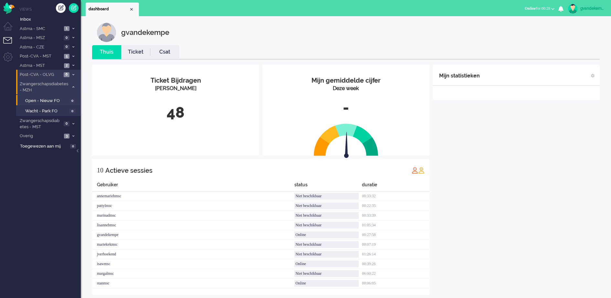
click at [555, 175] on div "Mijn statistieken + Statistieken toevoegen Bel tijd (gemiddelde dag) Wrapup tij…" at bounding box center [515, 180] width 167 height 230
click at [72, 87] on span at bounding box center [73, 87] width 5 height 4
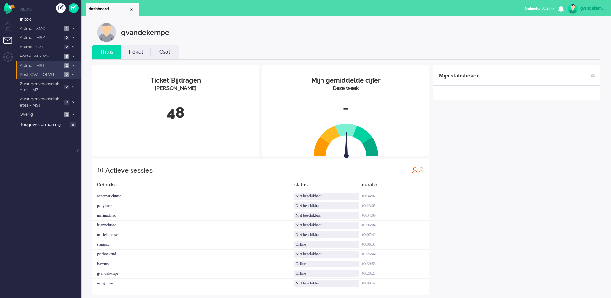
click at [73, 65] on icon at bounding box center [73, 65] width 2 height 2
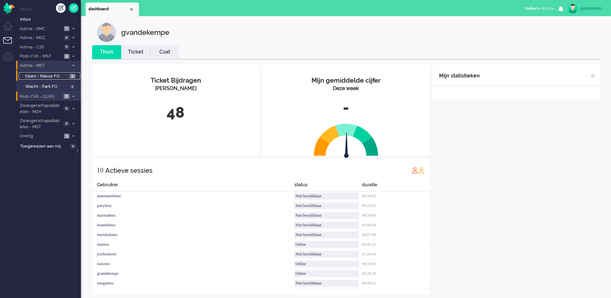
click at [62, 76] on span "Open - Nieuw FO" at bounding box center [46, 76] width 43 height 6
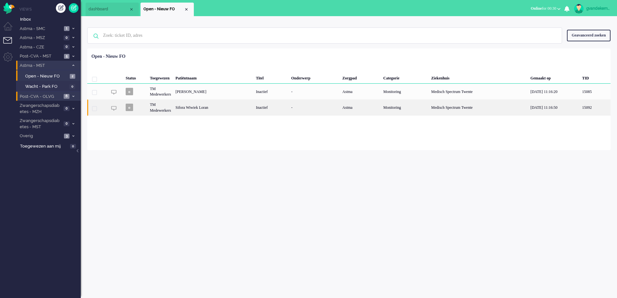
click at [248, 109] on div "Sifora Wiwiek Loran" at bounding box center [213, 107] width 80 height 16
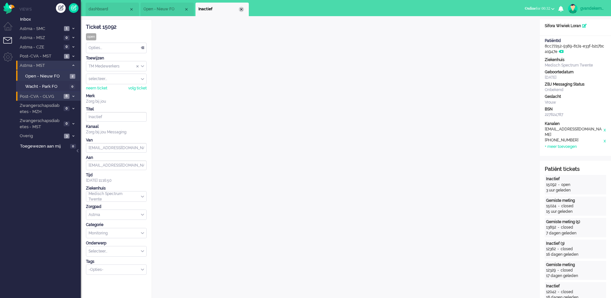
click at [242, 9] on div "Close tab" at bounding box center [241, 9] width 5 height 5
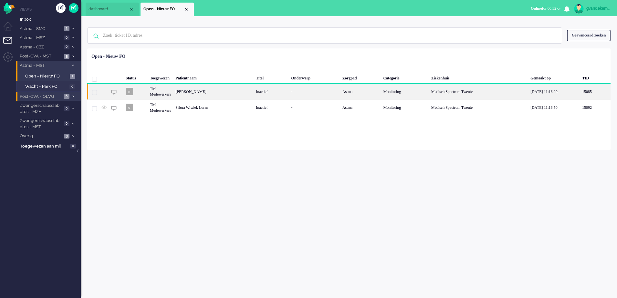
click at [246, 93] on div "[PERSON_NAME]" at bounding box center [213, 92] width 80 height 16
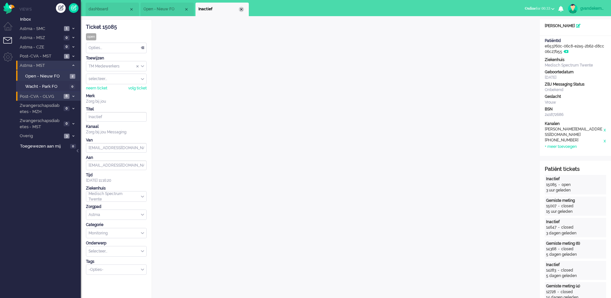
click at [240, 9] on div "Close tab" at bounding box center [241, 9] width 5 height 5
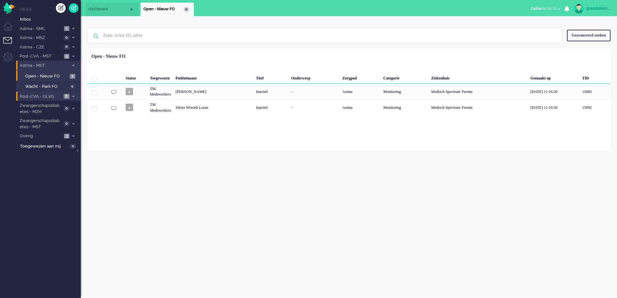
click at [187, 7] on div "Close tab" at bounding box center [186, 9] width 5 height 5
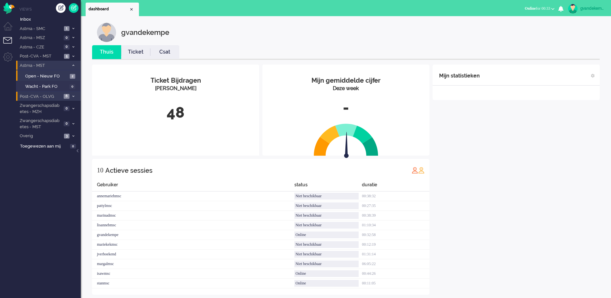
click at [73, 66] on icon at bounding box center [73, 65] width 2 height 2
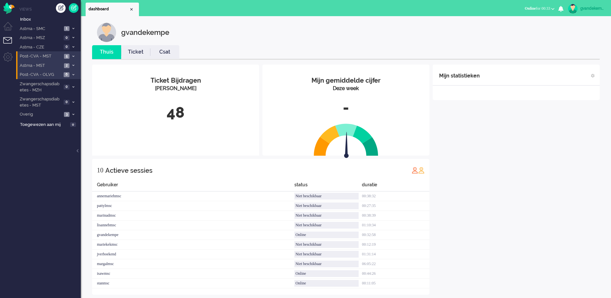
click at [74, 55] on icon at bounding box center [73, 56] width 2 height 2
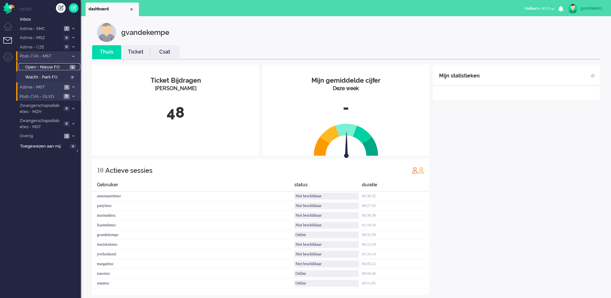
click at [71, 66] on span "5" at bounding box center [72, 67] width 5 height 5
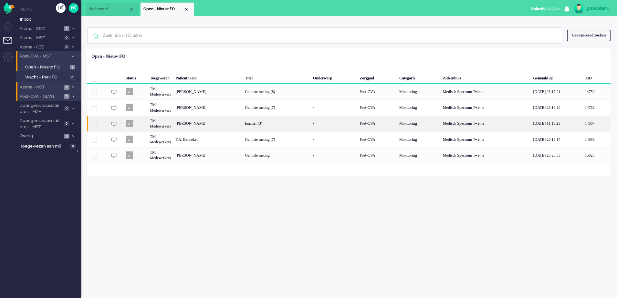
click at [281, 122] on div "Inactief (3)" at bounding box center [277, 124] width 68 height 16
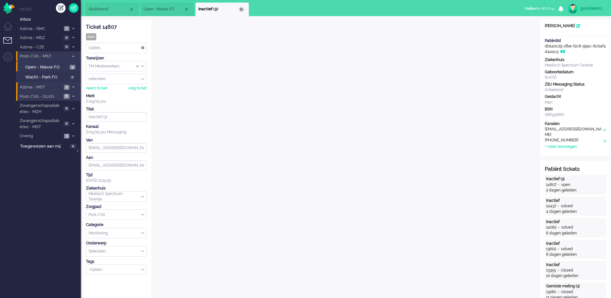
click at [242, 9] on div "Close tab" at bounding box center [241, 9] width 5 height 5
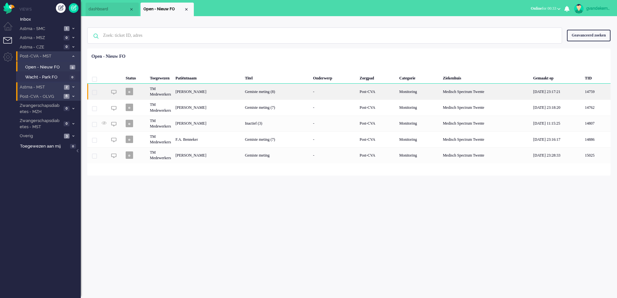
click at [299, 92] on div "Gemiste meting (8)" at bounding box center [277, 92] width 68 height 16
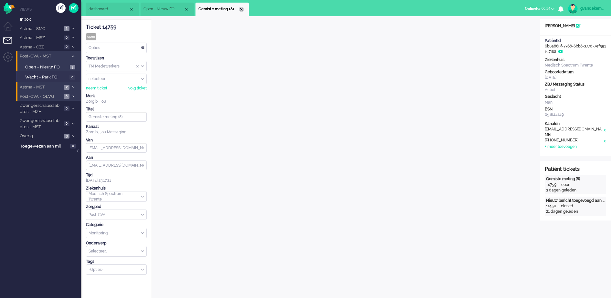
click at [242, 9] on div "Close tab" at bounding box center [241, 9] width 5 height 5
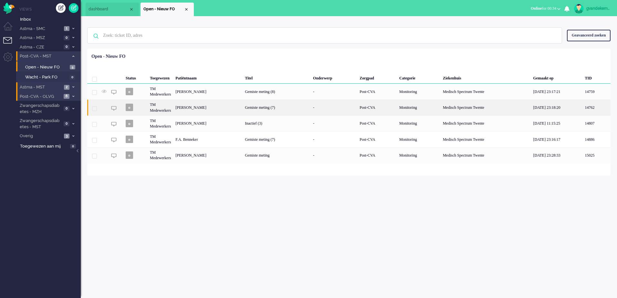
click at [217, 106] on div "[PERSON_NAME]" at bounding box center [207, 107] width 69 height 16
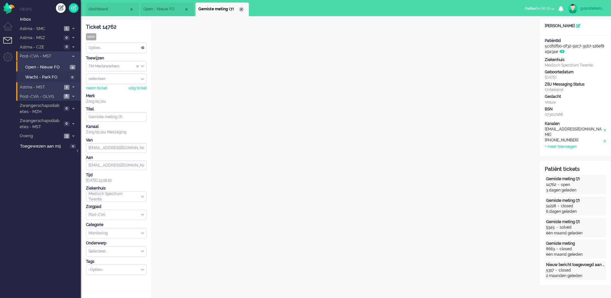
click at [241, 8] on div "Close tab" at bounding box center [241, 9] width 5 height 5
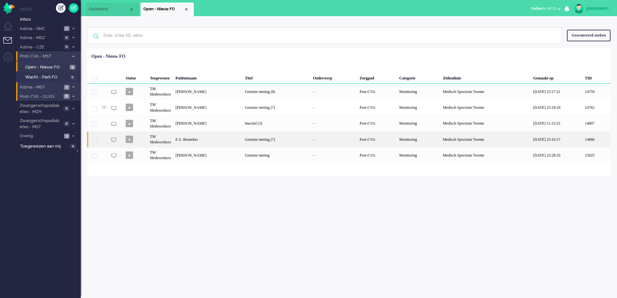
click at [282, 140] on div "Gemiste meting (7)" at bounding box center [277, 139] width 68 height 16
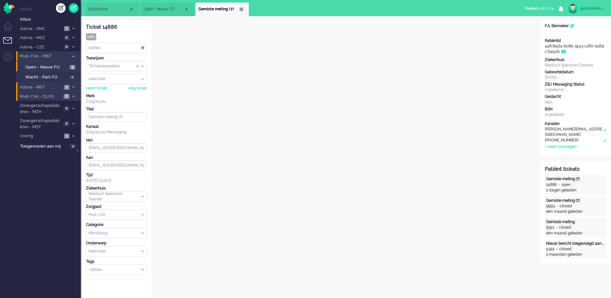
click at [242, 10] on div "Close tab" at bounding box center [241, 9] width 5 height 5
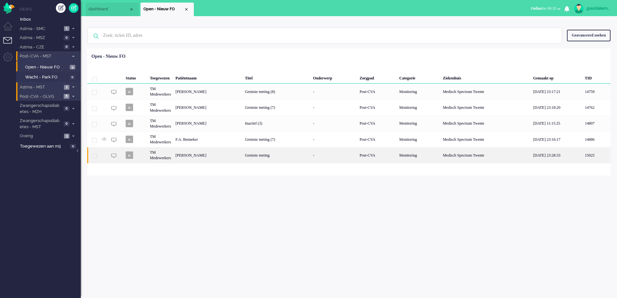
click at [287, 157] on div "Gemiste meting" at bounding box center [277, 155] width 68 height 16
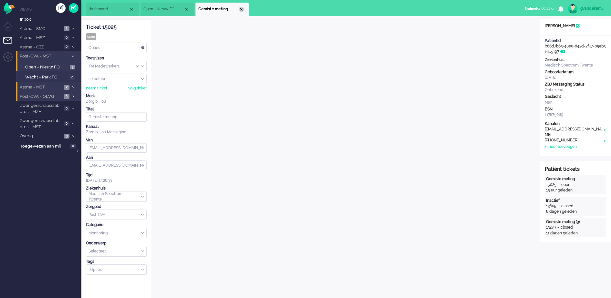
click at [241, 11] on div "Close tab" at bounding box center [241, 9] width 5 height 5
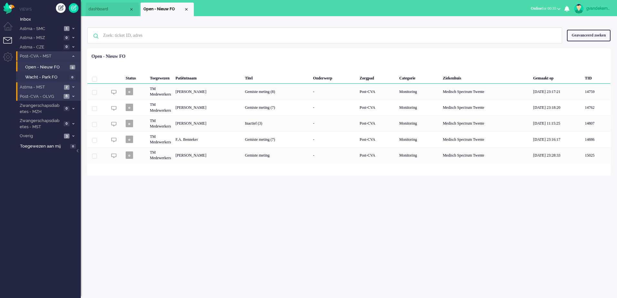
click at [72, 86] on icon at bounding box center [73, 87] width 2 height 2
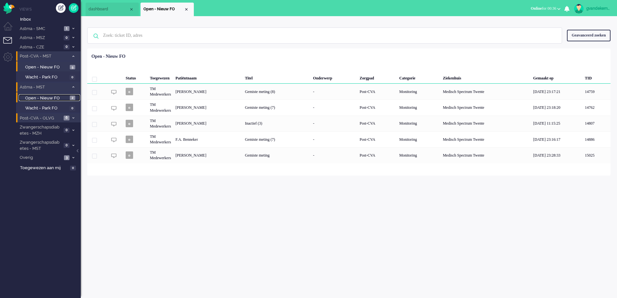
click at [68, 98] on span "Open - Nieuw FO" at bounding box center [46, 98] width 43 height 6
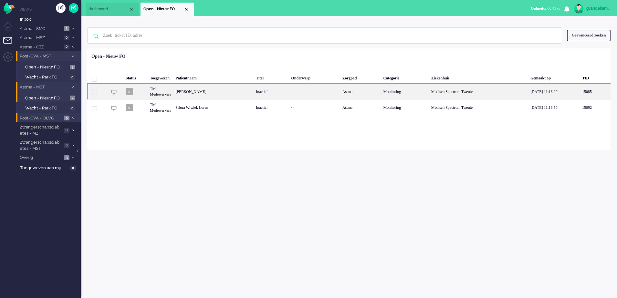
click at [238, 94] on div "[PERSON_NAME]" at bounding box center [213, 92] width 80 height 16
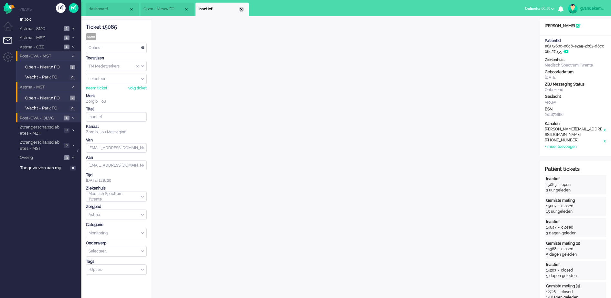
click at [243, 10] on div "Close tab" at bounding box center [241, 9] width 5 height 5
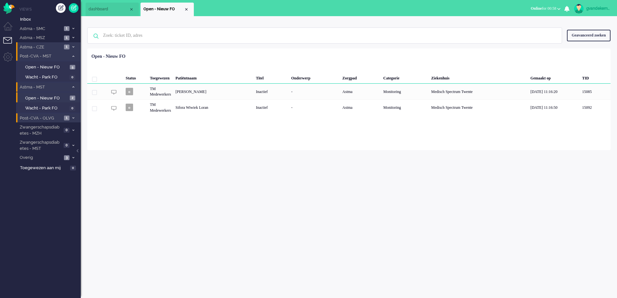
click at [73, 46] on icon at bounding box center [73, 47] width 2 height 2
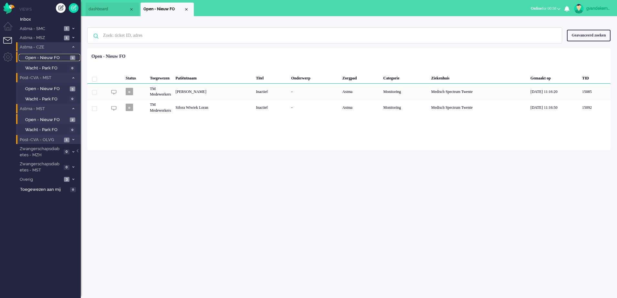
click at [71, 57] on span "1" at bounding box center [72, 58] width 5 height 5
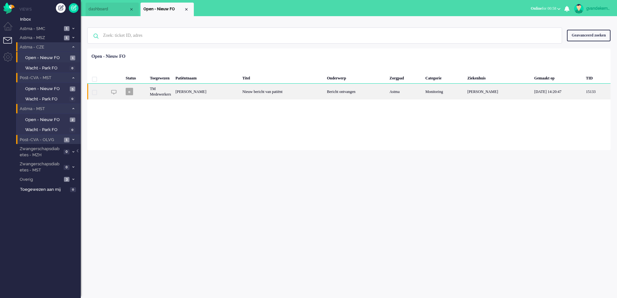
click at [325, 93] on div "Nieuw bericht van patiënt" at bounding box center [282, 92] width 85 height 16
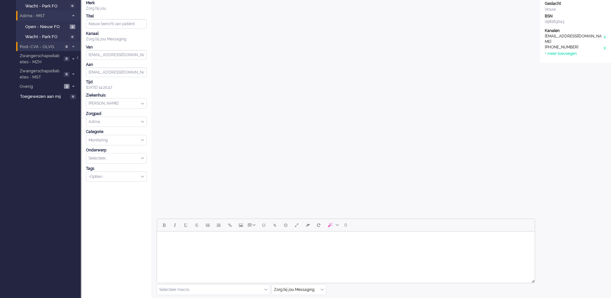
scroll to position [133, 0]
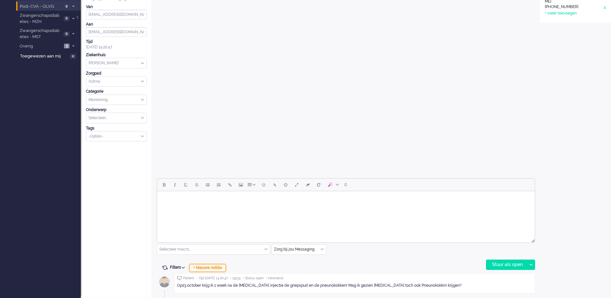
click at [220, 268] on div "+ Nieuwe notitie" at bounding box center [207, 268] width 36 height 8
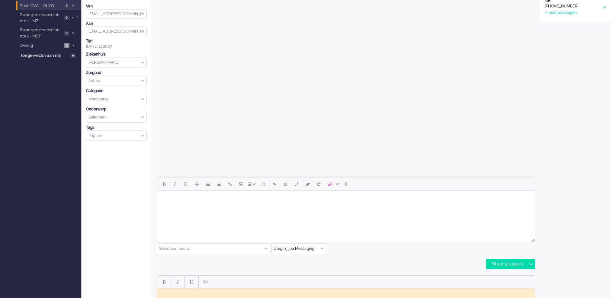
scroll to position [215, 0]
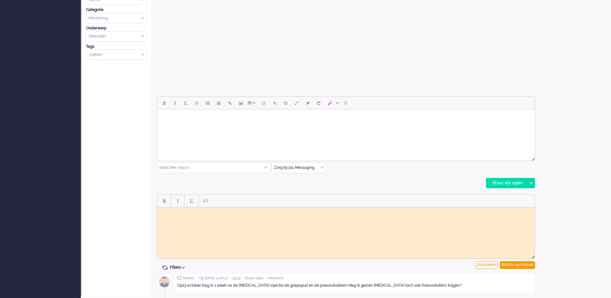
click at [196, 214] on body "Rich Text Area. Press ALT-0 for help." at bounding box center [346, 212] width 372 height 5
click at [511, 263] on div "Notitie aanmaken" at bounding box center [517, 265] width 35 height 8
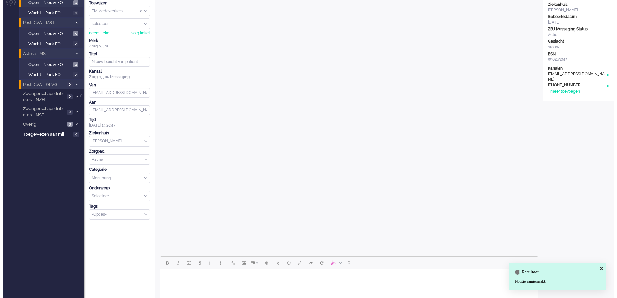
scroll to position [0, 0]
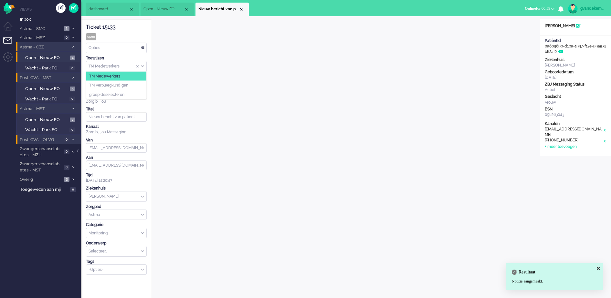
click at [142, 67] on div "TM Medewerkers" at bounding box center [116, 66] width 60 height 10
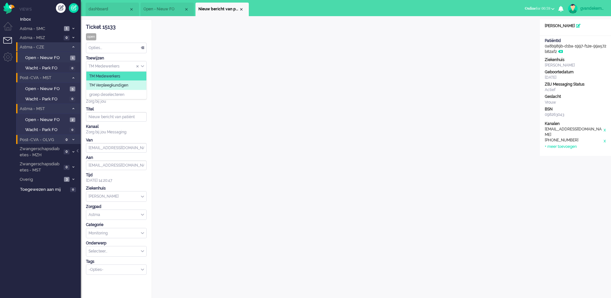
click at [132, 85] on li "TM Verpleegkundigen" at bounding box center [116, 85] width 60 height 9
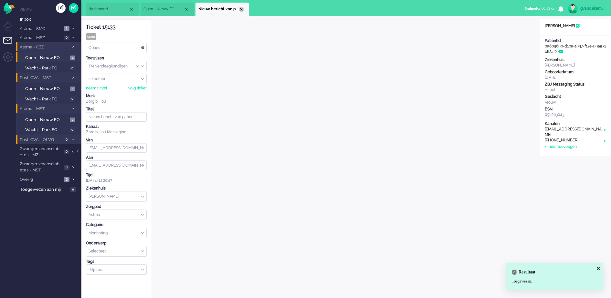
click at [242, 9] on div "Close tab" at bounding box center [241, 9] width 5 height 5
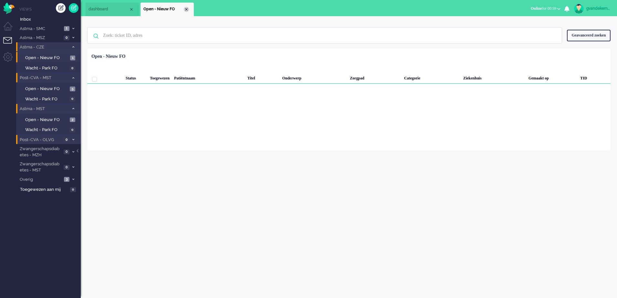
click at [185, 10] on div "Close tab" at bounding box center [186, 9] width 5 height 5
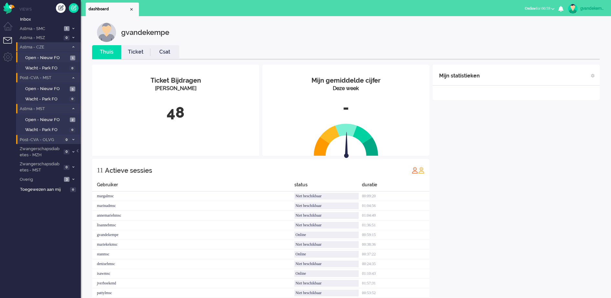
click at [73, 46] on icon at bounding box center [73, 47] width 2 height 2
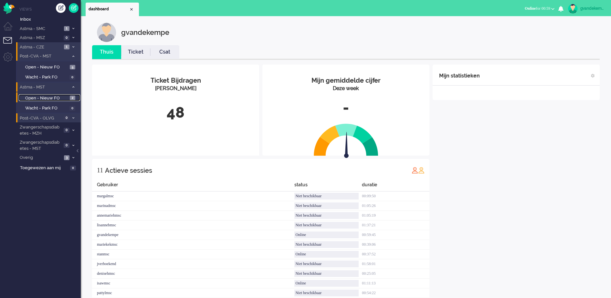
click at [66, 96] on span "Open - Nieuw FO" at bounding box center [46, 98] width 43 height 6
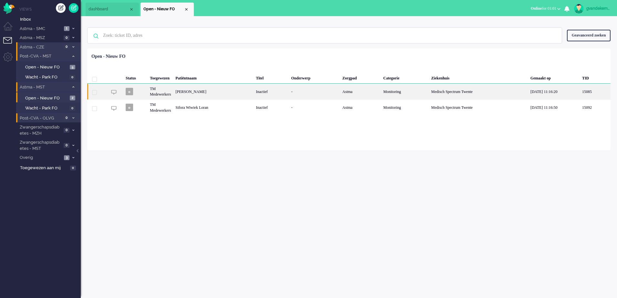
click at [381, 90] on div "Astma" at bounding box center [360, 92] width 41 height 16
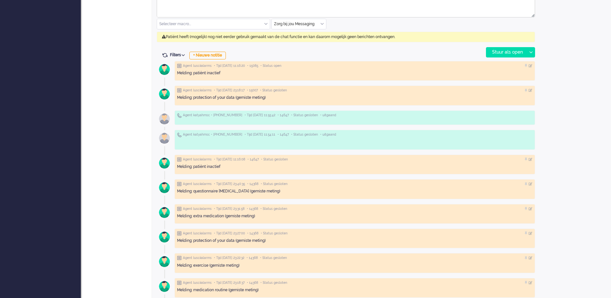
scroll to position [363, 0]
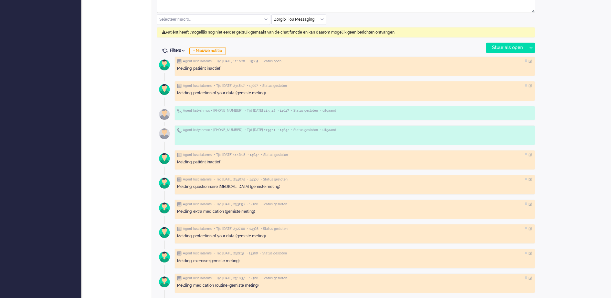
click at [559, 147] on div "Open custom software Patiëntnaam [PERSON_NAME]-chahri PatiëntId e653760c-06c8-e…" at bounding box center [575, 229] width 71 height 1146
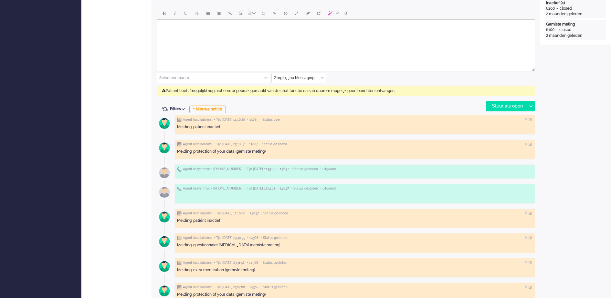
scroll to position [302, 0]
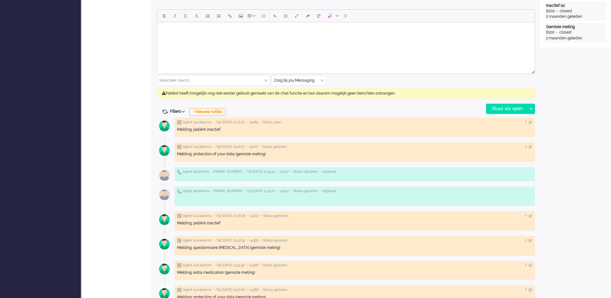
click at [321, 81] on div "Zorg bij jou Messaging" at bounding box center [299, 81] width 54 height 10
click at [309, 97] on li "uitgaand telefoon" at bounding box center [299, 99] width 54 height 9
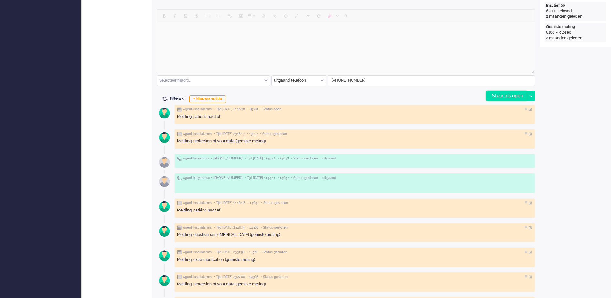
click at [511, 95] on div "Stuur als open" at bounding box center [506, 96] width 40 height 10
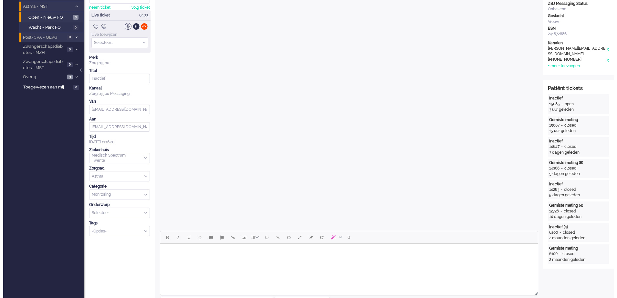
scroll to position [0, 0]
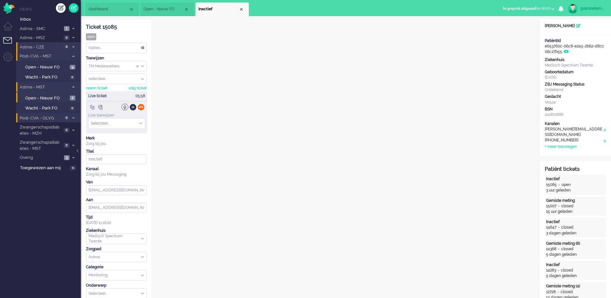
click at [142, 107] on div at bounding box center [141, 107] width 7 height 7
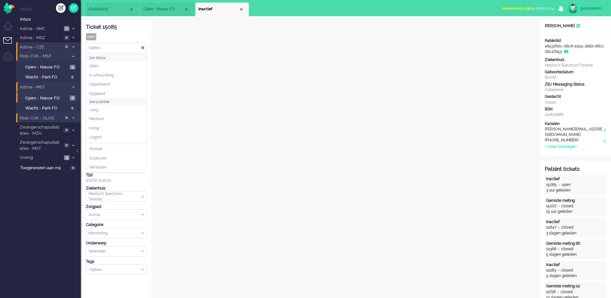
click at [142, 48] on div "Opties..." at bounding box center [116, 48] width 60 height 10
click at [130, 93] on li "Opgelost" at bounding box center [116, 93] width 60 height 9
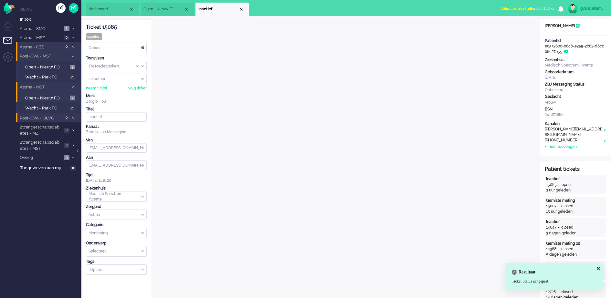
click at [552, 8] on b "button" at bounding box center [552, 9] width 3 height 2
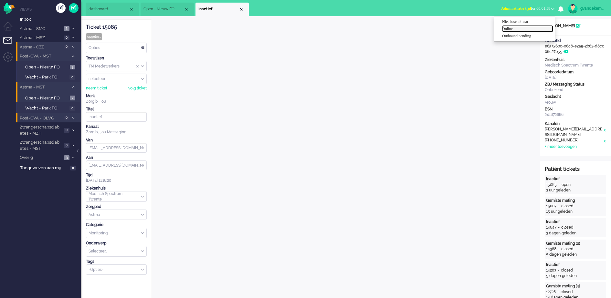
click at [507, 27] on label "Online" at bounding box center [527, 28] width 51 height 5
click at [242, 10] on div "Close tab" at bounding box center [241, 9] width 5 height 5
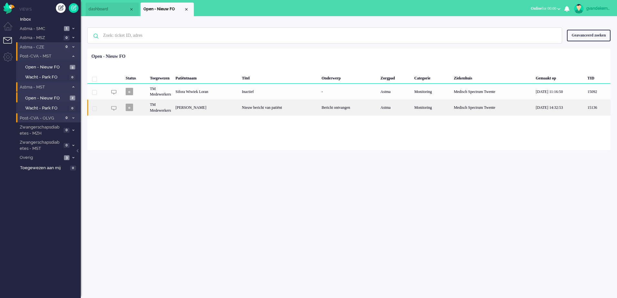
click at [269, 107] on div "Nieuw bericht van patiënt" at bounding box center [280, 107] width 80 height 16
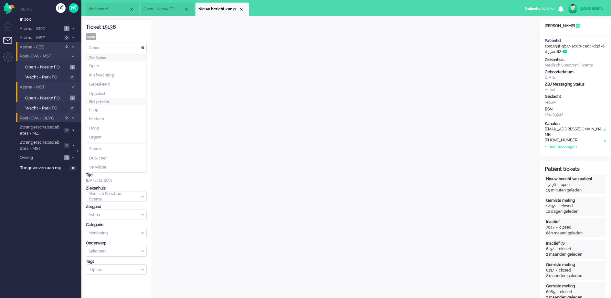
click at [143, 47] on div "Opties..." at bounding box center [116, 48] width 60 height 10
click at [121, 90] on li "Opgelost" at bounding box center [116, 93] width 60 height 9
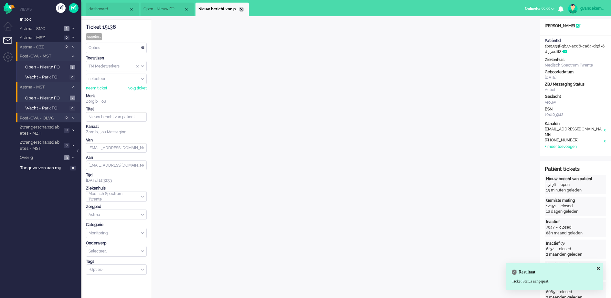
click at [241, 9] on div "Close tab" at bounding box center [241, 9] width 5 height 5
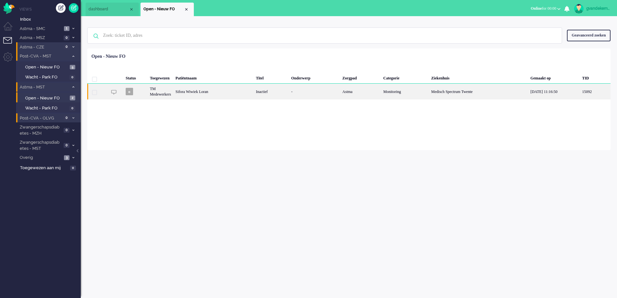
click at [217, 92] on div "Sifora Wiwiek Loran" at bounding box center [213, 92] width 80 height 16
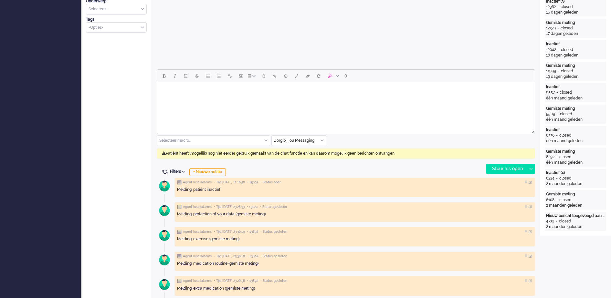
scroll to position [215, 0]
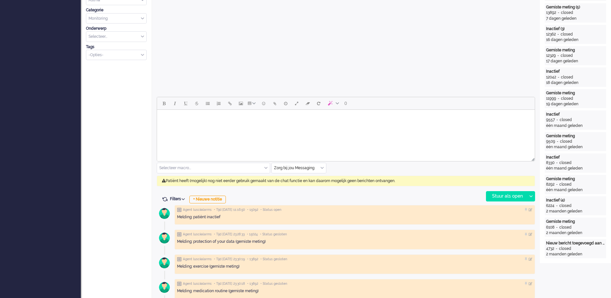
click at [320, 166] on div "Zorg bij jou Messaging" at bounding box center [299, 168] width 54 height 10
click at [300, 187] on span "uitgaand telefoon" at bounding box center [291, 186] width 32 height 5
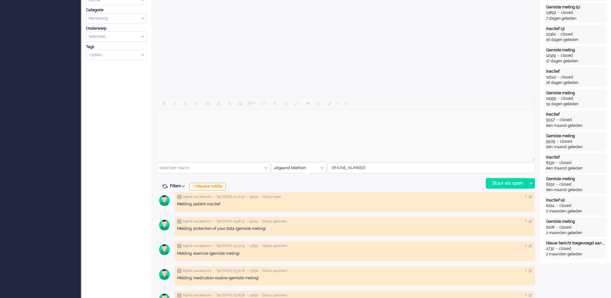
click at [499, 184] on div "Stuur als open" at bounding box center [506, 184] width 40 height 10
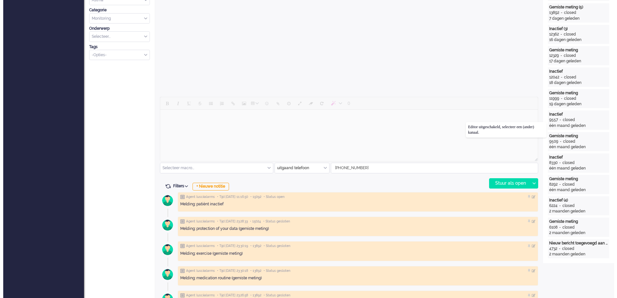
scroll to position [0, 0]
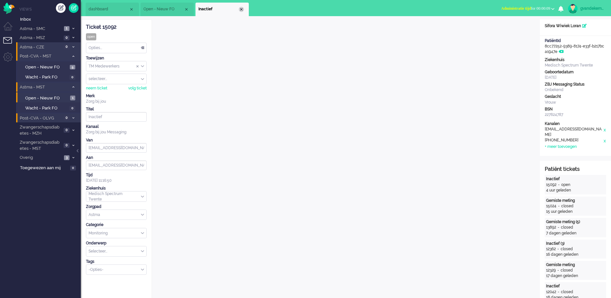
click at [242, 10] on div "Close tab" at bounding box center [241, 9] width 5 height 5
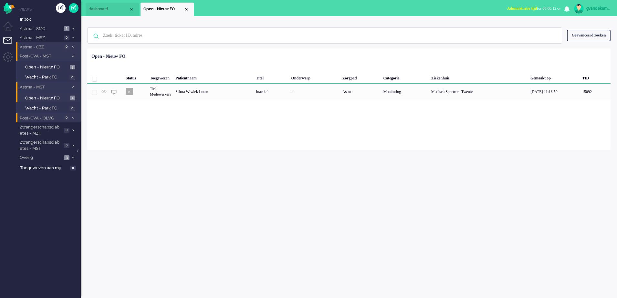
click at [558, 8] on b "button" at bounding box center [558, 9] width 3 height 2
click at [513, 29] on label "Online" at bounding box center [533, 28] width 51 height 5
click at [74, 87] on icon at bounding box center [73, 87] width 2 height 2
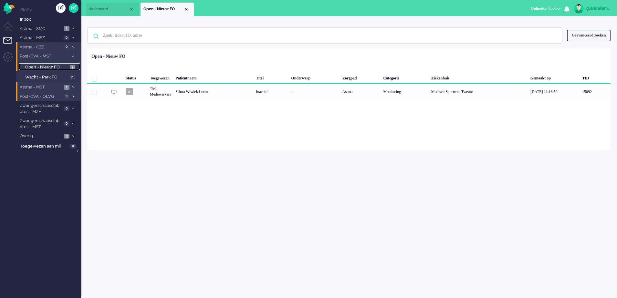
click at [69, 64] on link "Open - Nieuw FO 5" at bounding box center [49, 66] width 61 height 7
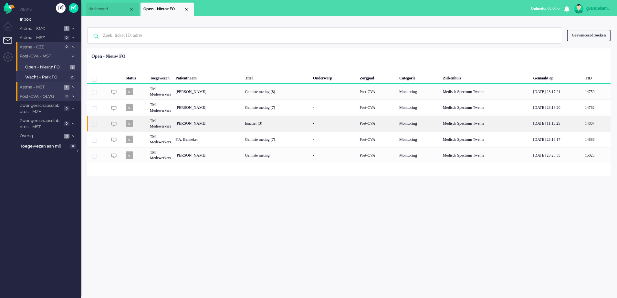
click at [397, 127] on div "Post-CVA" at bounding box center [377, 124] width 40 height 16
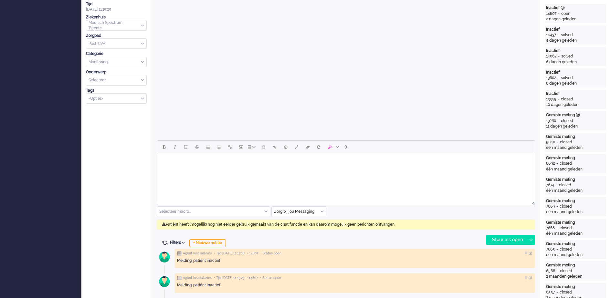
scroll to position [19, 0]
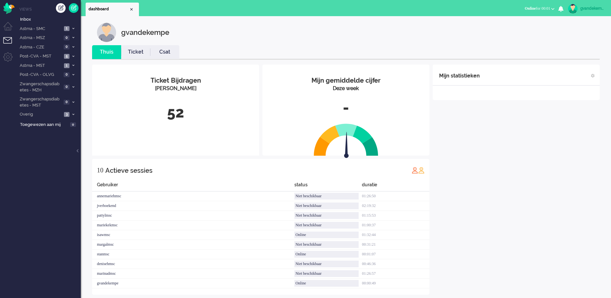
scroll to position [8, 0]
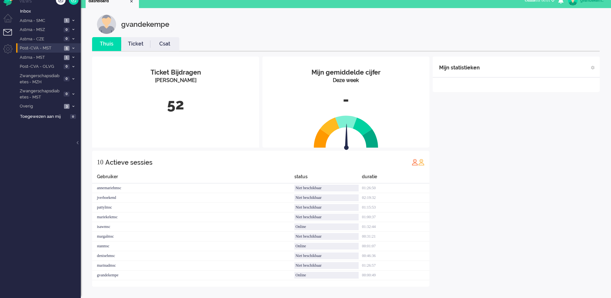
click at [74, 48] on icon at bounding box center [73, 48] width 2 height 2
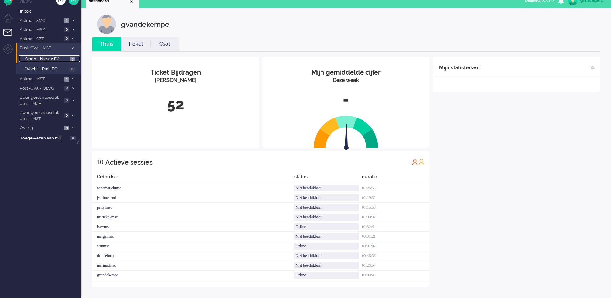
click at [67, 58] on span "Open - Nieuw FO" at bounding box center [46, 59] width 43 height 6
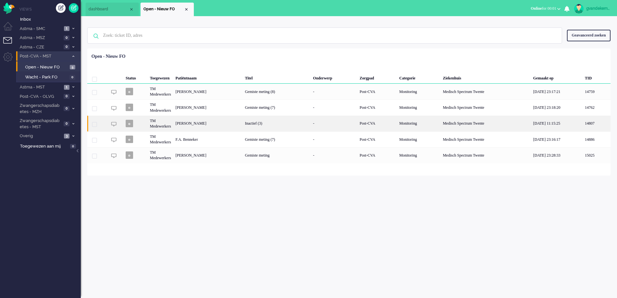
click at [311, 124] on div "Inactief (3)" at bounding box center [277, 124] width 68 height 16
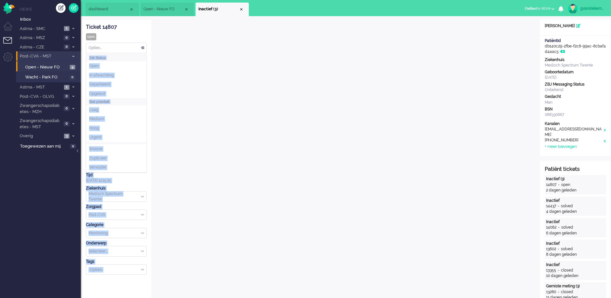
drag, startPoint x: 143, startPoint y: 48, endPoint x: 158, endPoint y: 60, distance: 19.3
click at [9, 45] on div "Thuis Dashboard [GEOGRAPHIC_DATA] Volgen [GEOGRAPHIC_DATA] release_2.1.2 Views …" at bounding box center [305, 149] width 611 height 298
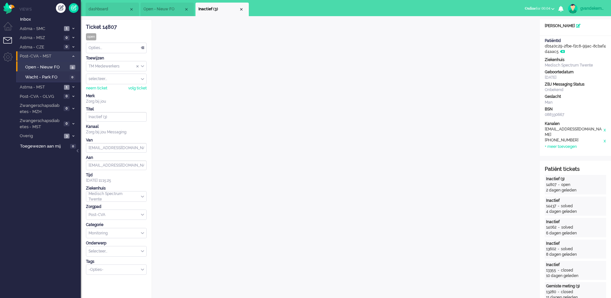
click at [601, 104] on div "Man" at bounding box center [574, 102] width 61 height 5
click at [143, 46] on div "Opties..." at bounding box center [116, 48] width 60 height 10
click at [119, 92] on li "Opgelost" at bounding box center [116, 93] width 60 height 9
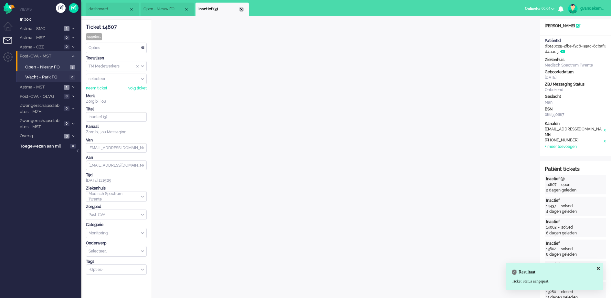
click at [241, 9] on div "Close tab" at bounding box center [241, 9] width 5 height 5
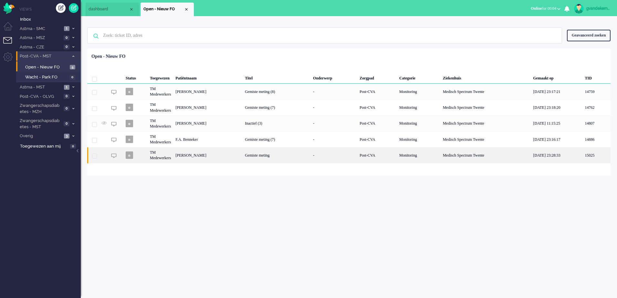
click at [311, 158] on div "Gemiste meting" at bounding box center [277, 155] width 68 height 16
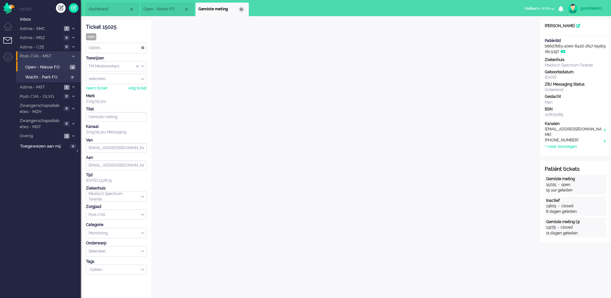
click at [241, 10] on div "Close tab" at bounding box center [241, 9] width 5 height 5
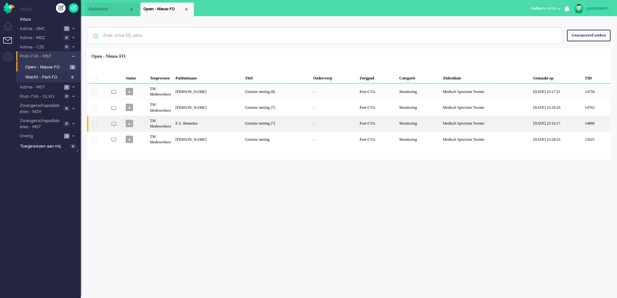
click at [299, 122] on div "Gemiste meting (7)" at bounding box center [277, 124] width 68 height 16
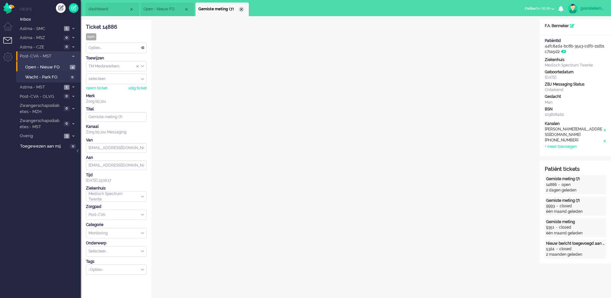
click at [244, 9] on div "Close tab" at bounding box center [241, 9] width 5 height 5
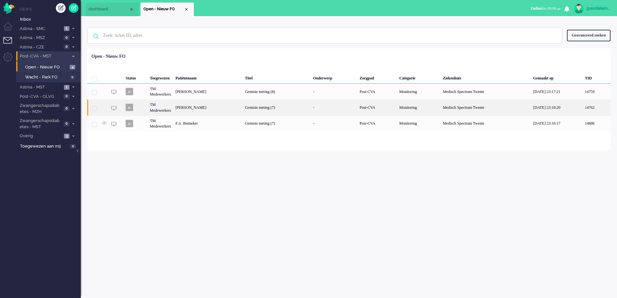
click at [311, 110] on div "Gemiste meting (7)" at bounding box center [277, 107] width 68 height 16
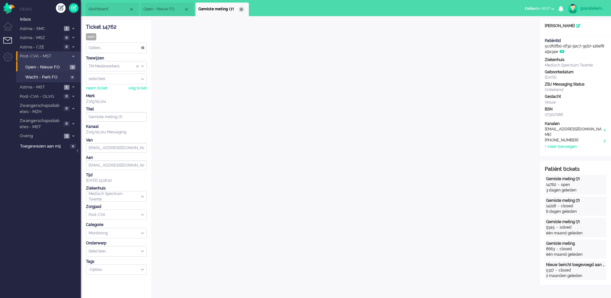
click at [242, 7] on div "Close tab" at bounding box center [241, 9] width 5 height 5
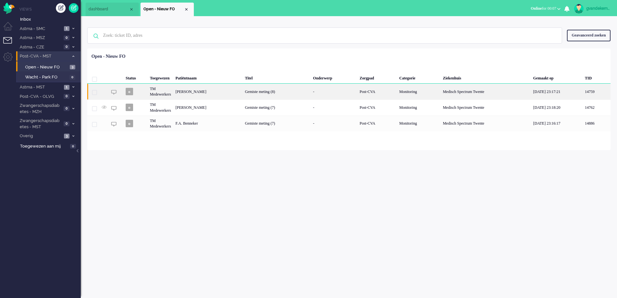
click at [291, 92] on div "Gemiste meting (8)" at bounding box center [277, 92] width 68 height 16
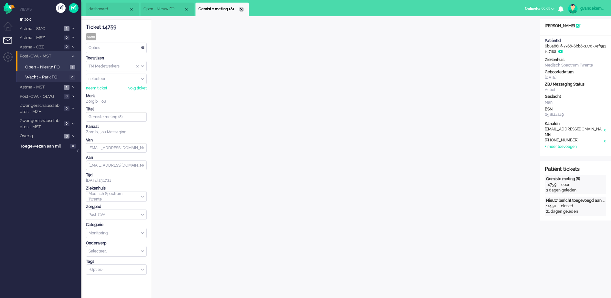
click at [242, 11] on div "Close tab" at bounding box center [241, 9] width 5 height 5
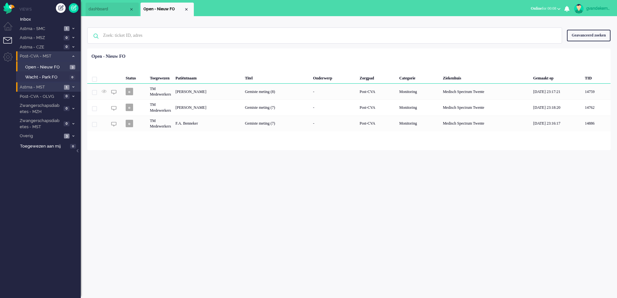
click at [52, 87] on span "Astma - MST" at bounding box center [40, 87] width 43 height 6
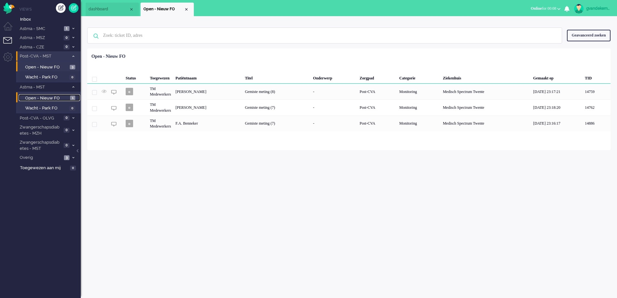
click at [58, 97] on span "Open - Nieuw FO" at bounding box center [46, 98] width 43 height 6
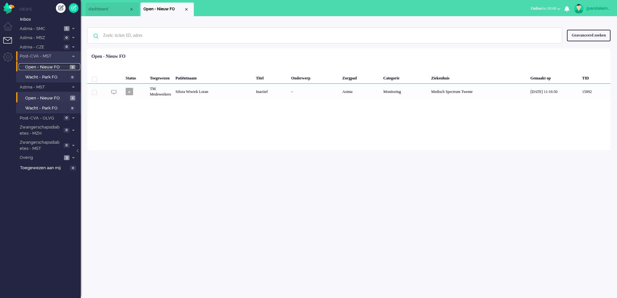
click at [72, 65] on span "3" at bounding box center [72, 67] width 5 height 5
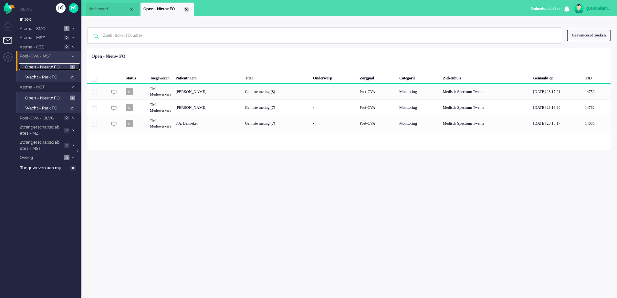
click at [187, 9] on div "Close tab" at bounding box center [186, 9] width 5 height 5
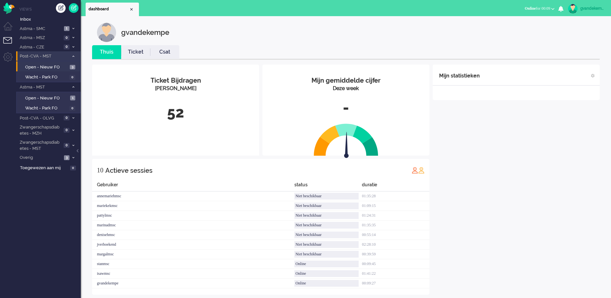
click at [540, 119] on div "Mijn statistieken + Statistieken toevoegen Bel tijd (gemiddelde dag) Wrapup tij…" at bounding box center [515, 180] width 167 height 230
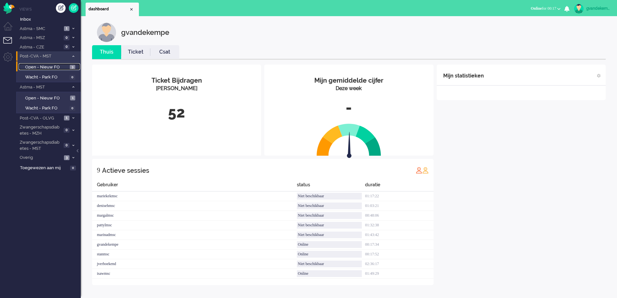
click at [68, 69] on link "Open - Nieuw FO 3" at bounding box center [49, 66] width 61 height 7
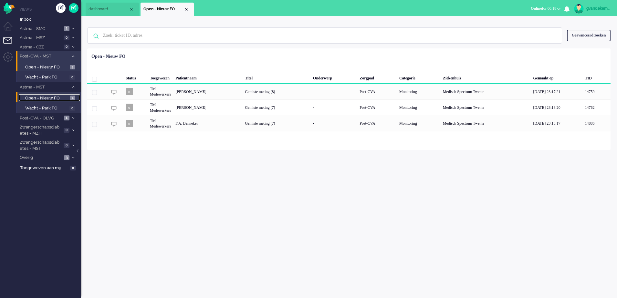
click at [73, 98] on span "1" at bounding box center [72, 98] width 5 height 5
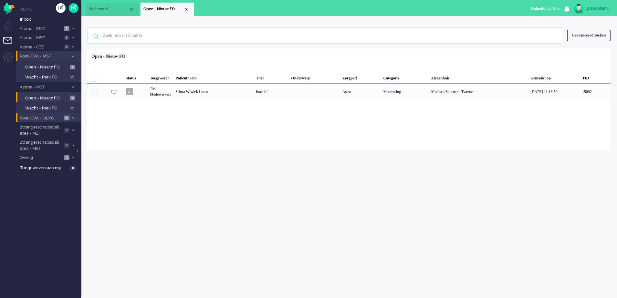
click at [71, 118] on span at bounding box center [73, 119] width 5 height 4
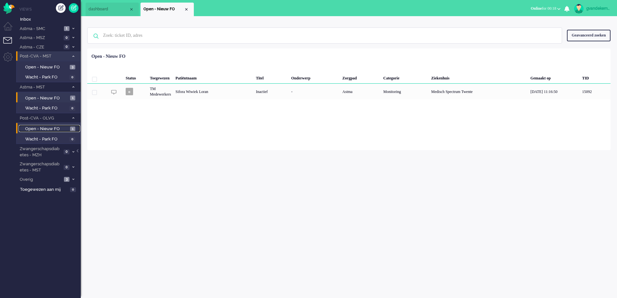
click at [70, 129] on span "1" at bounding box center [72, 129] width 5 height 5
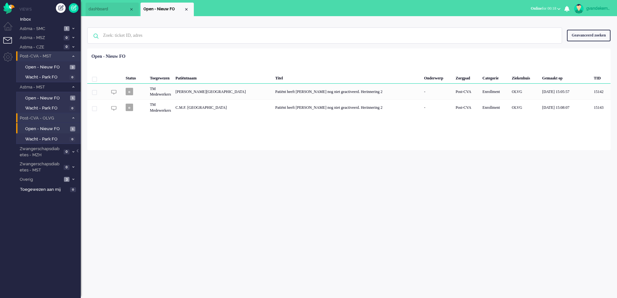
click at [73, 119] on icon at bounding box center [73, 118] width 2 height 2
click at [185, 8] on div "Close tab" at bounding box center [186, 9] width 5 height 5
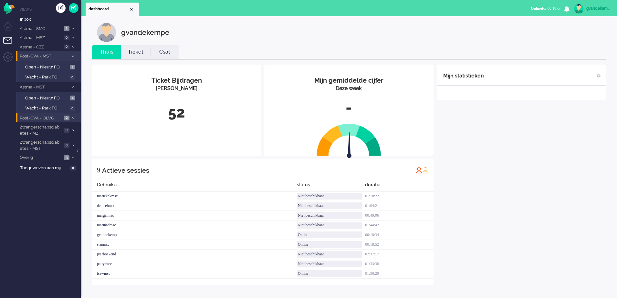
click at [535, 188] on div "Mijn statistieken + Statistieken toevoegen Bel tijd (gemiddelde dag) Wrapup tij…" at bounding box center [521, 175] width 169 height 221
click at [73, 130] on icon at bounding box center [73, 130] width 2 height 2
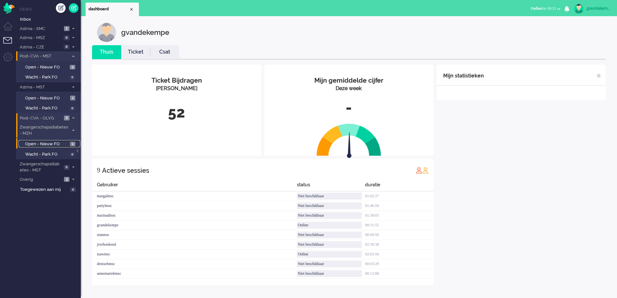
click at [68, 144] on span "Open - Nieuw FO" at bounding box center [46, 144] width 43 height 6
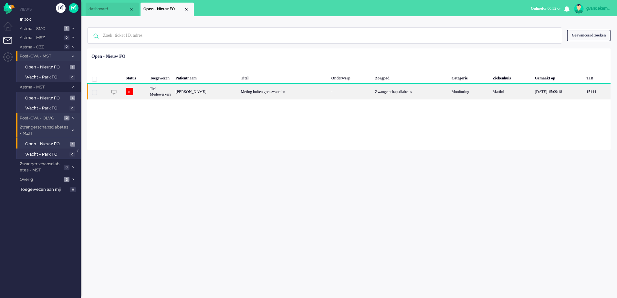
click at [241, 91] on div "Meting buiten grenswaarden" at bounding box center [284, 92] width 90 height 16
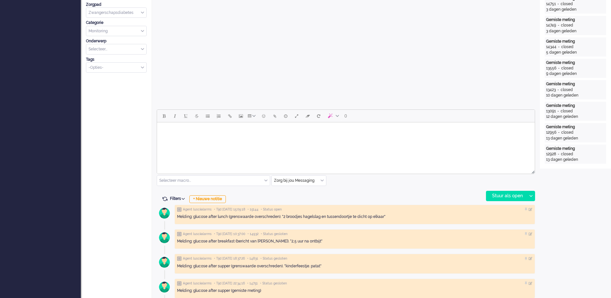
scroll to position [221, 0]
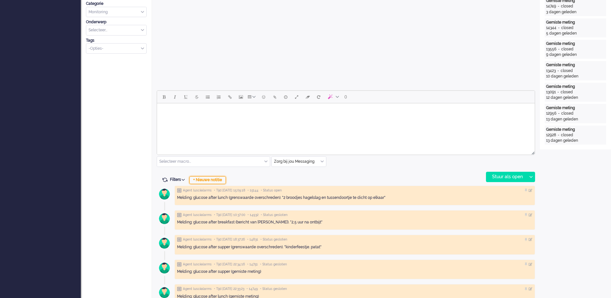
click at [222, 180] on div "+ Nieuwe notitie" at bounding box center [207, 180] width 36 height 8
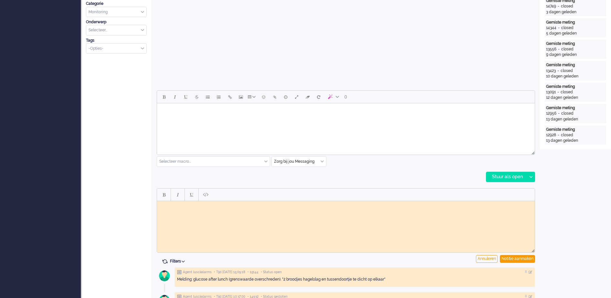
scroll to position [0, 0]
click at [203, 206] on body "Rich Text Area. Press ALT-0 for help." at bounding box center [346, 205] width 372 height 5
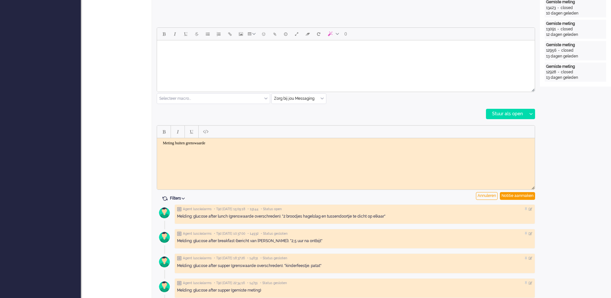
scroll to position [323, 0]
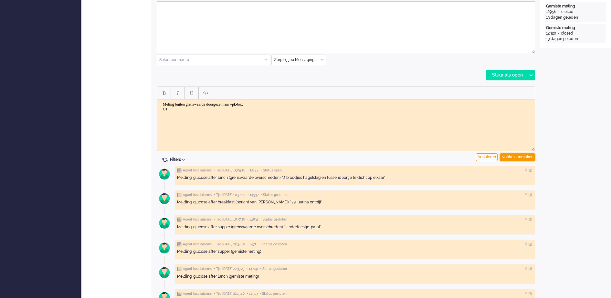
click at [516, 156] on div "Notitie aanmaken" at bounding box center [517, 157] width 35 height 8
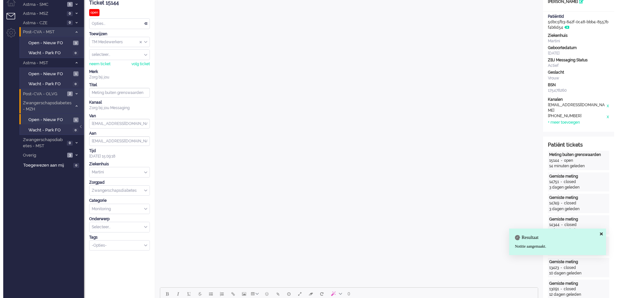
scroll to position [0, 0]
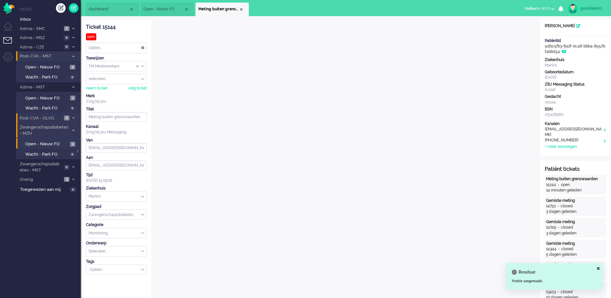
click at [143, 67] on div "TM Medewerkers" at bounding box center [116, 66] width 60 height 10
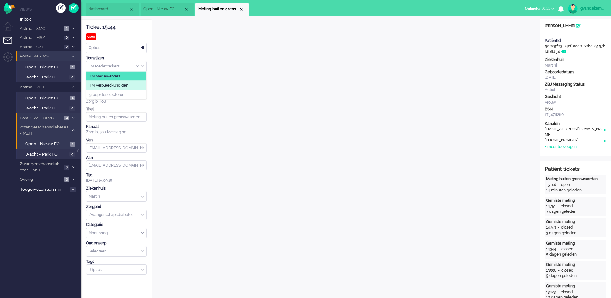
click at [137, 86] on li "TM Verpleegkundigen" at bounding box center [116, 85] width 60 height 9
click at [240, 8] on div "Close tab" at bounding box center [241, 9] width 5 height 5
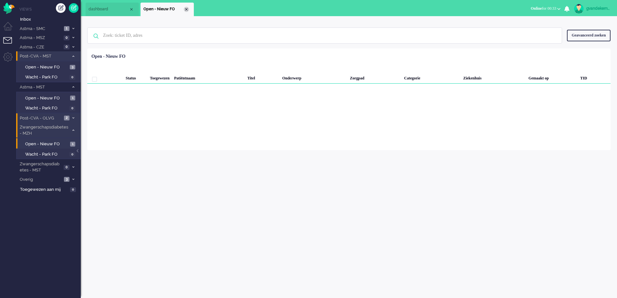
click at [187, 9] on div "Close tab" at bounding box center [186, 9] width 5 height 5
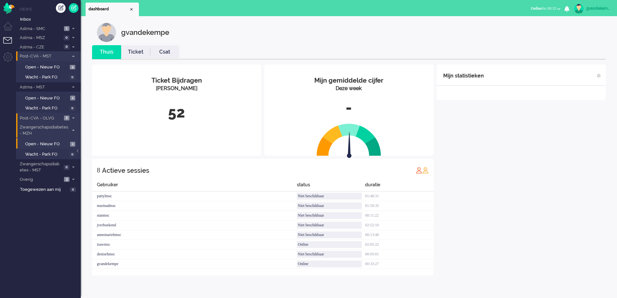
click at [73, 130] on icon at bounding box center [73, 130] width 2 height 2
click at [58, 97] on span "Open - Nieuw FO" at bounding box center [46, 98] width 43 height 6
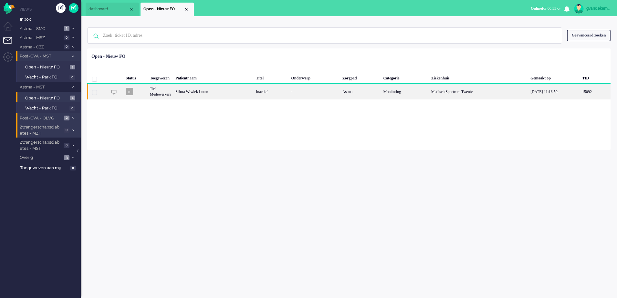
click at [392, 95] on div "Monitoring" at bounding box center [405, 92] width 48 height 16
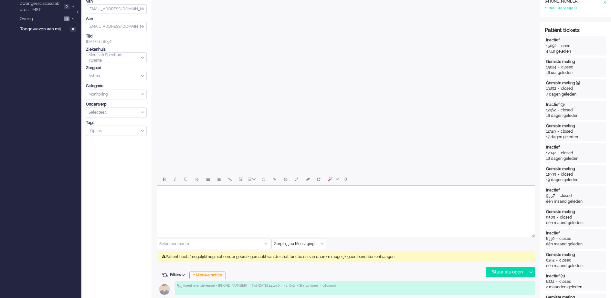
scroll to position [262, 0]
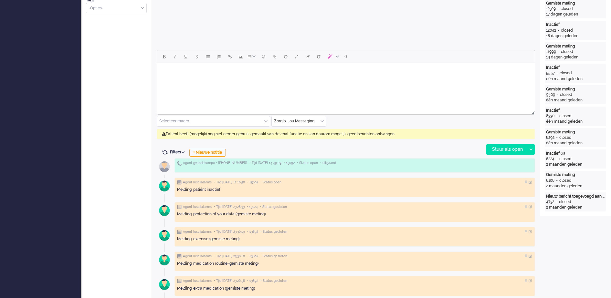
click at [322, 121] on div "Zorg bij jou Messaging" at bounding box center [299, 121] width 54 height 10
click at [303, 138] on span "uitgaand telefoon" at bounding box center [291, 140] width 32 height 5
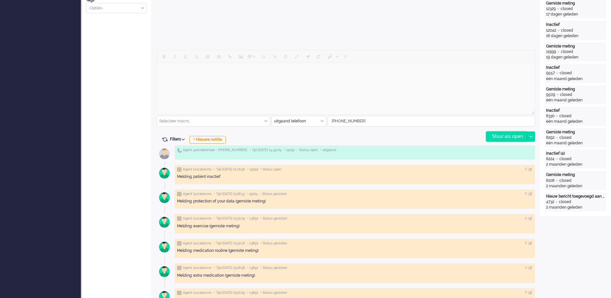
click at [514, 136] on div "Stuur als open" at bounding box center [506, 137] width 40 height 10
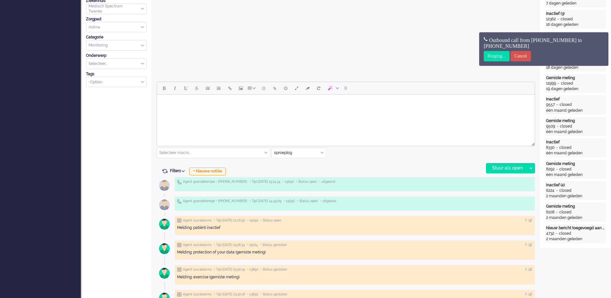
scroll to position [0, 0]
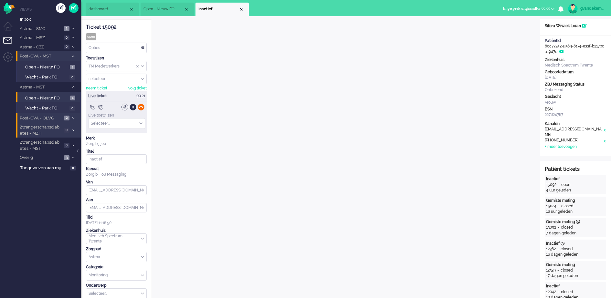
click at [141, 106] on div at bounding box center [141, 107] width 7 height 7
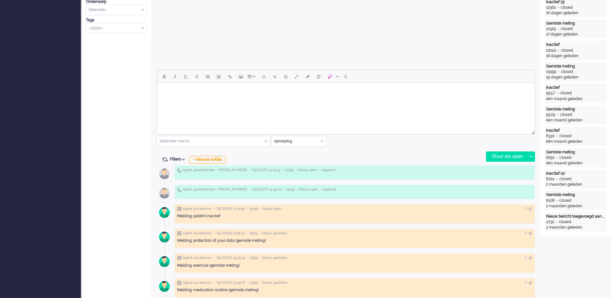
scroll to position [242, 0]
click at [210, 157] on div "+ Nieuwe notitie" at bounding box center [207, 159] width 36 height 8
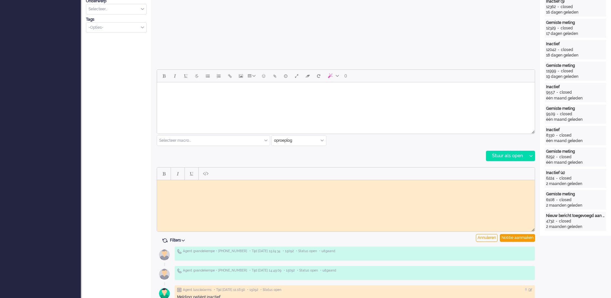
scroll to position [0, 0]
click at [192, 184] on body "Rich Text Area. Press ALT-0 for help." at bounding box center [346, 184] width 372 height 5
click at [524, 236] on div "Notitie aanmaken" at bounding box center [517, 238] width 35 height 8
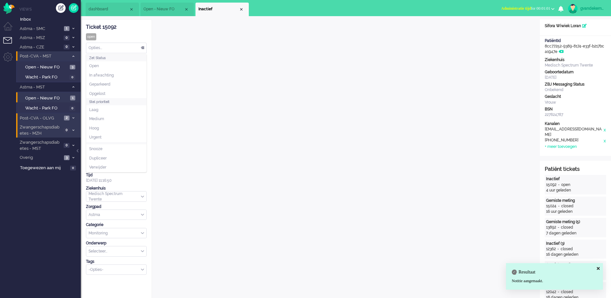
click at [141, 47] on div "Opties..." at bounding box center [116, 48] width 60 height 10
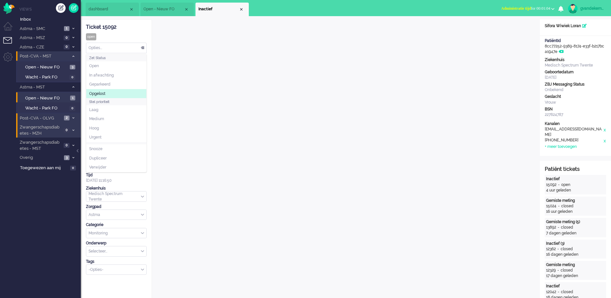
click at [130, 93] on li "Opgelost" at bounding box center [116, 93] width 60 height 9
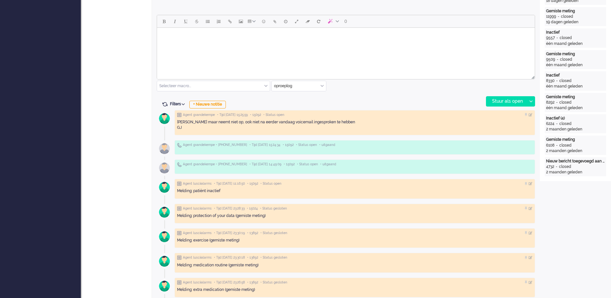
scroll to position [283, 0]
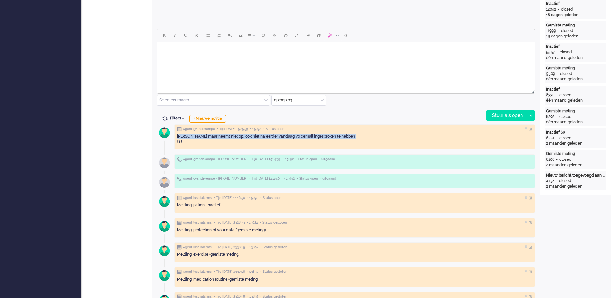
drag, startPoint x: 338, startPoint y: 136, endPoint x: 177, endPoint y: 140, distance: 161.2
click at [177, 140] on div "Gebeld maar neemt niet op, ook niet na eerder vandaag voicemail ingesproken te …" at bounding box center [354, 139] width 355 height 11
drag, startPoint x: 181, startPoint y: 140, endPoint x: 177, endPoint y: 138, distance: 4.6
click at [177, 138] on div "Gebeld maar neemt niet op, ook niet na eerder vandaag voicemail ingesproken te …" at bounding box center [354, 139] width 355 height 11
drag, startPoint x: 177, startPoint y: 138, endPoint x: 182, endPoint y: 139, distance: 5.1
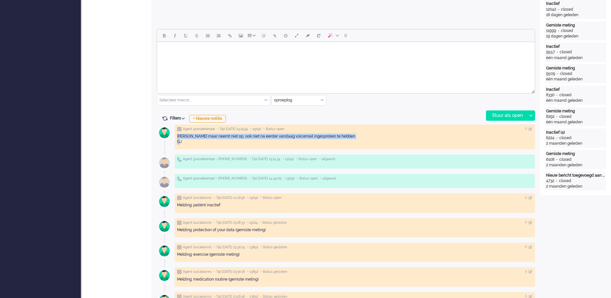
click at [182, 139] on div "Gebeld maar neemt niet op, ook niet na eerder vandaag voicemail ingesproken te …" at bounding box center [354, 139] width 355 height 11
drag, startPoint x: 182, startPoint y: 139, endPoint x: 178, endPoint y: 138, distance: 3.8
click at [178, 138] on div "Gebeld maar neemt niet op, ook niet na eerder vandaag voicemail ingesproken te …" at bounding box center [354, 139] width 355 height 11
click at [188, 140] on div "Gebeld maar neemt niet op, ook niet na eerder vandaag voicemail ingesproken te …" at bounding box center [354, 139] width 355 height 11
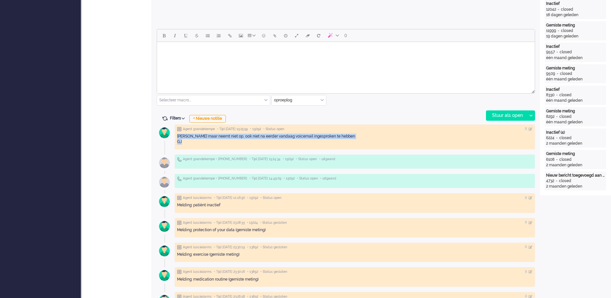
drag, startPoint x: 177, startPoint y: 135, endPoint x: 182, endPoint y: 141, distance: 8.0
click at [182, 141] on div "Gebeld maar neemt niet op, ook niet na eerder vandaag voicemail ingesproken te …" at bounding box center [354, 139] width 355 height 11
copy div "Gebeld maar neemt niet op, ook niet na eerder vandaag voicemail ingesproken te …"
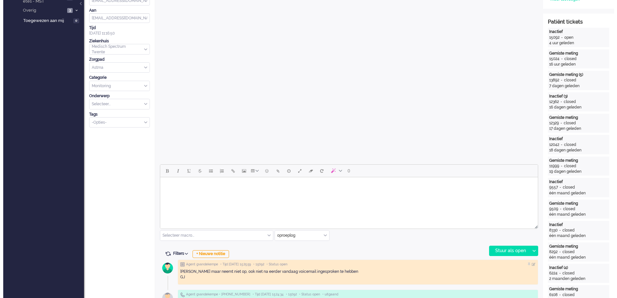
scroll to position [0, 0]
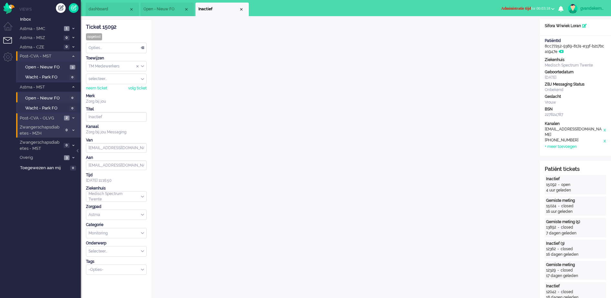
click at [552, 8] on b "button" at bounding box center [552, 9] width 3 height 2
click at [509, 26] on label "Online" at bounding box center [527, 28] width 51 height 5
click at [144, 46] on div "Opties..." at bounding box center [116, 48] width 60 height 10
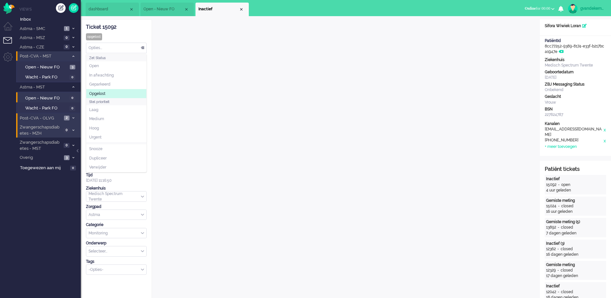
click at [119, 91] on li "Opgelost" at bounding box center [116, 93] width 60 height 9
click at [241, 8] on div "Close tab" at bounding box center [241, 9] width 5 height 5
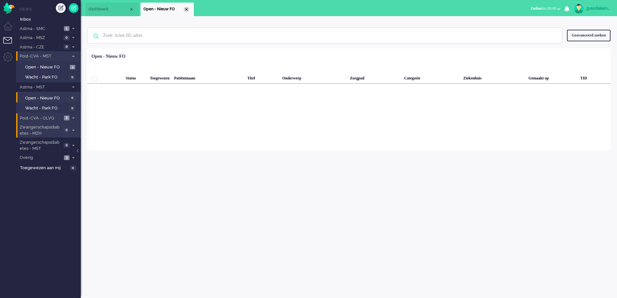
click at [186, 10] on div "Close tab" at bounding box center [186, 9] width 5 height 5
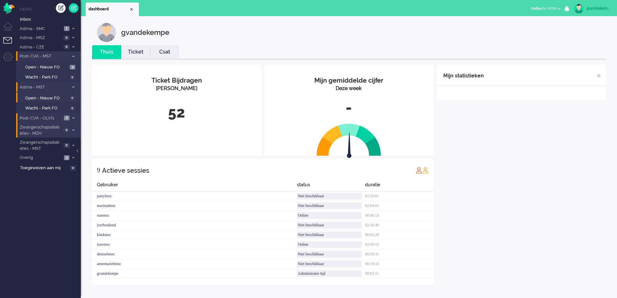
click at [73, 86] on icon at bounding box center [73, 87] width 2 height 2
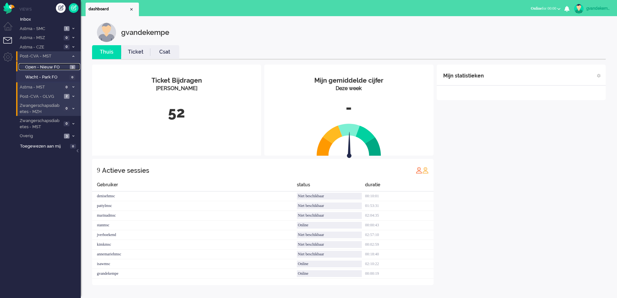
click at [63, 66] on span "Open - Nieuw FO" at bounding box center [46, 67] width 43 height 6
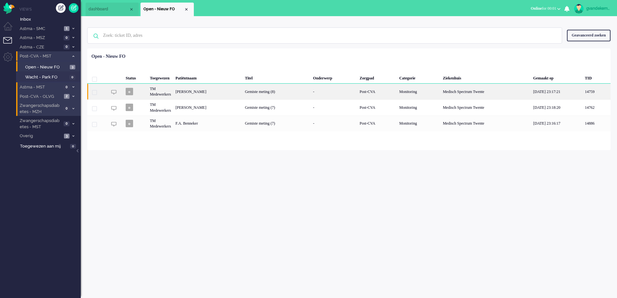
click at [279, 94] on div "Gemiste meting (8)" at bounding box center [277, 92] width 68 height 16
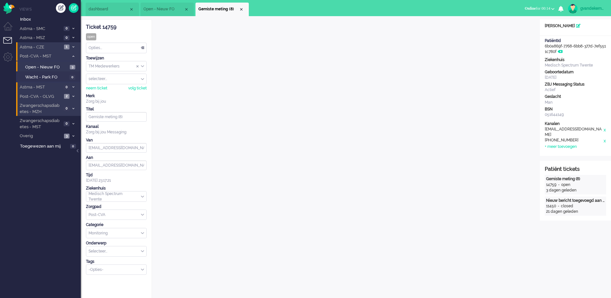
click at [65, 47] on span "1" at bounding box center [66, 47] width 5 height 5
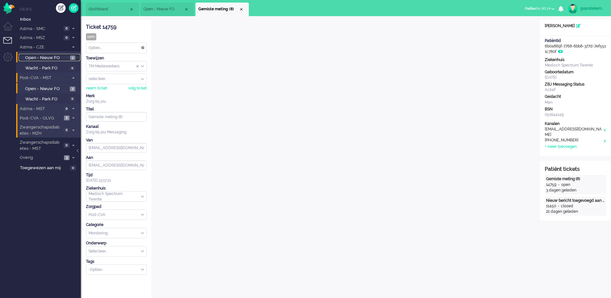
click at [71, 57] on span "1" at bounding box center [72, 58] width 5 height 5
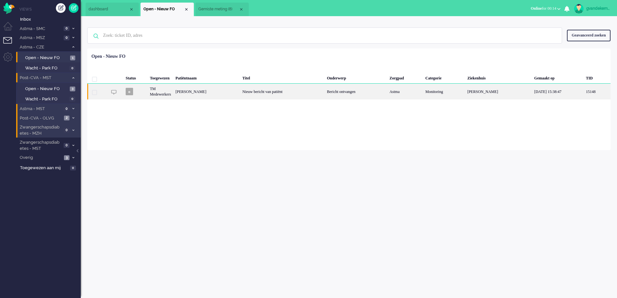
click at [271, 91] on div "Nieuw bericht van patiënt" at bounding box center [282, 92] width 85 height 16
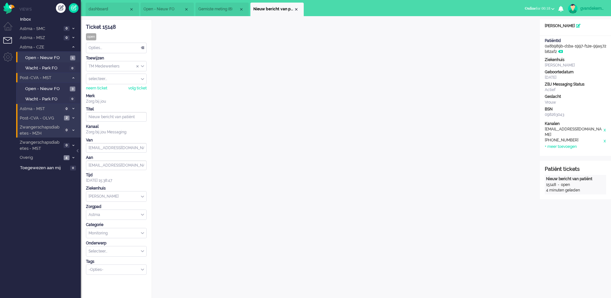
click at [143, 49] on div "Opties..." at bounding box center [116, 48] width 60 height 10
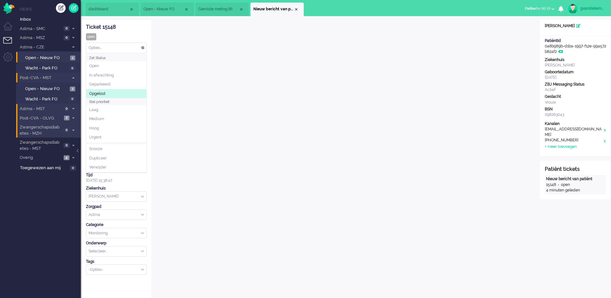
click at [123, 92] on li "Opgelost" at bounding box center [116, 93] width 60 height 9
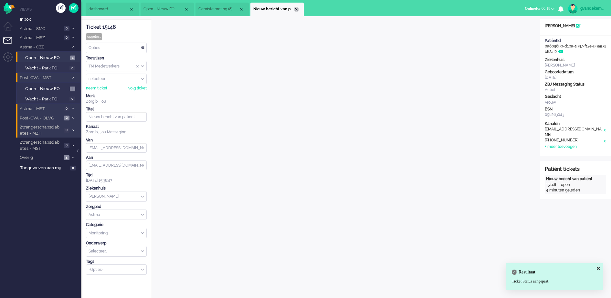
click at [297, 10] on div "Close tab" at bounding box center [296, 9] width 5 height 5
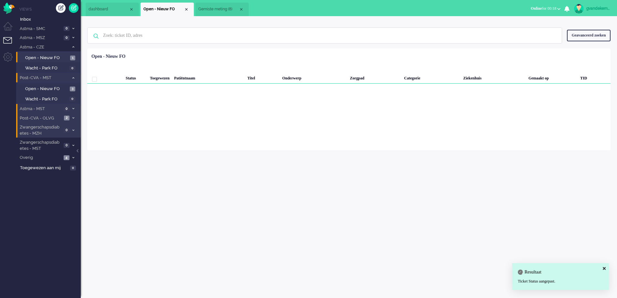
click at [221, 9] on span "Gemiste meting (8)" at bounding box center [218, 8] width 40 height 5
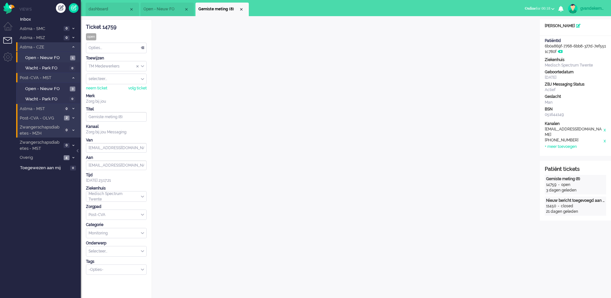
click at [73, 47] on icon at bounding box center [73, 47] width 2 height 2
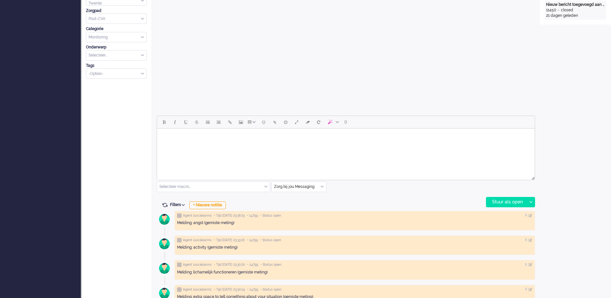
scroll to position [202, 0]
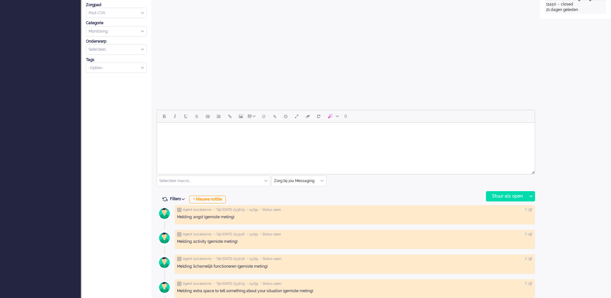
click at [321, 181] on div "Zorg bij jou Messaging" at bounding box center [299, 181] width 54 height 10
click at [310, 199] on li "uitgaand telefoon" at bounding box center [299, 199] width 54 height 9
click at [510, 194] on div "Stuur als open" at bounding box center [506, 197] width 40 height 10
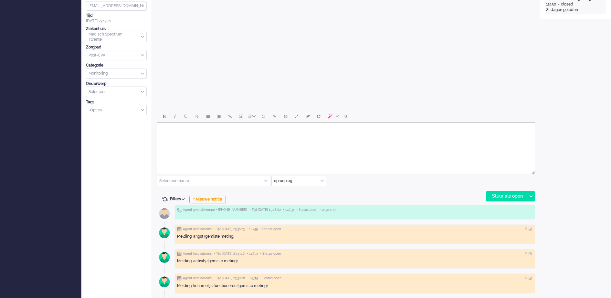
click at [209, 132] on body "Rich Text Area. Press ALT-0 for help." at bounding box center [346, 130] width 372 height 11
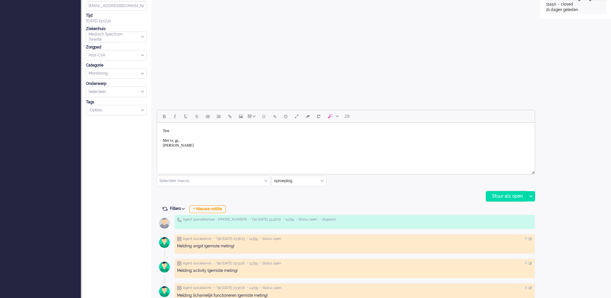
click at [513, 195] on div "Stuur als open" at bounding box center [506, 197] width 40 height 10
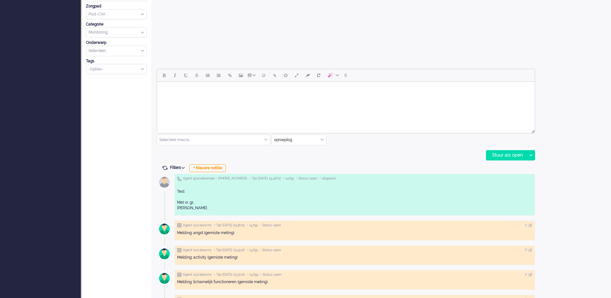
scroll to position [266, 0]
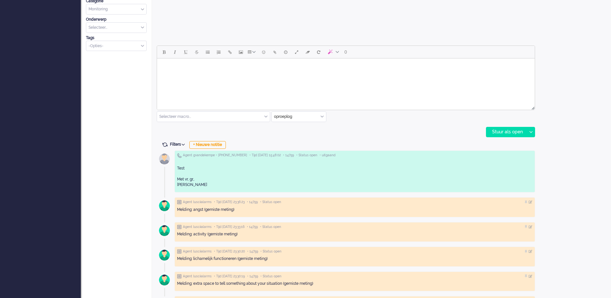
click at [223, 68] on body "Rich Text Area. Press ALT-0 for help." at bounding box center [346, 66] width 372 height 11
click at [202, 69] on body "Rich Text Area. Press ALT-0 for help." at bounding box center [346, 66] width 372 height 11
click at [513, 130] on div "Stuur als open" at bounding box center [506, 132] width 40 height 10
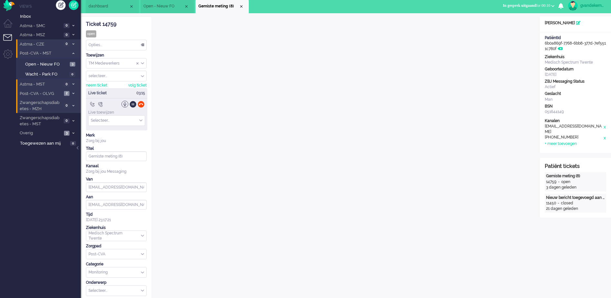
scroll to position [0, 0]
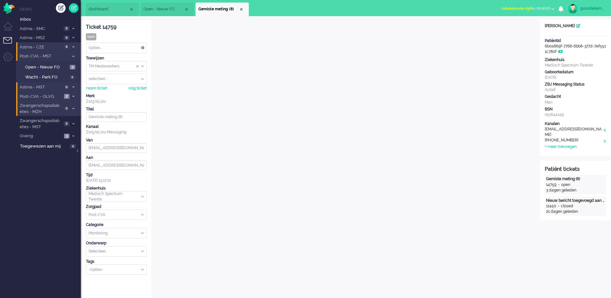
click at [554, 8] on b "button" at bounding box center [552, 9] width 3 height 2
click at [506, 29] on label "Online" at bounding box center [527, 28] width 51 height 5
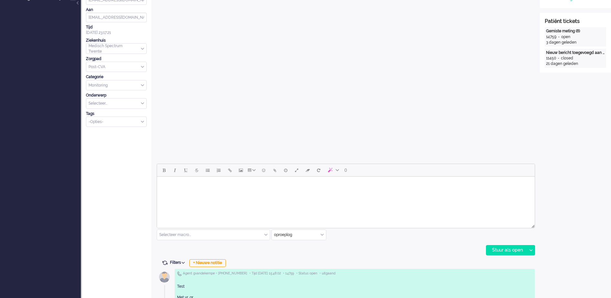
scroll to position [161, 0]
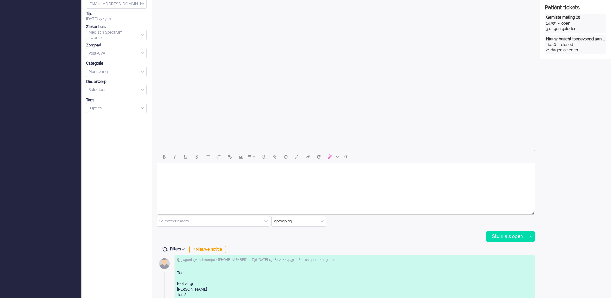
click at [590, 181] on div "Open custom software Patiëntnaam Roelof Woldering PatiëntId 6b0a869f-7768-6bb8-…" at bounding box center [575, 234] width 71 height 752
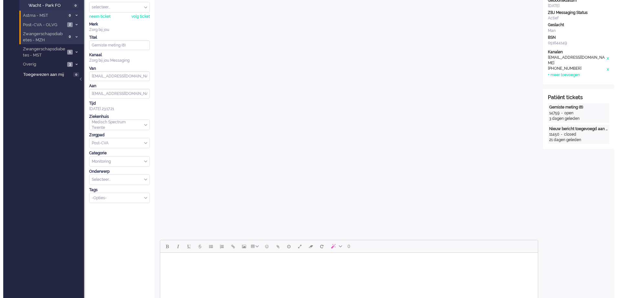
scroll to position [0, 0]
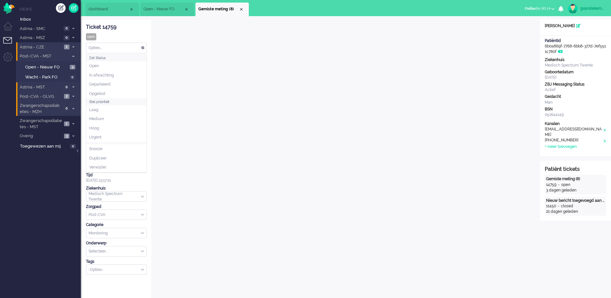
click at [143, 47] on div "Opties..." at bounding box center [116, 48] width 60 height 10
click at [132, 92] on li "Opgelost" at bounding box center [116, 93] width 60 height 9
click at [242, 7] on div "Close tab" at bounding box center [241, 9] width 5 height 5
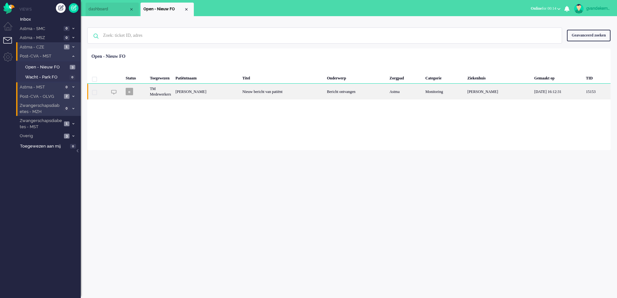
click at [188, 90] on div "Margaretha Bos" at bounding box center [206, 92] width 67 height 16
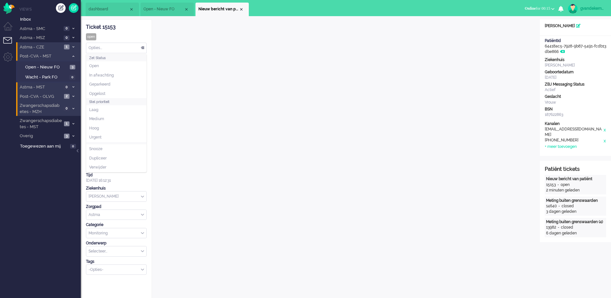
click at [142, 48] on div "Opties..." at bounding box center [116, 48] width 60 height 10
click at [135, 93] on li "Opgelost" at bounding box center [116, 93] width 60 height 9
click at [243, 9] on div "Close tab" at bounding box center [241, 9] width 5 height 5
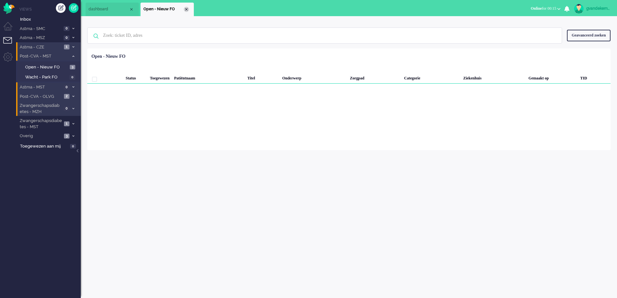
click at [187, 9] on div "Close tab" at bounding box center [186, 9] width 5 height 5
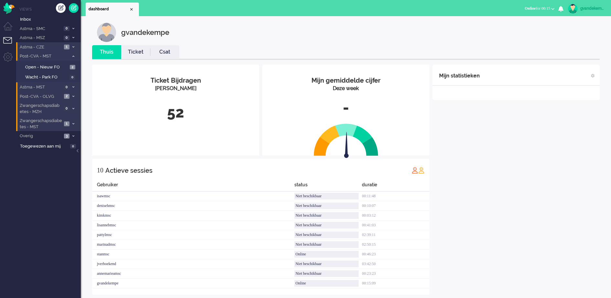
click at [68, 124] on span "1" at bounding box center [66, 123] width 5 height 5
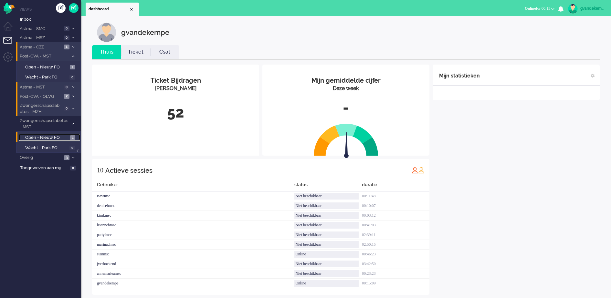
click at [70, 137] on span "1" at bounding box center [72, 137] width 5 height 5
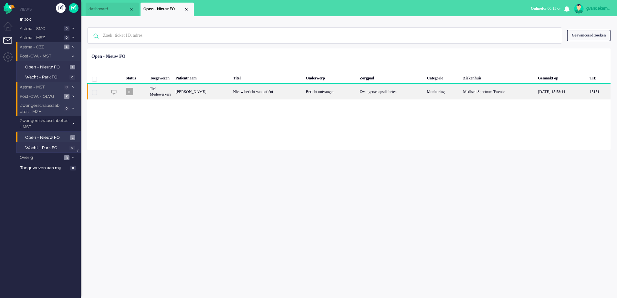
click at [231, 88] on div "Priscilla Helena Chelsey Gerritsma" at bounding box center [201, 92] width 57 height 16
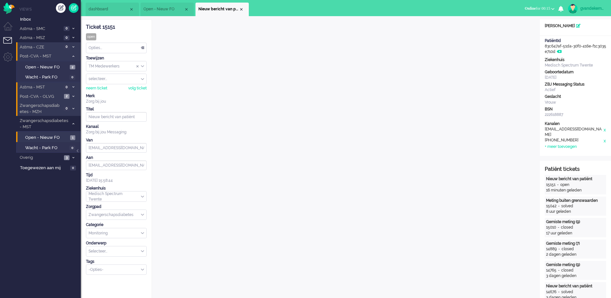
click at [142, 47] on div "Opties..." at bounding box center [116, 48] width 60 height 10
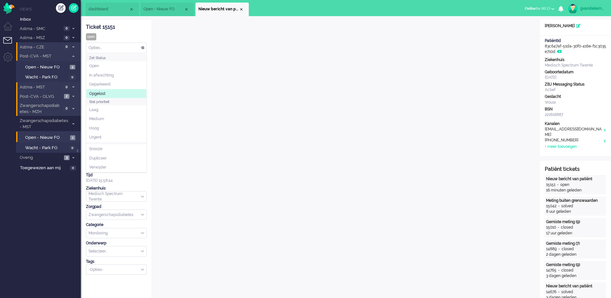
click at [122, 93] on li "Opgelost" at bounding box center [116, 93] width 60 height 9
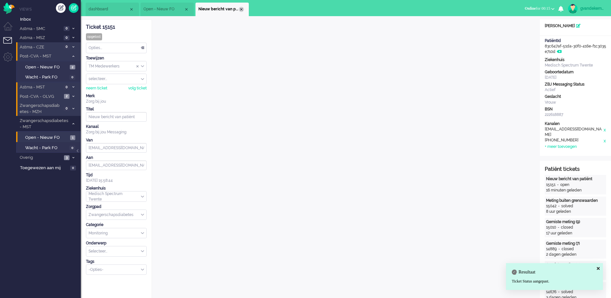
click at [242, 9] on div "Close tab" at bounding box center [241, 9] width 5 height 5
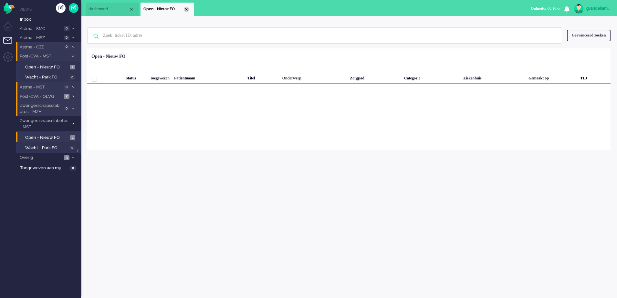
click at [185, 7] on div "Close tab" at bounding box center [186, 9] width 5 height 5
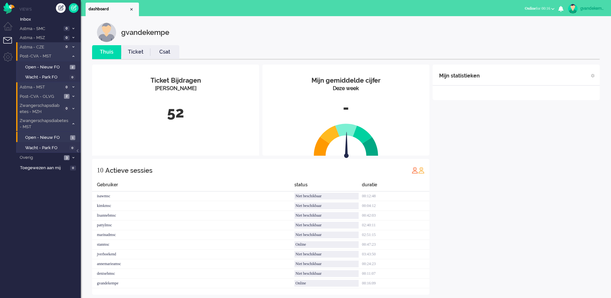
click at [74, 123] on icon at bounding box center [73, 124] width 2 height 2
click at [72, 123] on icon at bounding box center [73, 124] width 2 height 2
click at [63, 138] on span "Open - Nieuw FO" at bounding box center [46, 138] width 43 height 6
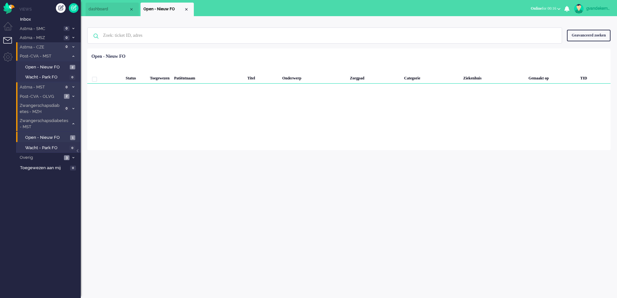
click at [74, 125] on icon at bounding box center [73, 124] width 2 height 2
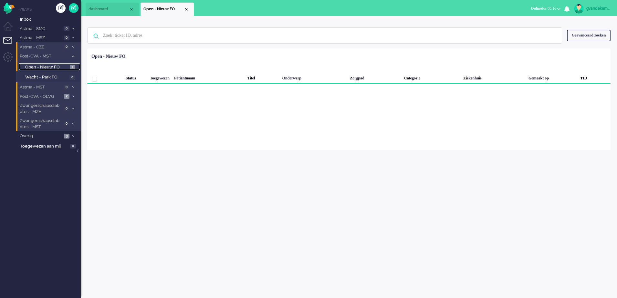
click at [73, 66] on span "2" at bounding box center [72, 67] width 5 height 5
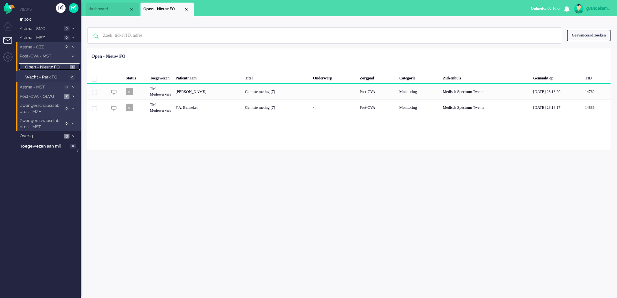
click at [60, 68] on span "Open - Nieuw FO" at bounding box center [46, 67] width 43 height 6
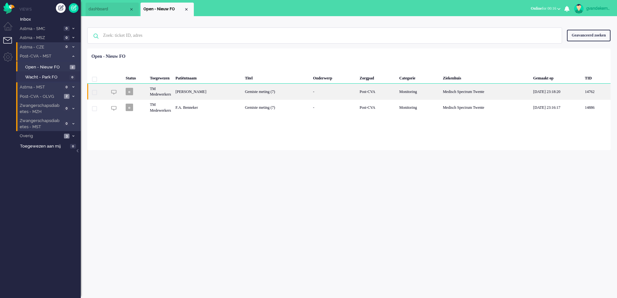
click at [243, 95] on div "[PERSON_NAME]" at bounding box center [207, 92] width 69 height 16
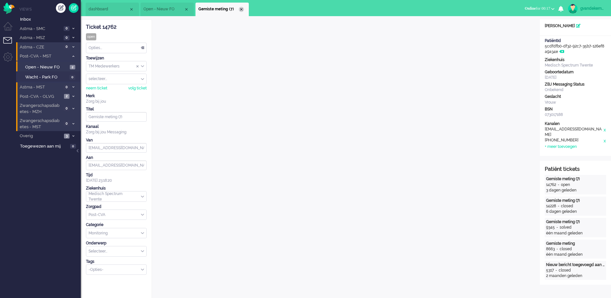
click at [241, 9] on div "Close tab" at bounding box center [241, 9] width 5 height 5
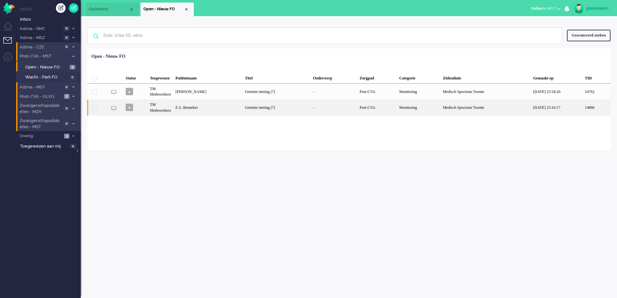
click at [280, 108] on div "Gemiste meting (7)" at bounding box center [277, 107] width 68 height 16
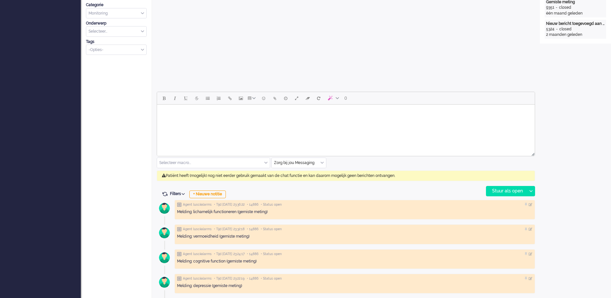
scroll to position [242, 0]
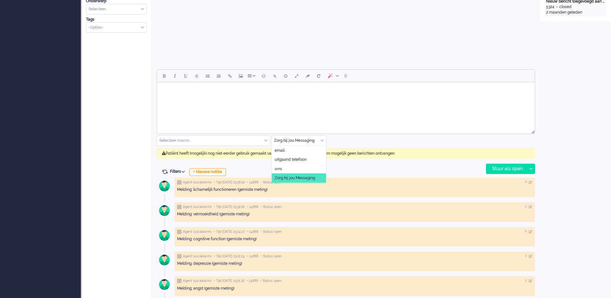
click at [324, 141] on div "Zorg bij jou Messaging" at bounding box center [299, 141] width 54 height 10
click at [311, 160] on li "uitgaand telefoon" at bounding box center [299, 159] width 54 height 9
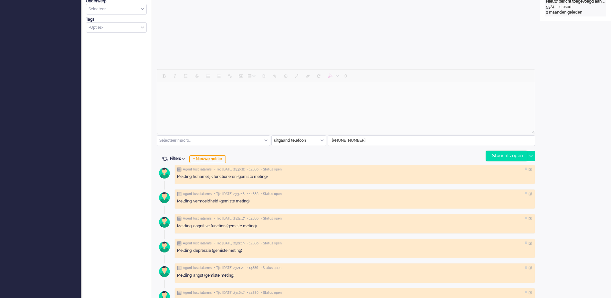
click at [506, 158] on div "Stuur als open" at bounding box center [506, 156] width 40 height 10
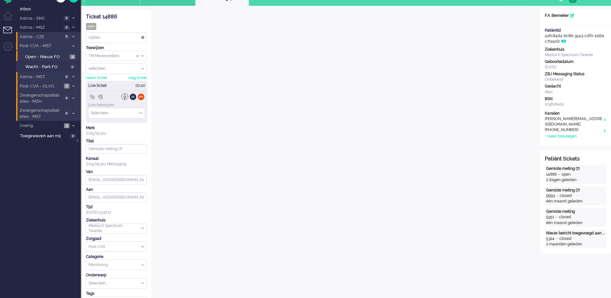
scroll to position [0, 0]
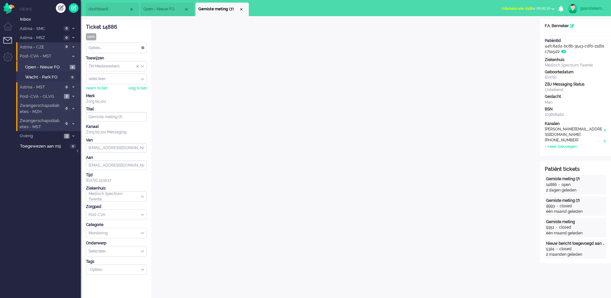
click at [554, 8] on b "button" at bounding box center [552, 9] width 3 height 2
click at [509, 29] on label "Online" at bounding box center [527, 28] width 51 height 5
click at [7, 8] on img "Omnidesk" at bounding box center [8, 8] width 11 height 11
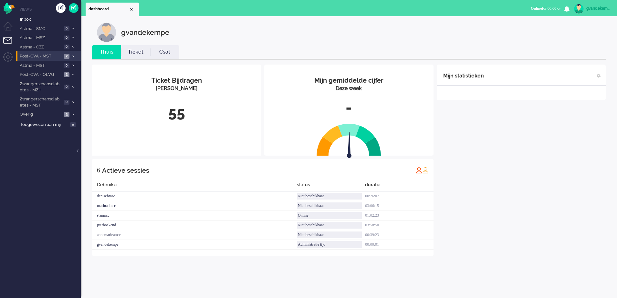
click at [72, 57] on icon at bounding box center [73, 56] width 2 height 2
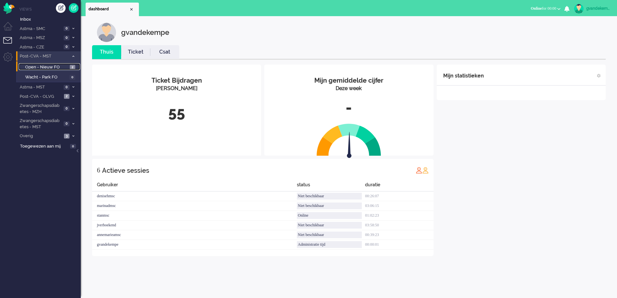
click at [68, 67] on link "Open - Nieuw FO 2" at bounding box center [49, 66] width 61 height 7
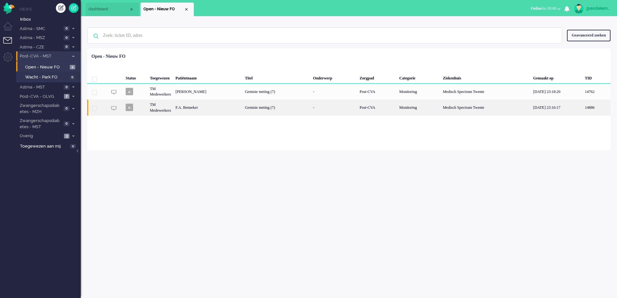
click at [311, 110] on div "Gemiste meting (7)" at bounding box center [277, 107] width 68 height 16
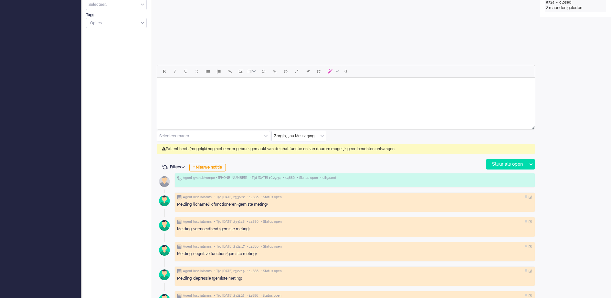
scroll to position [283, 0]
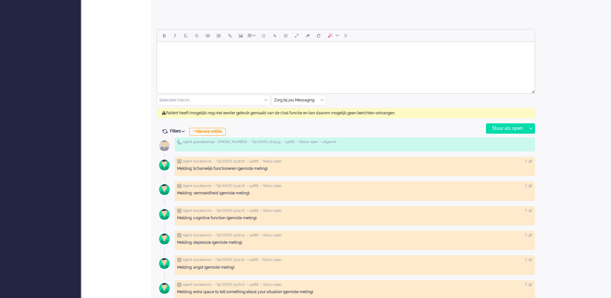
click at [323, 101] on div "Zorg bij jou Messaging" at bounding box center [299, 100] width 54 height 10
click at [301, 119] on span "uitgaand telefoon" at bounding box center [291, 119] width 32 height 5
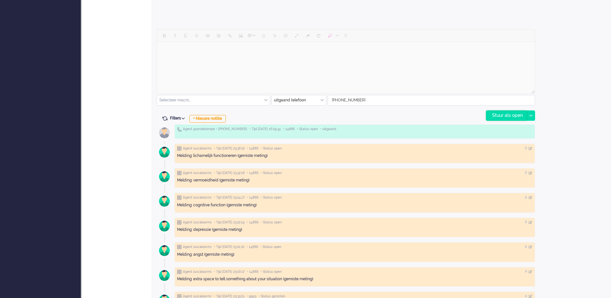
click at [500, 115] on div "Stuur als open" at bounding box center [506, 116] width 40 height 10
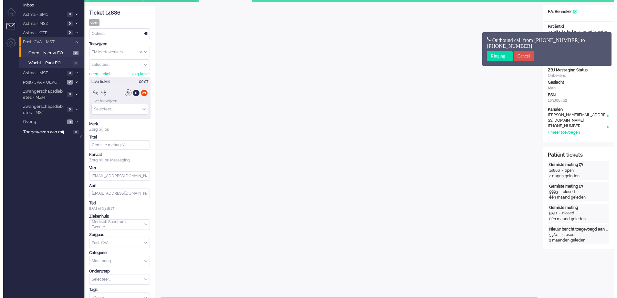
scroll to position [0, 0]
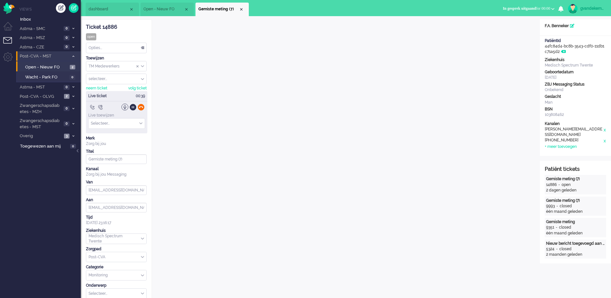
click at [140, 107] on div at bounding box center [141, 107] width 7 height 7
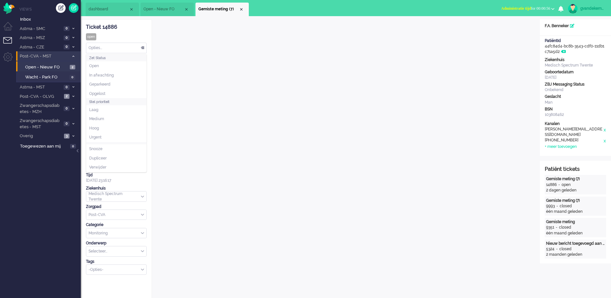
click at [143, 47] on div "Opties..." at bounding box center [116, 48] width 60 height 10
click at [110, 94] on li "Opgelost" at bounding box center [116, 93] width 60 height 9
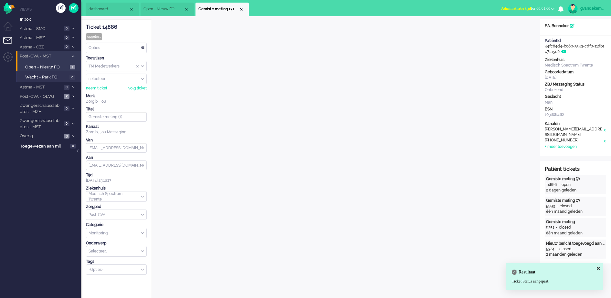
click at [554, 8] on b "button" at bounding box center [552, 9] width 3 height 2
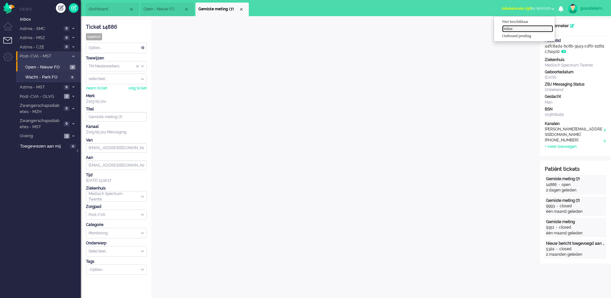
click at [513, 30] on label "Online" at bounding box center [527, 28] width 51 height 5
click at [242, 9] on div "Close tab" at bounding box center [241, 9] width 5 height 5
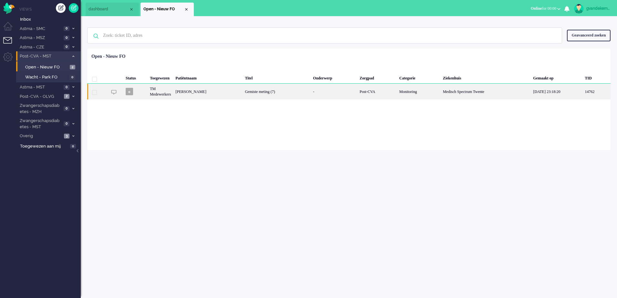
click at [276, 94] on div "Gemiste meting (7)" at bounding box center [277, 92] width 68 height 16
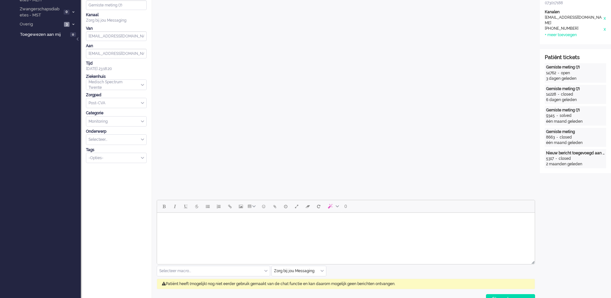
scroll to position [161, 0]
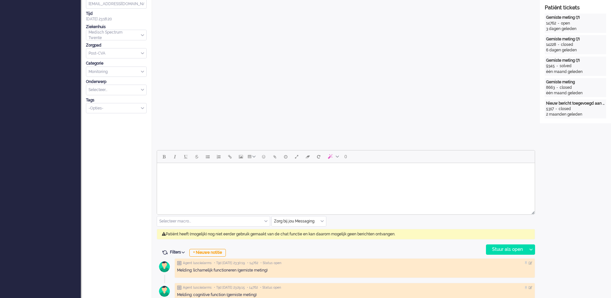
click at [322, 222] on div "Zorg bij jou Messaging" at bounding box center [299, 221] width 54 height 10
click at [301, 240] on span "uitgaand telefoon" at bounding box center [291, 240] width 32 height 5
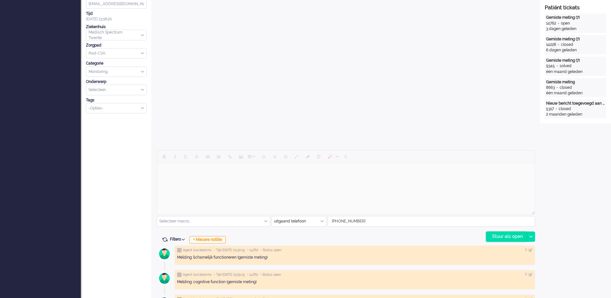
click at [502, 236] on div "Stuur als open" at bounding box center [506, 237] width 40 height 10
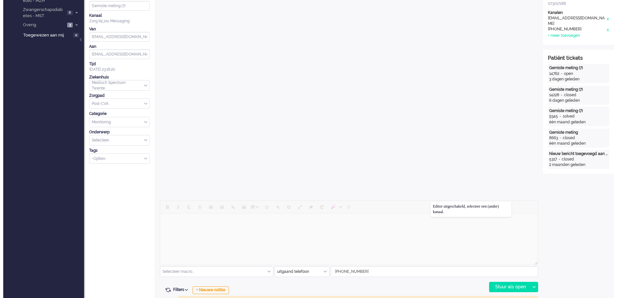
scroll to position [0, 0]
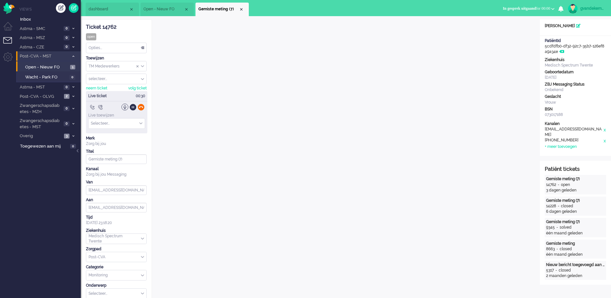
click at [143, 107] on div at bounding box center [141, 107] width 7 height 7
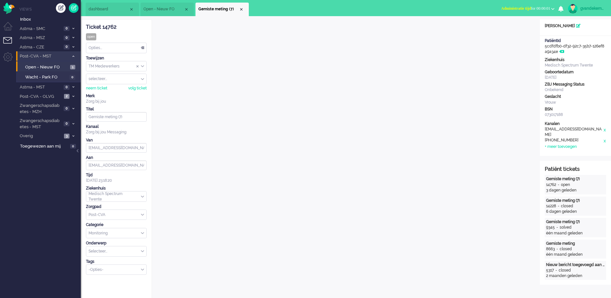
click at [553, 7] on button "Administratie tijd for 00:00:01" at bounding box center [527, 8] width 61 height 9
click at [504, 27] on label "Online" at bounding box center [527, 28] width 51 height 5
click at [143, 47] on div "Opties..." at bounding box center [116, 48] width 60 height 10
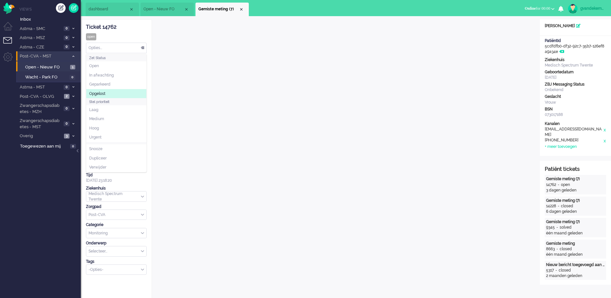
click at [132, 90] on li "Opgelost" at bounding box center [116, 93] width 60 height 9
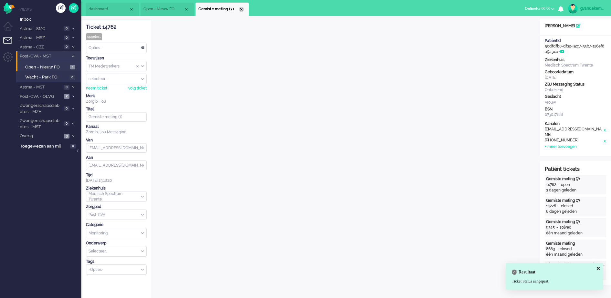
click at [240, 8] on div "Close tab" at bounding box center [241, 9] width 5 height 5
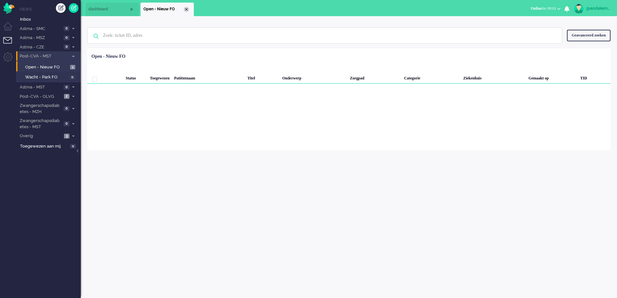
click at [187, 9] on div "Close tab" at bounding box center [186, 9] width 5 height 5
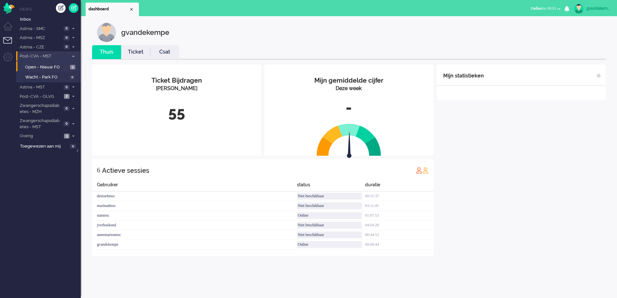
click at [529, 162] on div "Mijn statistieken + Statistieken toevoegen Bel tijd (gemiddelde dag) Wrapup tij…" at bounding box center [521, 161] width 169 height 192
click at [58, 66] on span "Open - Nieuw FO" at bounding box center [46, 67] width 43 height 6
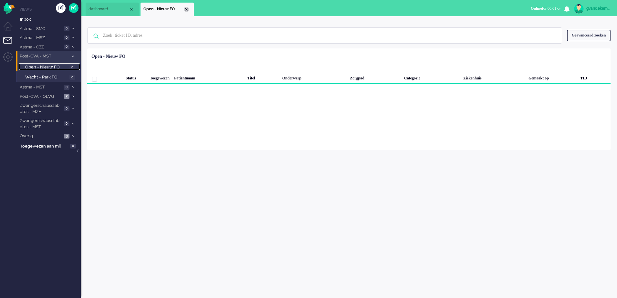
click at [186, 8] on div "Close tab" at bounding box center [186, 9] width 5 height 5
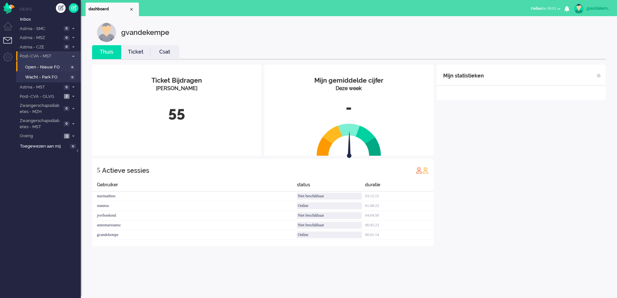
click at [72, 55] on span at bounding box center [73, 57] width 5 height 4
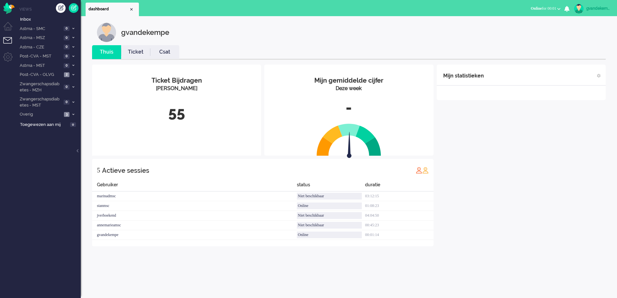
click at [496, 149] on div "Mijn statistieken + Statistieken toevoegen Bel tijd (gemiddelde dag) Wrapup tij…" at bounding box center [521, 156] width 169 height 182
click at [73, 114] on icon at bounding box center [73, 114] width 2 height 2
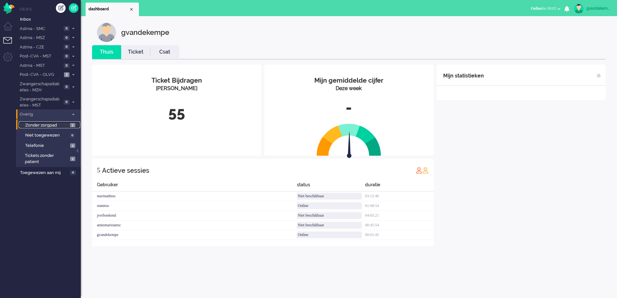
click at [62, 125] on span "Zonder zorgpad" at bounding box center [46, 125] width 43 height 6
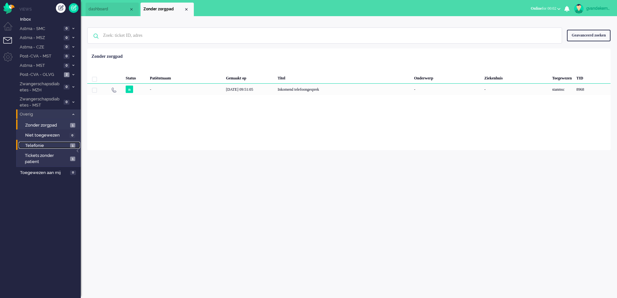
click at [72, 146] on span "1" at bounding box center [72, 145] width 5 height 5
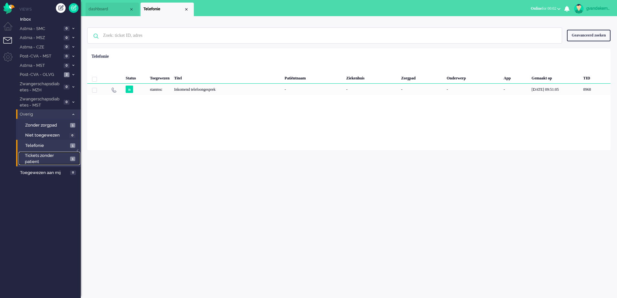
click at [72, 158] on span "1" at bounding box center [72, 159] width 5 height 5
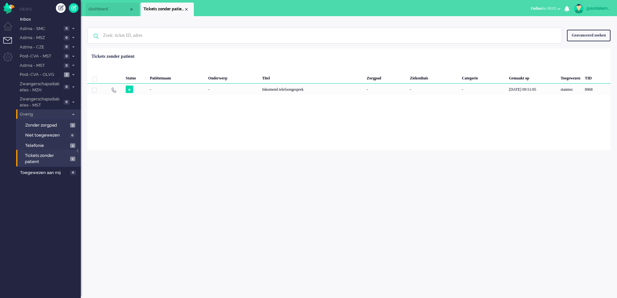
click at [74, 114] on icon at bounding box center [73, 114] width 2 height 2
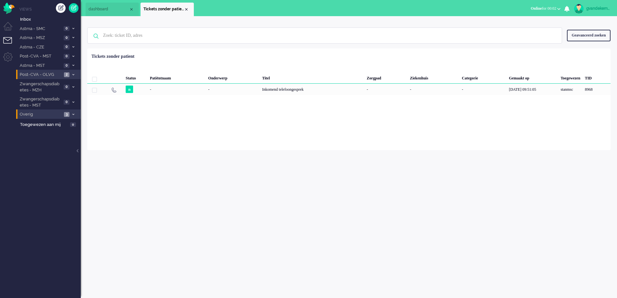
click at [72, 74] on icon at bounding box center [73, 75] width 2 height 2
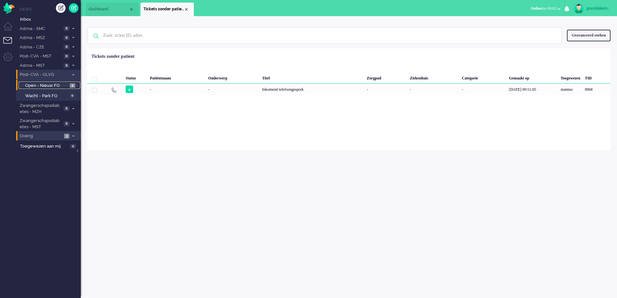
click at [60, 86] on span "Open - Nieuw FO" at bounding box center [46, 86] width 43 height 6
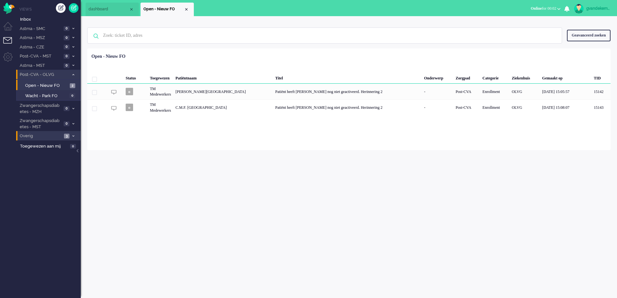
click at [72, 74] on icon at bounding box center [73, 75] width 2 height 2
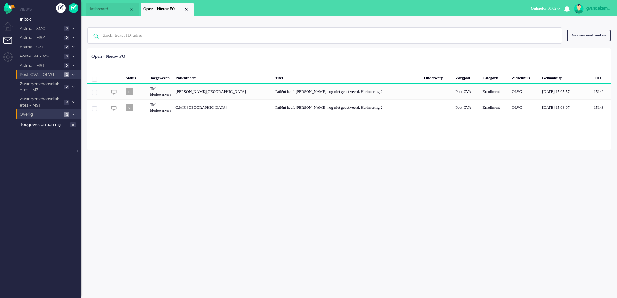
click at [505, 194] on div "gvandekempe Thuis Ticket Csat Mijn gemiddelde cijfer Deze week - Ticket Bijdrag…" at bounding box center [349, 157] width 536 height 282
click at [186, 10] on div "Close tab" at bounding box center [186, 9] width 5 height 5
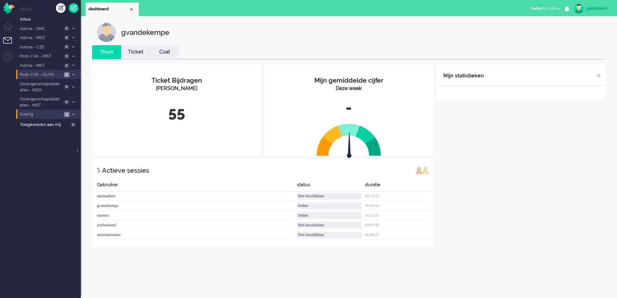
click at [495, 168] on div "Mijn statistieken + Statistieken toevoegen Bel tijd (gemiddelde dag) Wrapup tij…" at bounding box center [521, 156] width 169 height 182
click at [547, 96] on div at bounding box center [521, 96] width 169 height 8
click at [596, 8] on div "gvandekempe" at bounding box center [598, 8] width 24 height 6
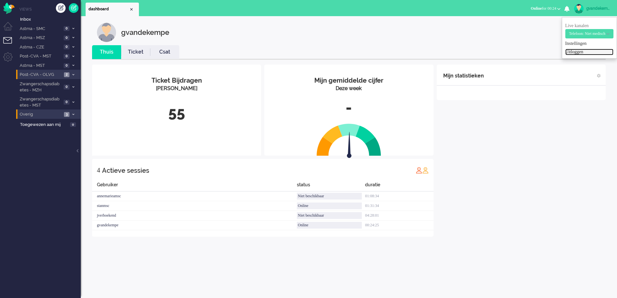
click at [565, 51] on link "Uitloggen" at bounding box center [589, 52] width 48 height 6
